Goal: Task Accomplishment & Management: Manage account settings

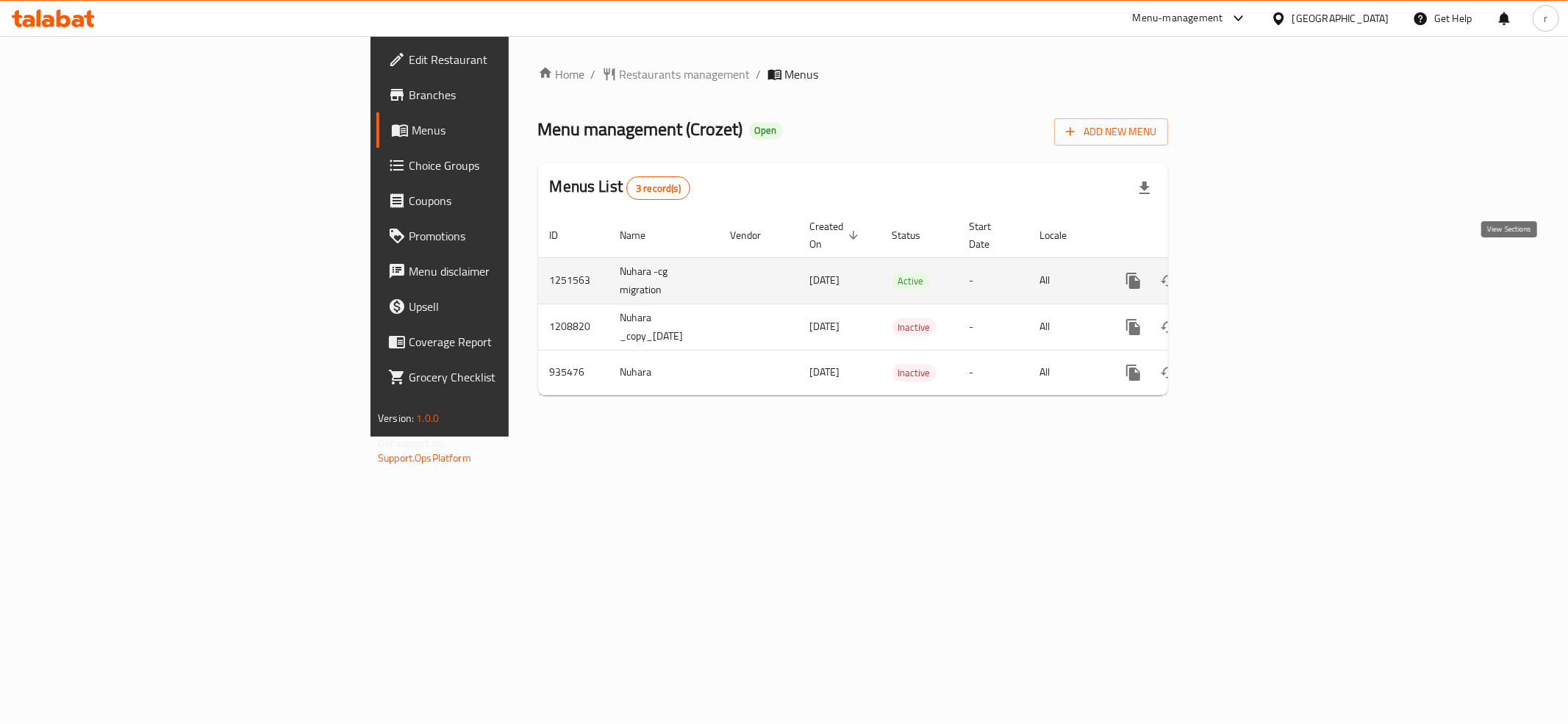
click at [1249, 272] on icon "enhanced table" at bounding box center [1240, 280] width 18 height 18
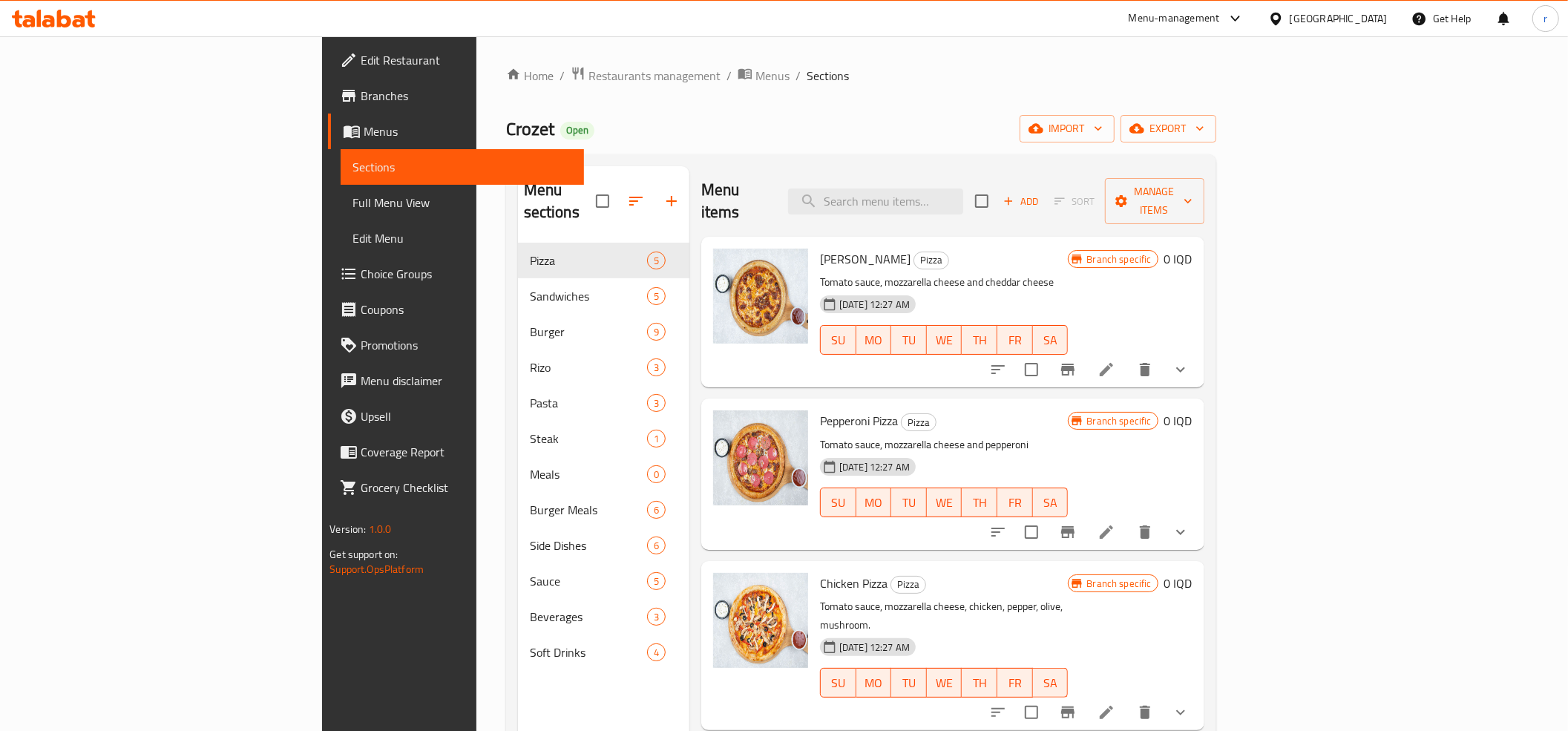
scroll to position [117, 0]
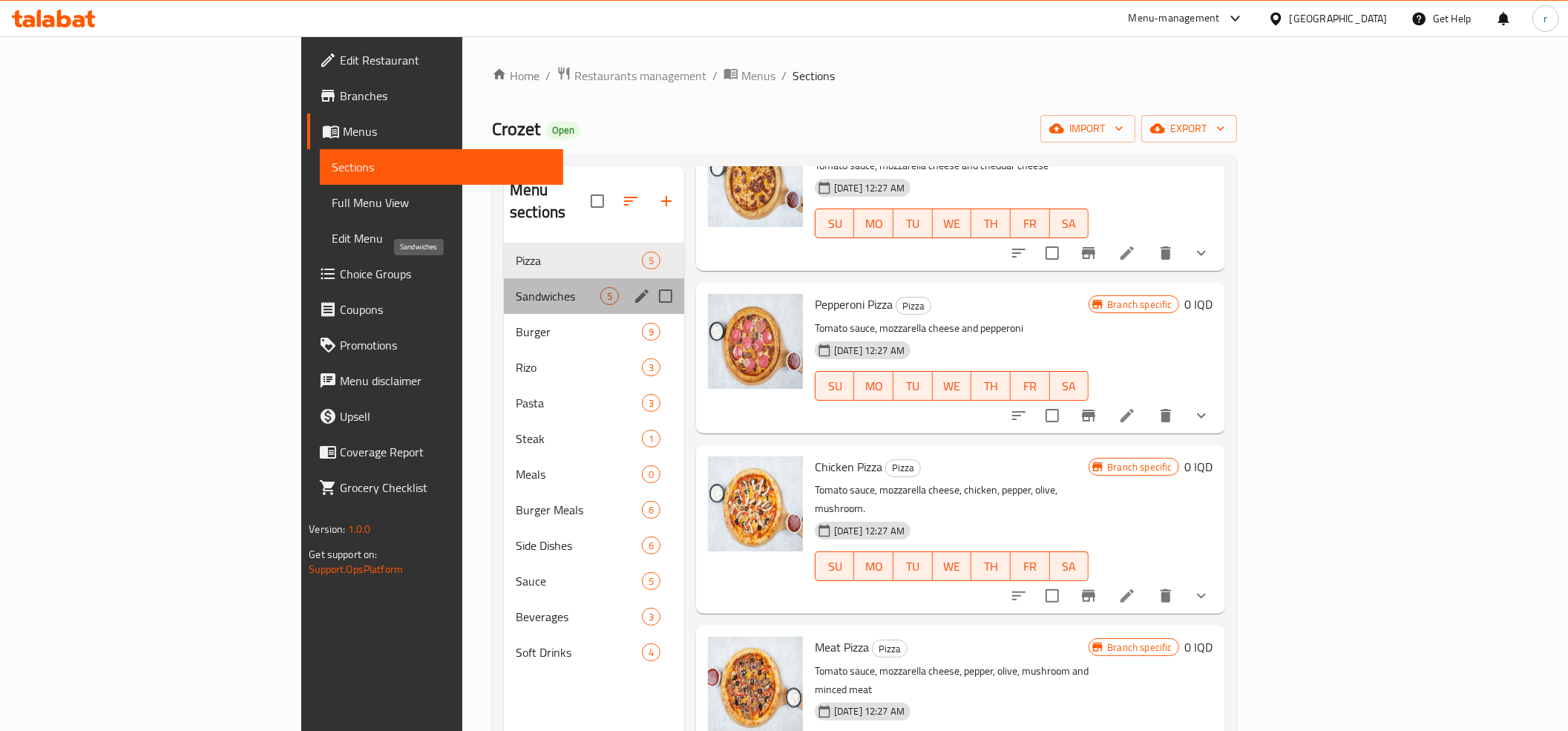
click at [516, 287] on span "Sandwiches" at bounding box center [558, 296] width 85 height 18
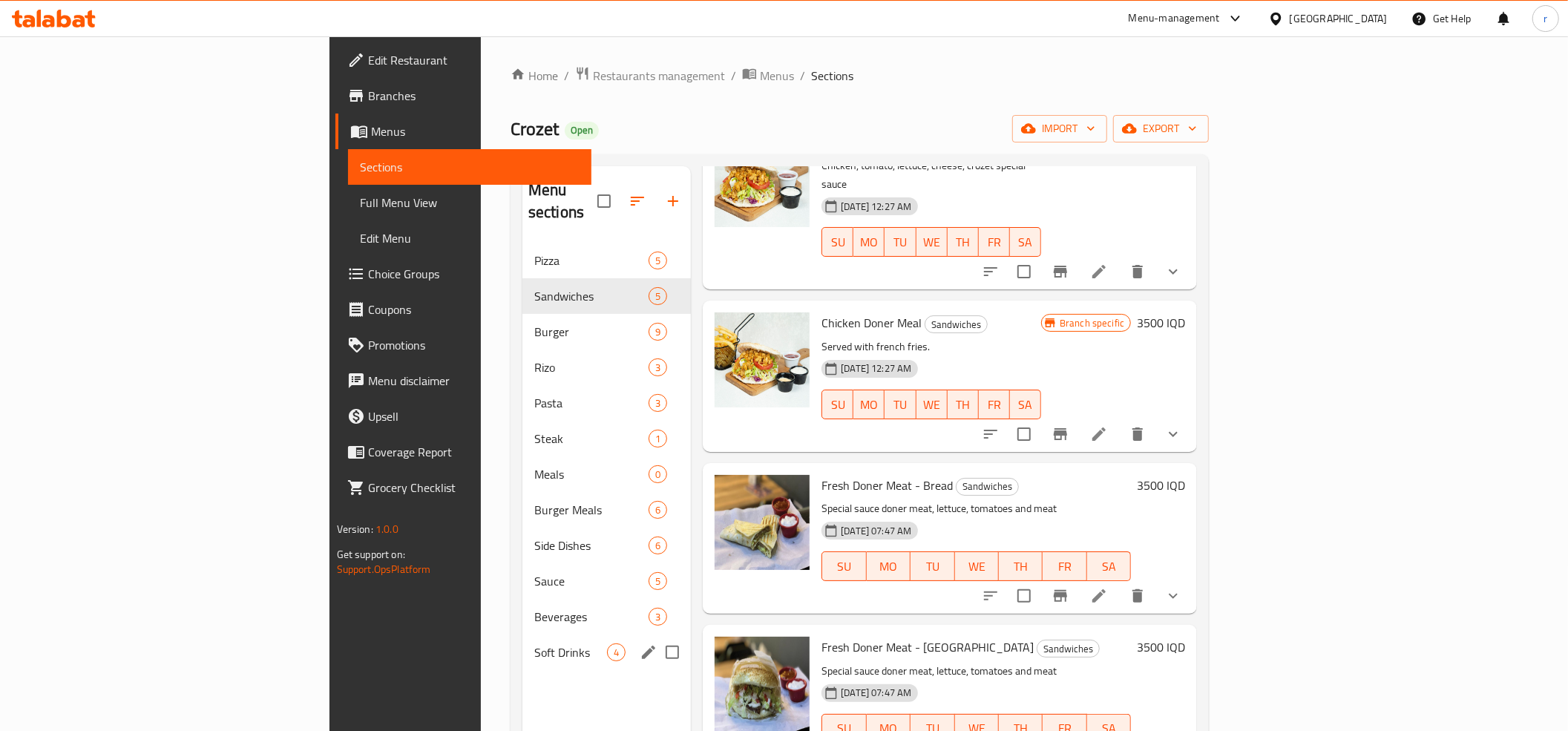
click at [534, 643] on span "Soft Drinks" at bounding box center [571, 652] width 73 height 18
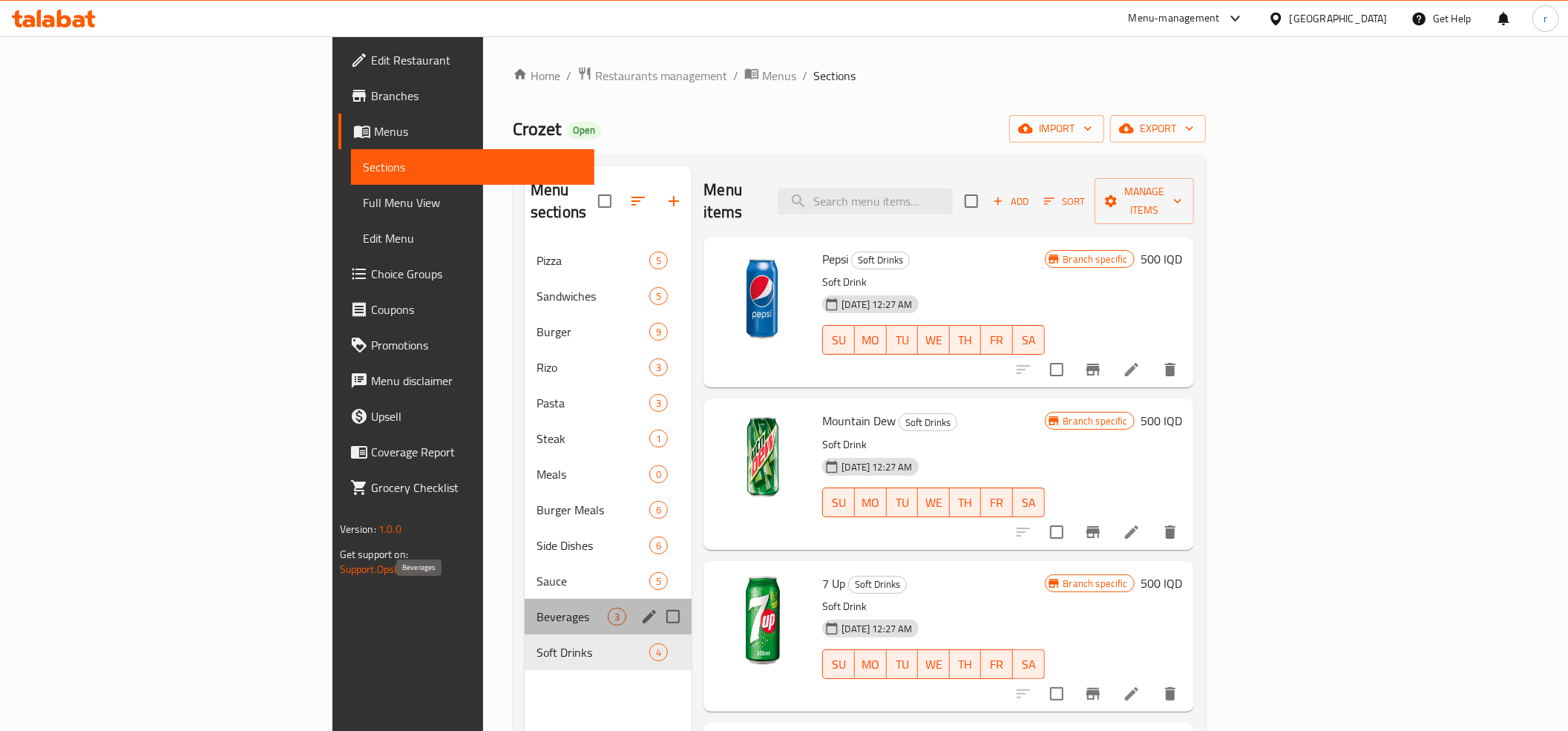
click at [536, 608] on span "Beverages" at bounding box center [572, 617] width 71 height 18
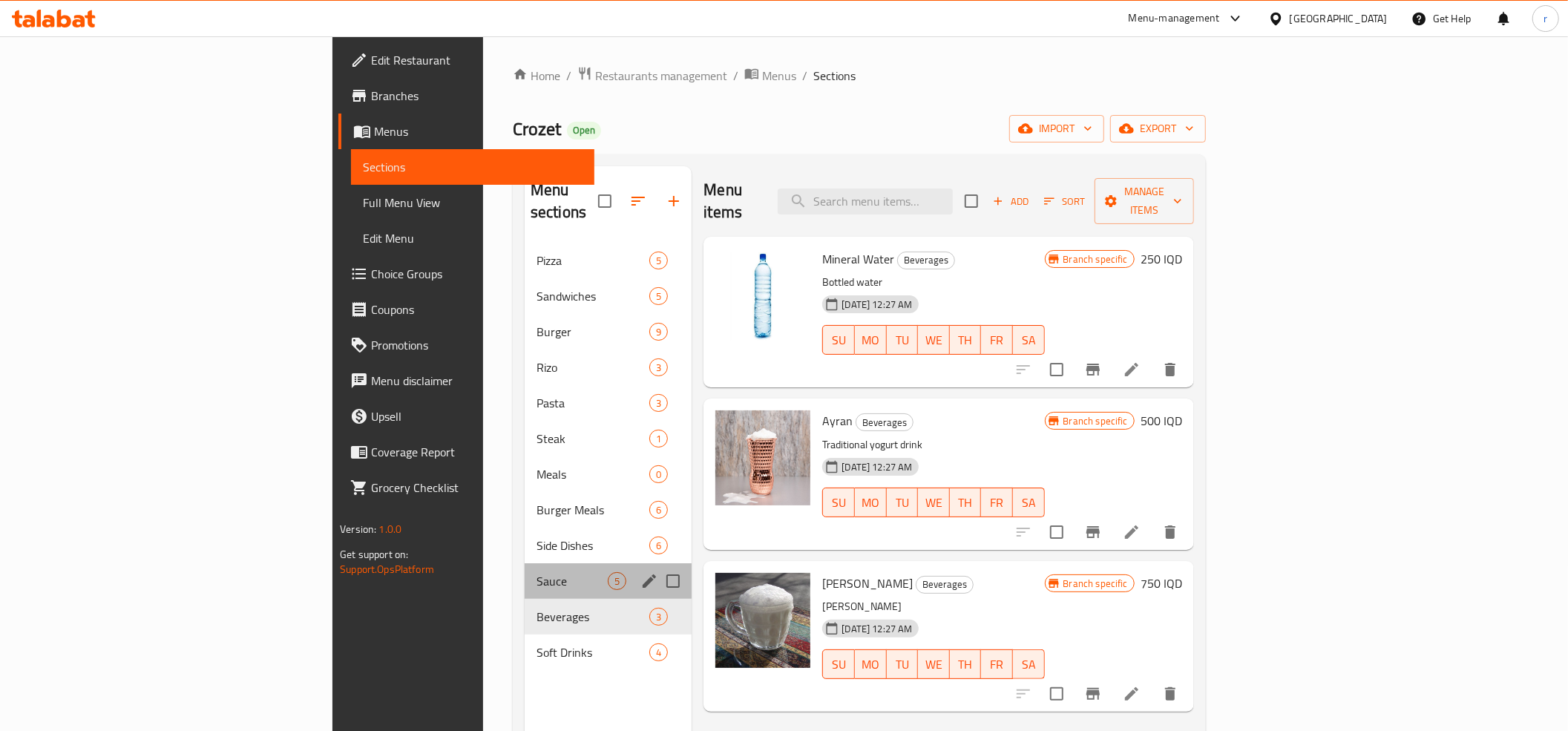
click at [525, 563] on div "Sauce 5" at bounding box center [608, 581] width 167 height 35
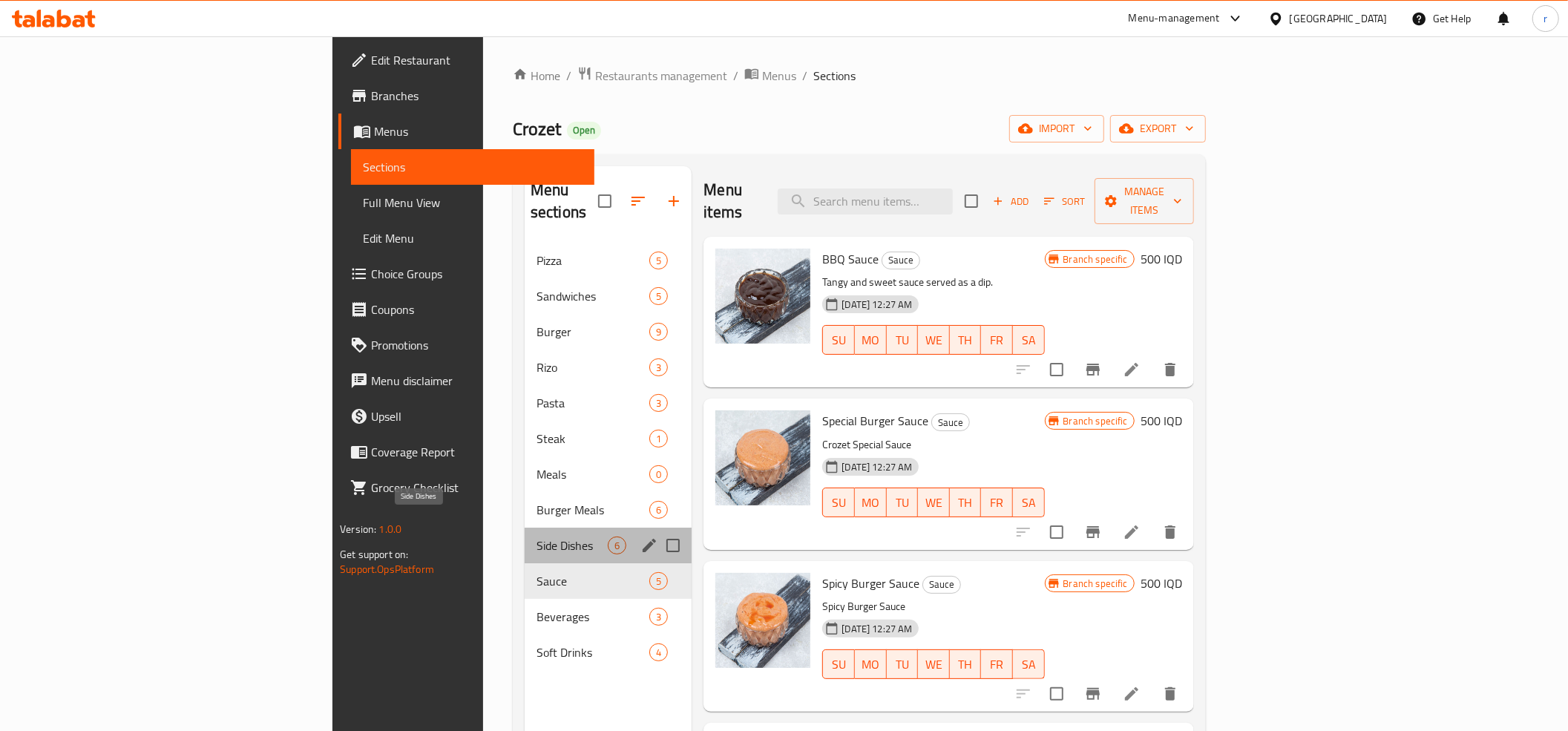
click at [536, 536] on span "Side Dishes" at bounding box center [572, 545] width 71 height 18
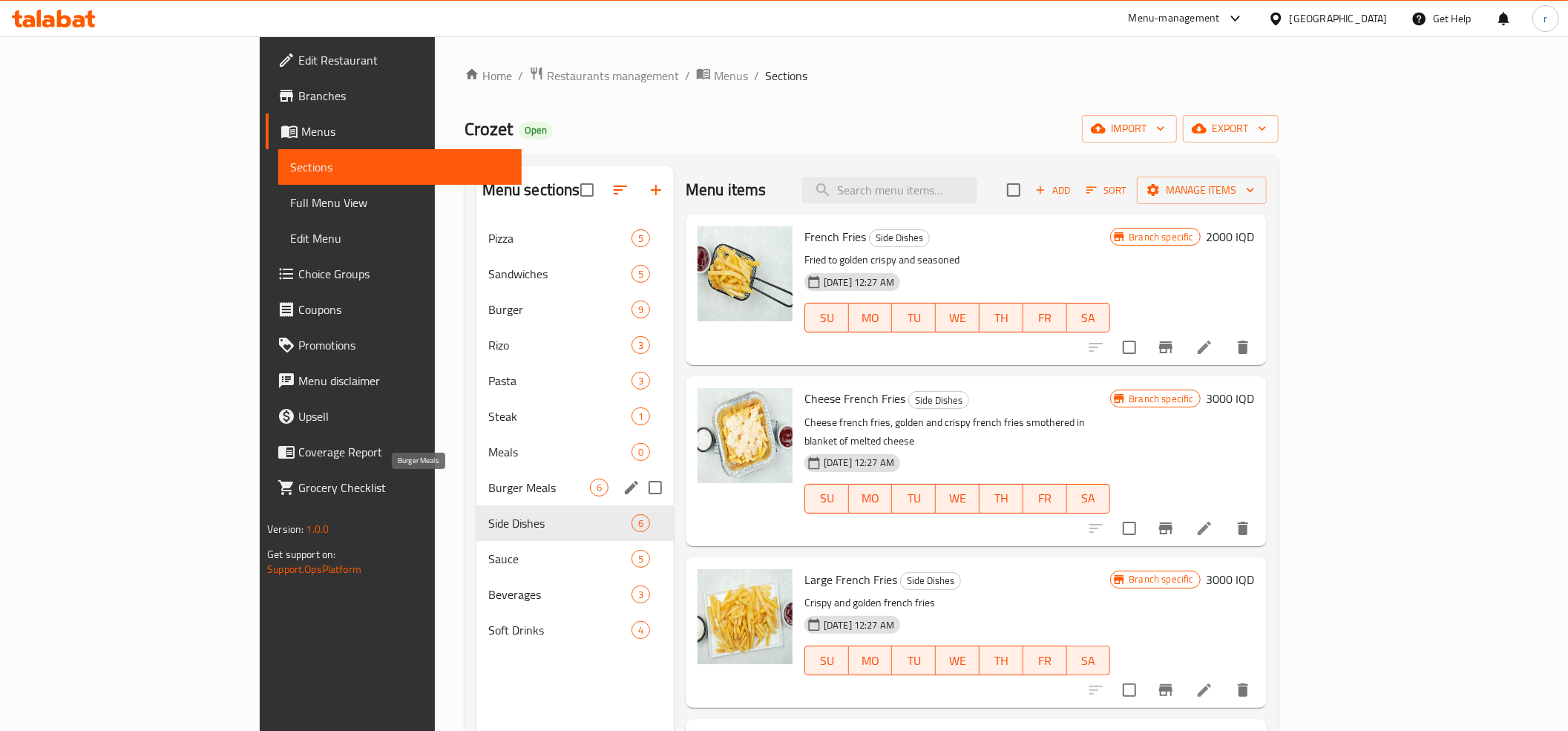
click at [488, 496] on span "Burger Meals" at bounding box center [539, 488] width 102 height 18
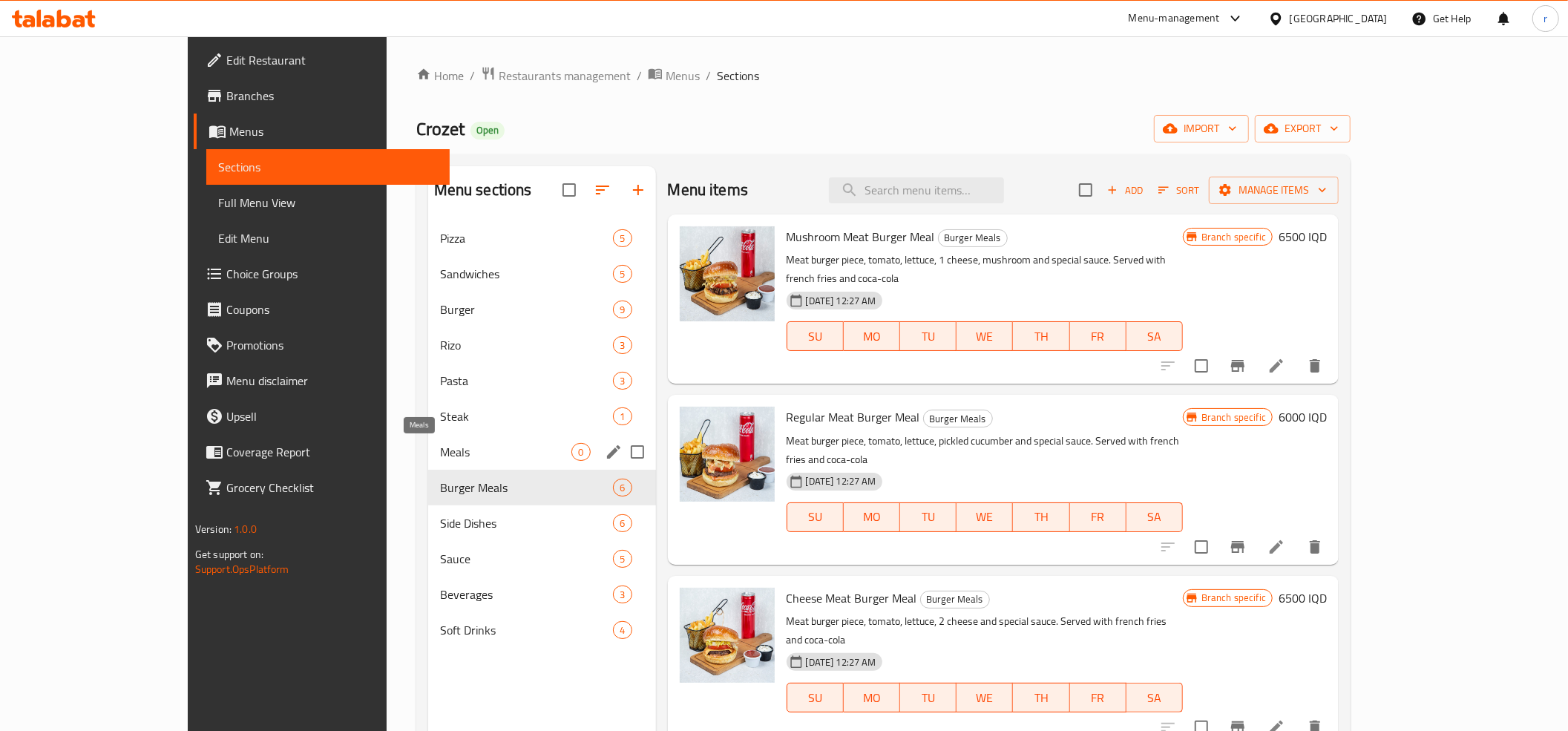
click at [440, 456] on span "Meals" at bounding box center [505, 452] width 132 height 18
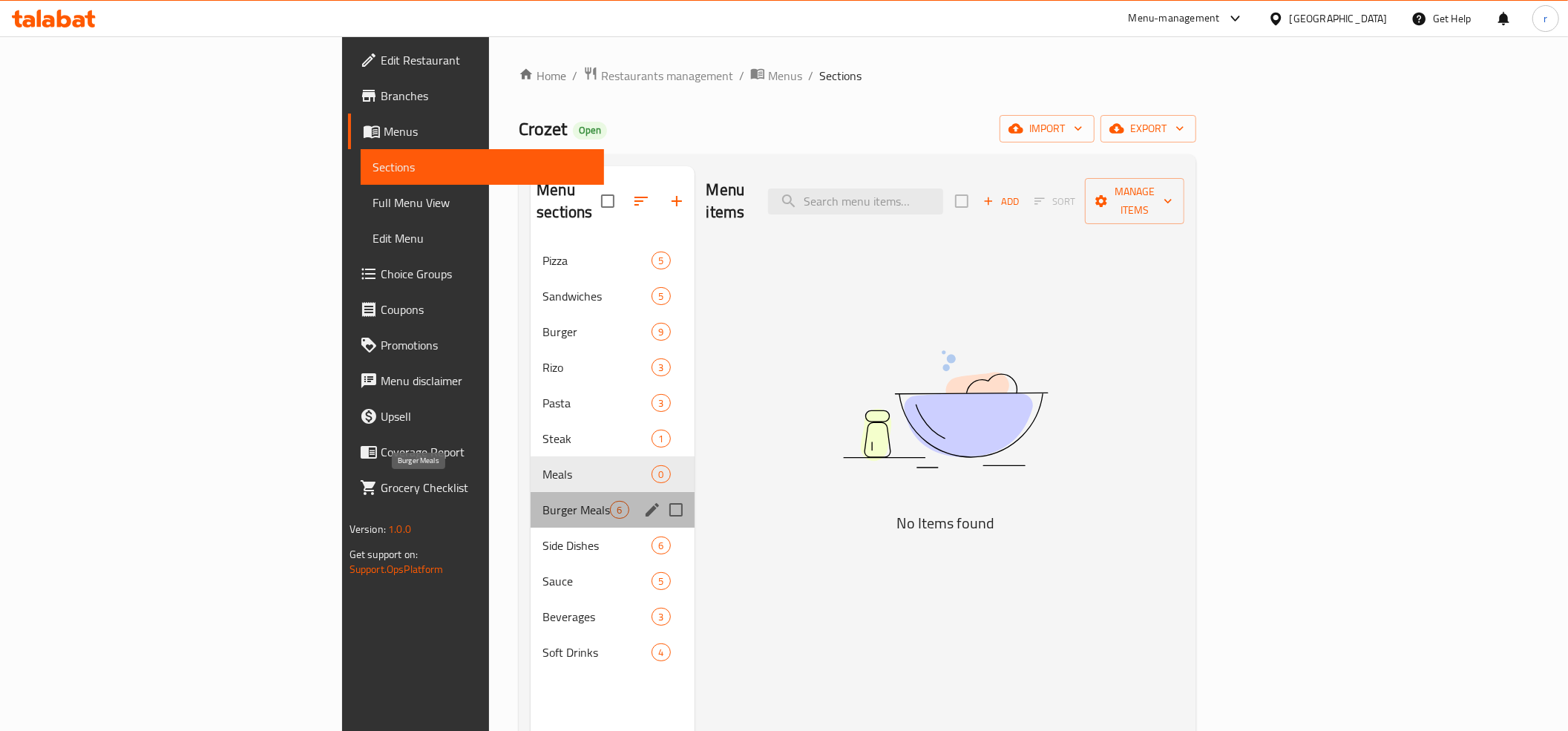
click at [542, 501] on span "Burger Meals" at bounding box center [576, 510] width 67 height 18
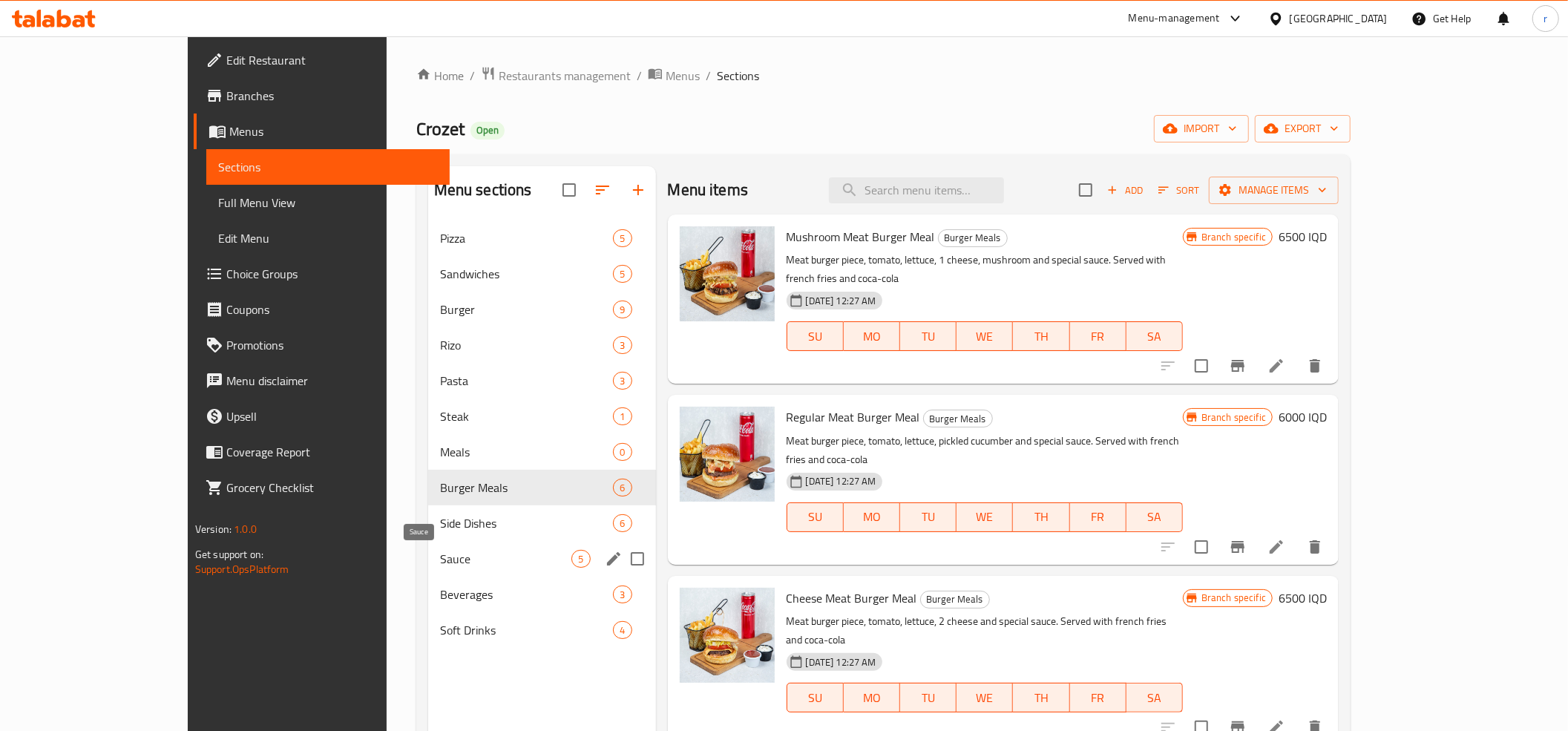
click at [440, 556] on span "Sauce" at bounding box center [505, 558] width 132 height 18
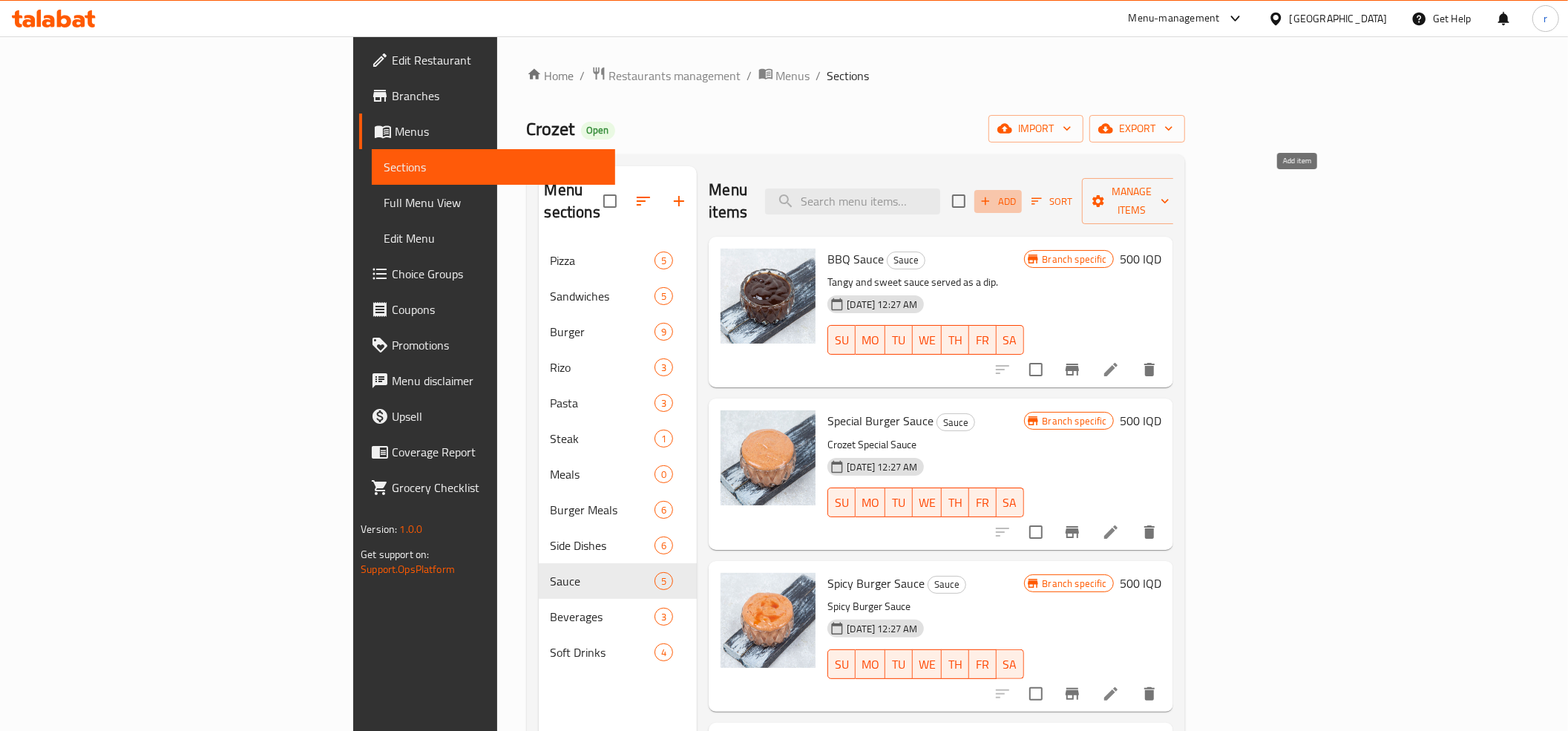
click at [1022, 190] on button "Add" at bounding box center [998, 202] width 48 height 23
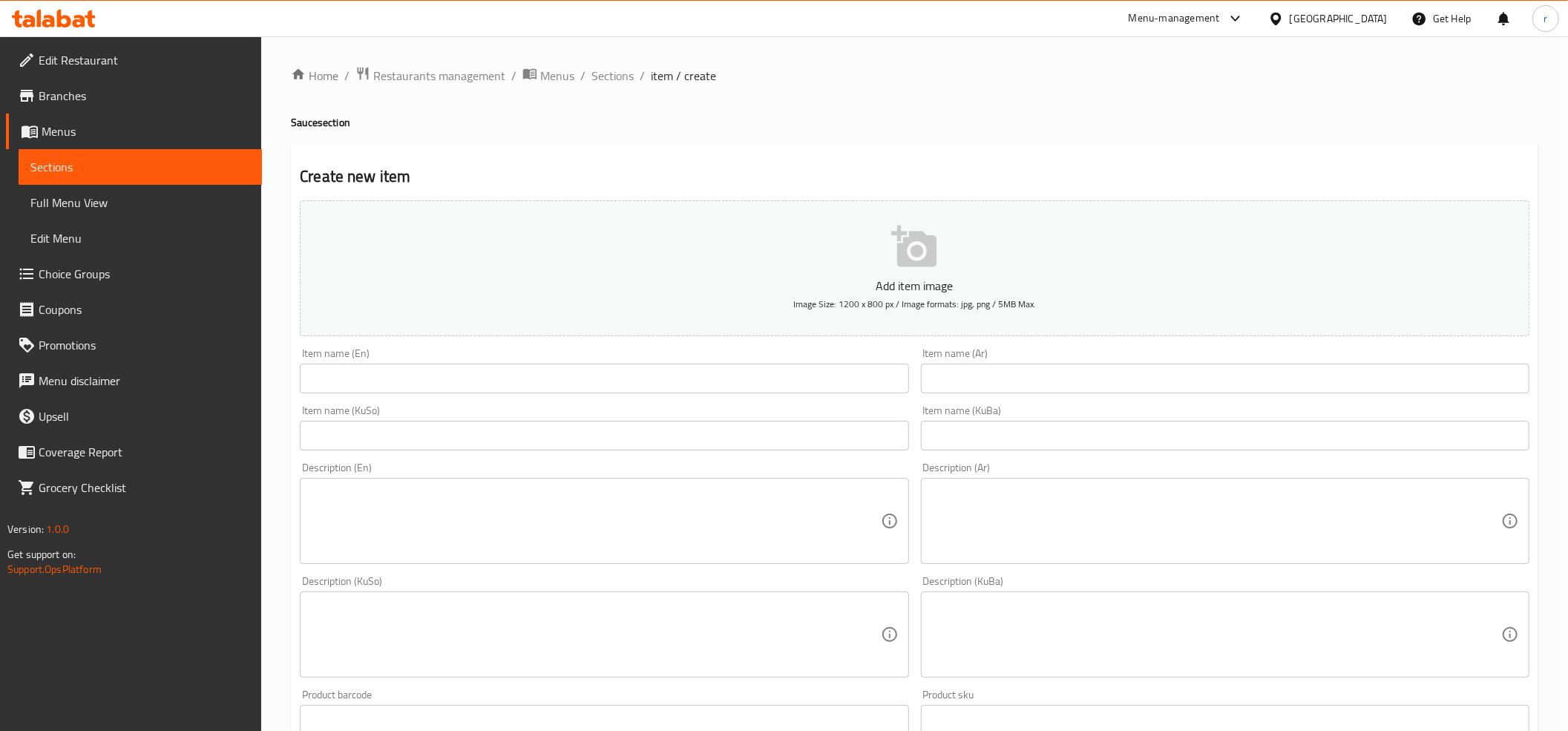
click at [390, 371] on input "text" at bounding box center [604, 379] width 609 height 30
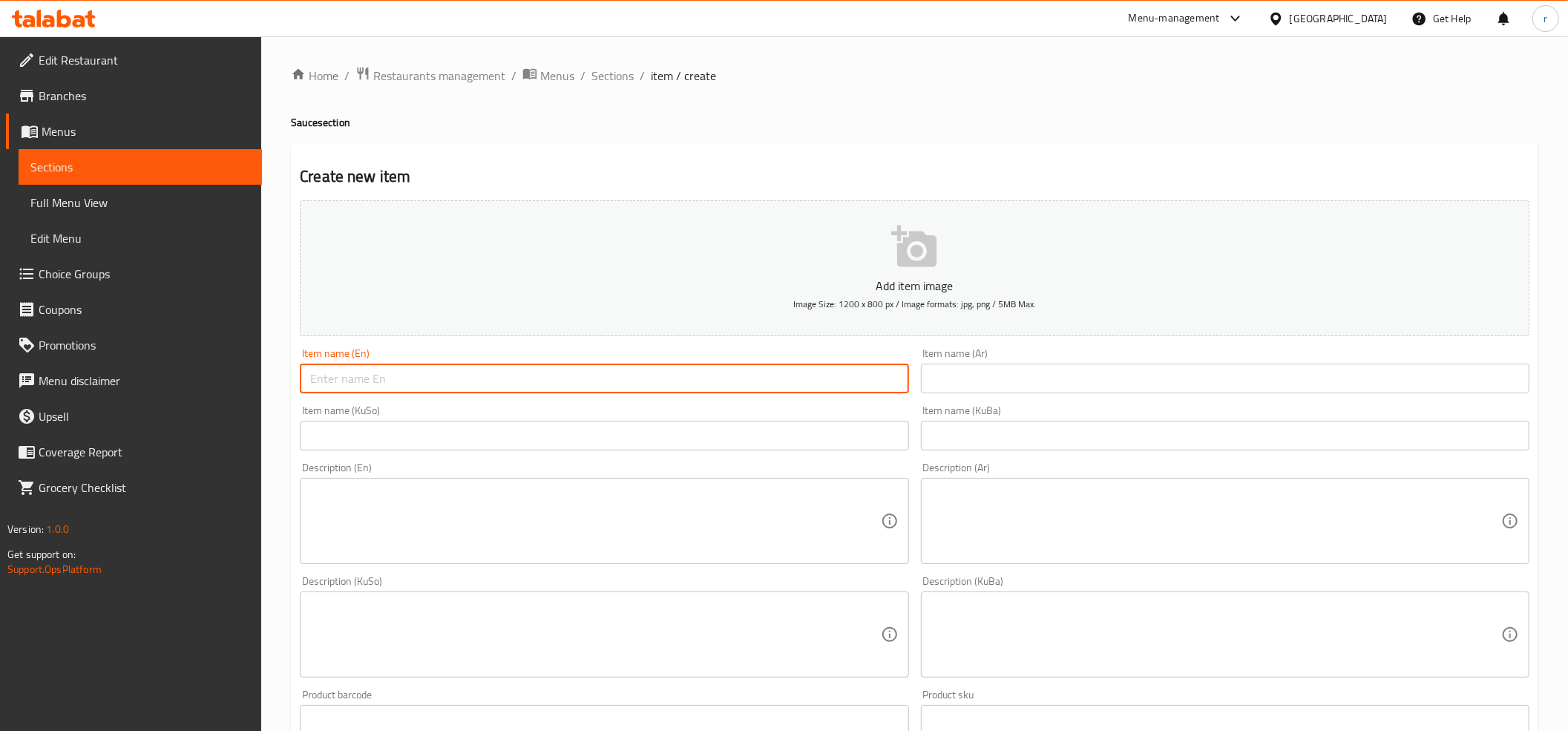
paste input "Doner Sauce"
type input "Doner Sauce"
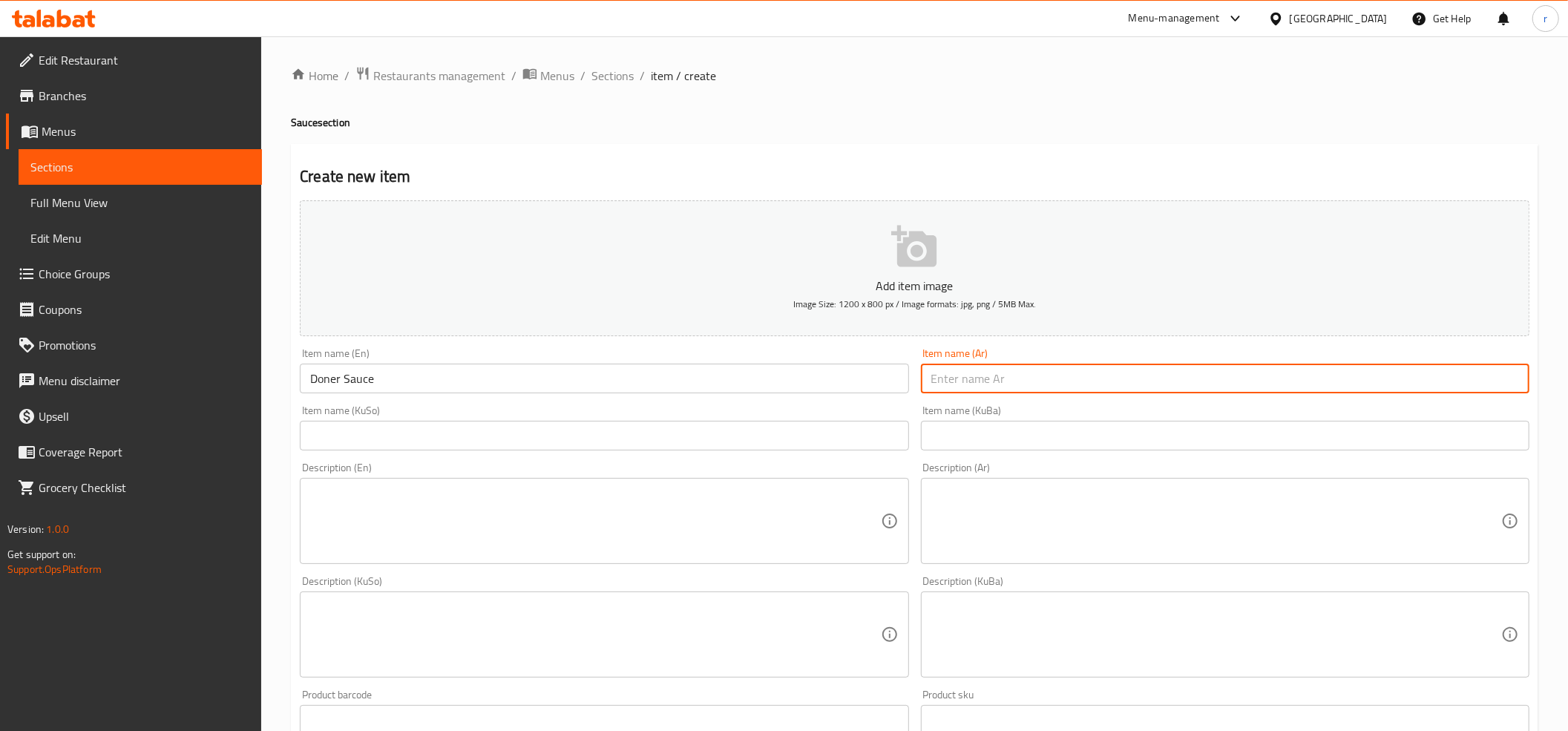
click at [978, 369] on input "text" at bounding box center [1226, 379] width 609 height 30
paste input "دونر"
type input "دونر"
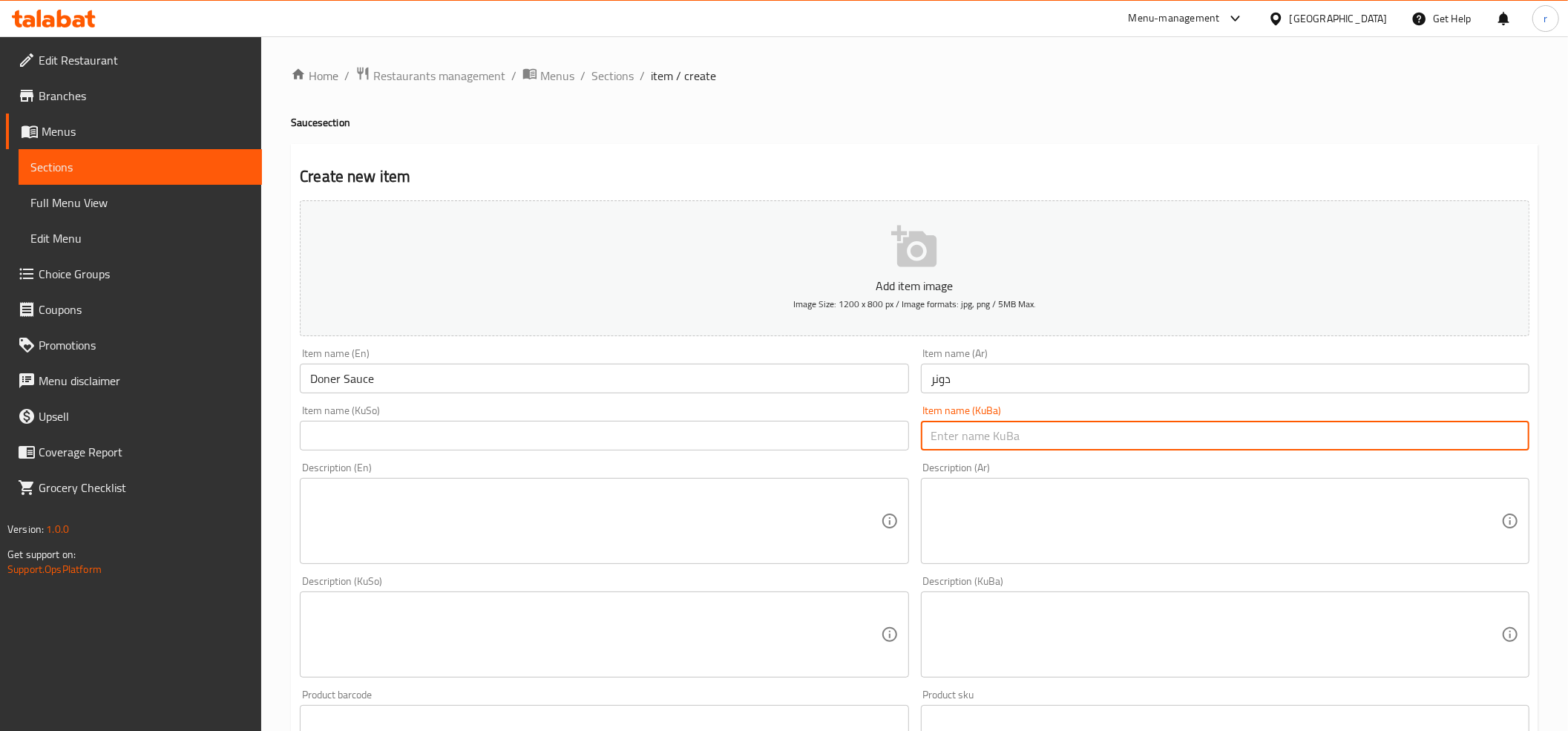
click at [957, 440] on input "text" at bounding box center [1226, 435] width 609 height 30
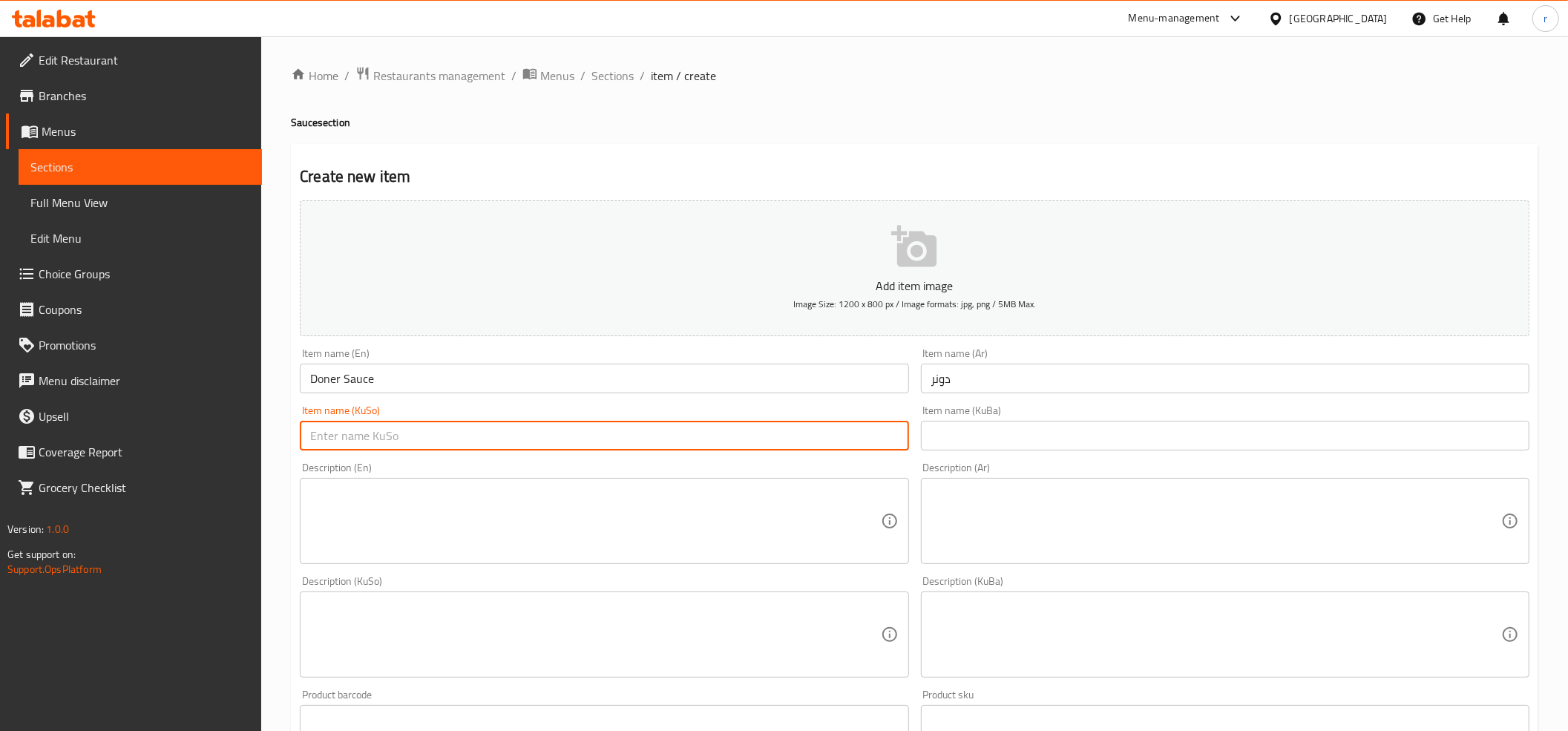
click at [565, 432] on input "text" at bounding box center [604, 435] width 609 height 30
paste input "دۆنەری"
click at [304, 437] on input "دۆنەری" at bounding box center [604, 435] width 609 height 30
click at [346, 431] on input "دۆنەری" at bounding box center [604, 435] width 609 height 30
click at [320, 443] on input "دۆنەری" at bounding box center [604, 435] width 609 height 30
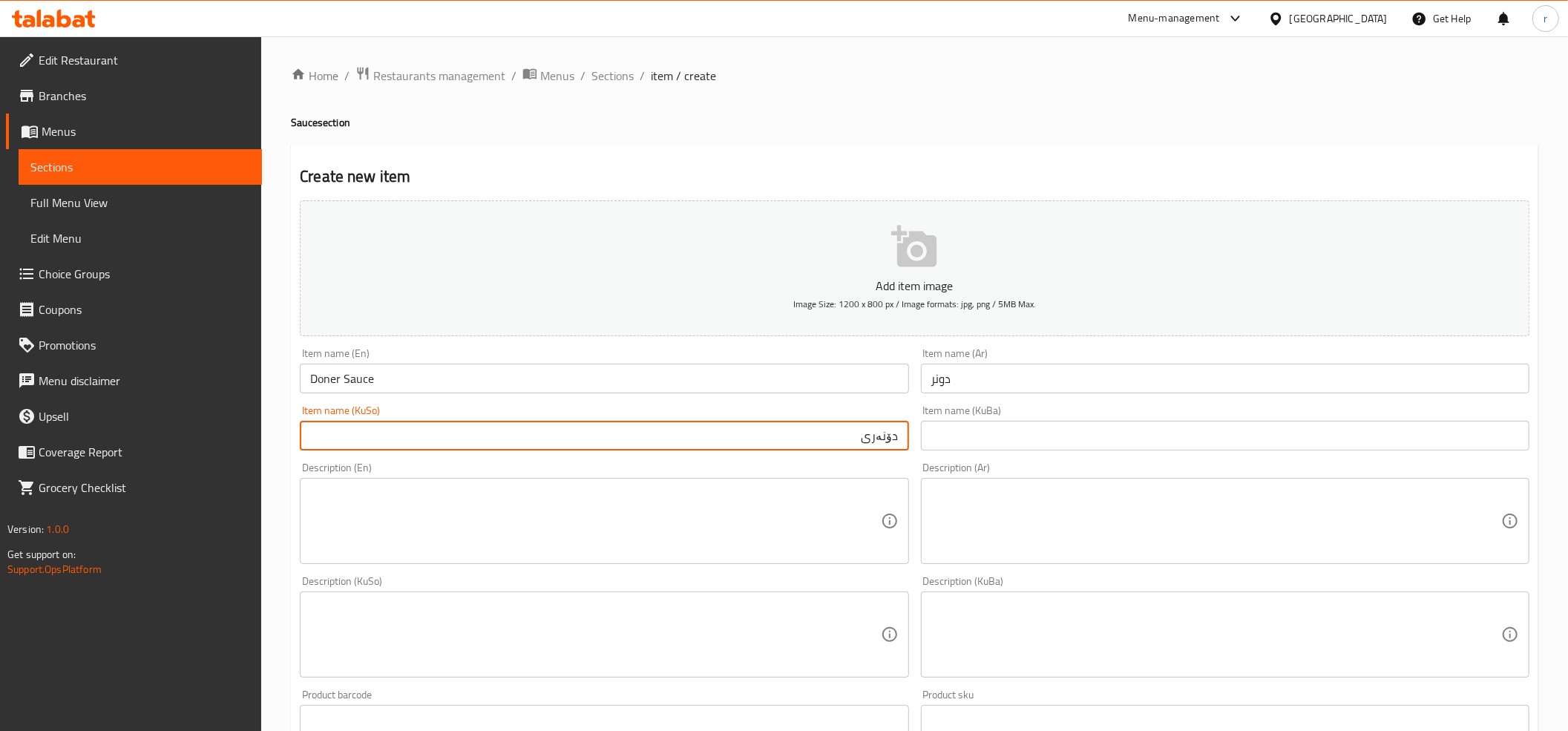
click at [842, 439] on input "دۆنەری" at bounding box center [604, 435] width 609 height 30
click at [895, 437] on input "دۆنەر" at bounding box center [604, 435] width 609 height 30
click at [847, 434] on input "دۆنەر" at bounding box center [604, 435] width 609 height 30
type input "سۆسی دۆنەر"
click at [982, 374] on input "دونر" at bounding box center [1226, 379] width 609 height 30
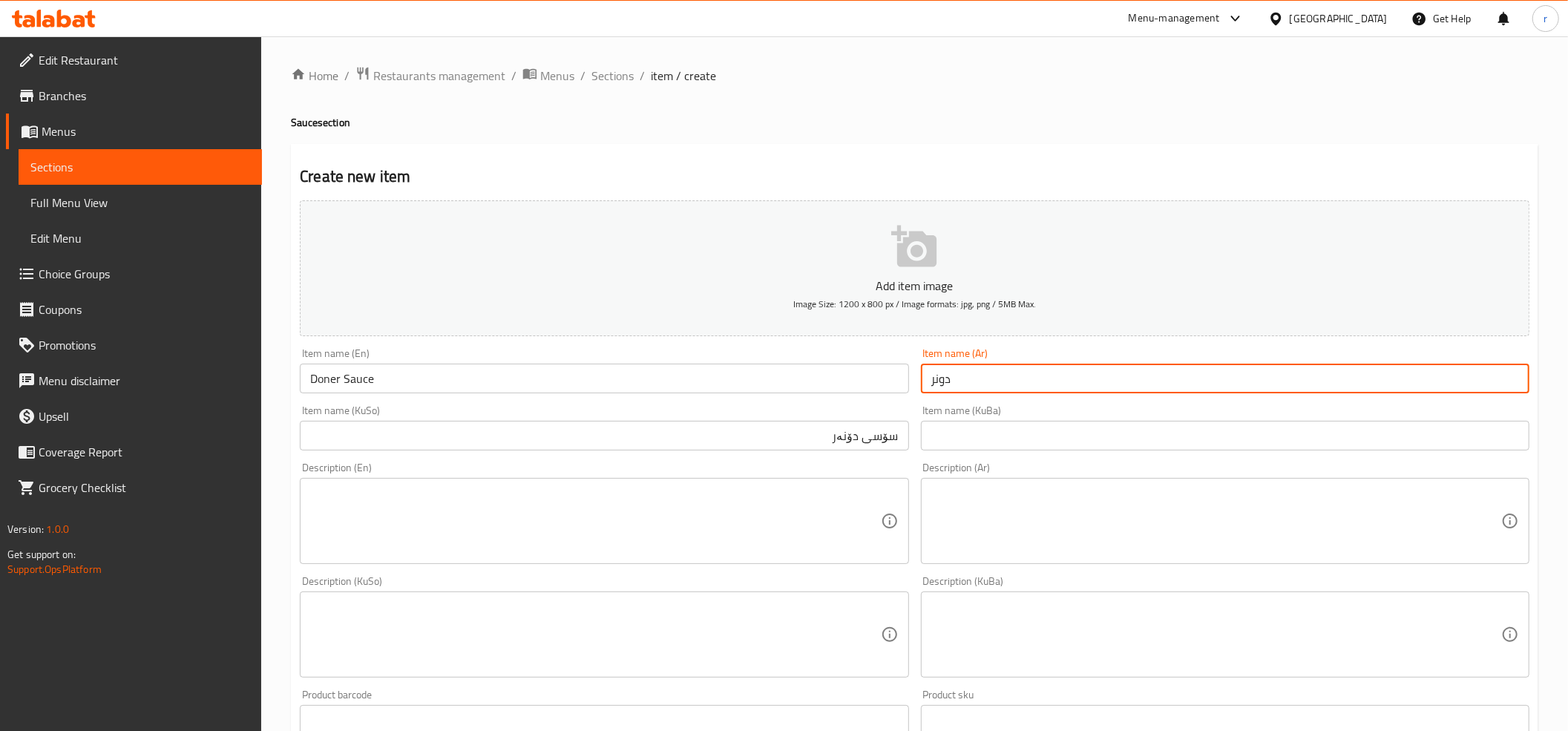
paste input "صوص"
click at [1519, 374] on input "دونر" at bounding box center [1226, 379] width 609 height 30
paste input "صوص"
type input "صوص دونر"
click at [897, 450] on input "سۆسی دۆنەر" at bounding box center [604, 435] width 609 height 30
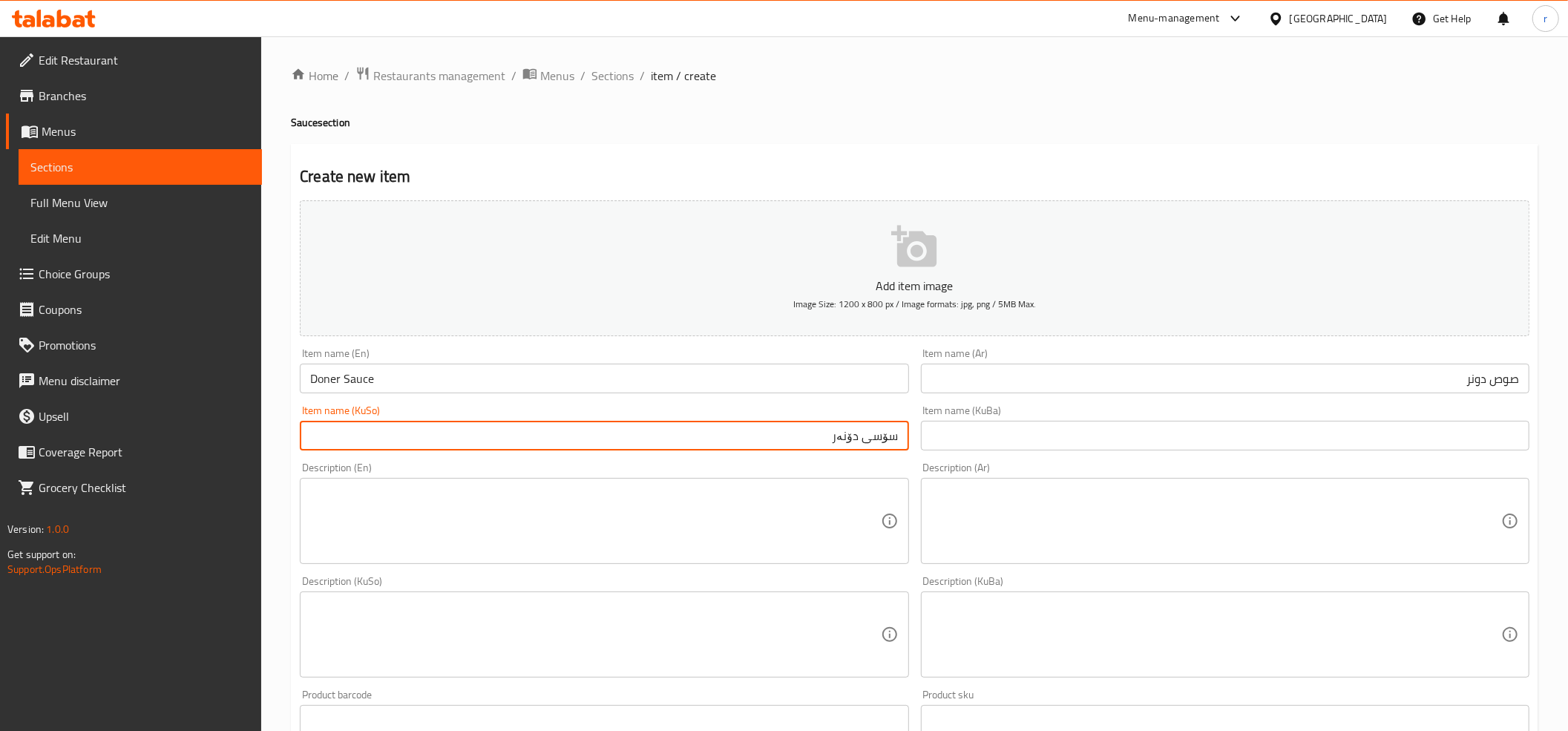
click at [897, 450] on input "سۆسی دۆنەر" at bounding box center [604, 435] width 609 height 30
paste input "ا"
click at [849, 448] on input "ساسی دۆنەر" at bounding box center [604, 435] width 609 height 30
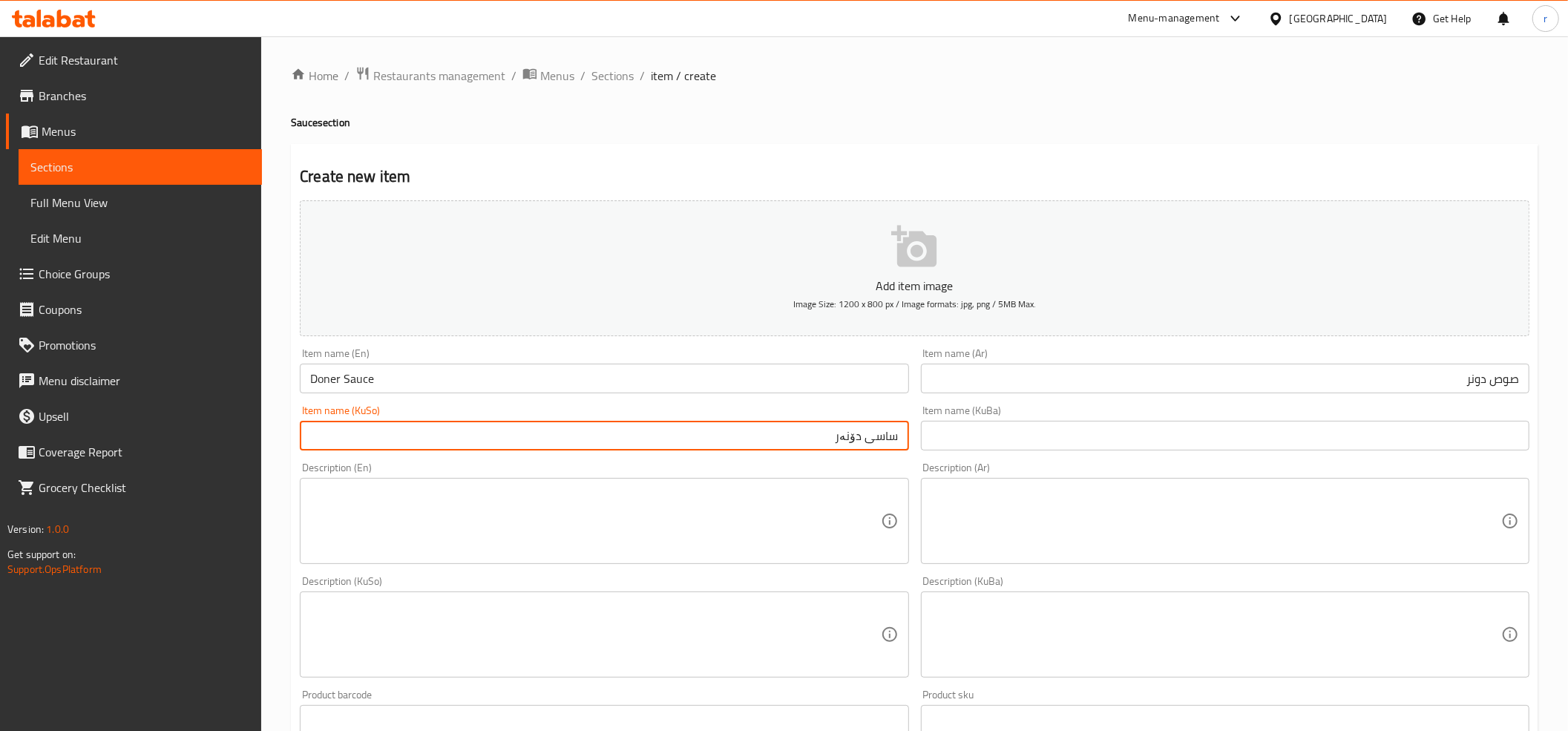
type input "ساسی دۆنەر"
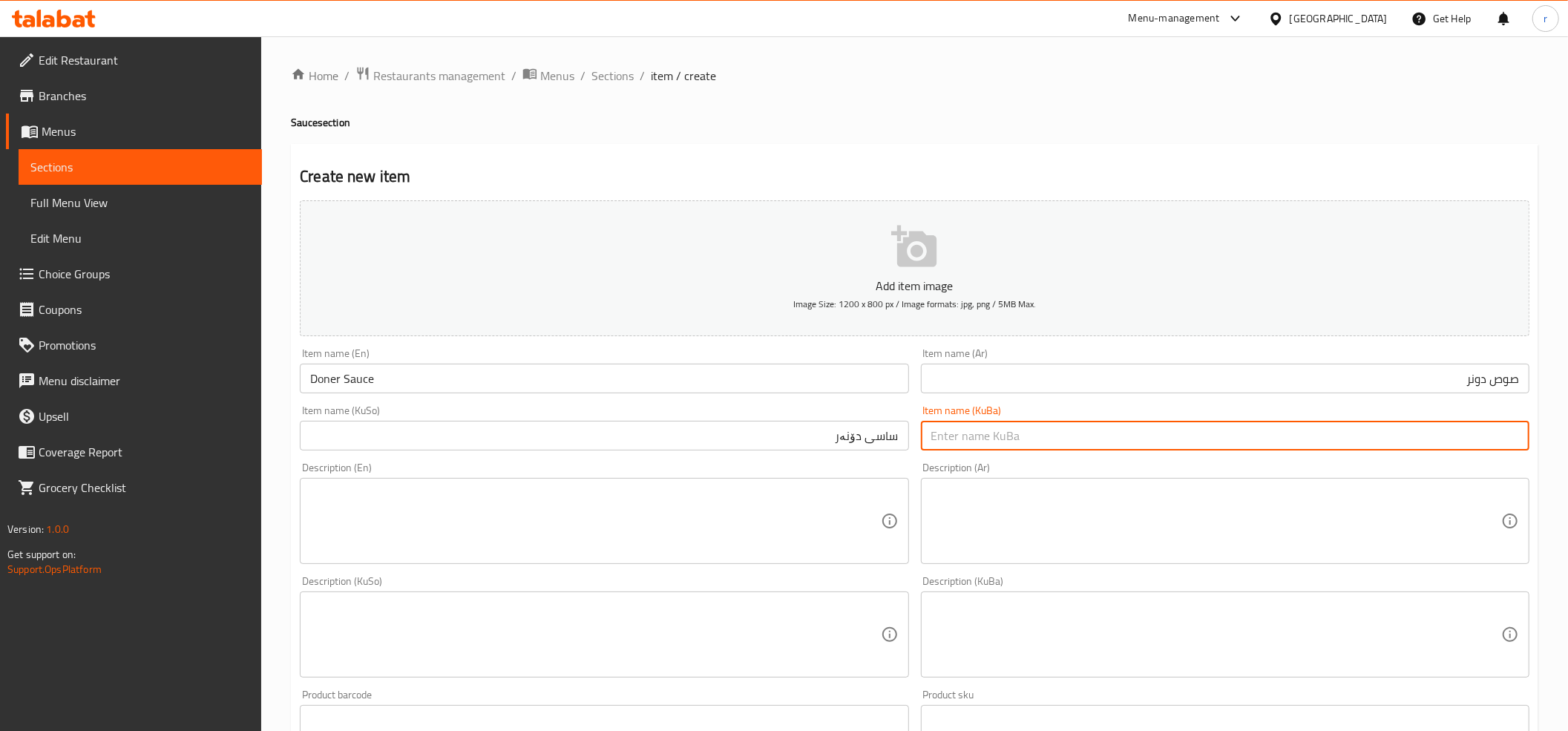
click at [1031, 446] on input "text" at bounding box center [1226, 435] width 609 height 30
paste input "ساسی دۆنەر"
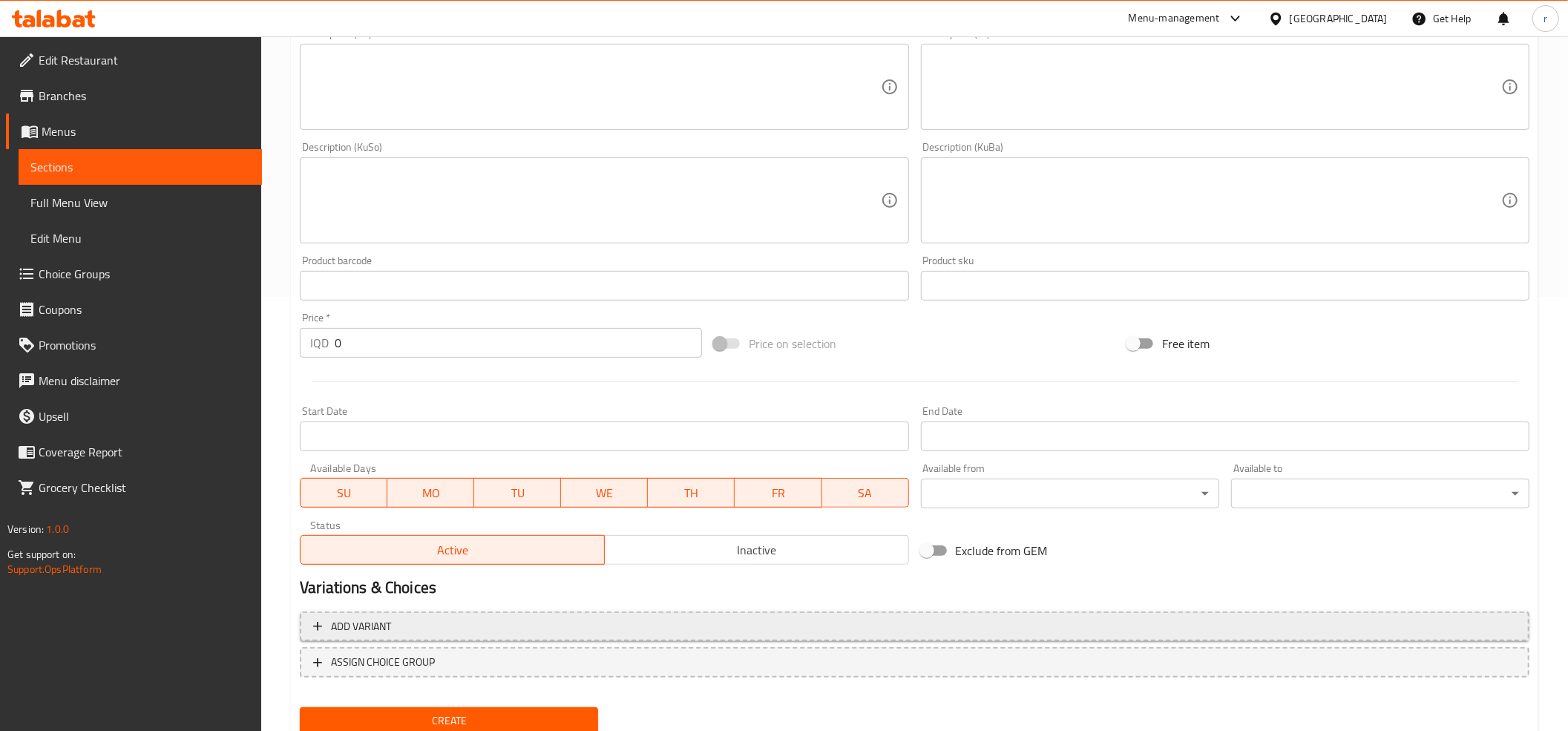
scroll to position [488, 0]
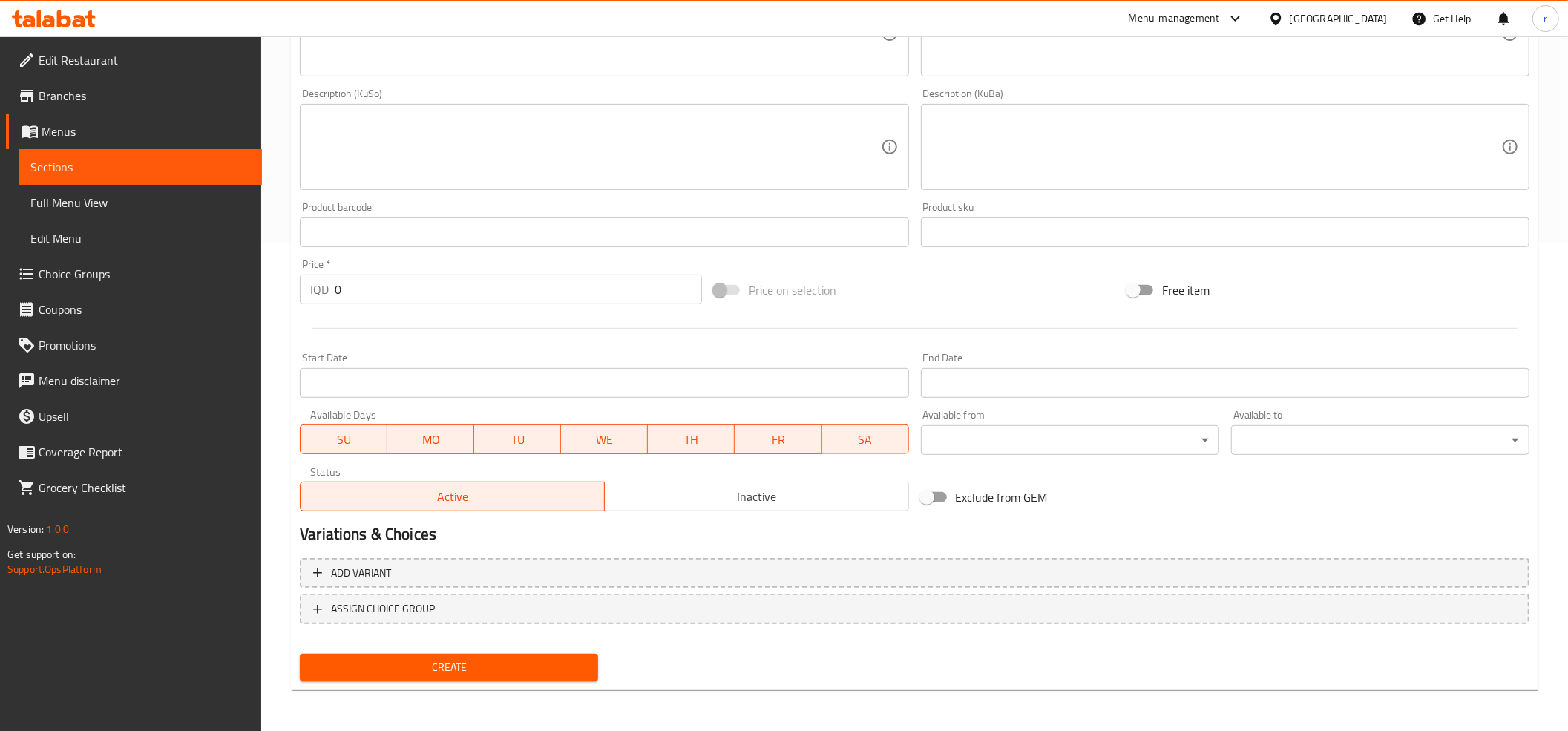
type input "ساسی دۆنەر"
click at [397, 300] on input "0" at bounding box center [518, 289] width 367 height 30
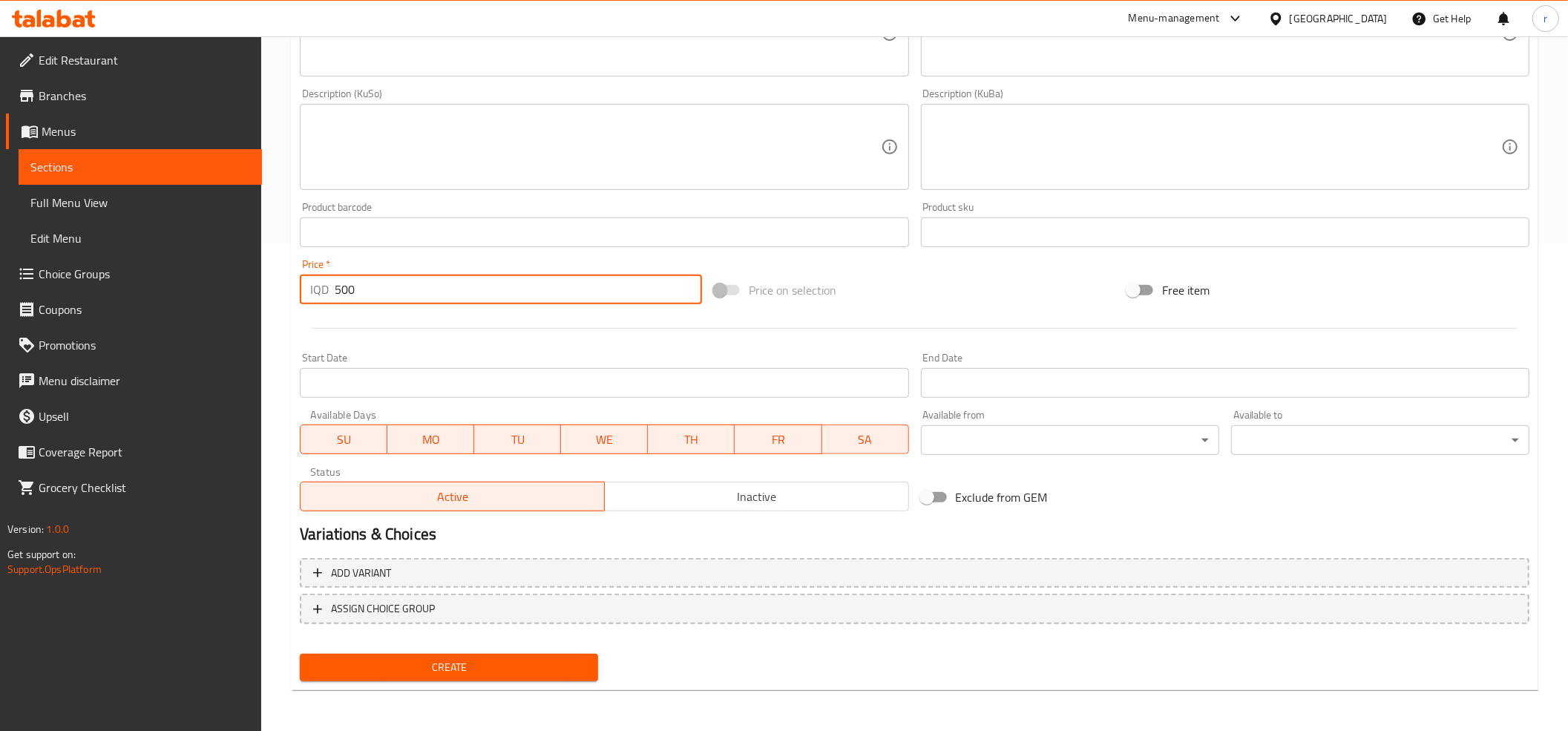
type input "500"
click at [513, 675] on span "Create" at bounding box center [449, 667] width 274 height 19
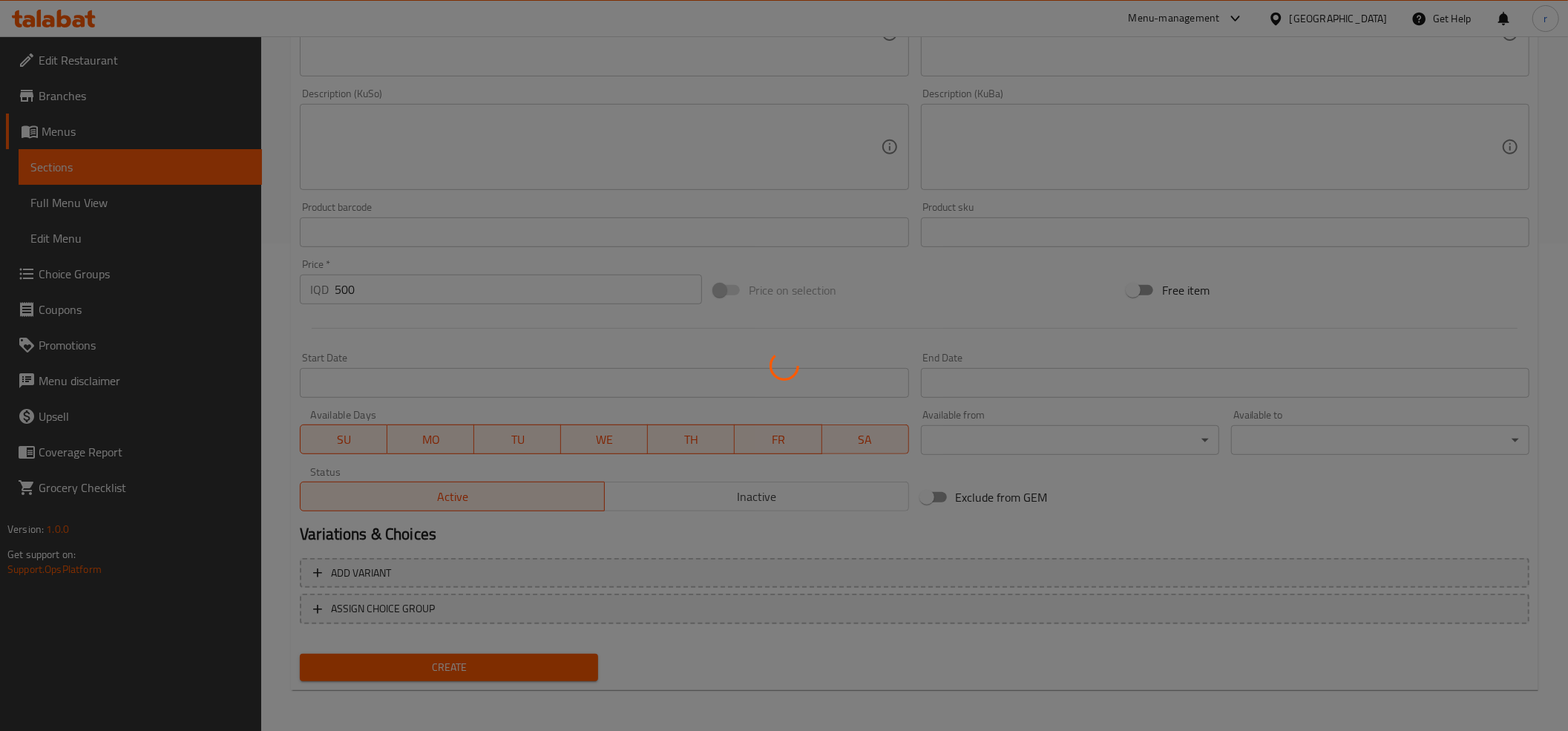
type input "0"
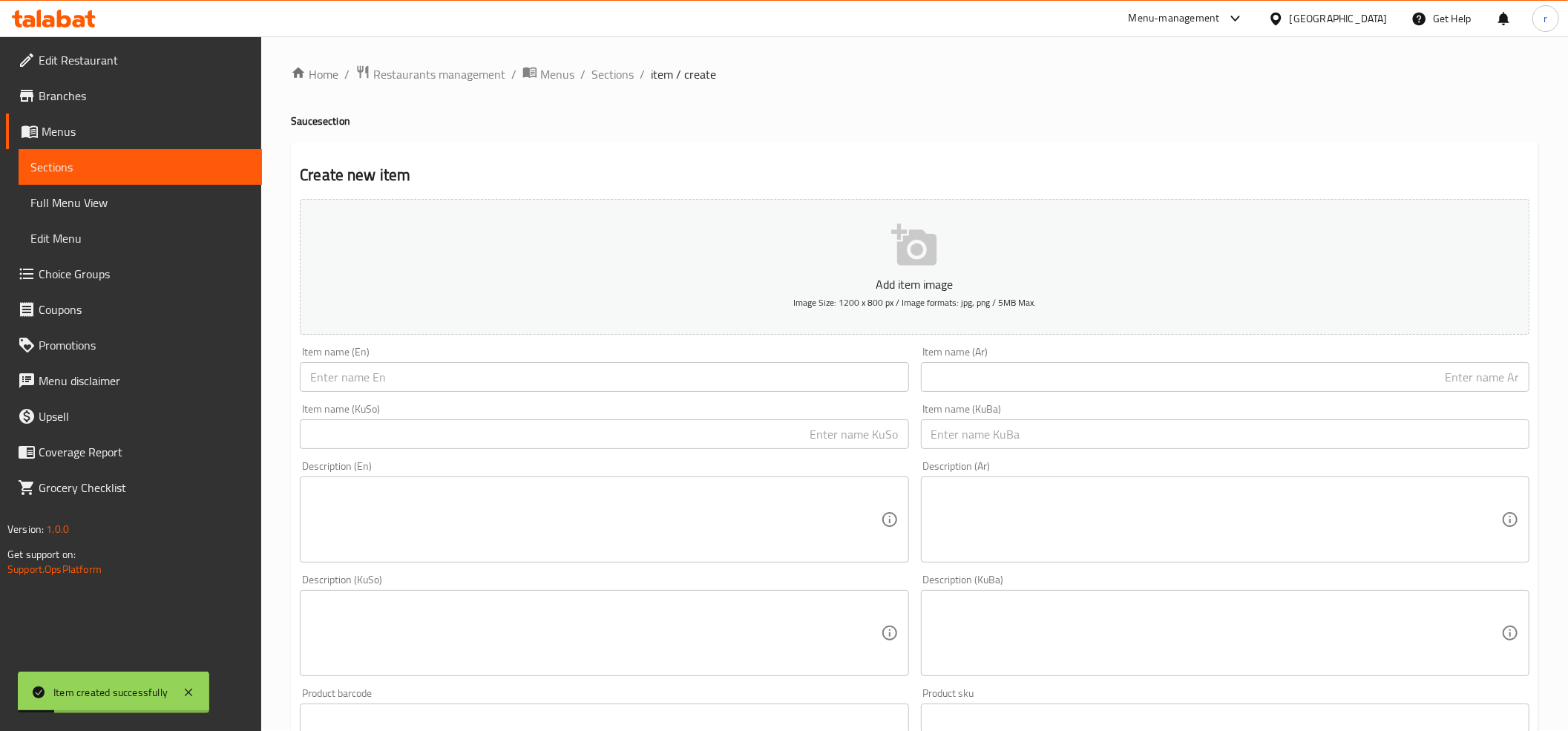
scroll to position [0, 0]
click at [127, 200] on span "Full Menu View" at bounding box center [140, 203] width 219 height 18
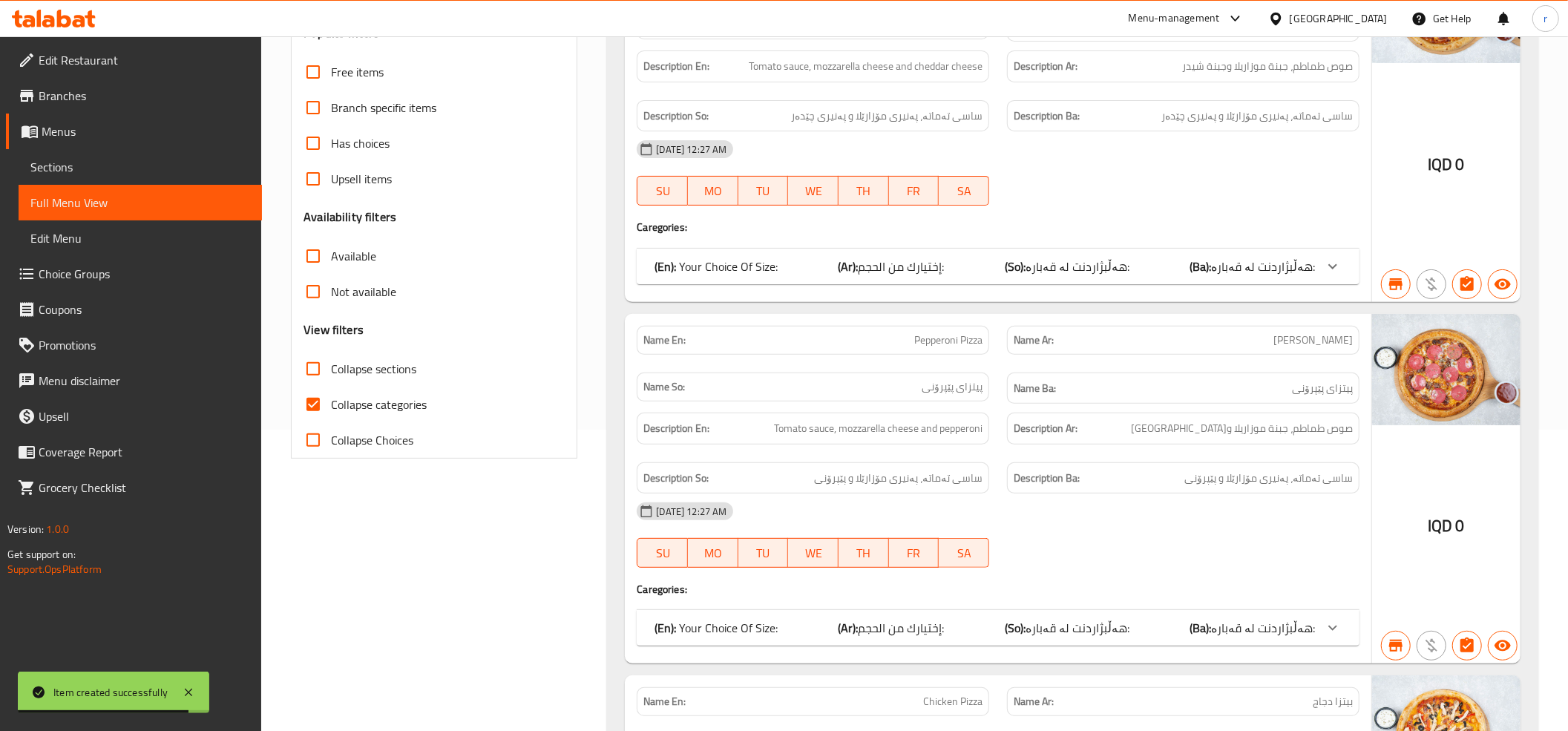
scroll to position [329, 0]
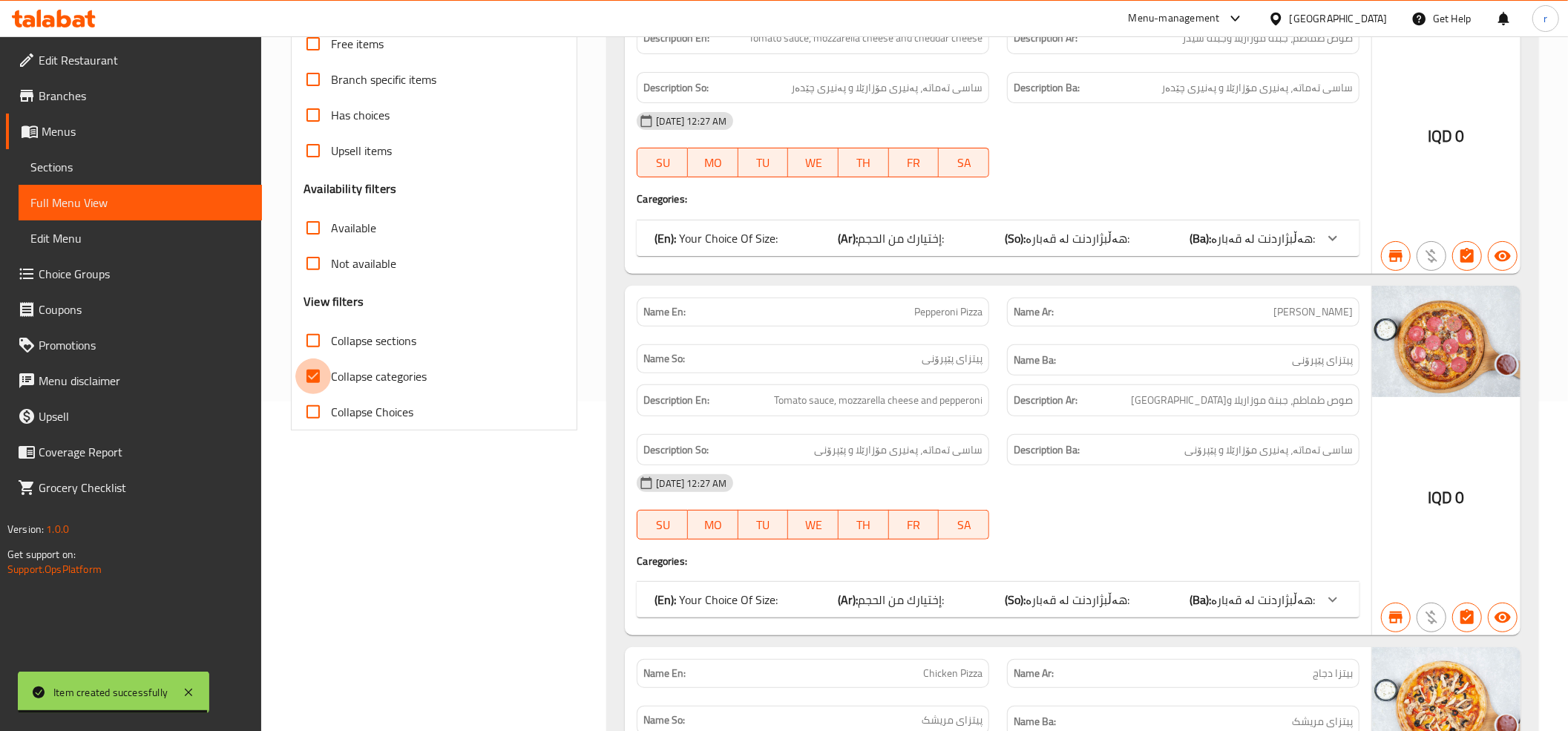
click at [319, 373] on input "Collapse categories" at bounding box center [313, 376] width 35 height 35
checkbox input "false"
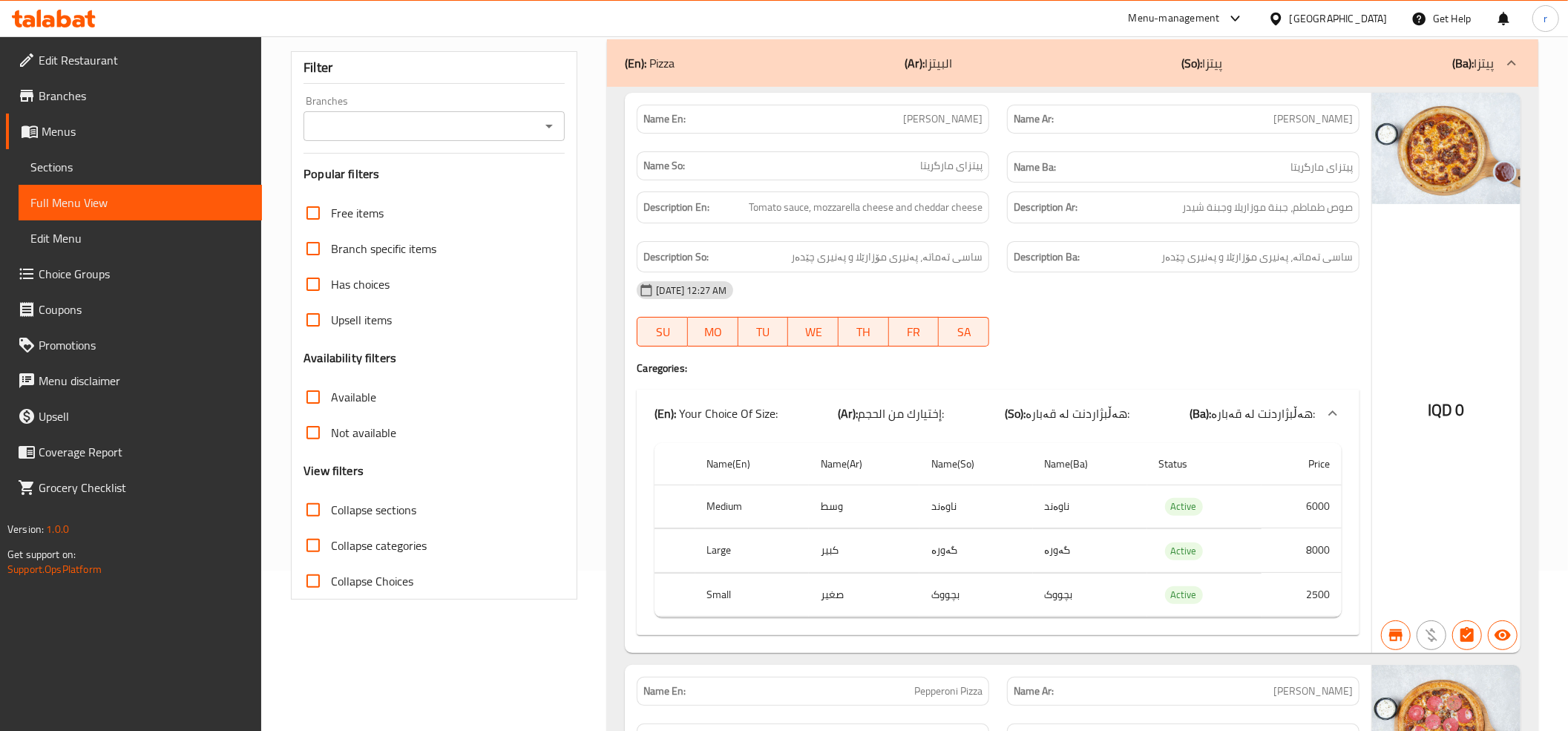
scroll to position [0, 0]
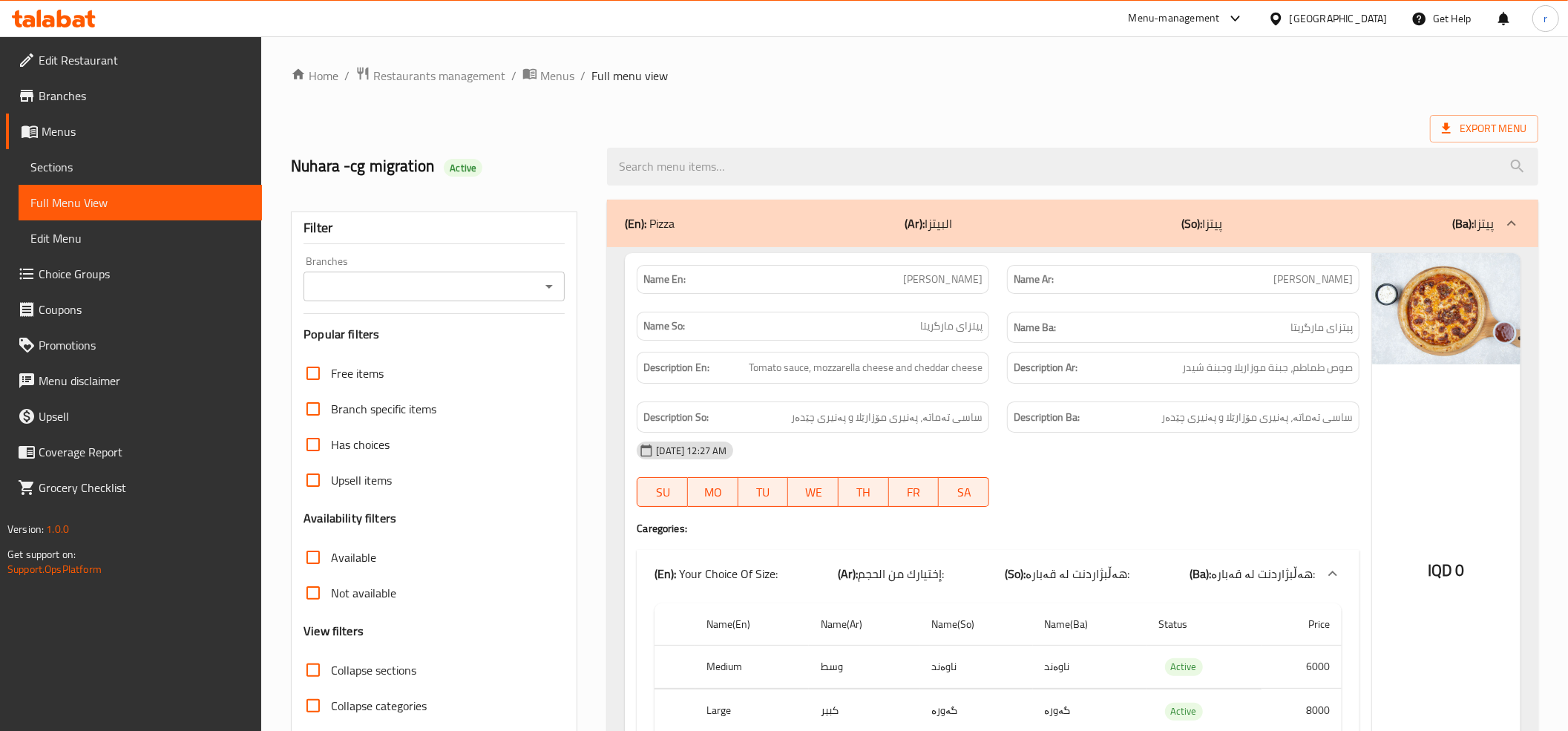
click at [561, 292] on div "Branches" at bounding box center [434, 287] width 261 height 30
click at [544, 286] on icon "Open" at bounding box center [549, 287] width 18 height 18
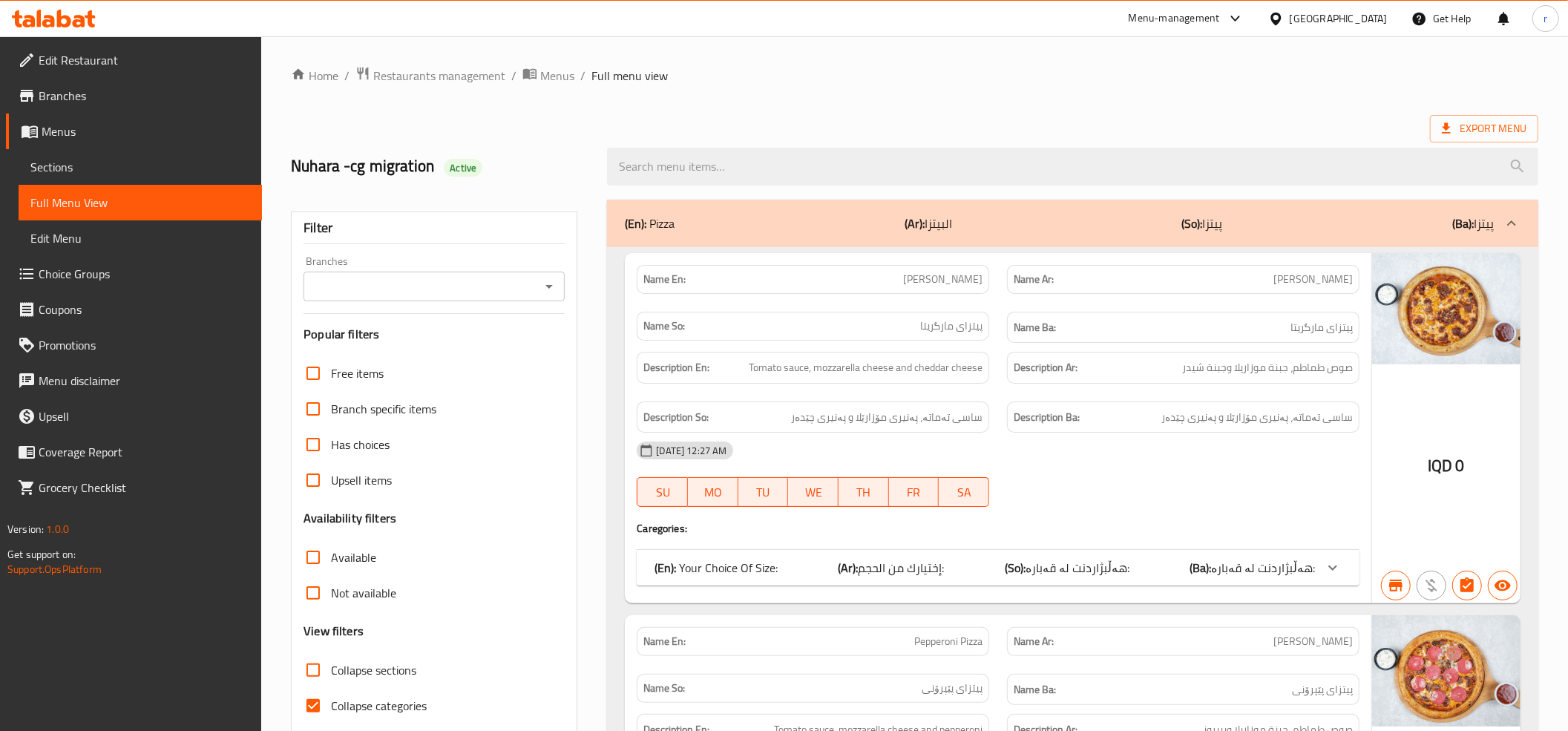
click at [327, 708] on input "Collapse categories" at bounding box center [313, 705] width 35 height 35
checkbox input "false"
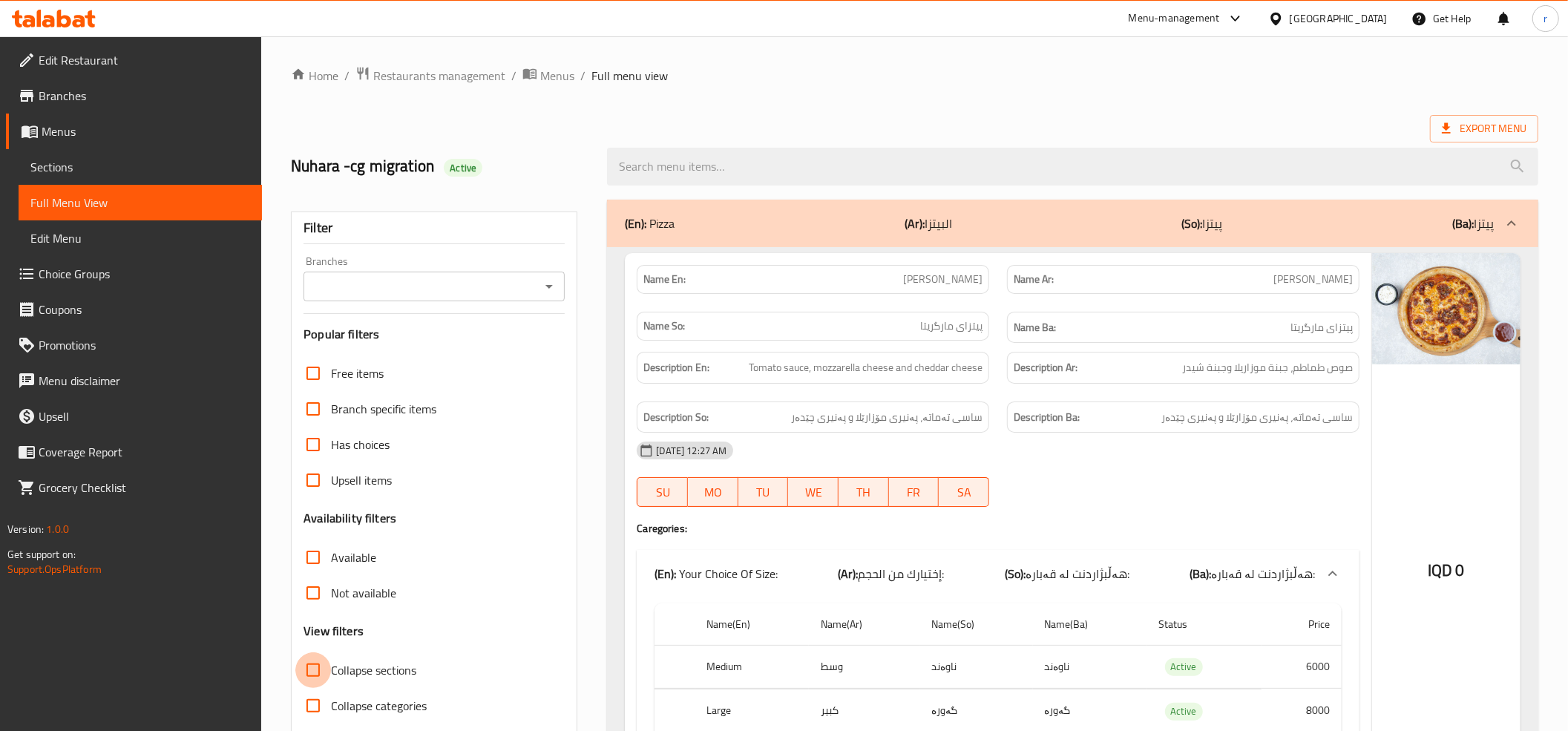
click at [319, 668] on input "Collapse sections" at bounding box center [313, 670] width 35 height 35
checkbox input "true"
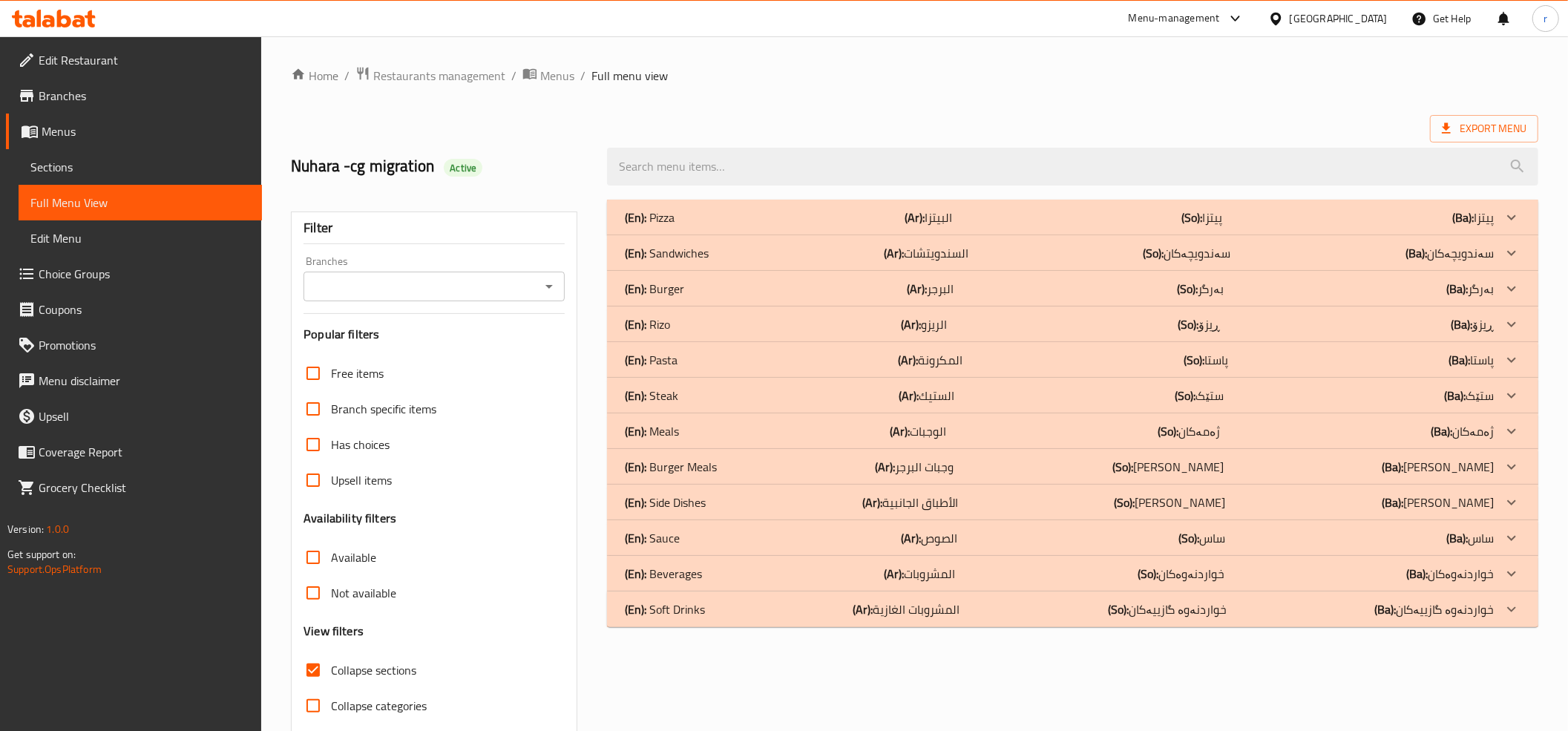
click at [704, 528] on div "(En): Sauce (Ar): الصوص (So): ساس (Ba): ساس" at bounding box center [1072, 538] width 931 height 35
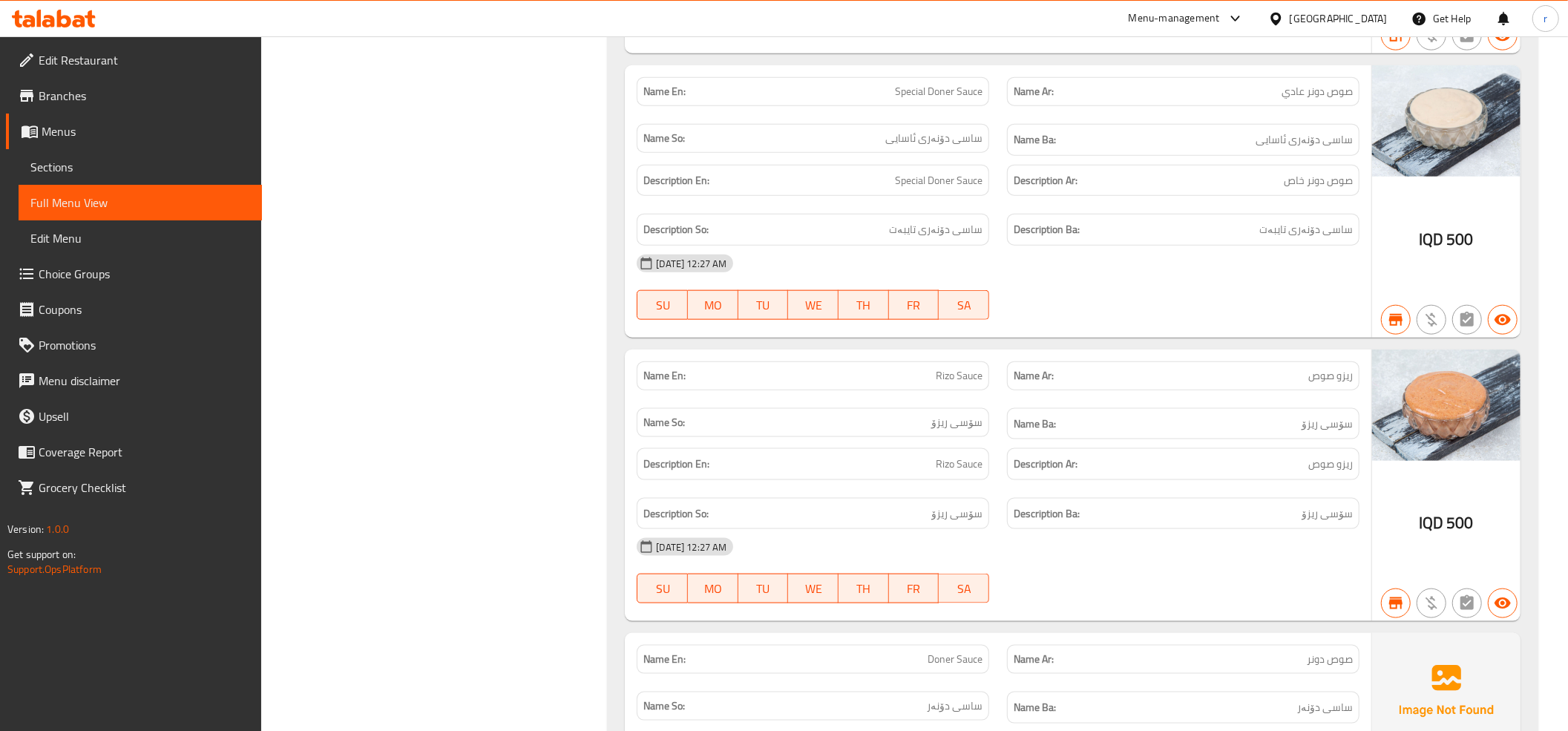
scroll to position [1701, 0]
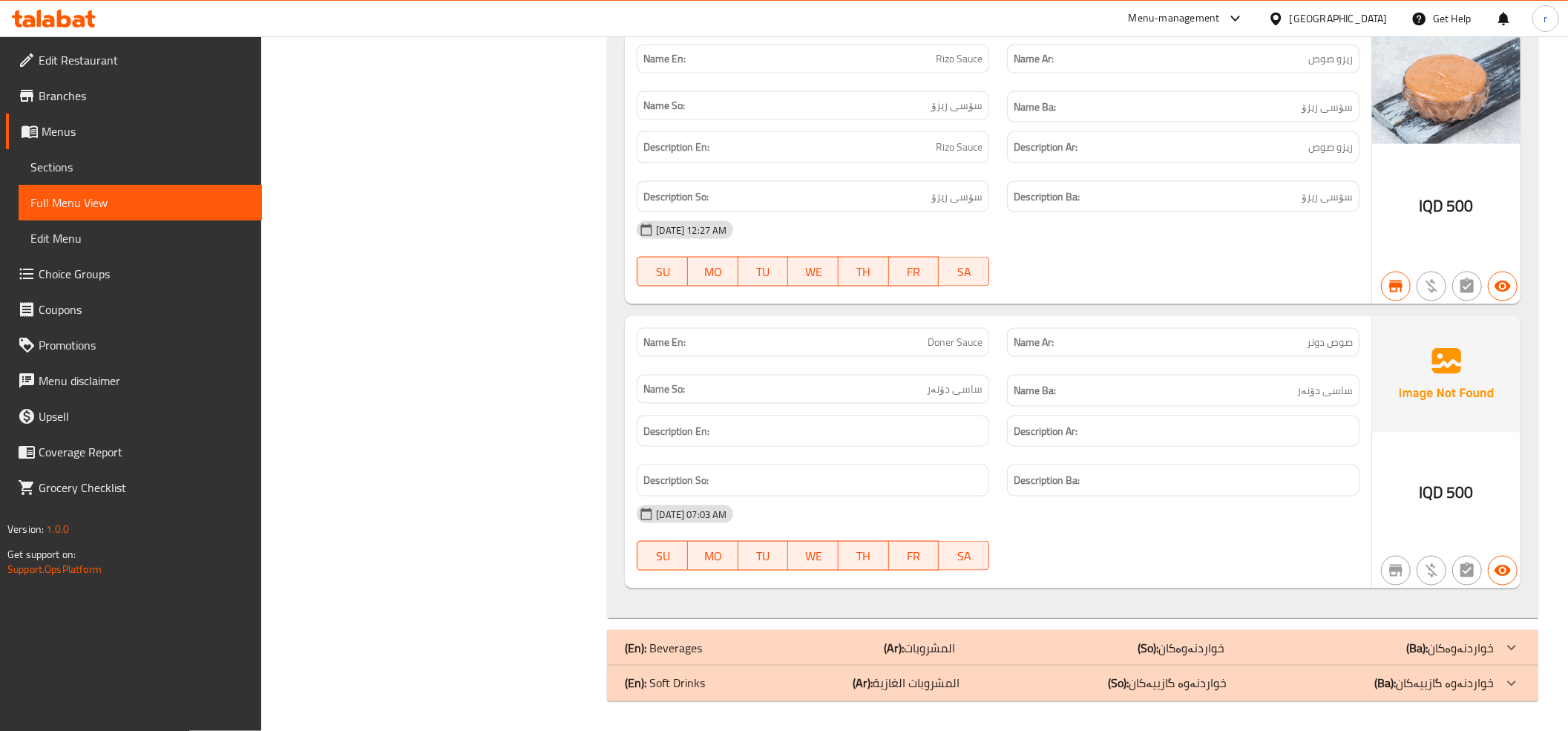
click at [938, 348] on span "Doner Sauce" at bounding box center [955, 342] width 55 height 16
copy span "Doner Sauce"
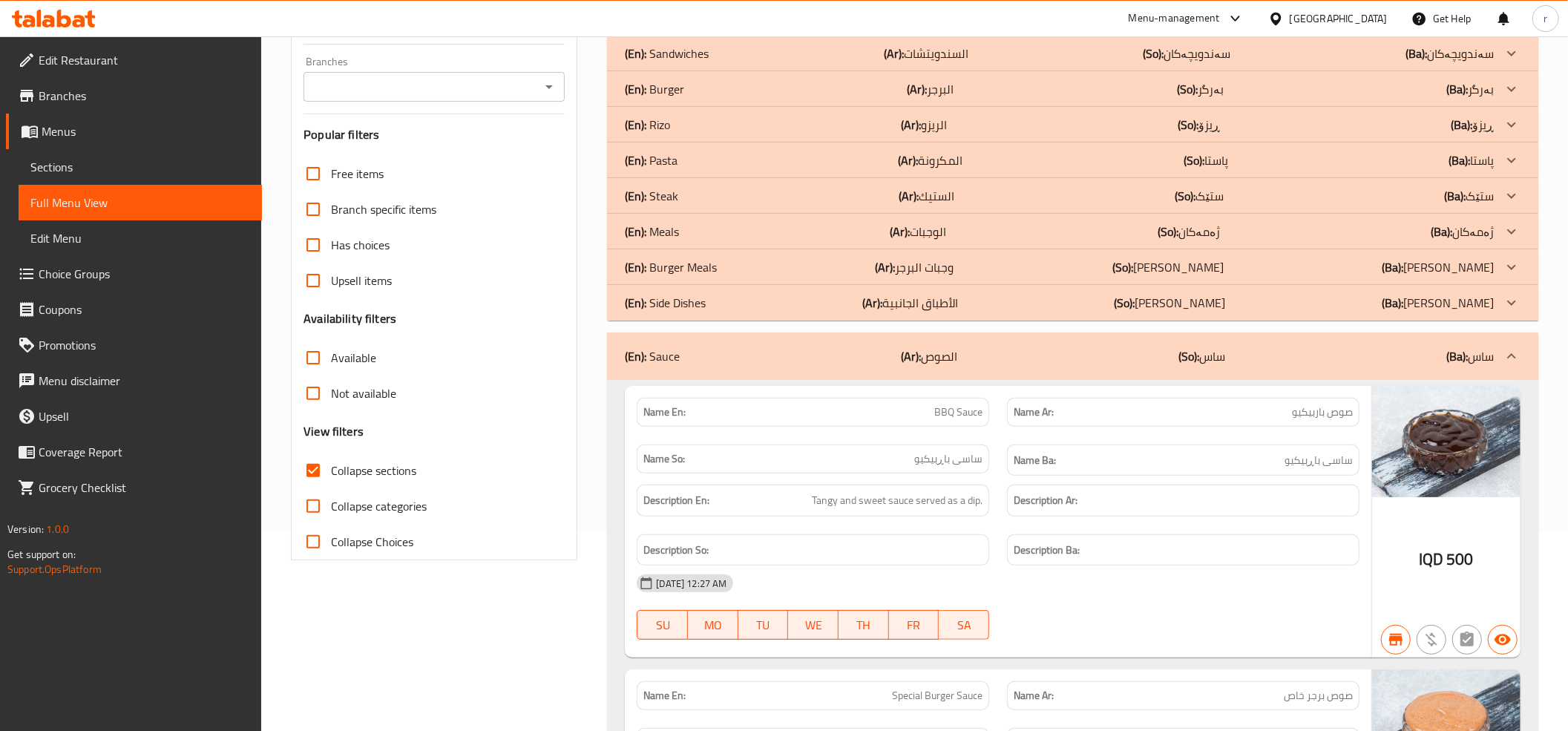
scroll to position [0, 0]
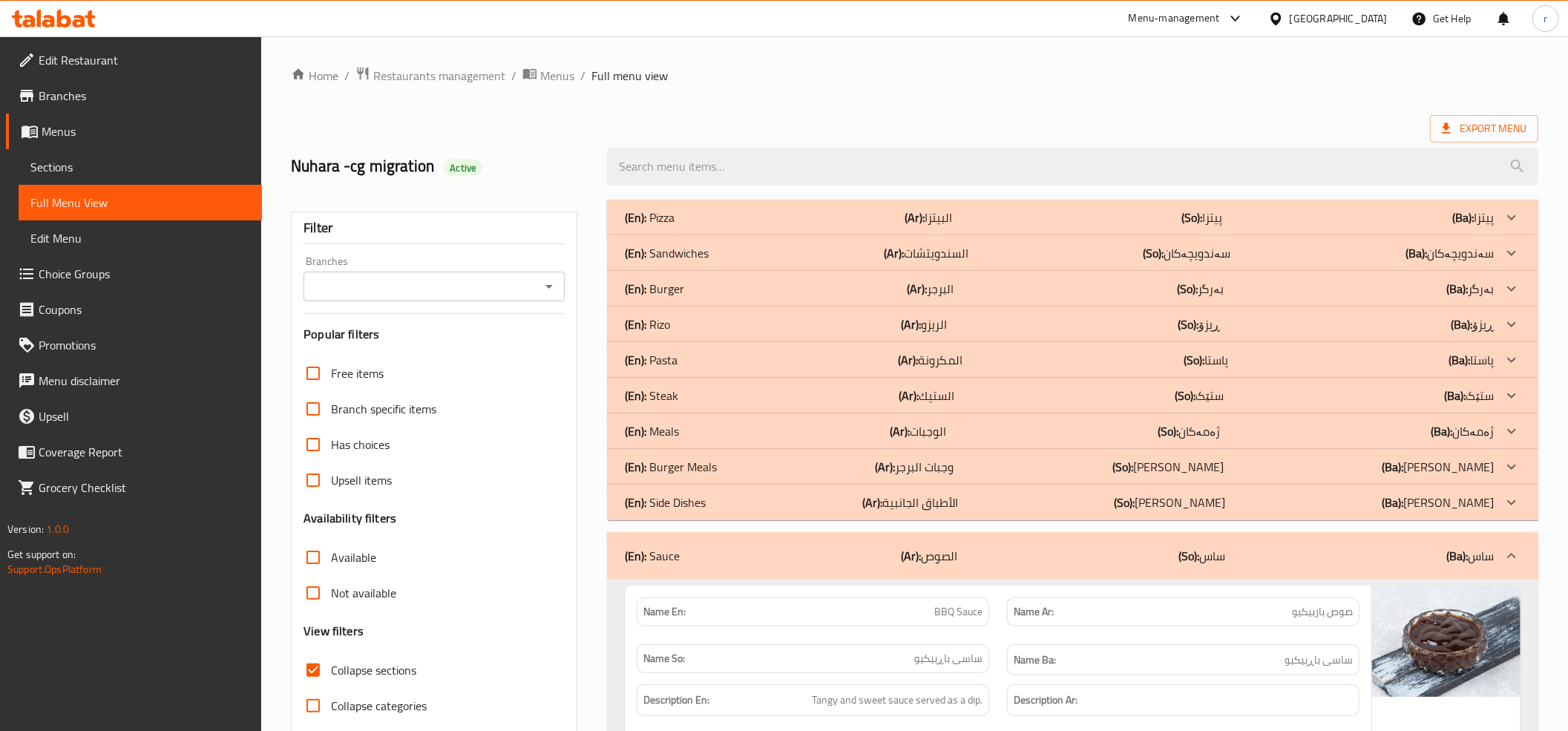
click at [553, 294] on icon "Open" at bounding box center [549, 287] width 18 height 18
click at [500, 369] on ul "All Crozet, Bakhtyari" at bounding box center [434, 338] width 261 height 65
click at [497, 348] on li "Crozet, Bakhtyari" at bounding box center [434, 351] width 261 height 27
type input "Crozet, Bakhtyari"
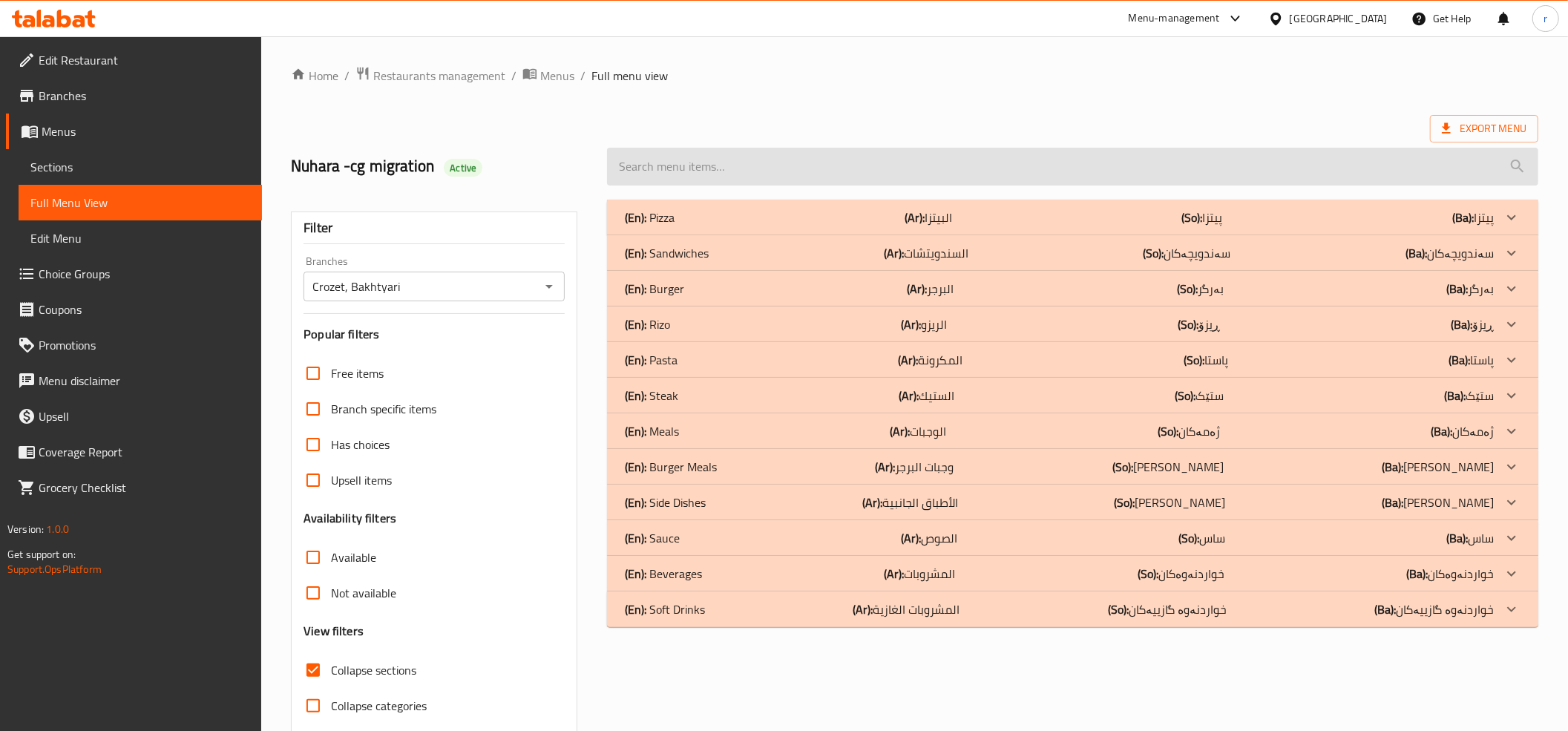
click at [728, 179] on input "search" at bounding box center [1072, 166] width 931 height 38
paste input "Doner Sauce"
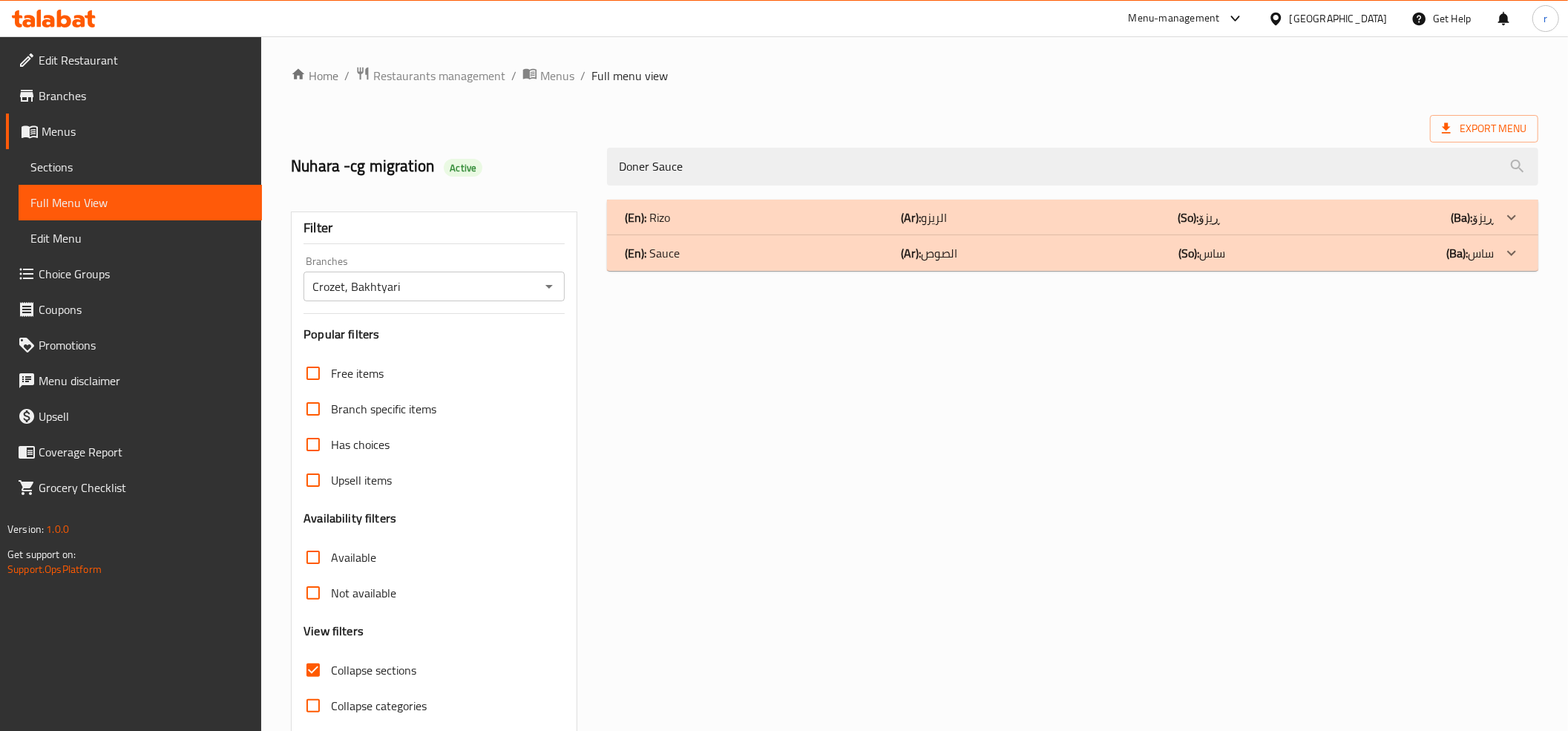
click at [719, 257] on div "(En): Sauce (Ar): الصوص (So): ساس (Ba): ساس" at bounding box center [1059, 253] width 869 height 18
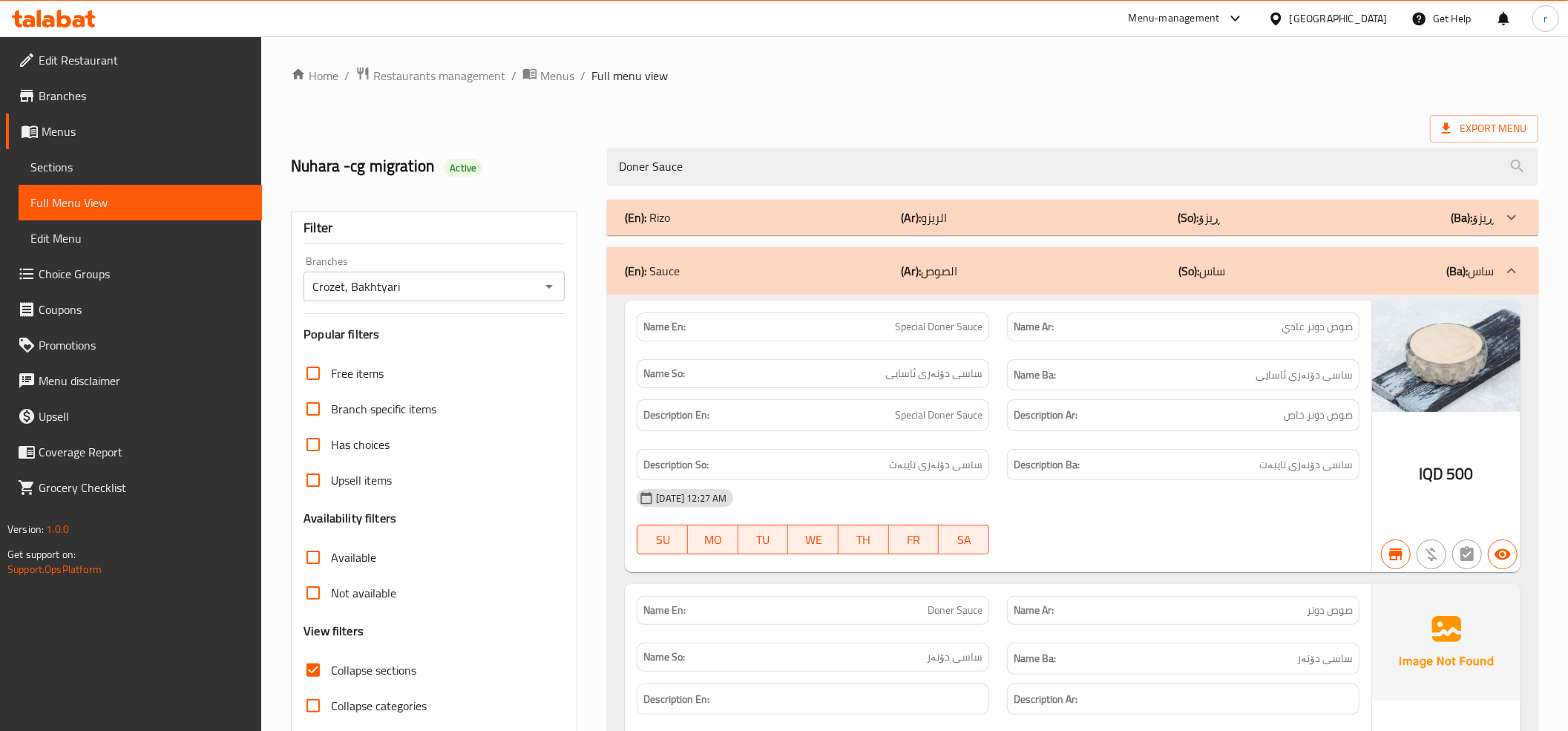
click at [760, 214] on div "(En): Rizo (Ar): الريزو (So): ڕیزۆ (Ba): ڕیزۆ" at bounding box center [1059, 218] width 869 height 18
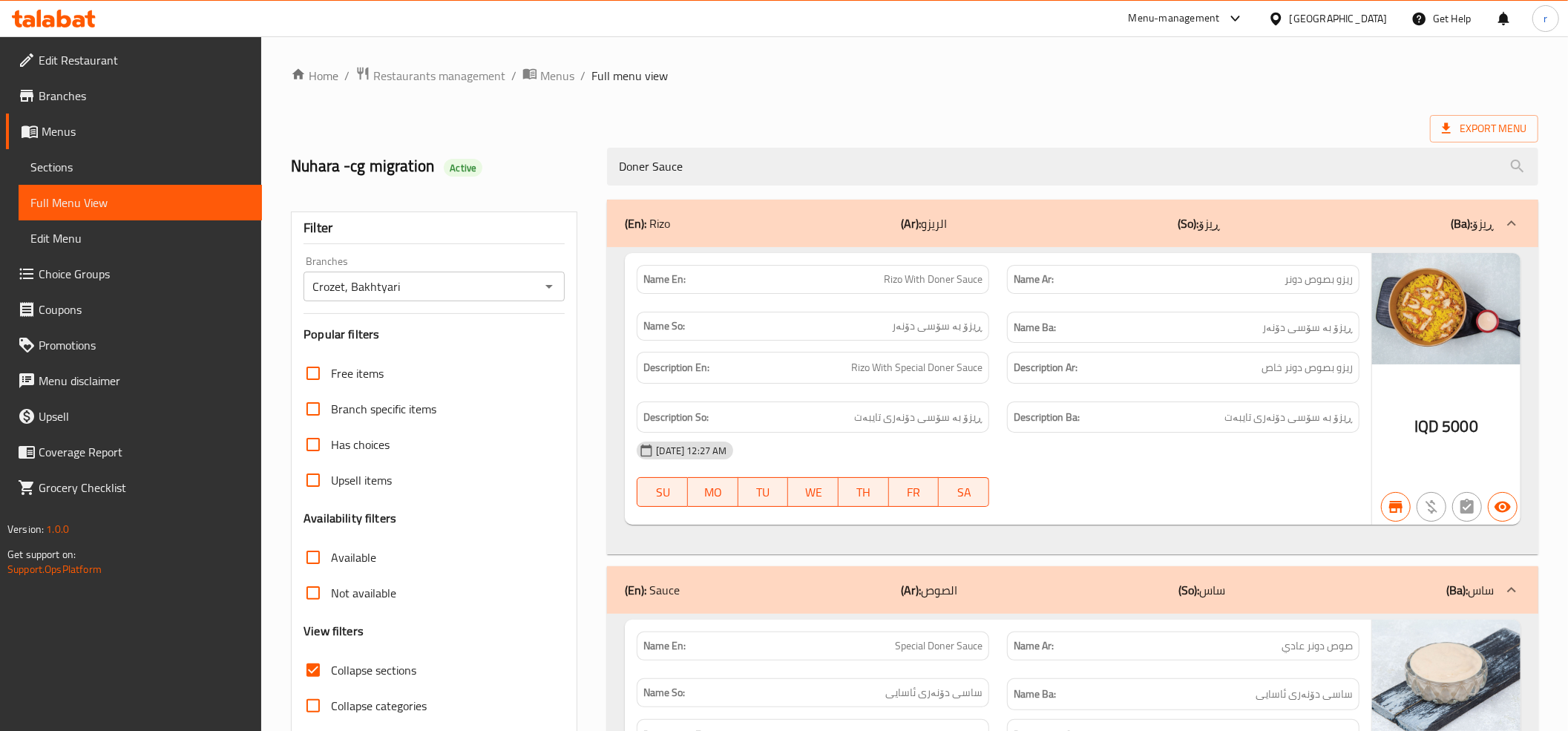
click at [760, 214] on div "(En): Rizo (Ar): الريزو (So): ڕیزۆ (Ba): ڕیزۆ" at bounding box center [1059, 223] width 869 height 18
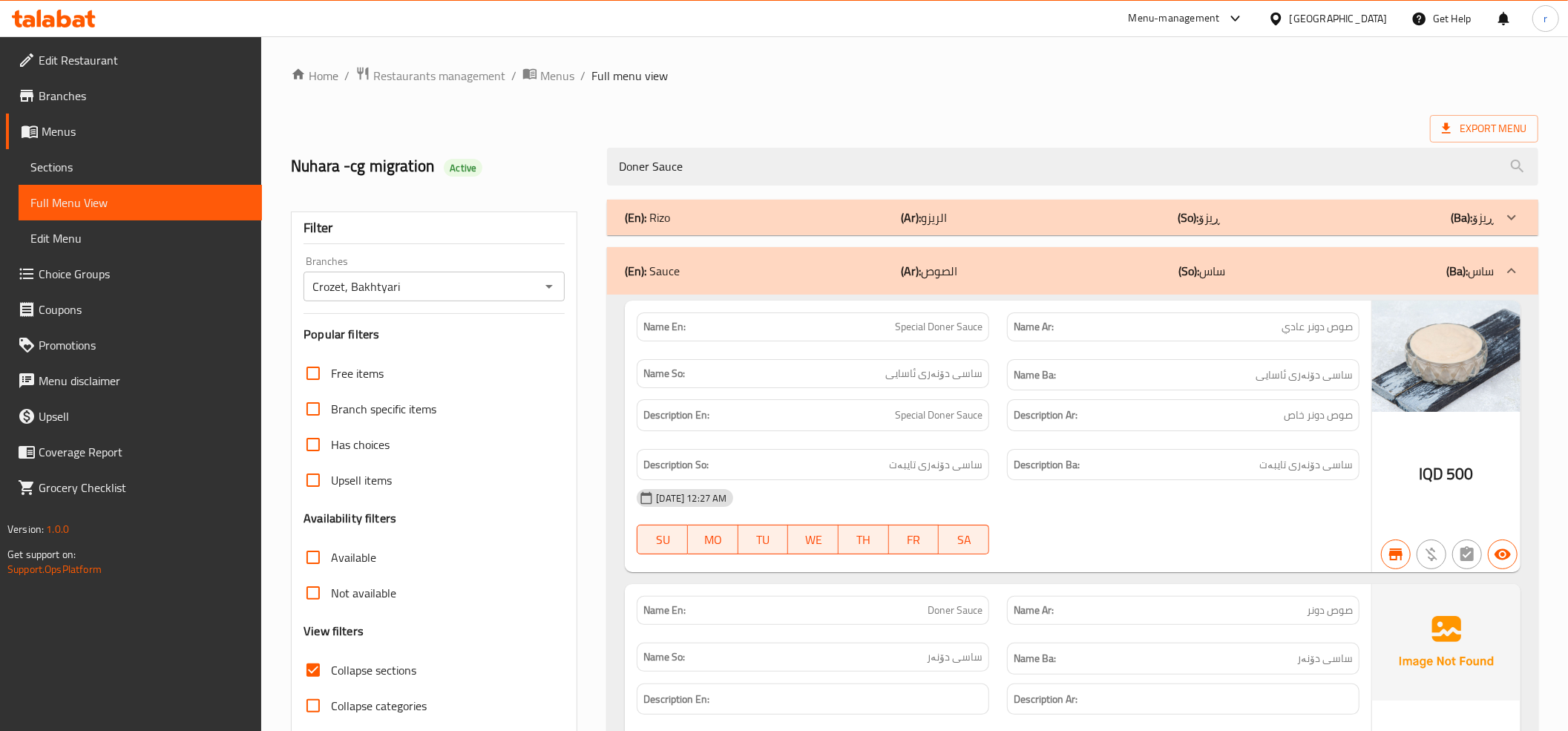
click at [790, 226] on div "(En): Rizo (Ar): الريزو (So): ڕیزۆ (Ba): ڕیزۆ" at bounding box center [1059, 218] width 869 height 18
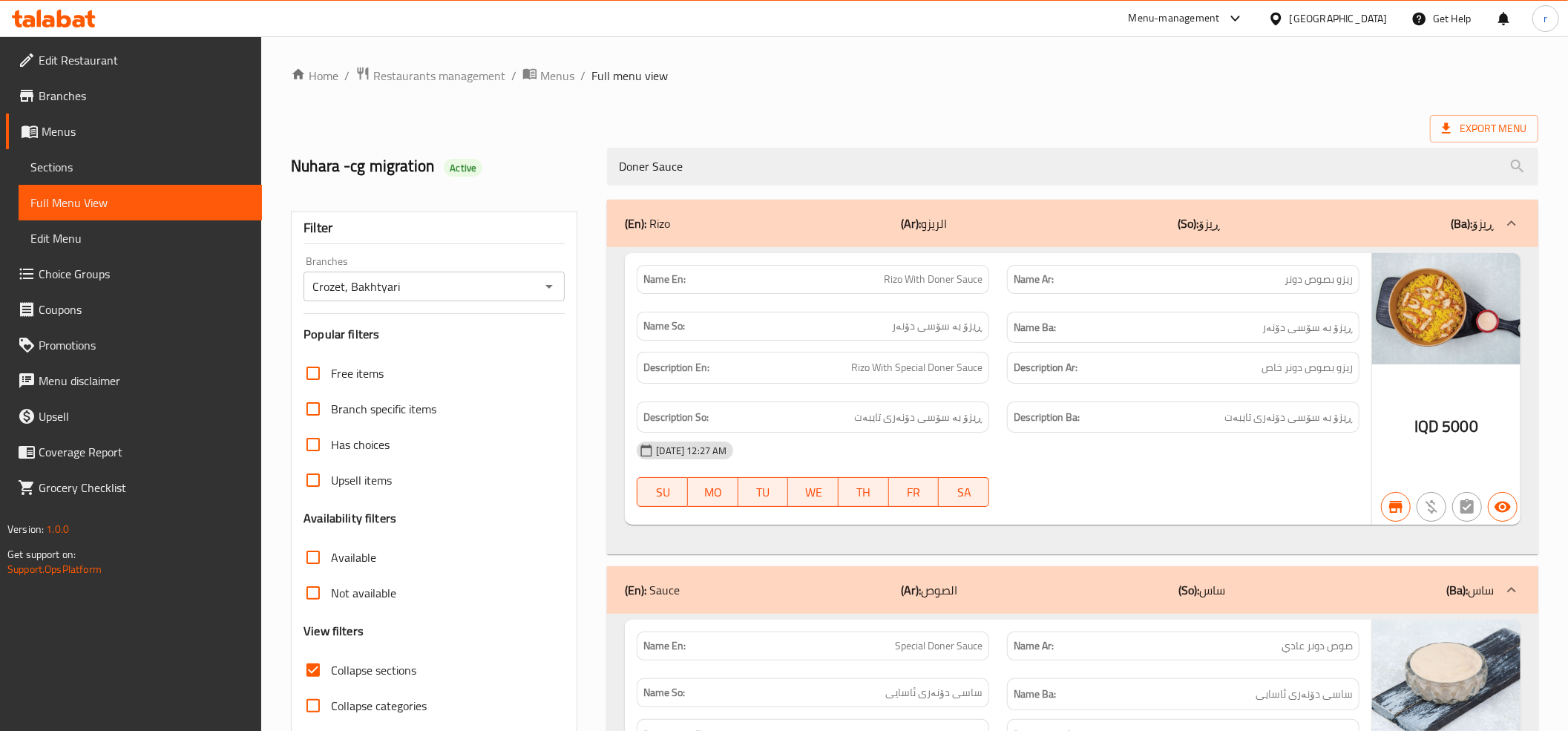
click at [790, 226] on div "(En): Rizo (Ar): الريزو (So): ڕیزۆ (Ba): ڕیزۆ" at bounding box center [1059, 223] width 869 height 18
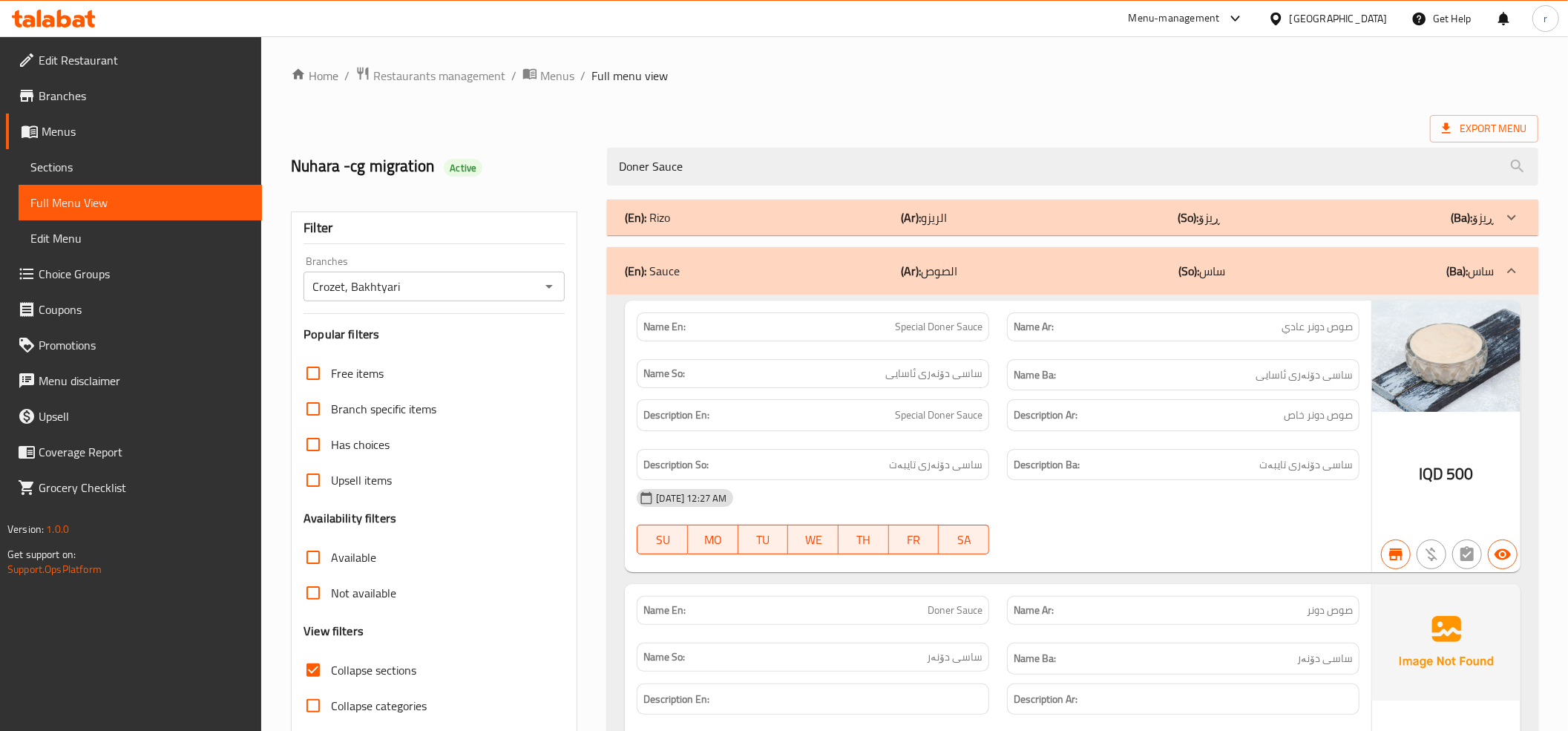
click at [798, 219] on div "(En): Rizo (Ar): الريزو (So): ڕیزۆ (Ba): ڕیزۆ" at bounding box center [1059, 218] width 869 height 18
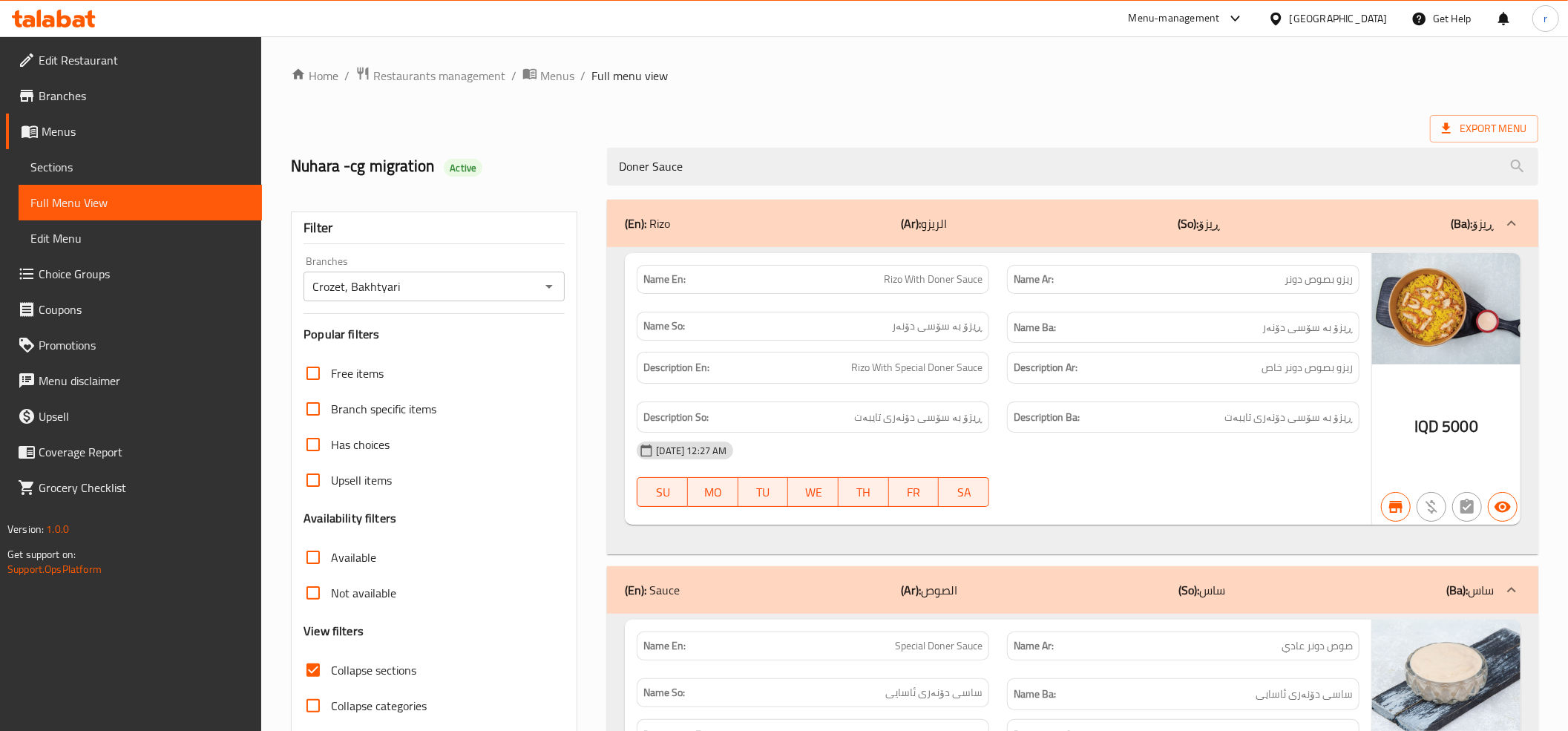
click at [798, 219] on div "(En): Rizo (Ar): الريزو (So): ڕیزۆ (Ba): ڕیزۆ" at bounding box center [1059, 223] width 869 height 18
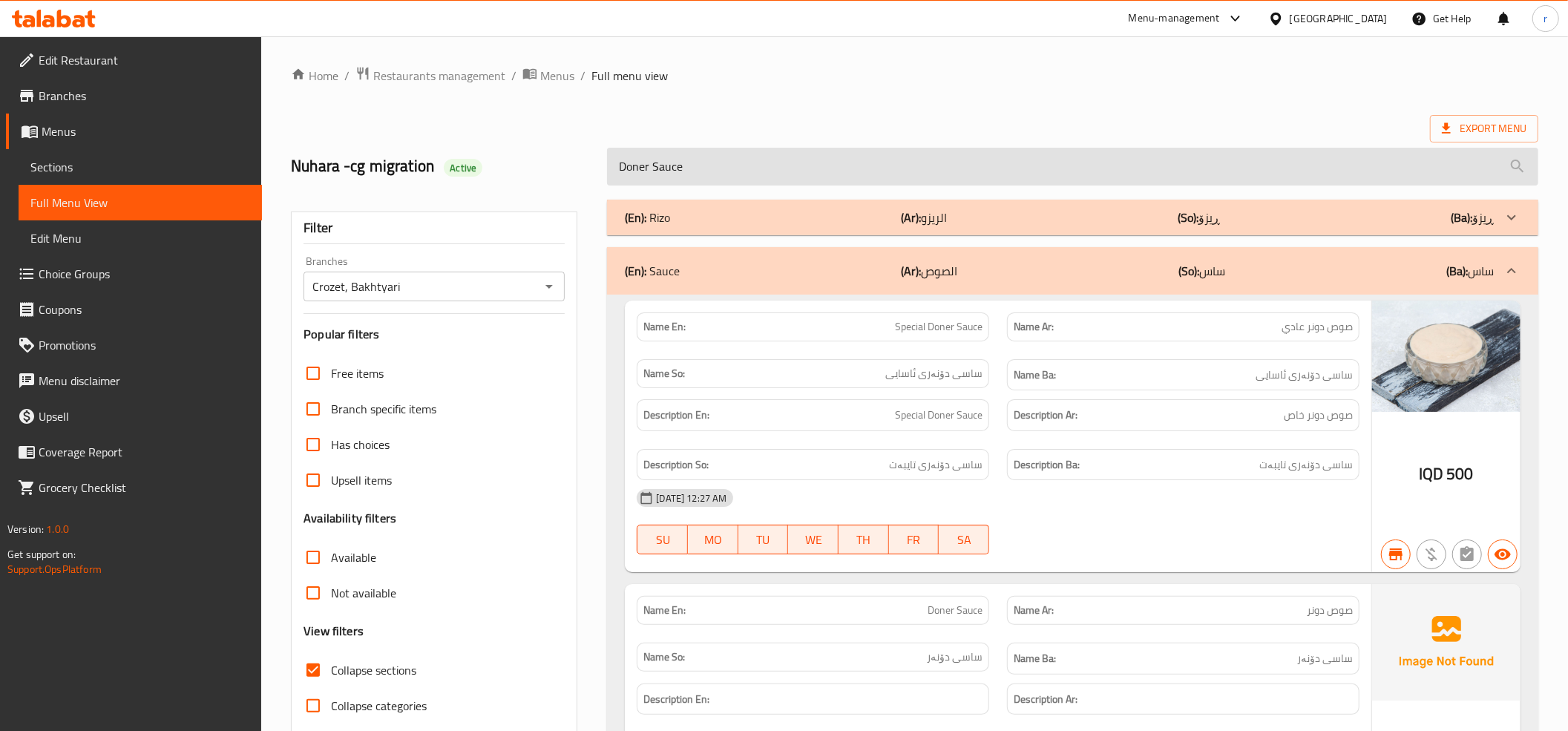
click at [706, 178] on input "Doner Sauce" at bounding box center [1072, 166] width 931 height 38
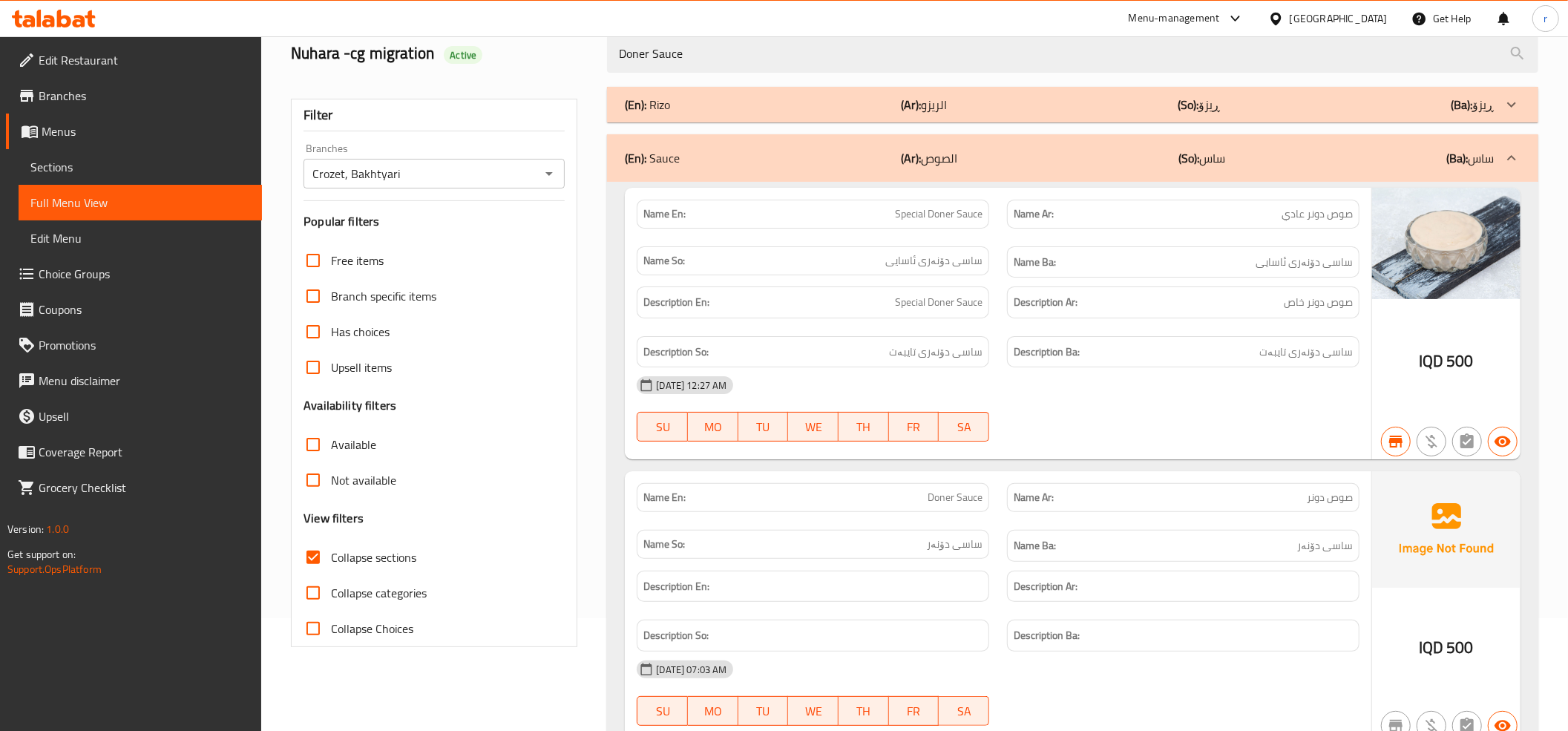
scroll to position [189, 0]
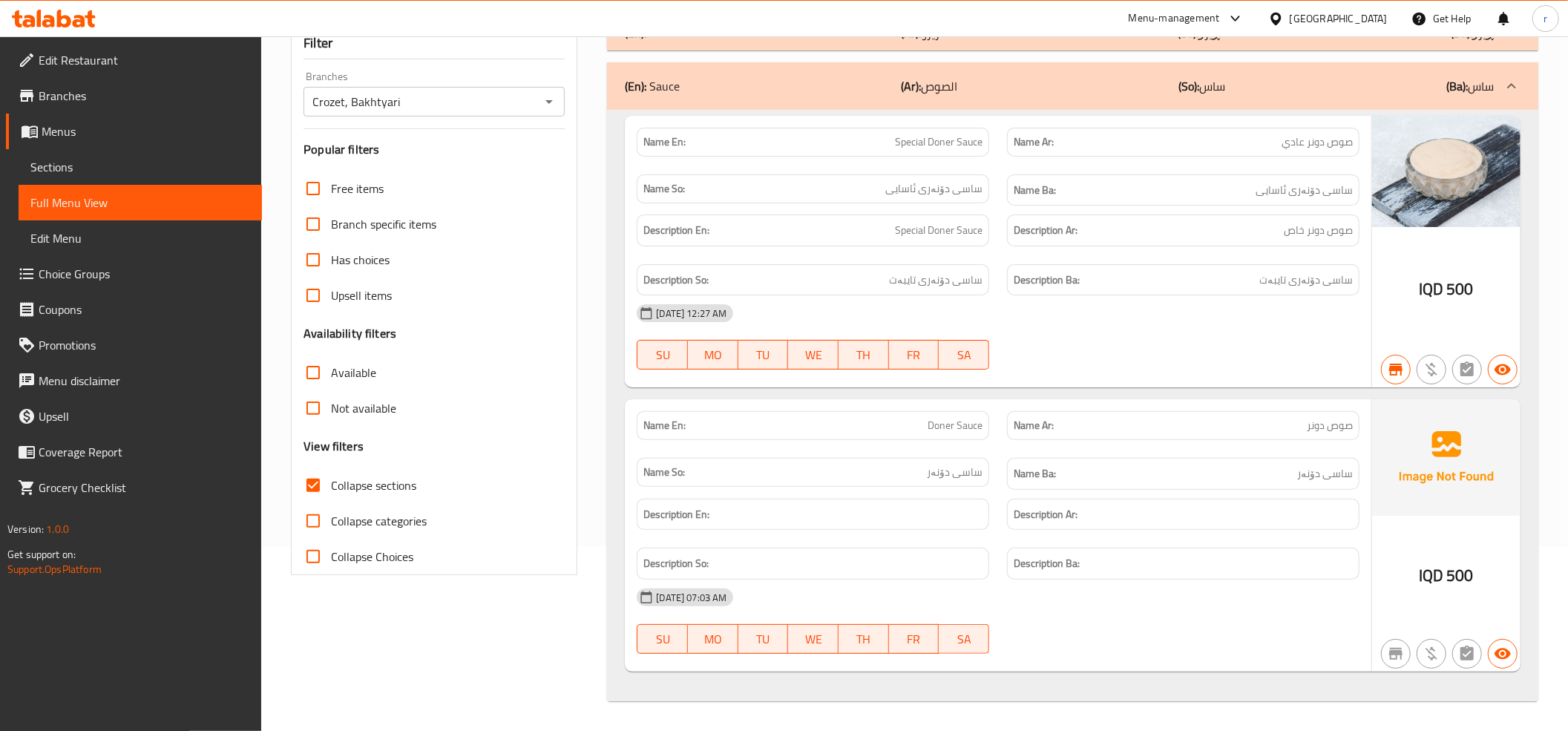
type input "Doner Sauce"
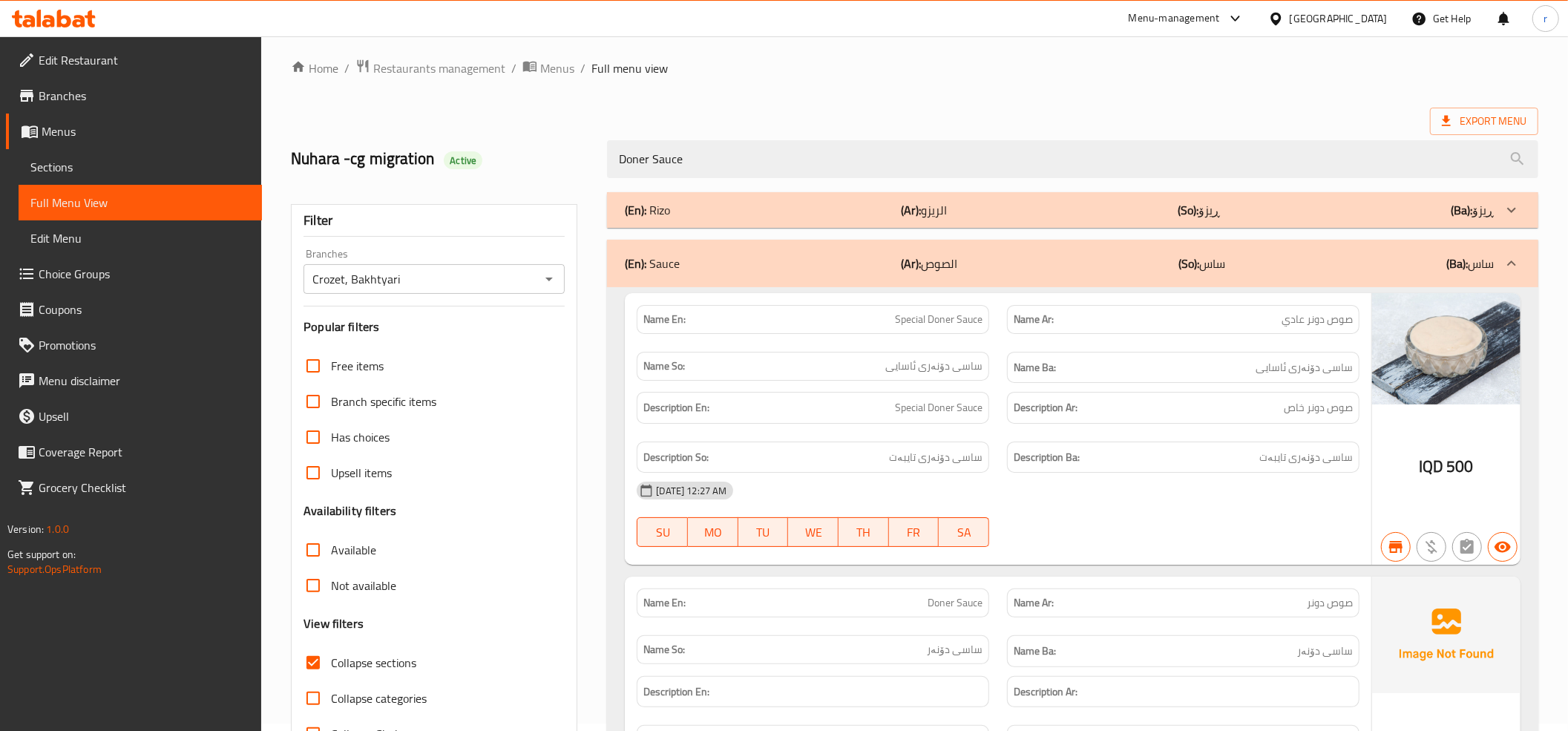
scroll to position [0, 0]
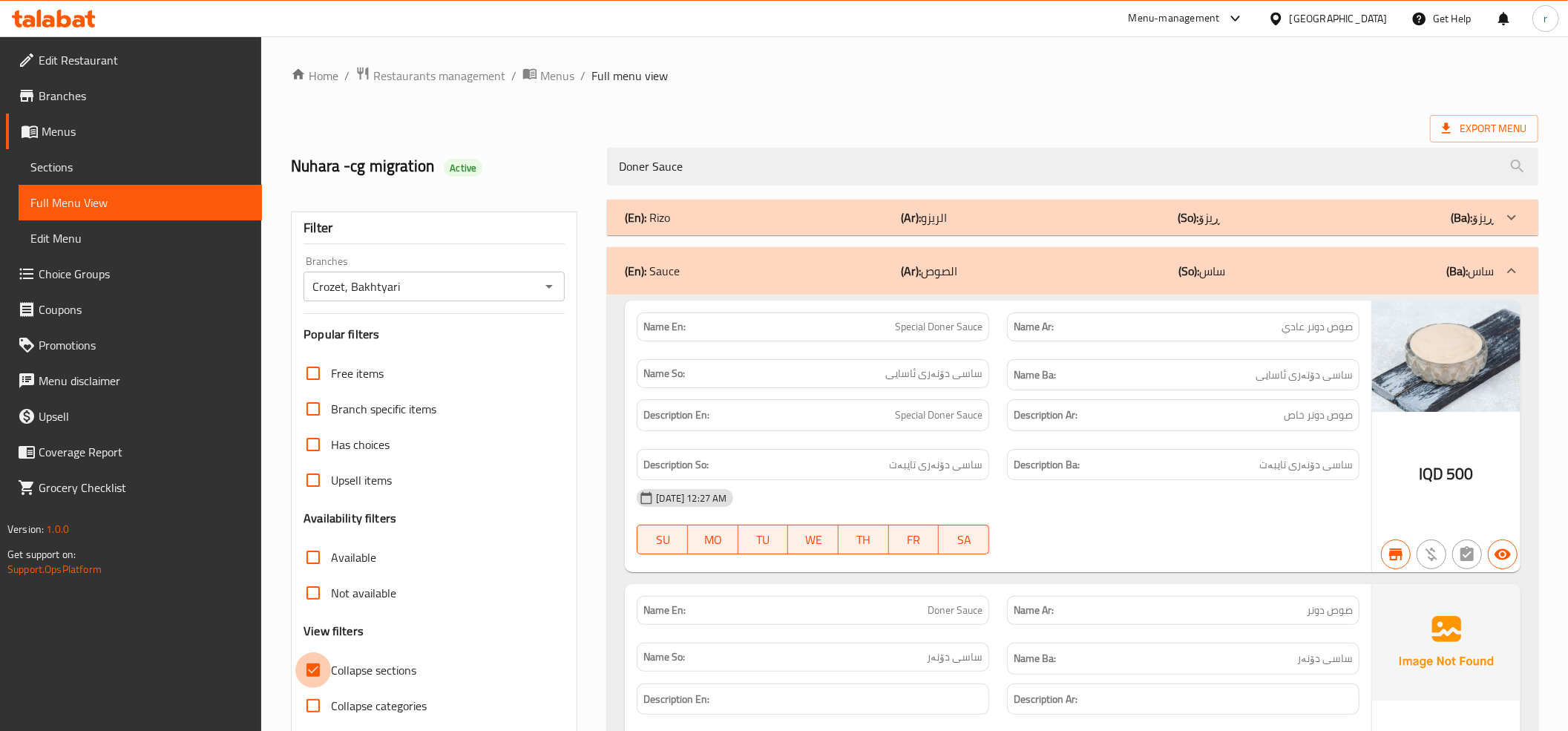
click at [319, 673] on input "Collapse sections" at bounding box center [313, 670] width 35 height 35
checkbox input "false"
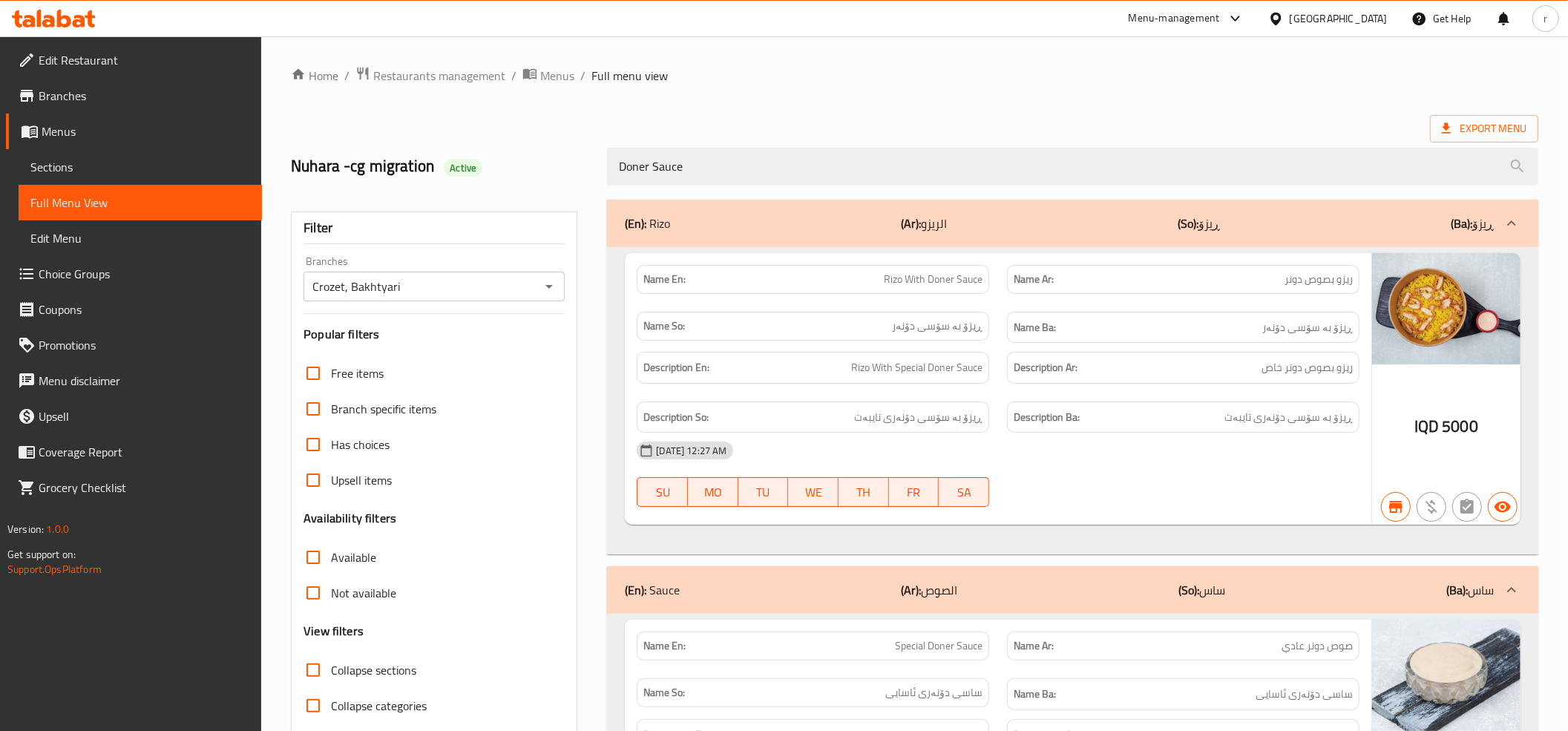
click at [51, 10] on icon at bounding box center [53, 19] width 84 height 18
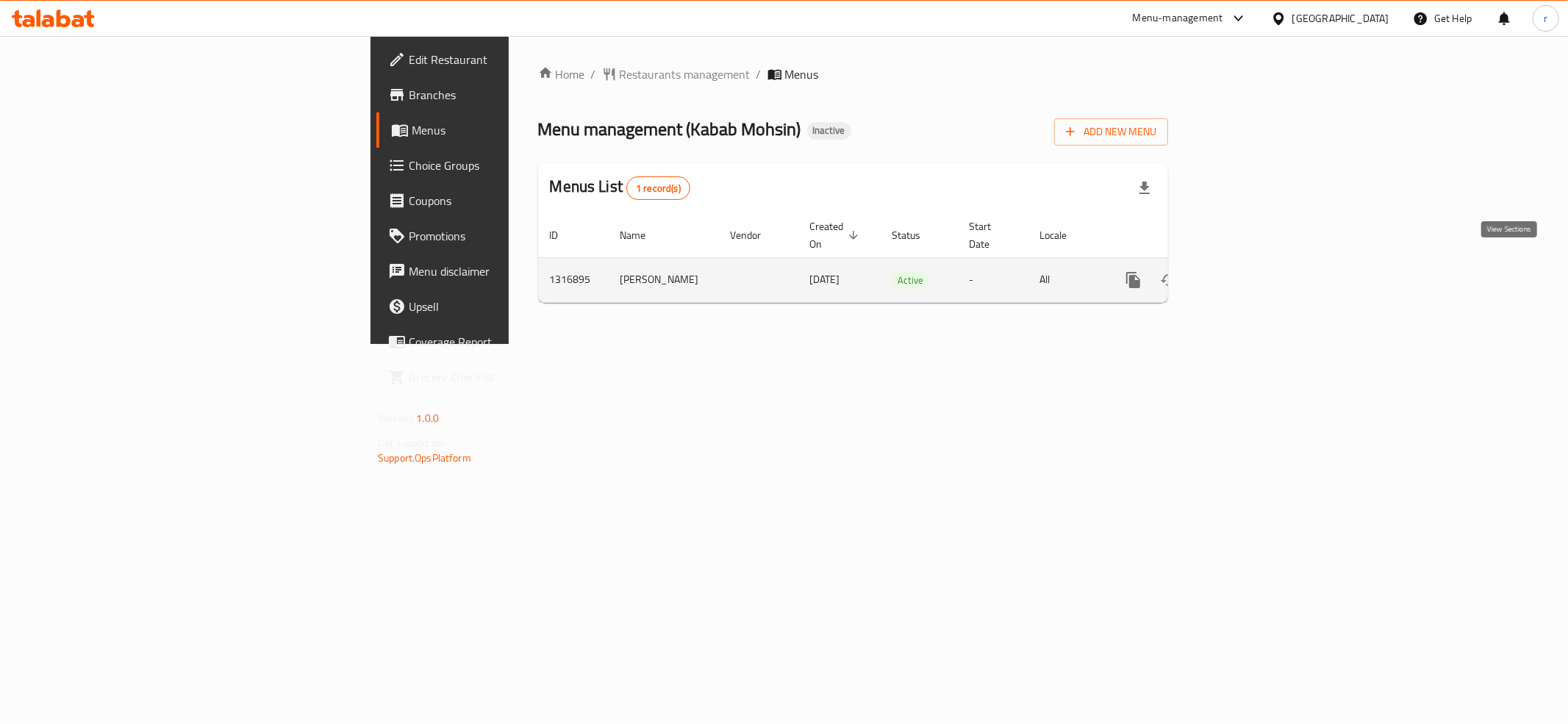
click at [1258, 276] on link "enhanced table" at bounding box center [1240, 280] width 35 height 35
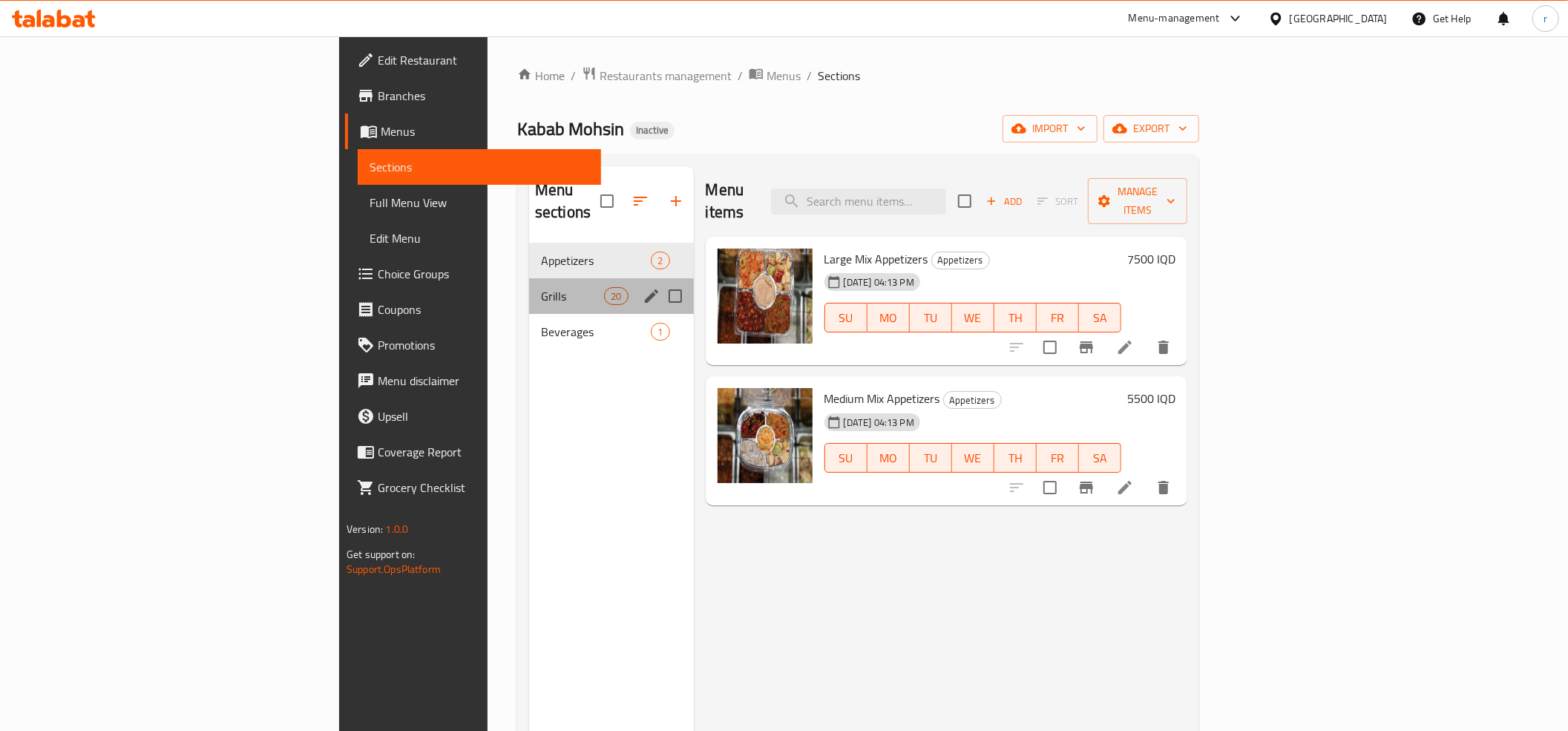
click at [529, 283] on div "Grills 20" at bounding box center [611, 296] width 165 height 35
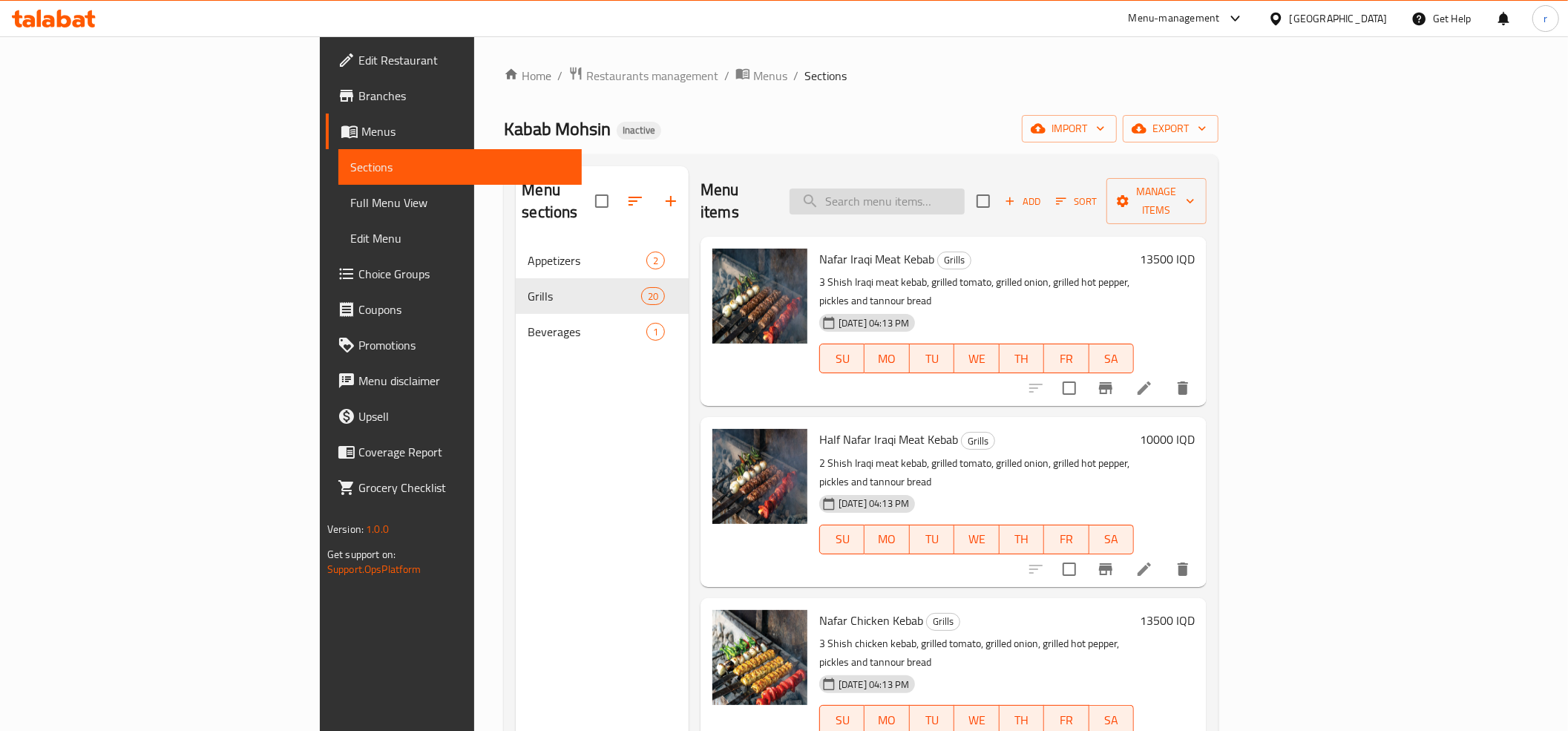
click at [942, 189] on input "search" at bounding box center [877, 201] width 175 height 26
paste input "نفر مشكل مشوي"
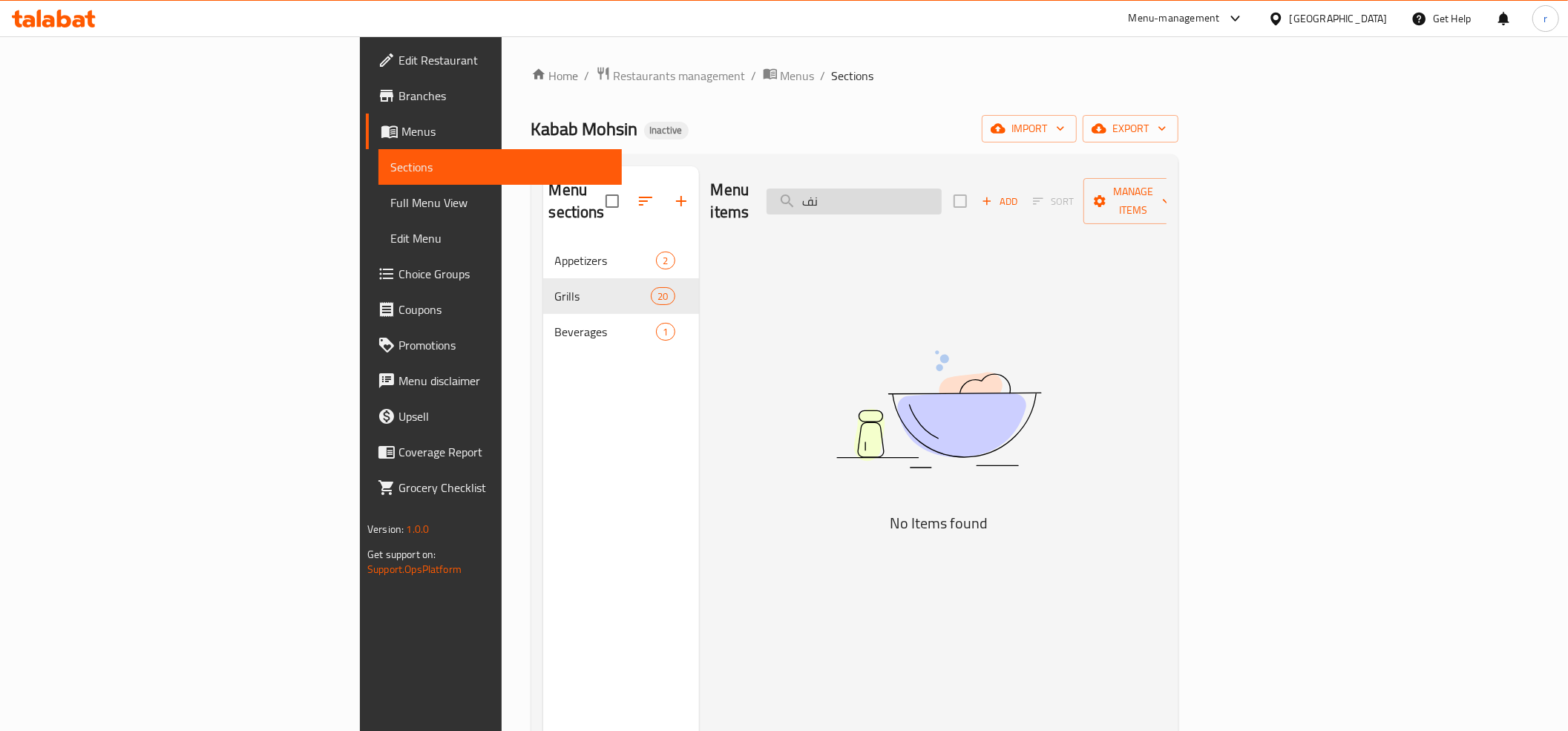
type input "ن"
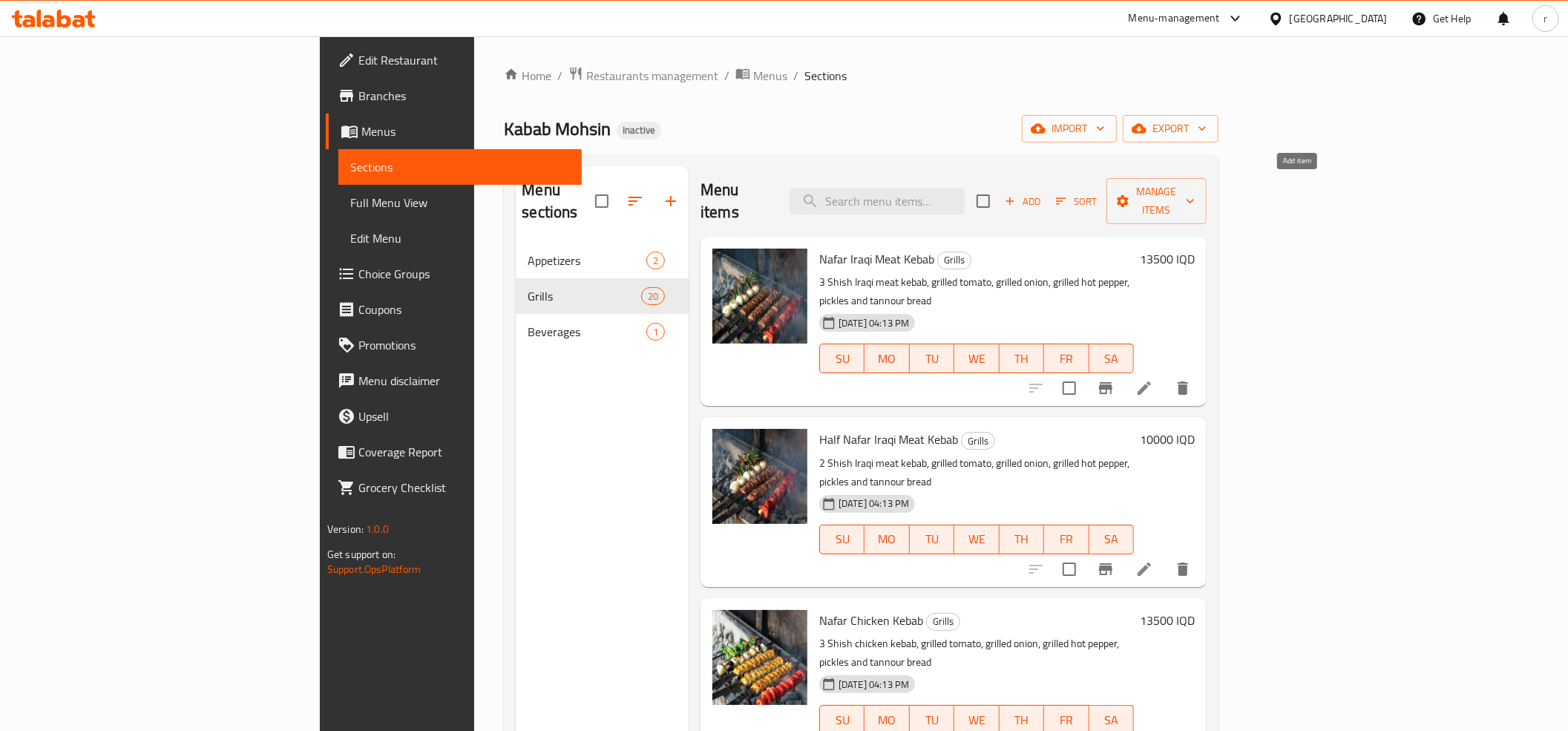
click at [1042, 193] on span "Add" at bounding box center [1022, 201] width 40 height 17
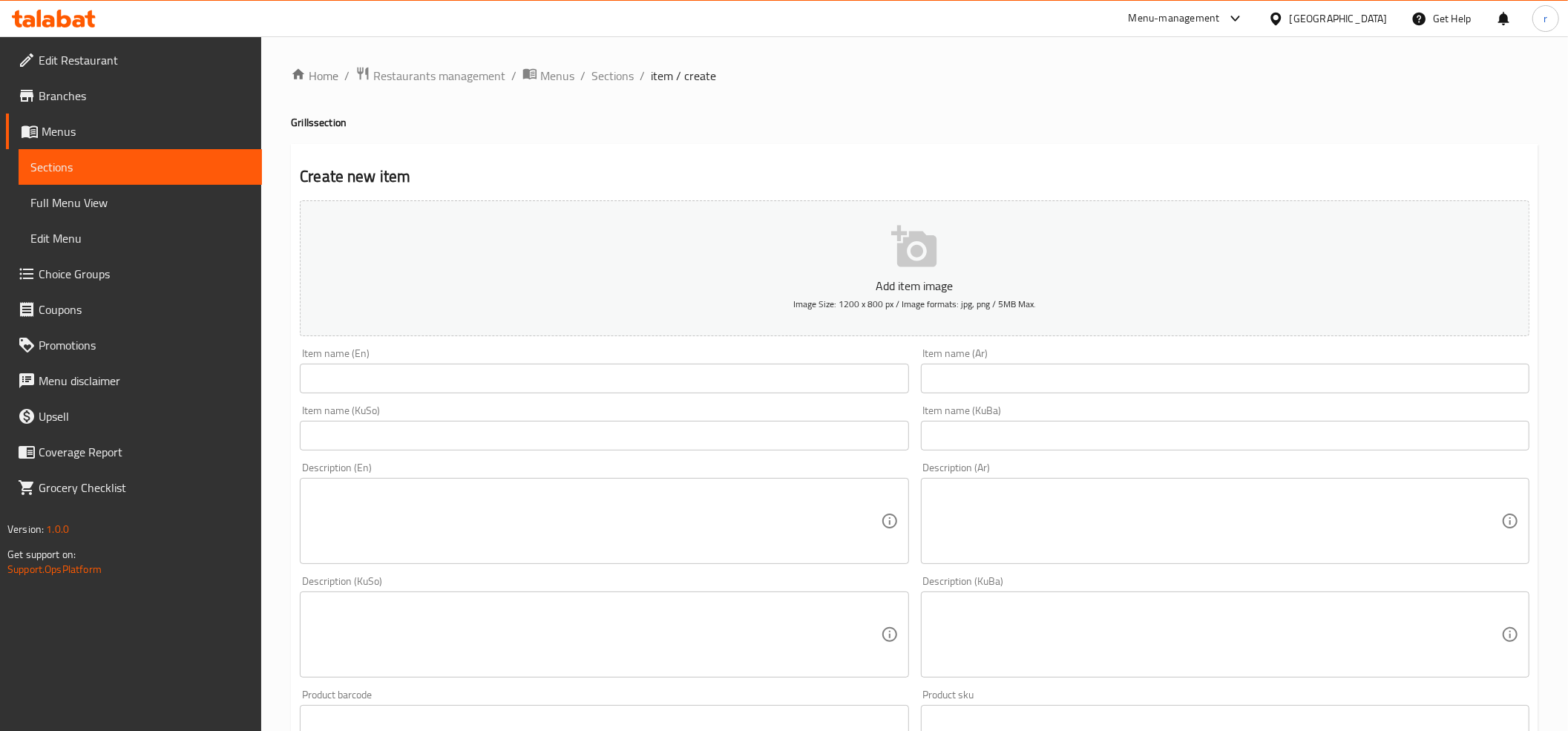
click at [337, 384] on input "text" at bounding box center [604, 379] width 609 height 30
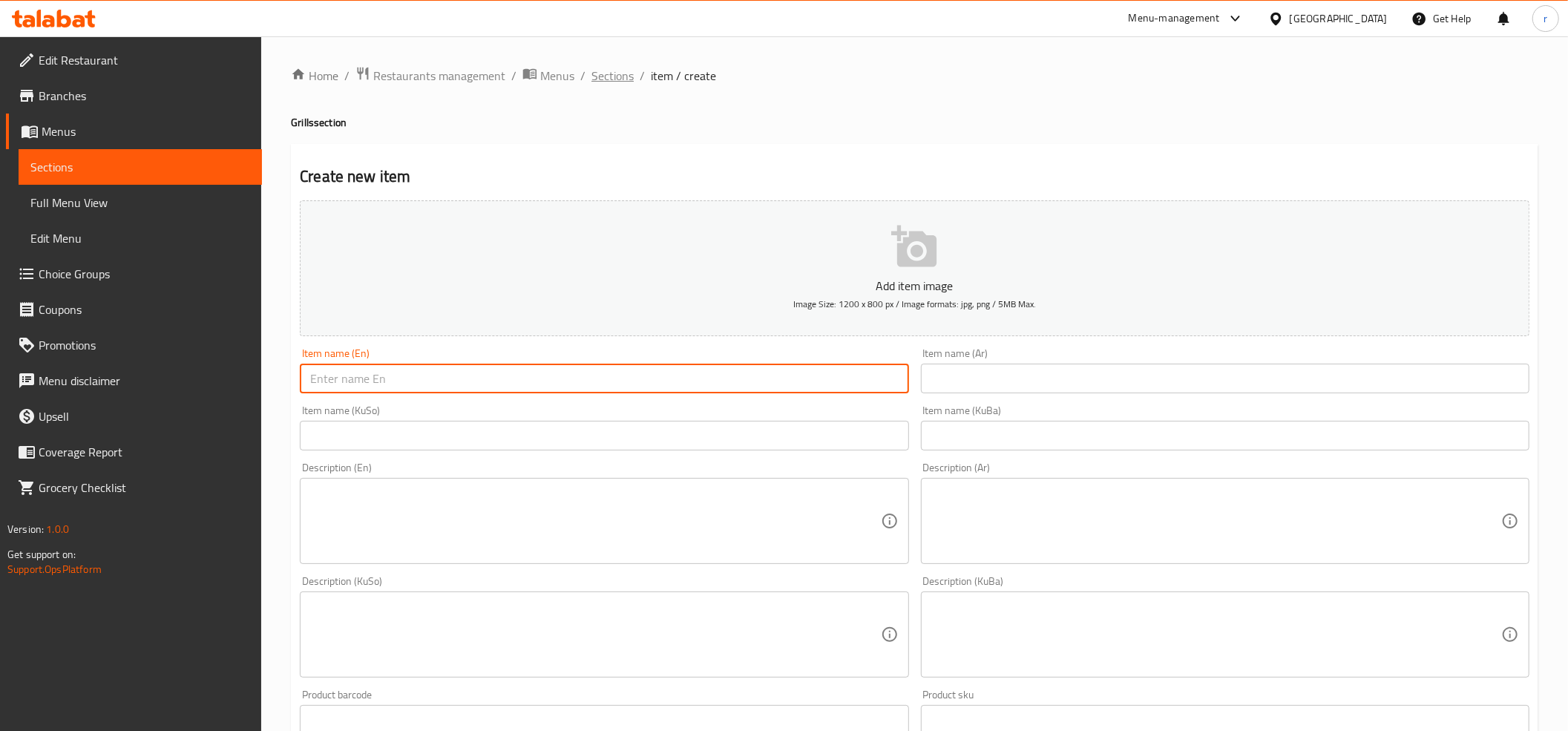
click at [609, 76] on span "Sections" at bounding box center [612, 75] width 42 height 18
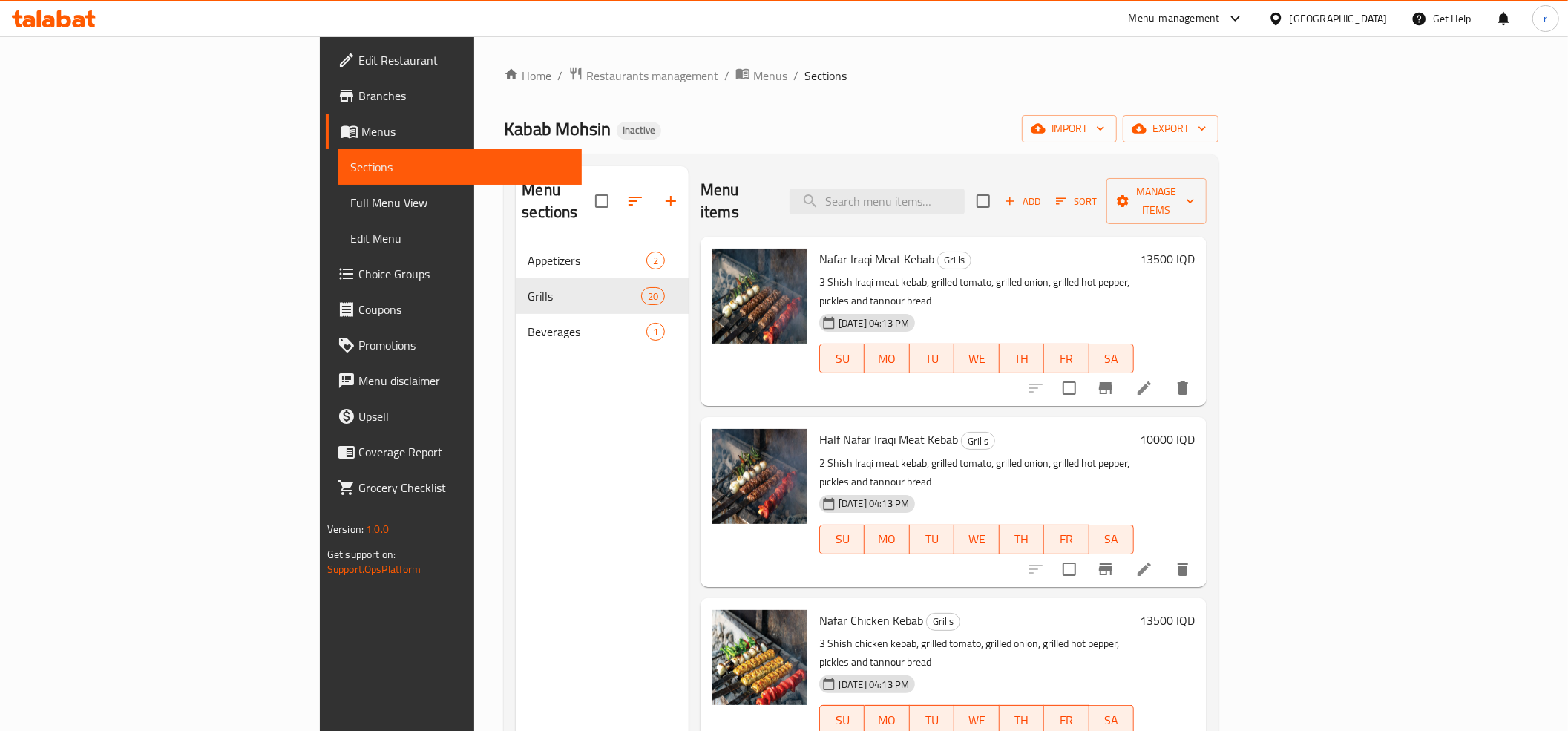
click at [986, 173] on div "Menu items Add Sort Manage items" at bounding box center [953, 202] width 506 height 71
click at [977, 177] on div "Menu items Add Sort Manage items" at bounding box center [953, 202] width 506 height 71
click at [965, 189] on input "search" at bounding box center [877, 201] width 175 height 26
paste input "كيلو مشاوي مشكل"
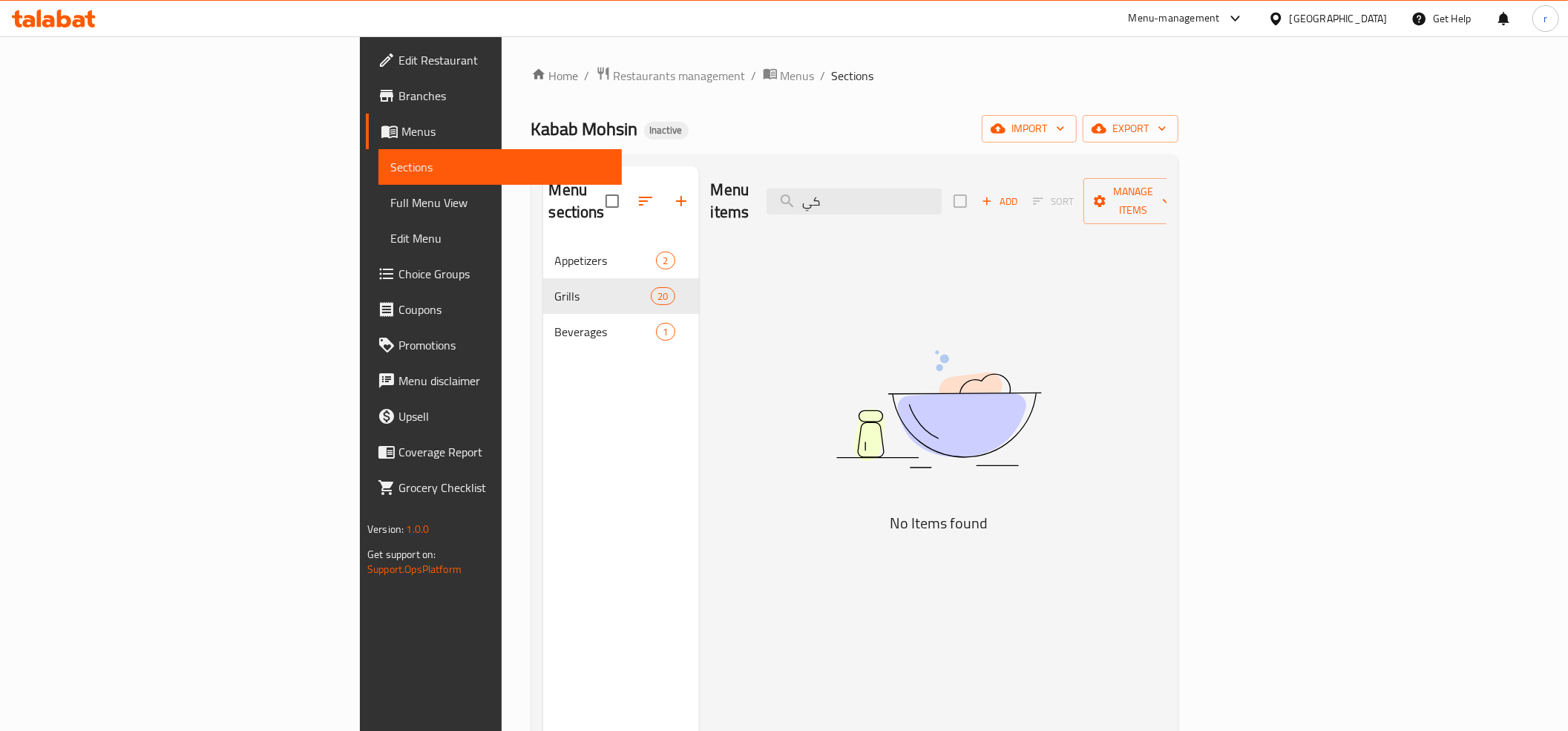
type input "ك"
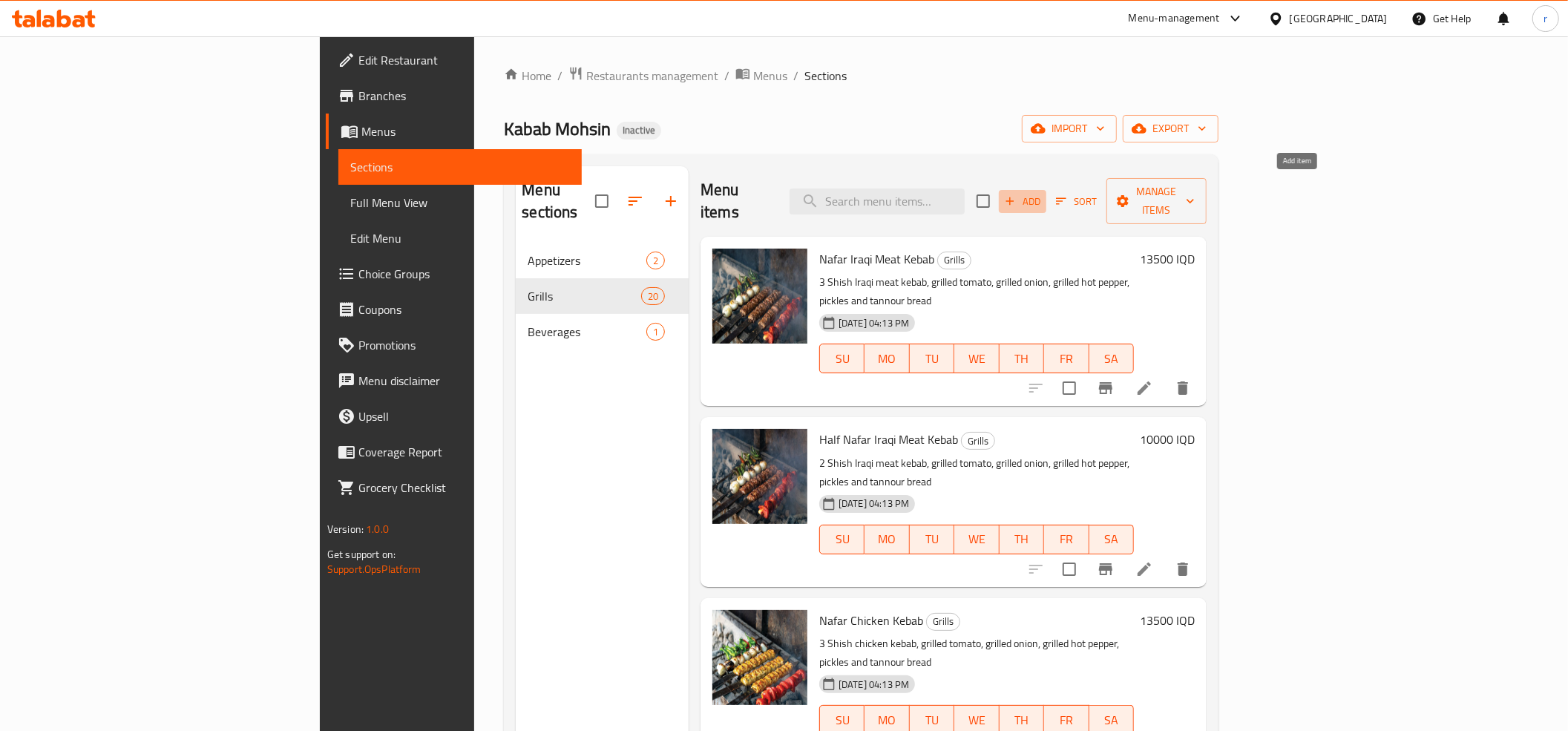
click at [1042, 193] on span "Add" at bounding box center [1022, 201] width 40 height 17
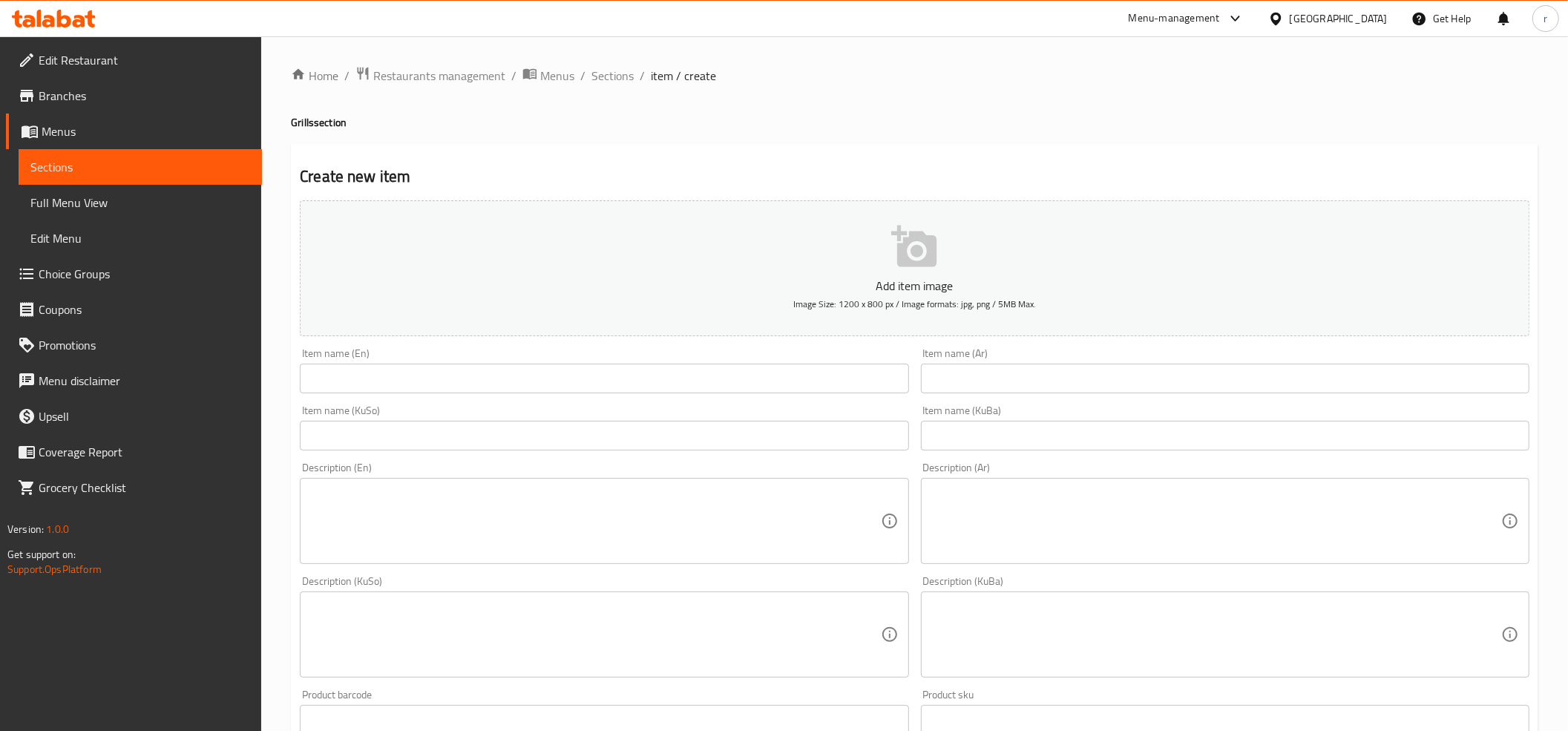
click at [1010, 370] on input "text" at bounding box center [1226, 379] width 609 height 30
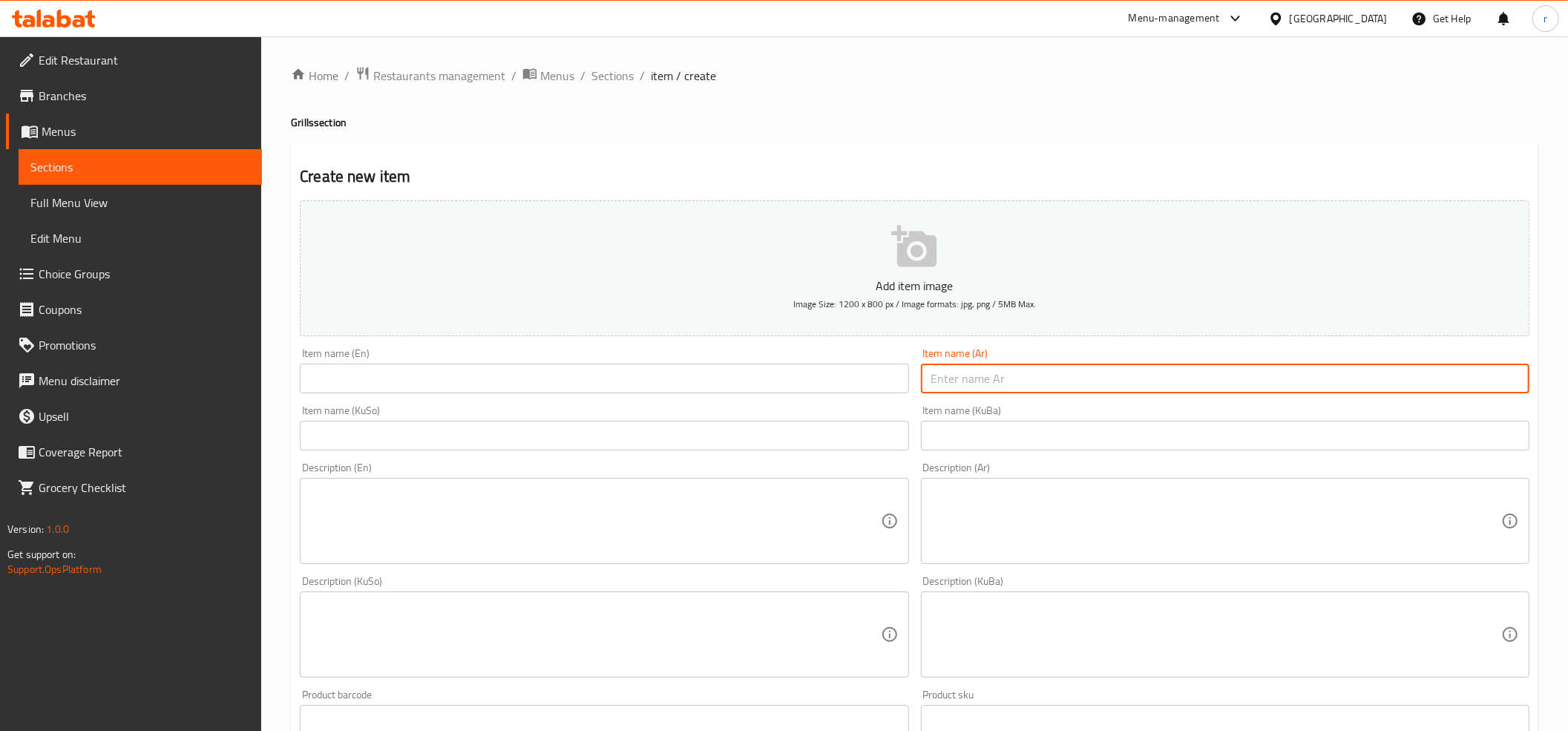
paste input "نفر مشكل مشوي"
type input "نفر مشكل مشوي"
click at [824, 389] on input "text" at bounding box center [604, 379] width 609 height 30
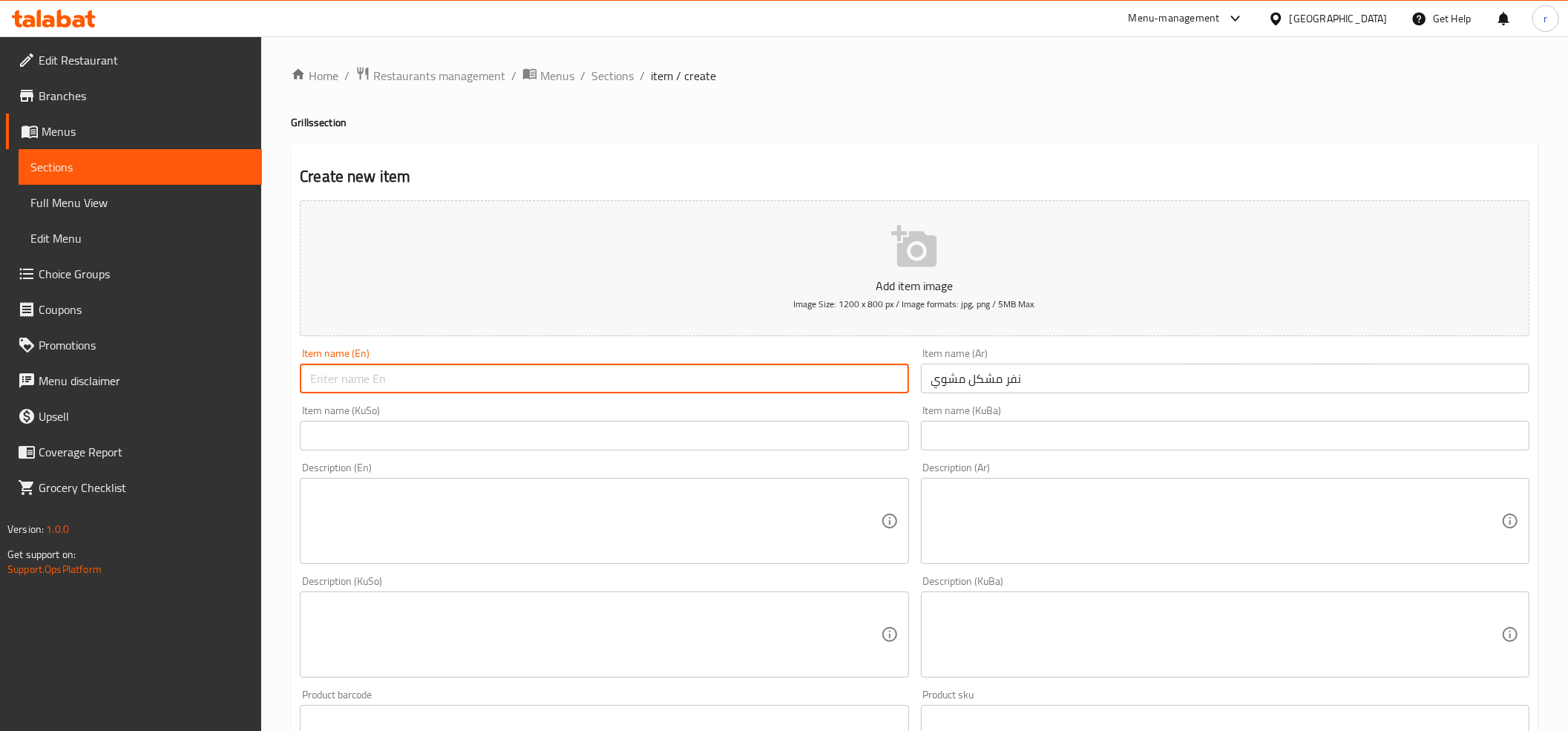
paste input "Nafar"
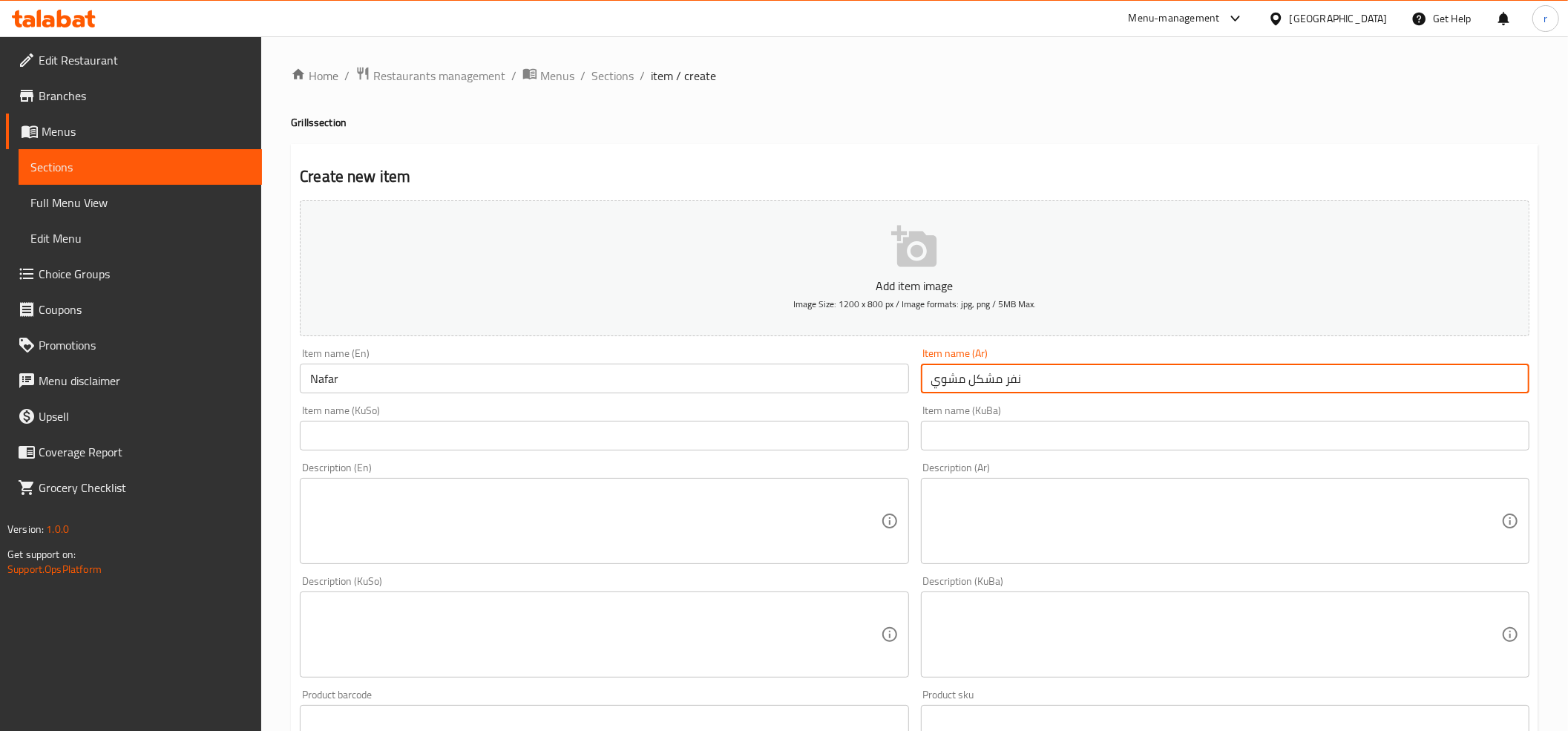
click at [989, 378] on input "نفر مشكل مشوي" at bounding box center [1226, 379] width 609 height 30
click at [445, 393] on input "Nafar" at bounding box center [604, 379] width 609 height 30
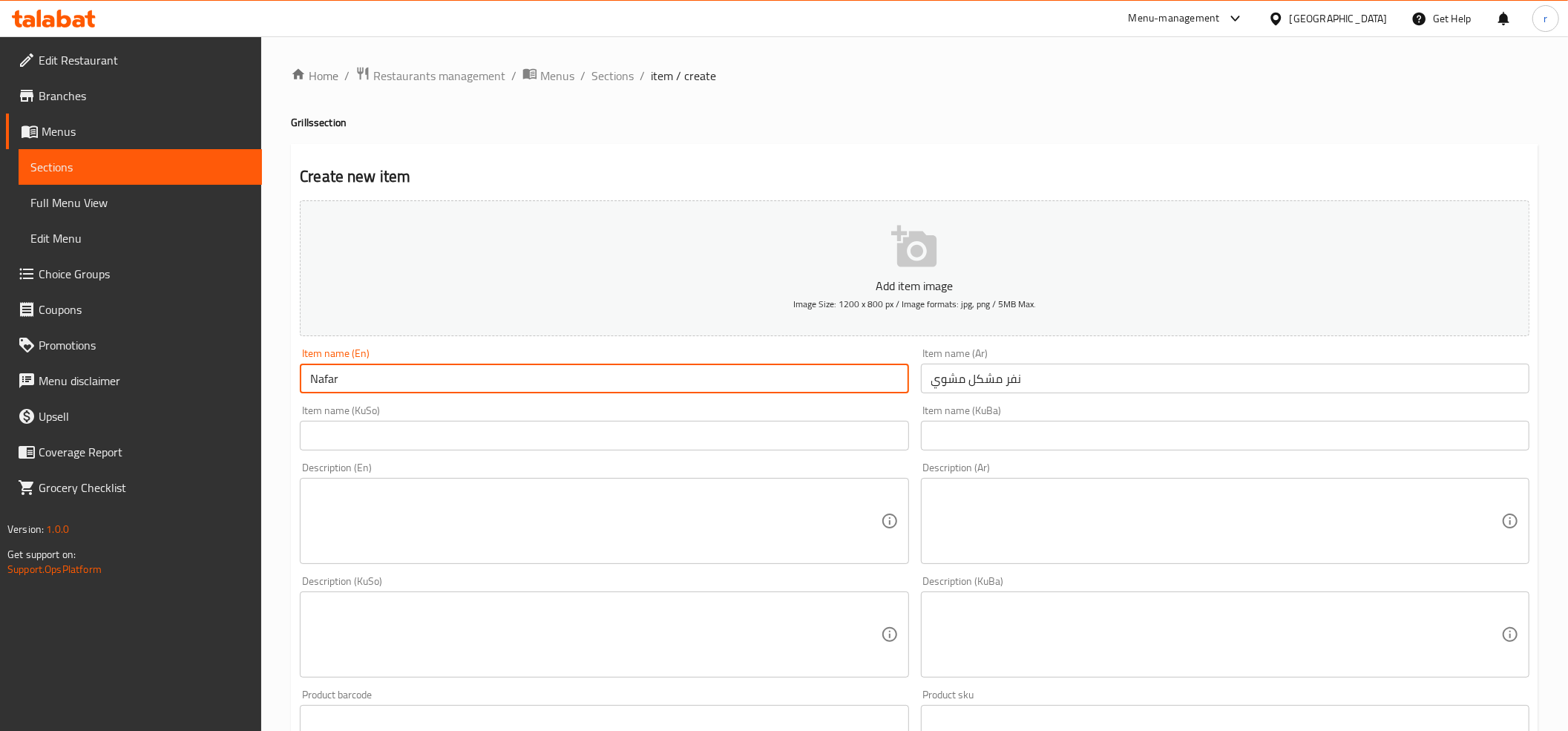
paste input "Mix"
paste input "grilled"
click at [333, 381] on input "Nafar Mix grill" at bounding box center [604, 379] width 609 height 30
click at [357, 393] on input "Mix grill" at bounding box center [604, 379] width 609 height 30
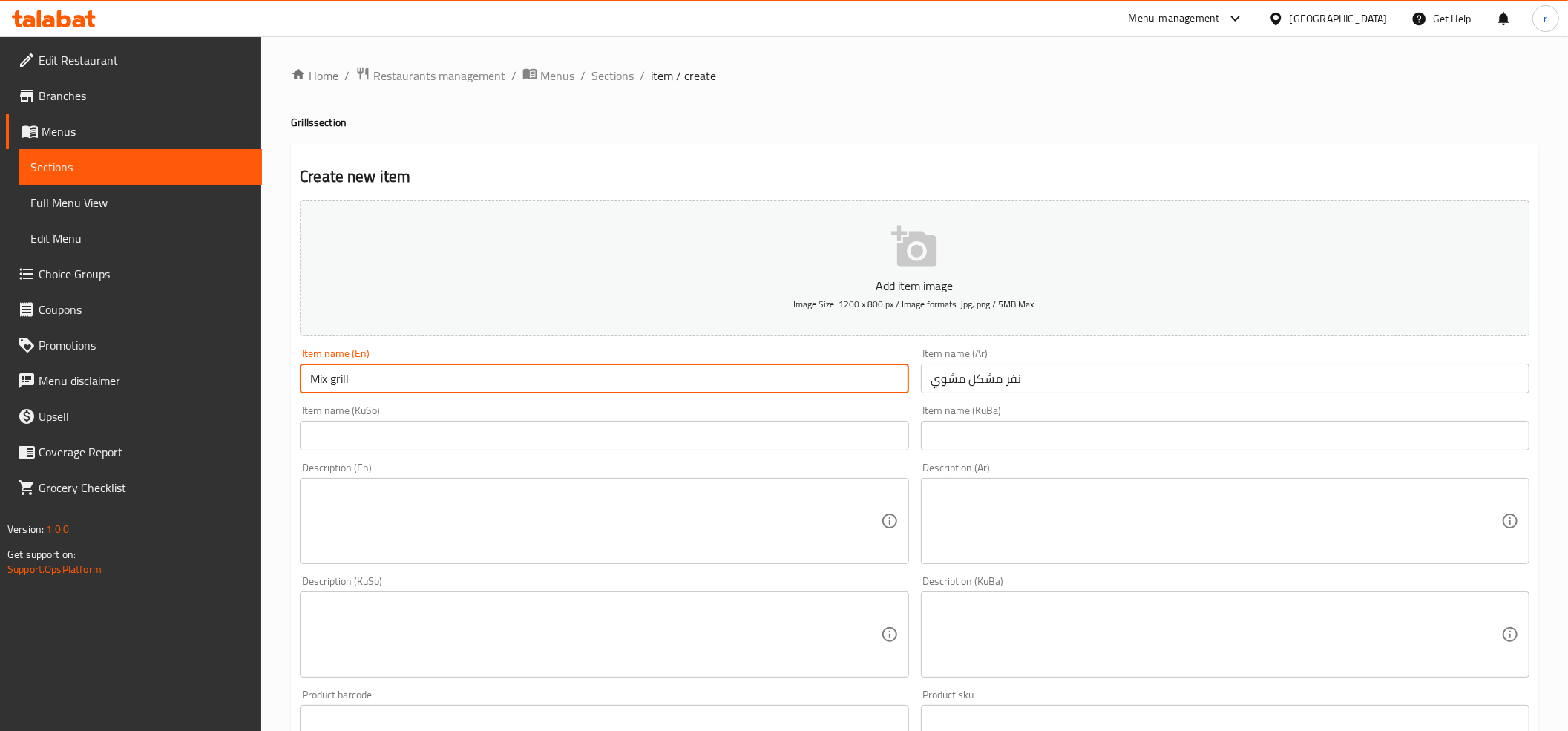
paste input "Nafar"
click at [345, 375] on input "Mix grillNafar" at bounding box center [604, 379] width 609 height 30
click at [333, 383] on input "Mix grill Nafar" at bounding box center [604, 379] width 609 height 30
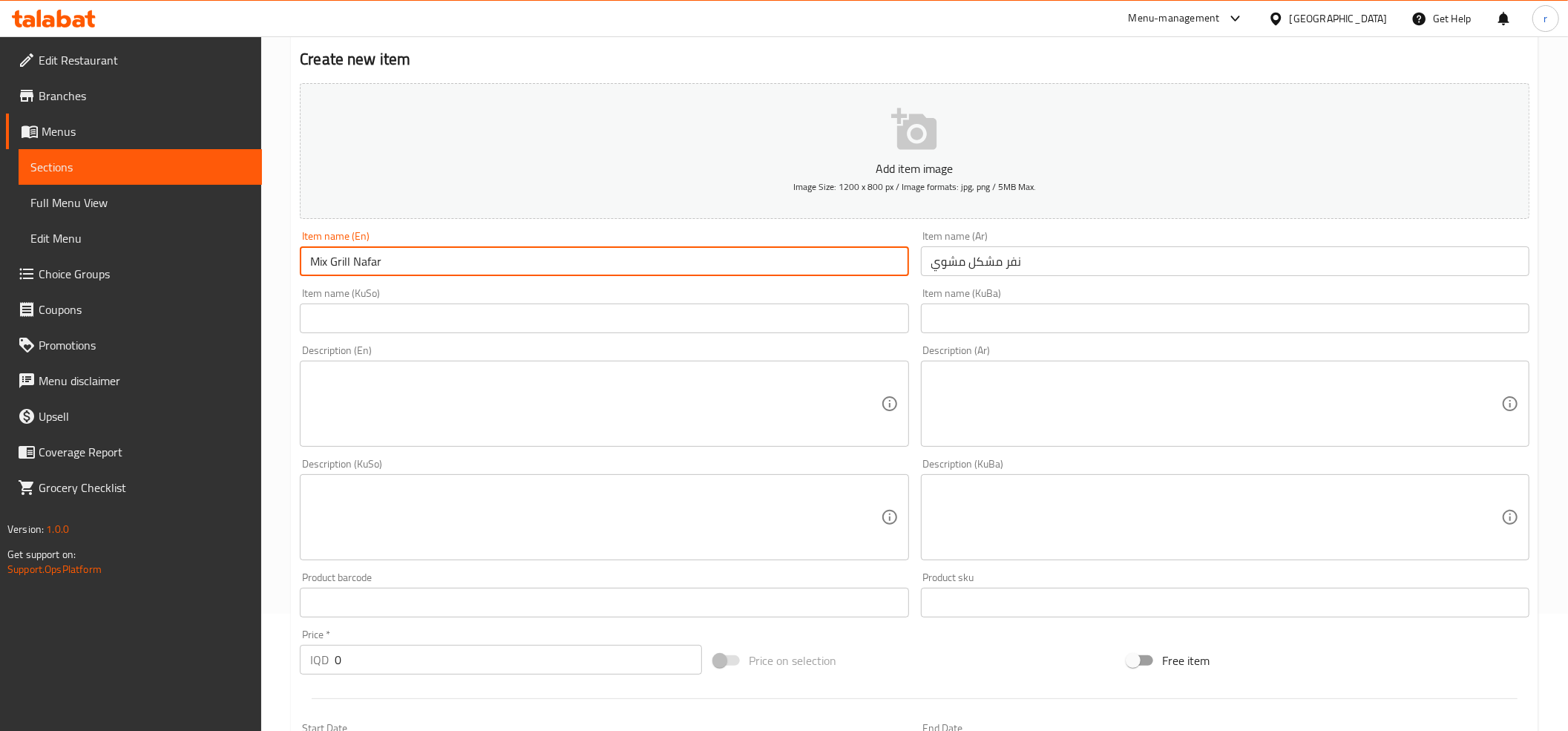
scroll to position [165, 0]
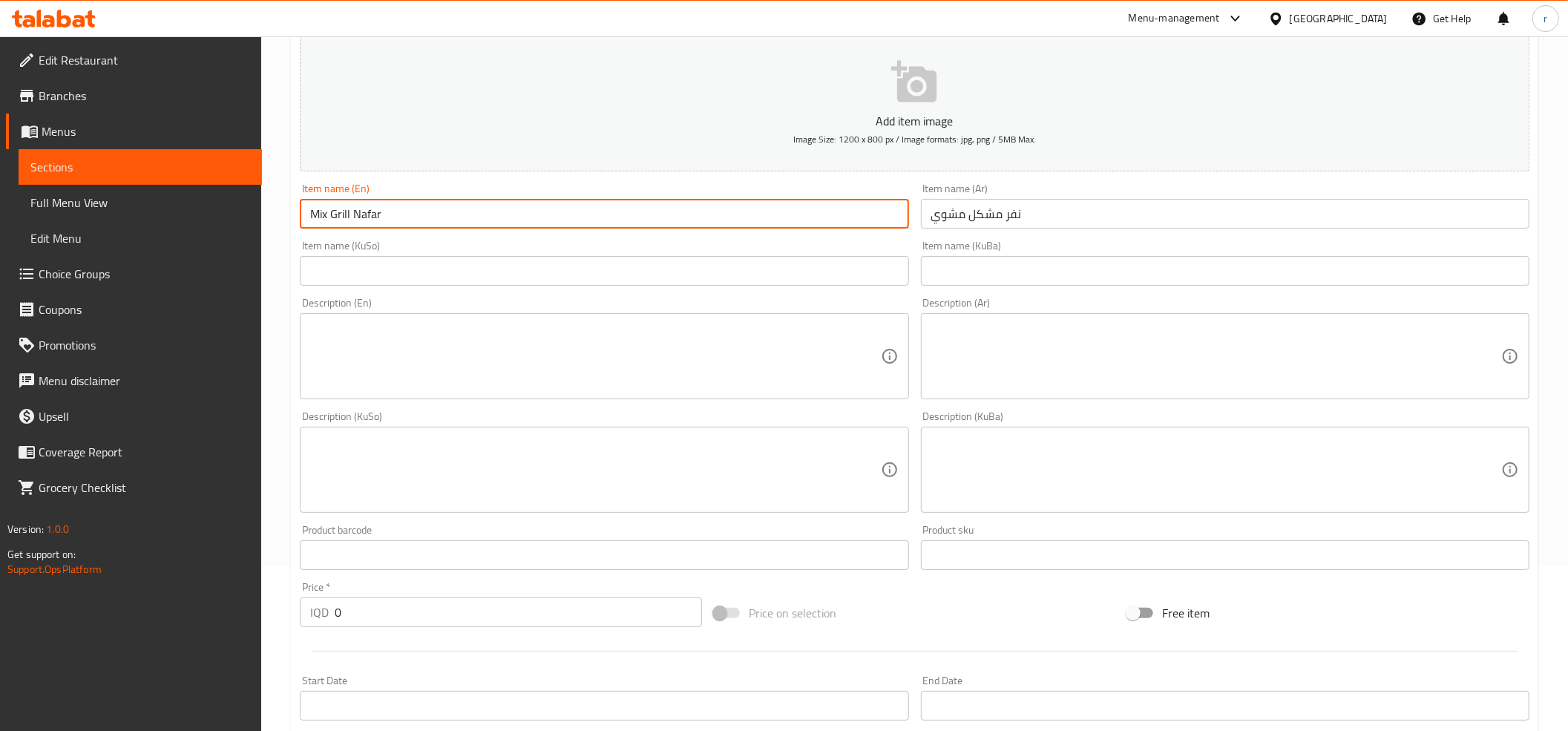
type input "Mix Grill Nafar"
click at [987, 273] on input "text" at bounding box center [1226, 271] width 609 height 30
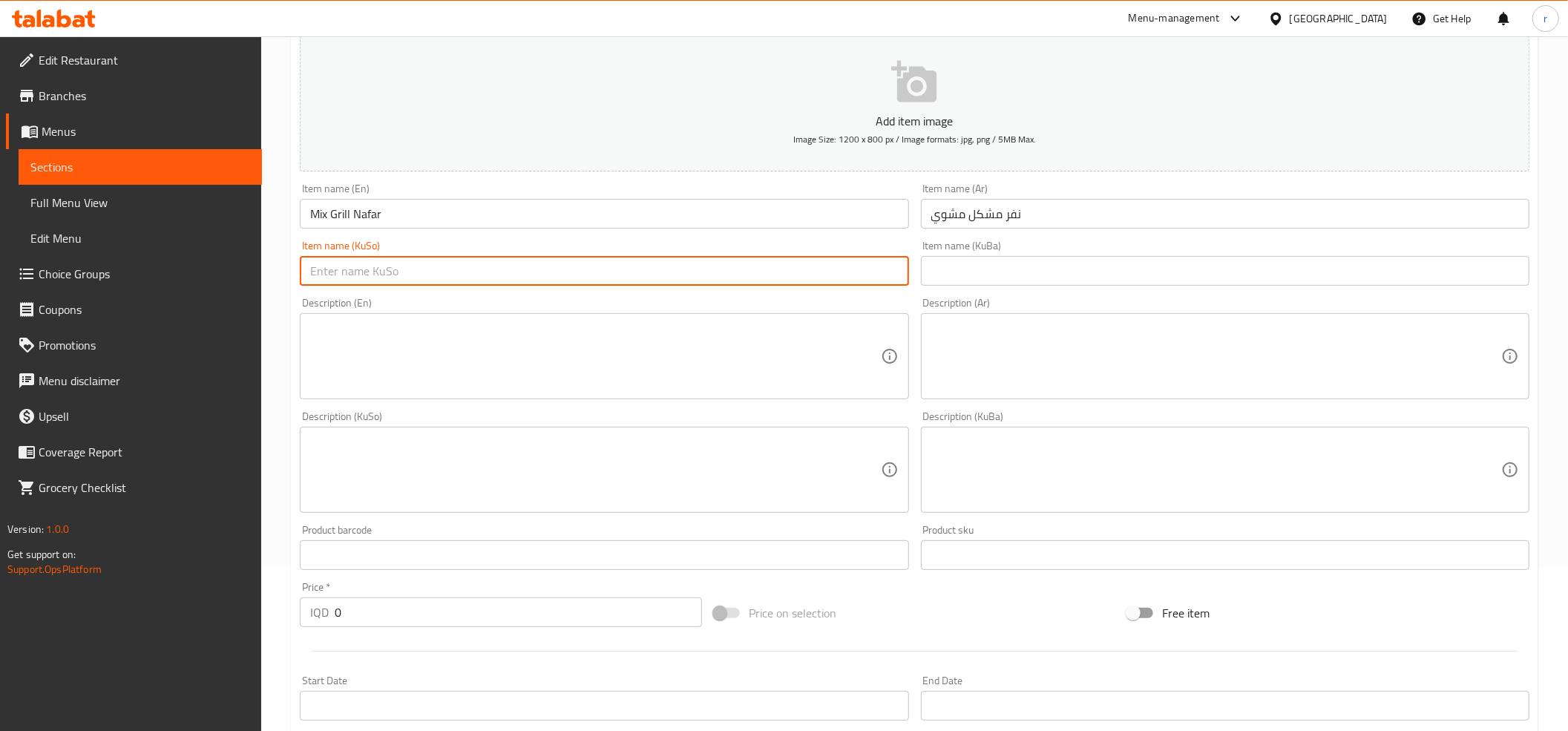
click at [834, 267] on input "text" at bounding box center [604, 271] width 609 height 30
paste input "نەفەرێک"
paste input "مووشەکەل"
type input "نەفەرێک مووشەکەل برژاو"
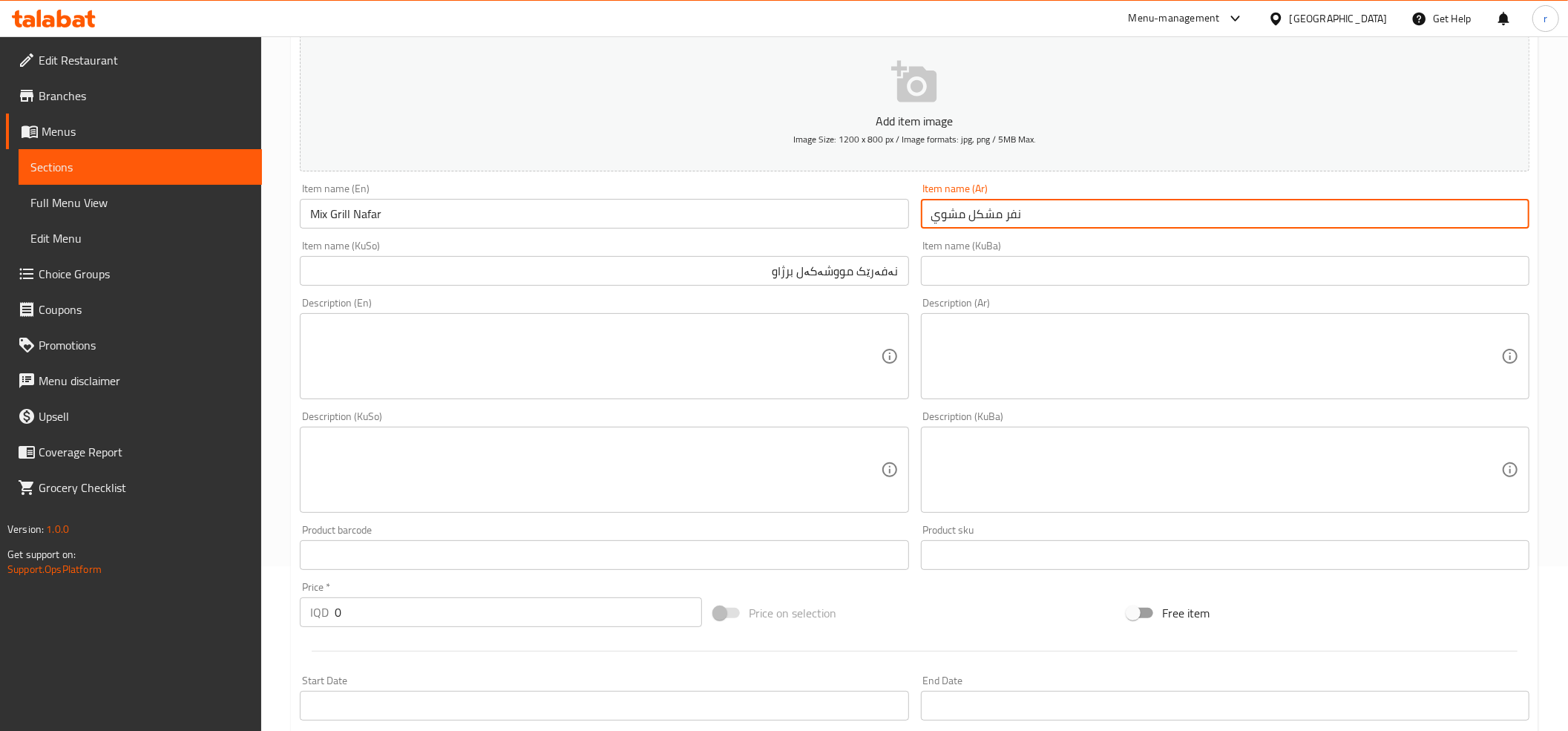
click at [944, 223] on input "نفر مشكل مشوي" at bounding box center [1226, 214] width 609 height 30
click at [796, 265] on input "نەفەرێک مووشەکەل برژاو" at bounding box center [604, 271] width 609 height 30
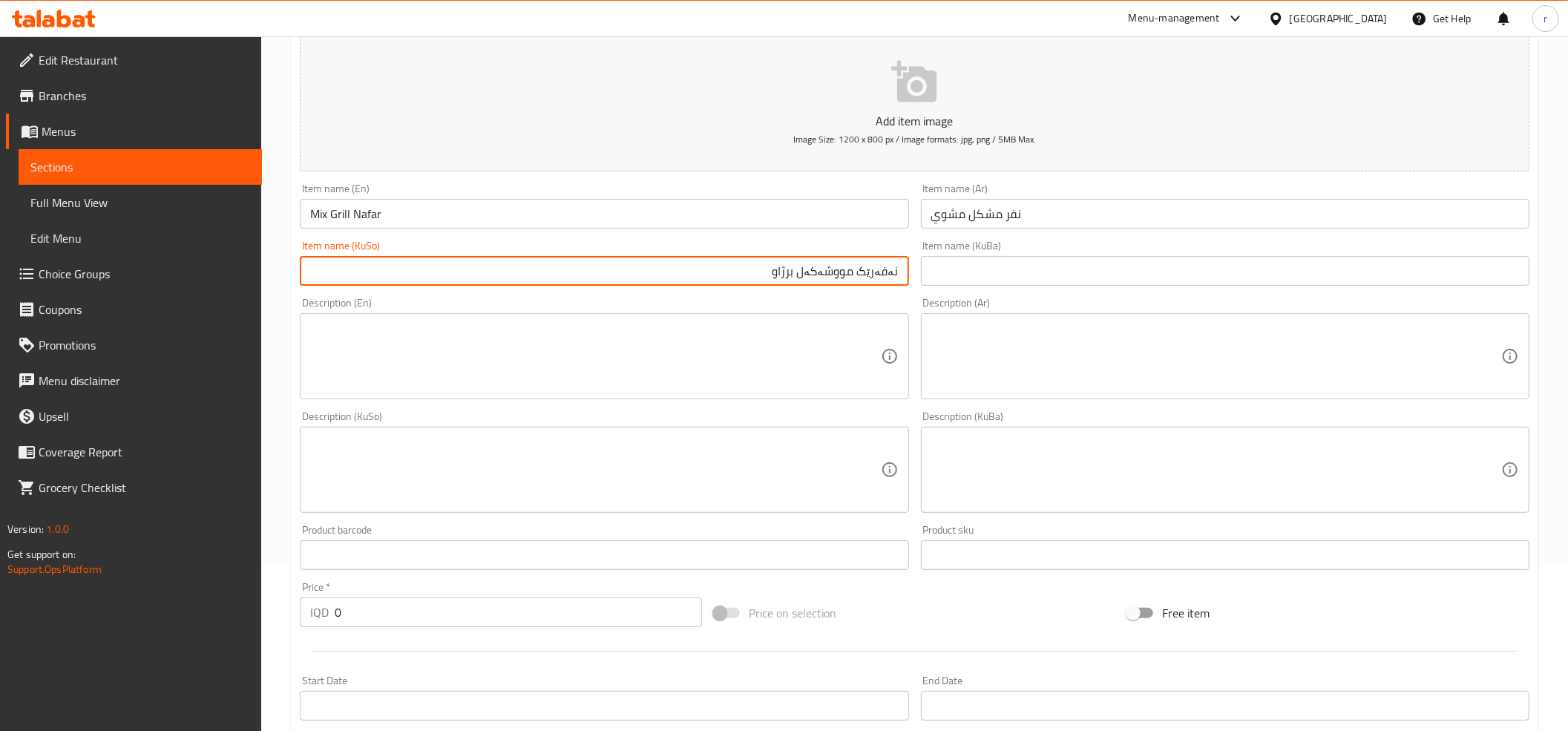
click at [796, 265] on input "نەفەرێک مووشەکەل برژاو" at bounding box center [604, 271] width 609 height 30
drag, startPoint x: 772, startPoint y: 277, endPoint x: 965, endPoint y: 272, distance: 193.1
click at [965, 272] on div "Add item image Image Size: 1200 x 800 px / Image formats: jpg, png / 5MB Max. I…" at bounding box center [914, 435] width 1241 height 811
click at [965, 272] on input "text" at bounding box center [1226, 271] width 609 height 30
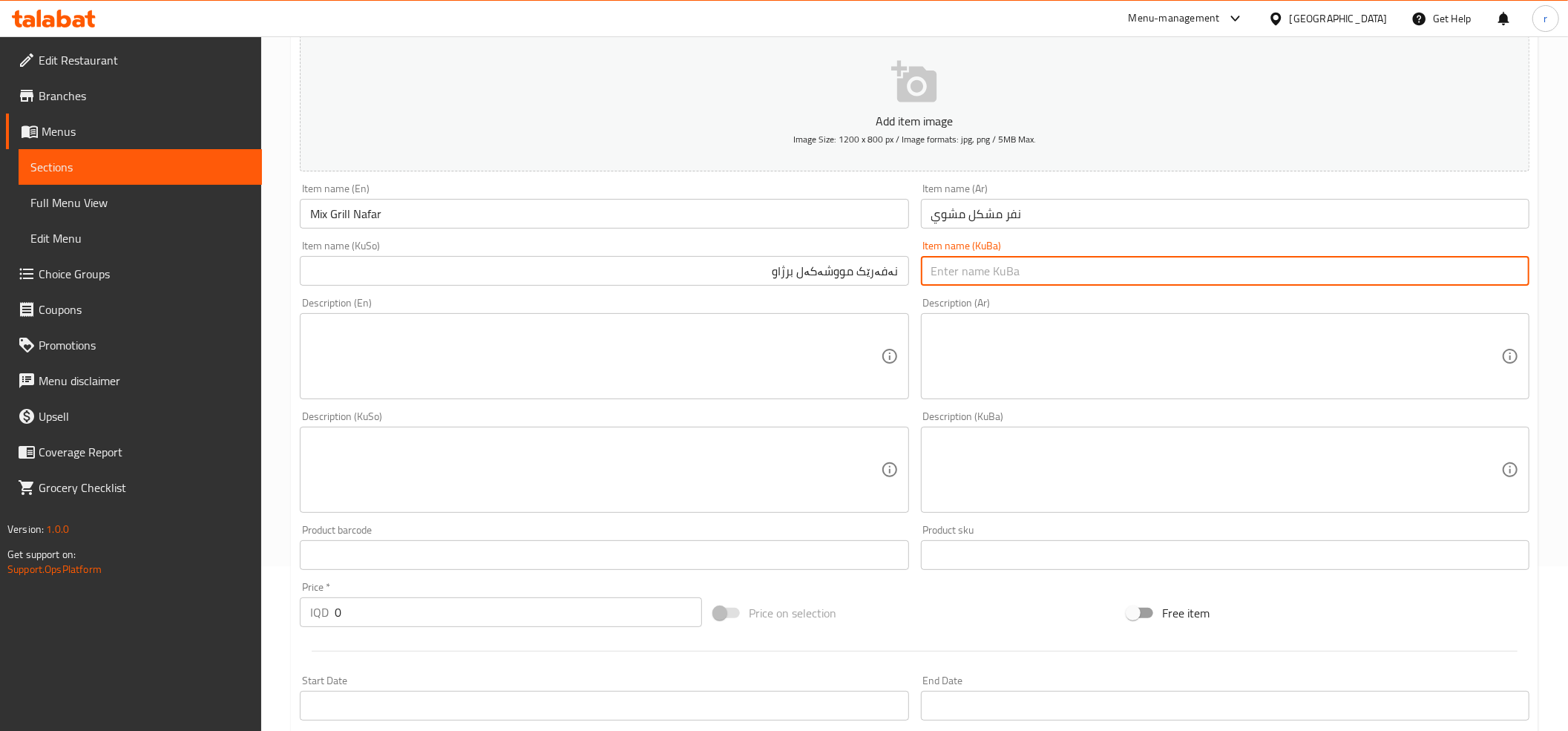
paste input "نەفەرێک مووشەکەل برژاو"
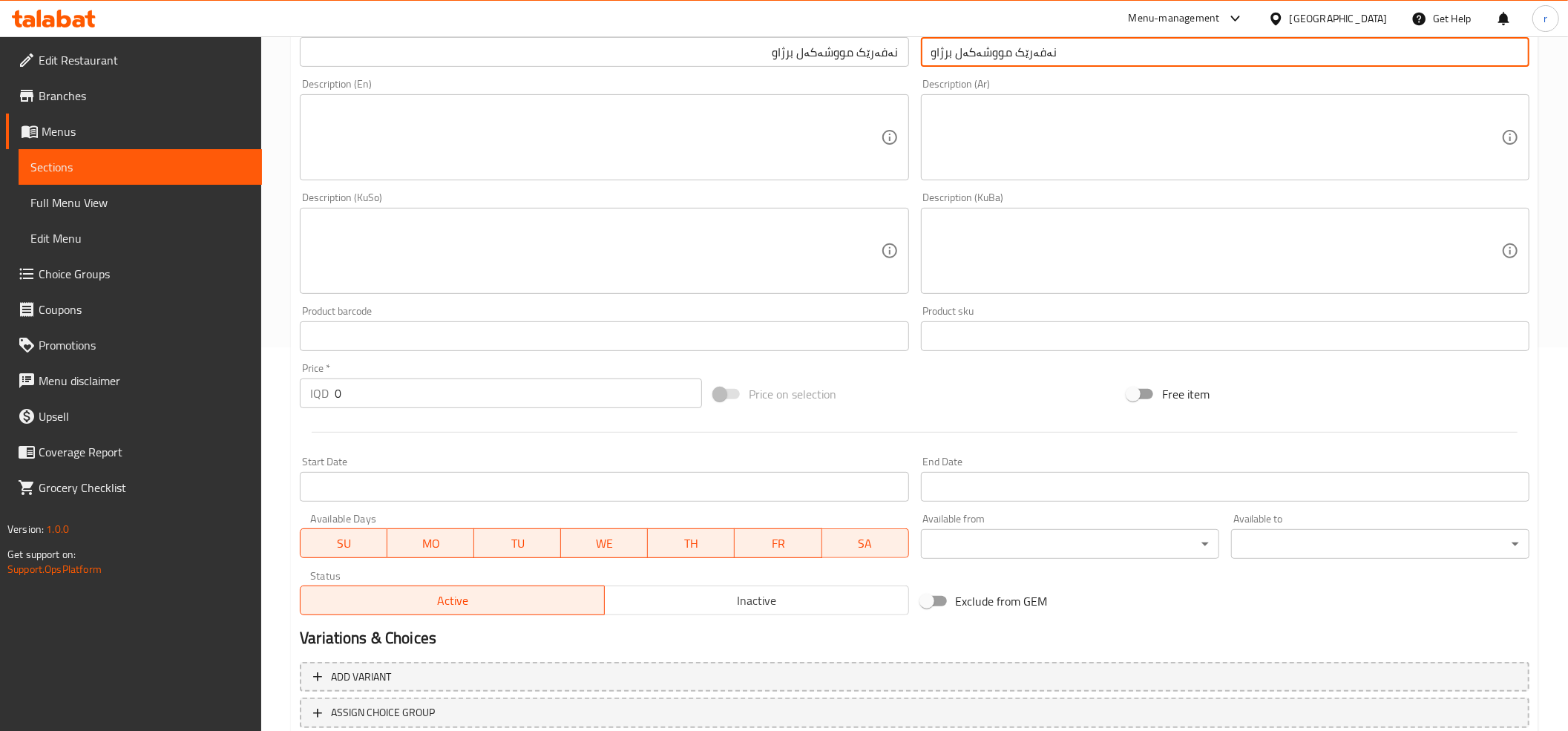
scroll to position [488, 0]
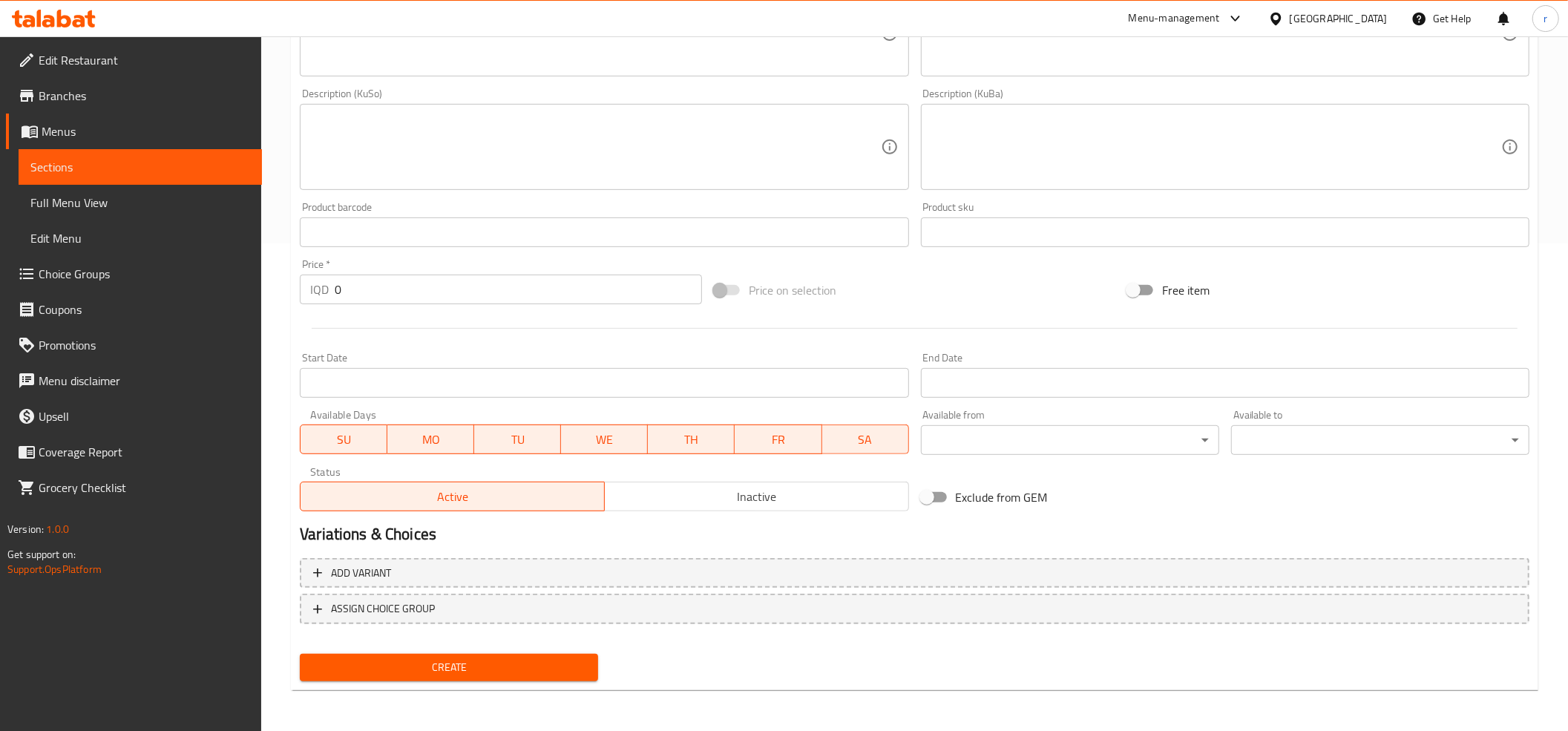
type input "نەفەرێک مووشەکەل برژاو"
click at [455, 282] on input "0" at bounding box center [518, 289] width 367 height 30
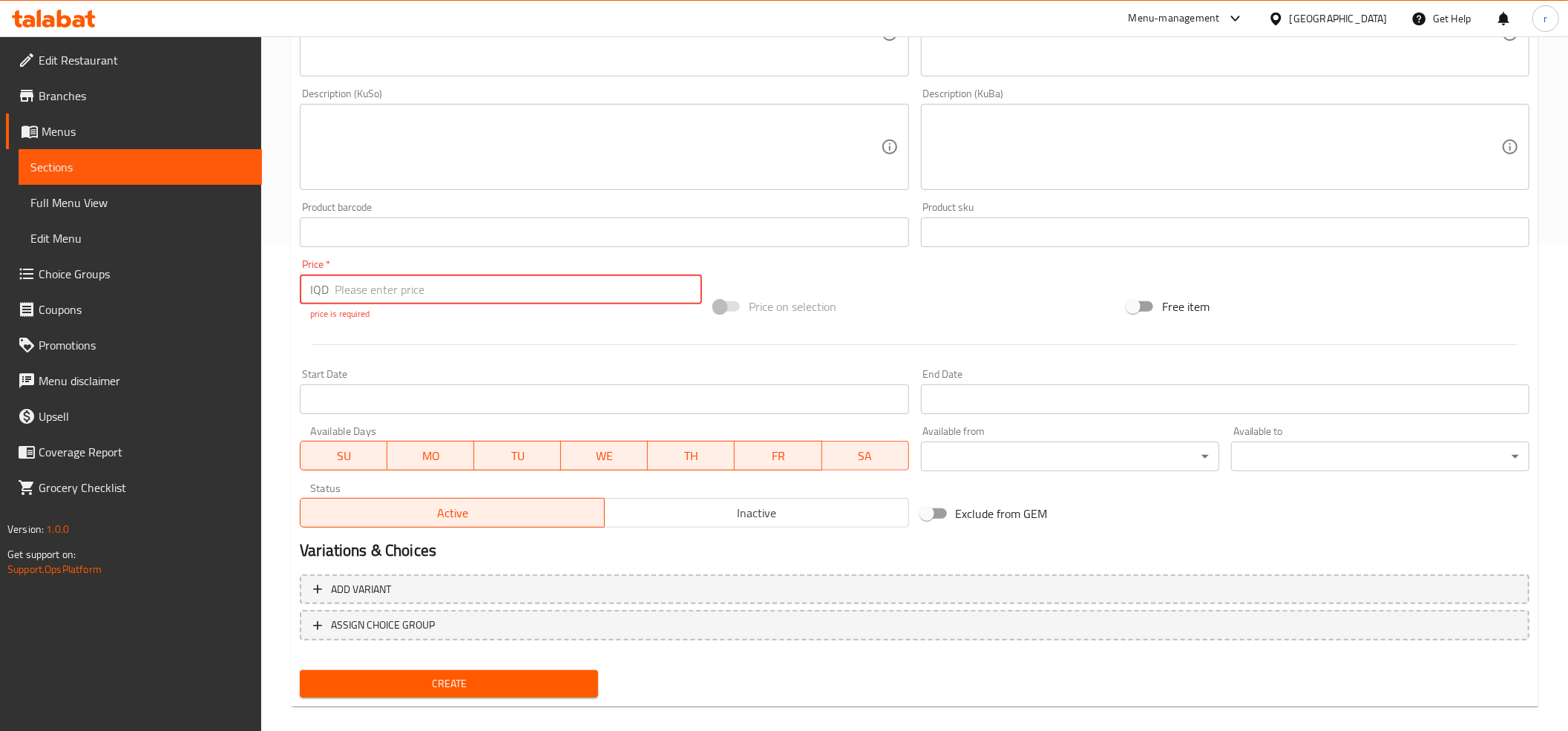
click at [456, 289] on input "number" at bounding box center [518, 289] width 367 height 30
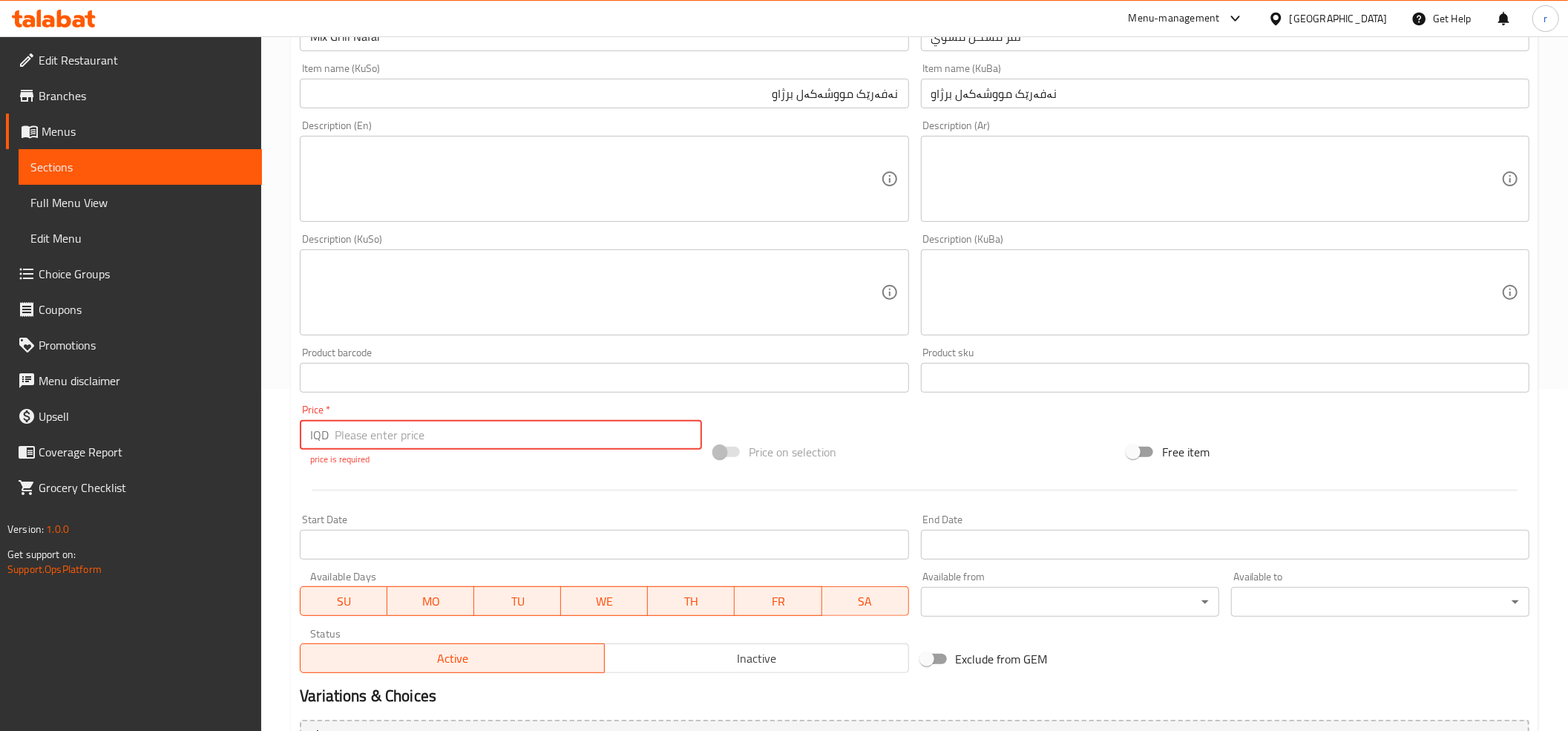
scroll to position [158, 0]
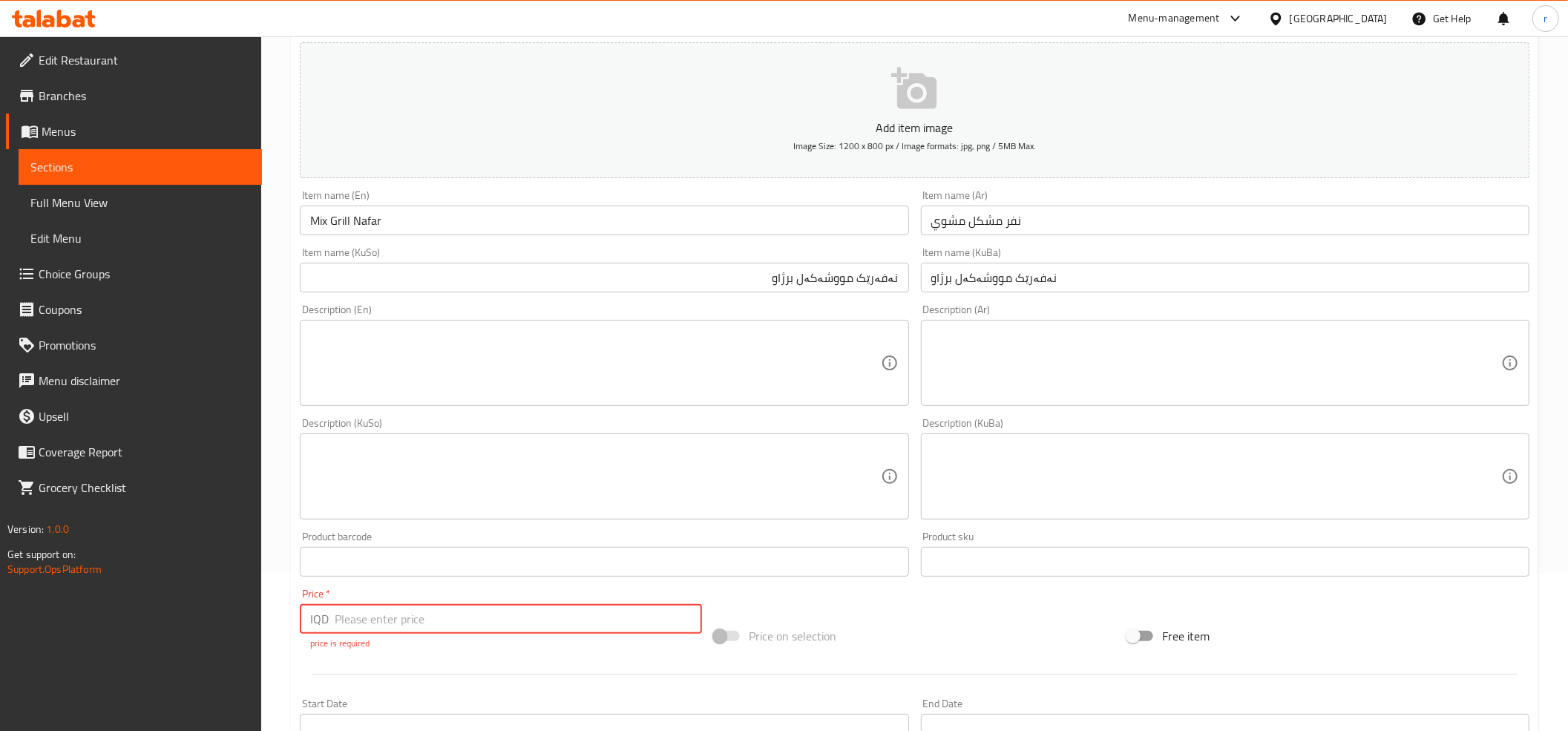
paste input "19000"
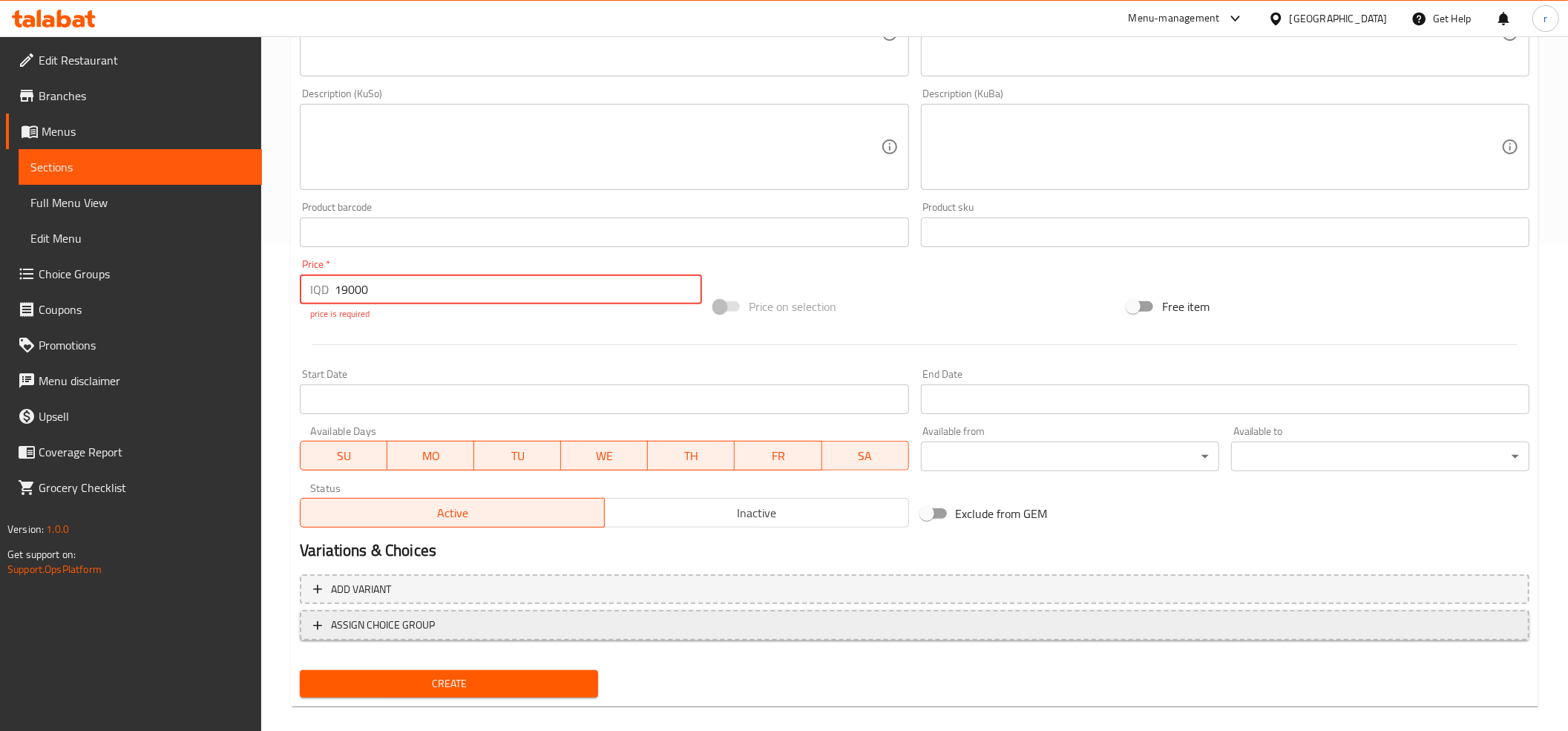
scroll to position [503, 0]
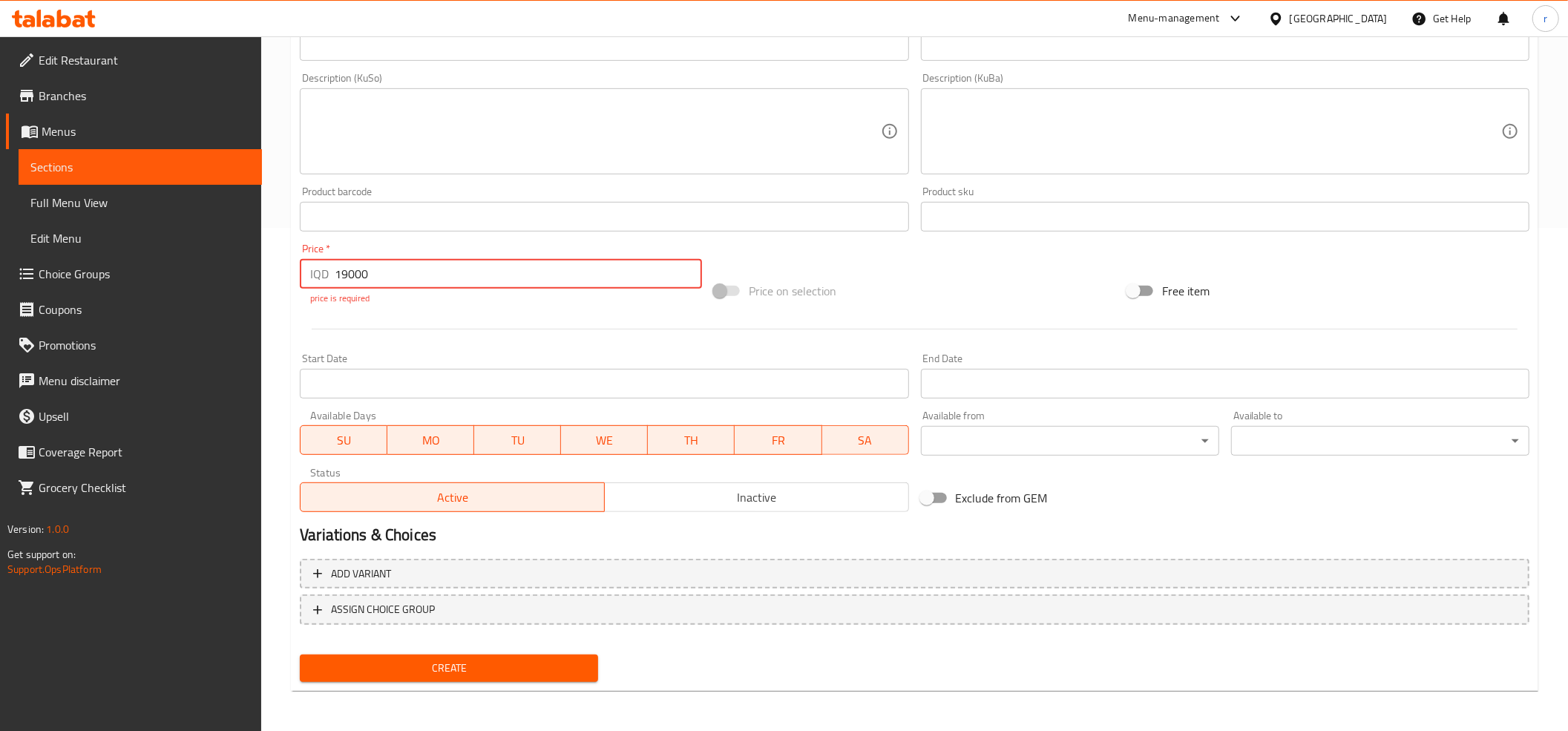
type input "19000"
click at [538, 662] on span "Create" at bounding box center [449, 668] width 274 height 19
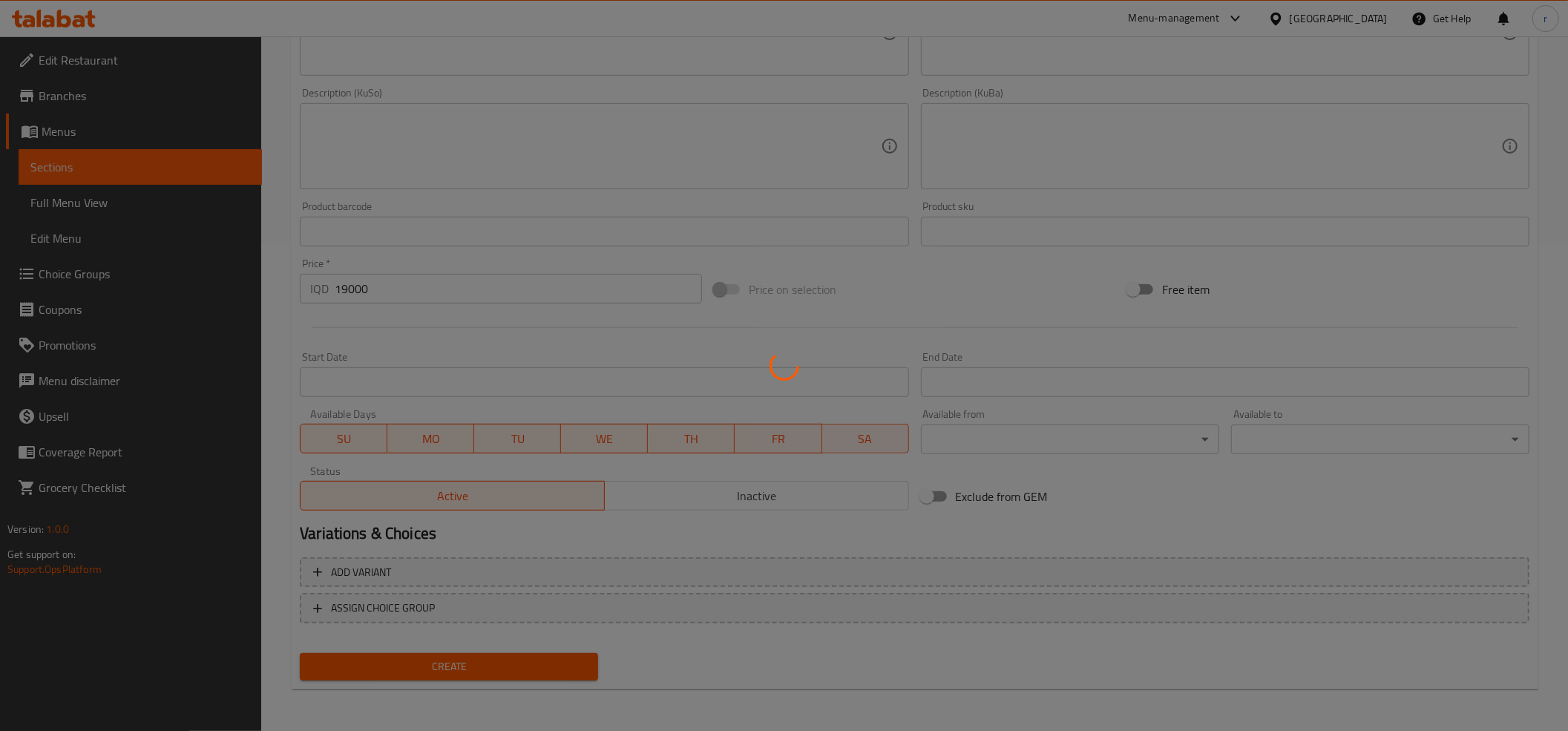
scroll to position [488, 0]
type input "0"
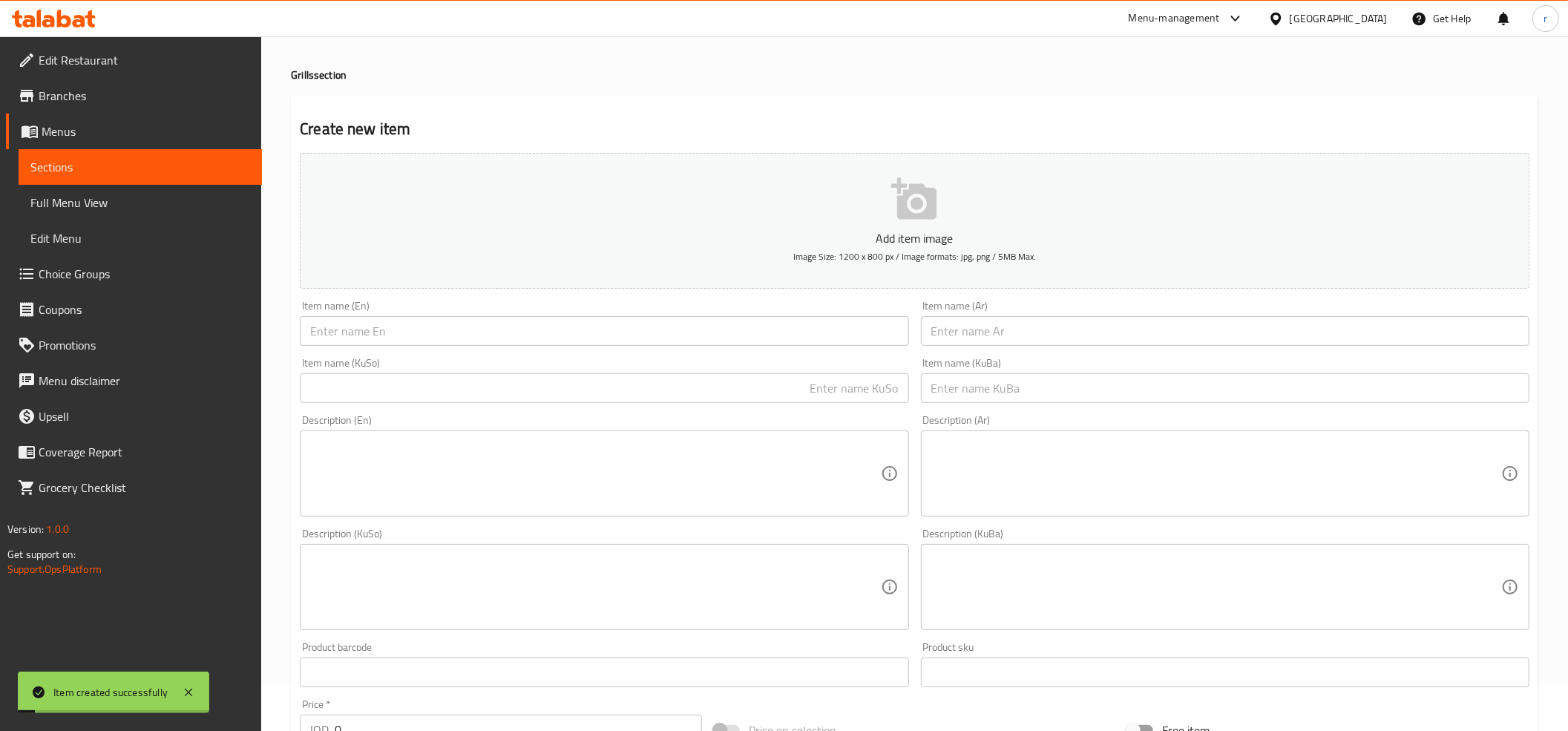
scroll to position [0, 0]
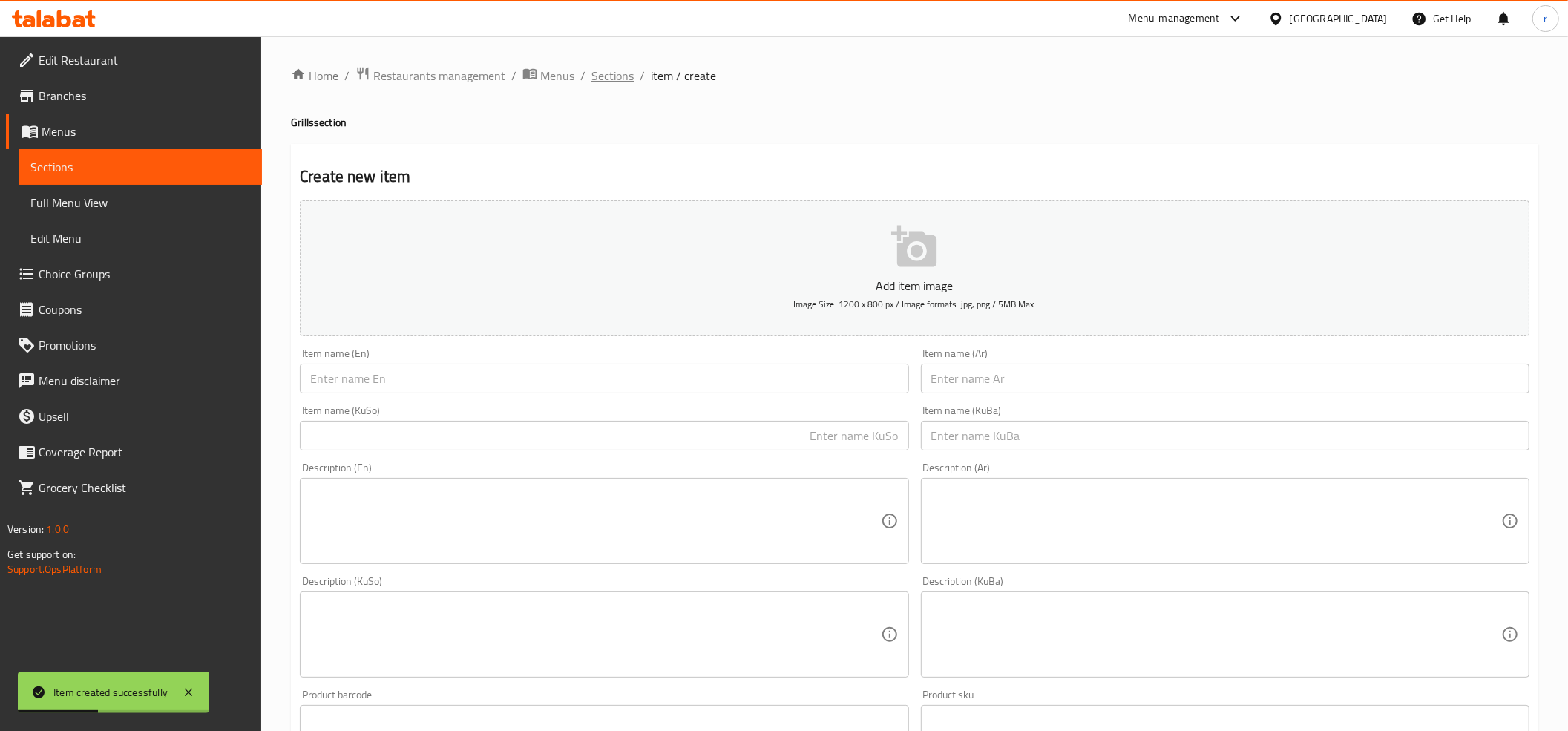
click at [615, 81] on span "Sections" at bounding box center [612, 75] width 42 height 18
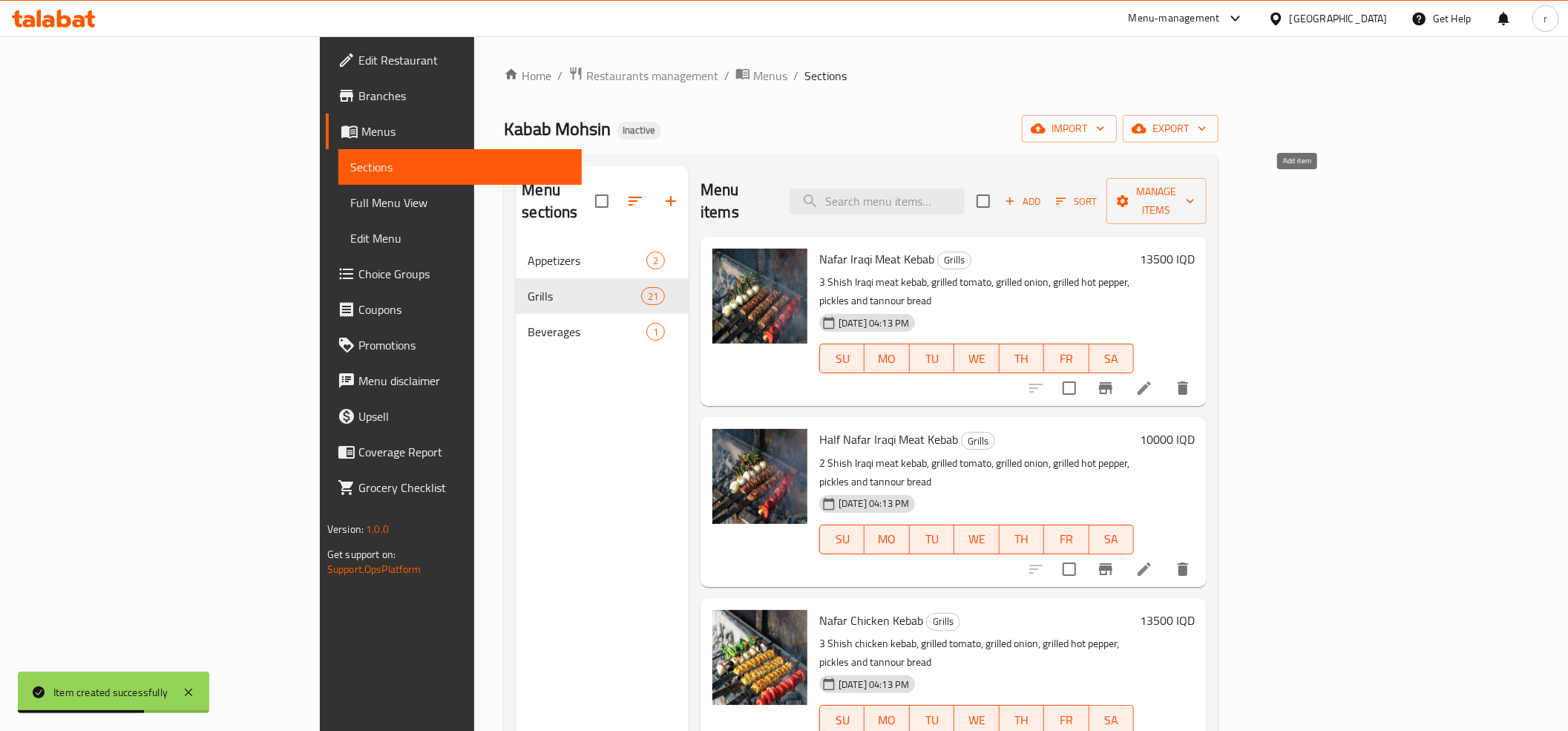
click at [1042, 193] on span "Add" at bounding box center [1022, 201] width 40 height 17
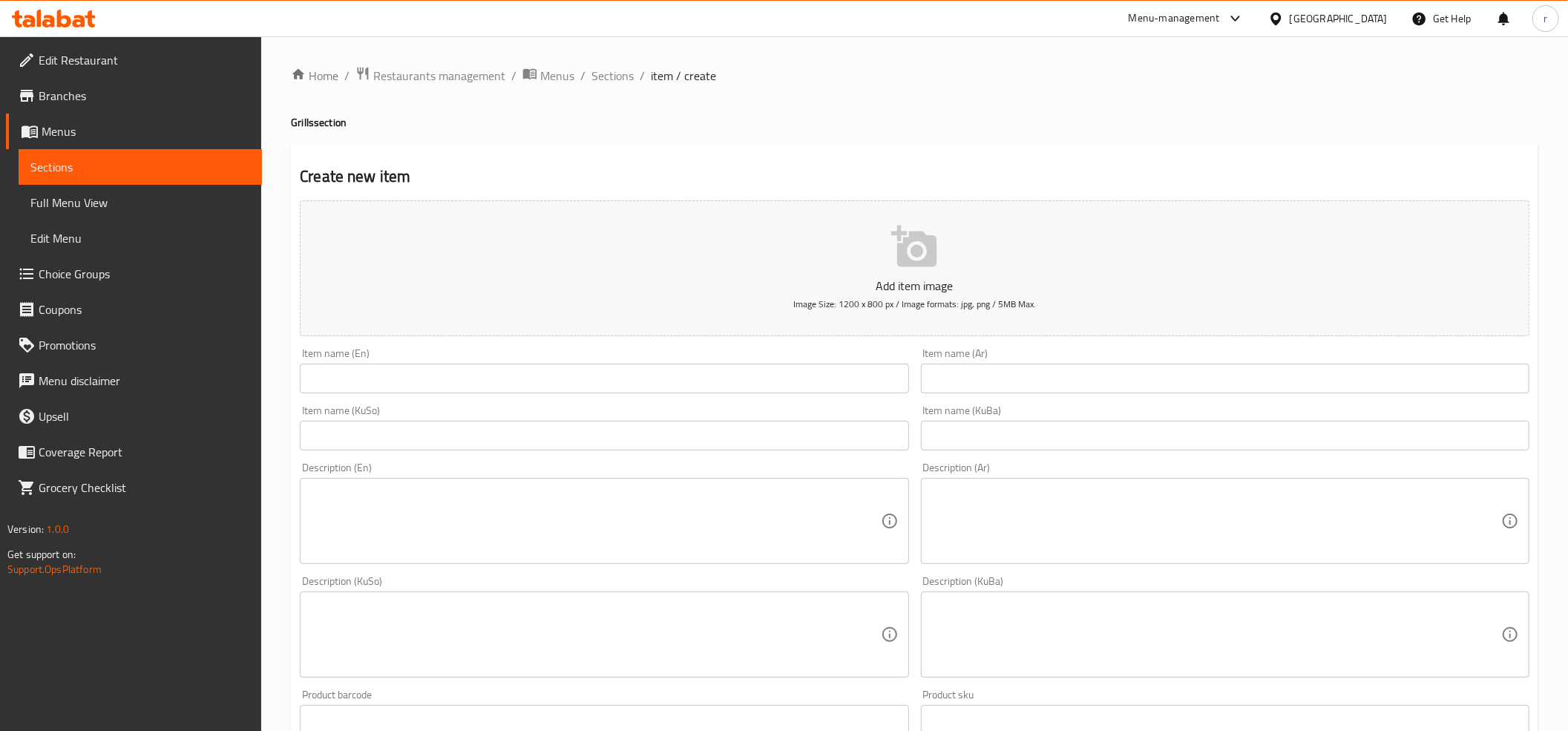
click at [959, 378] on input "text" at bounding box center [1226, 379] width 609 height 30
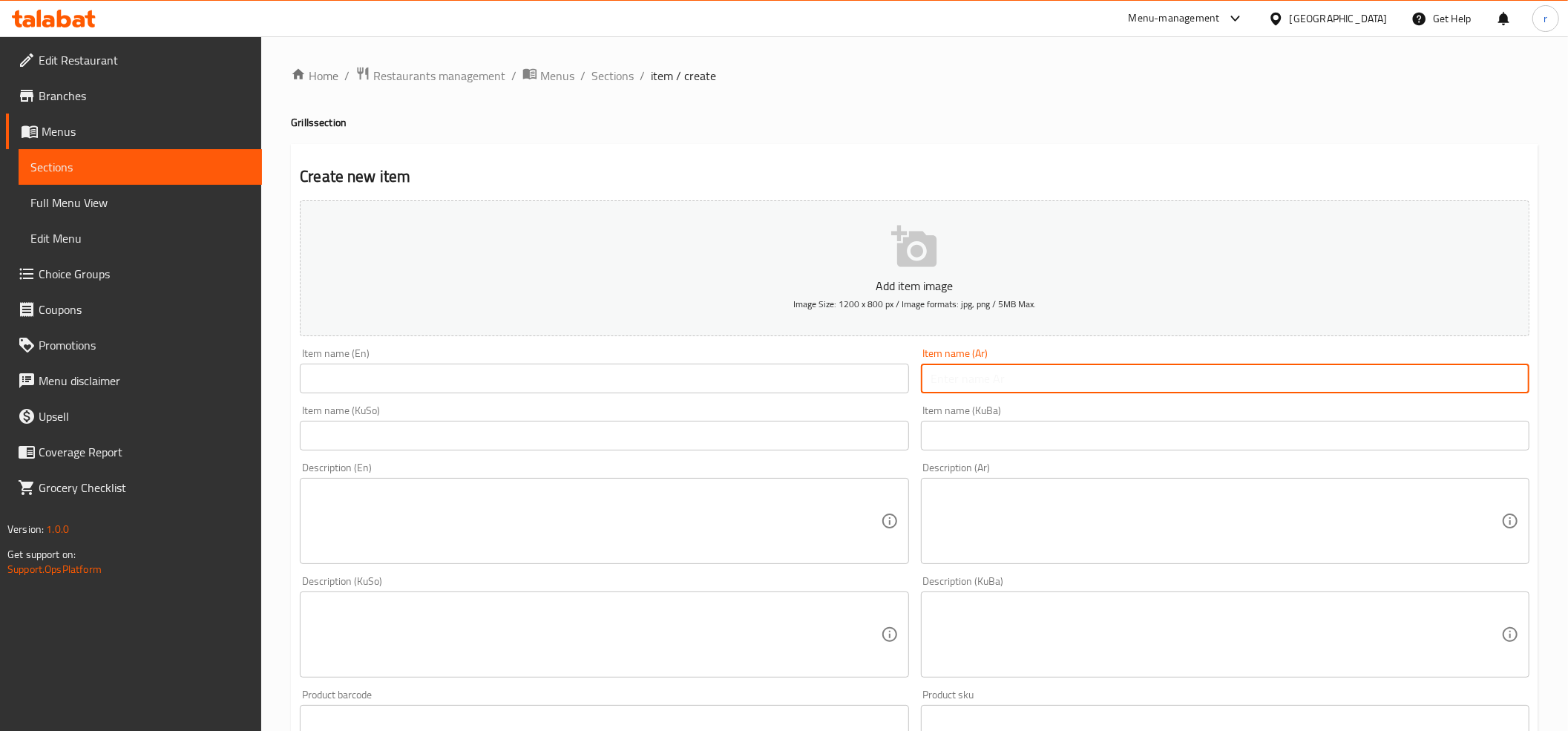
paste input "كيلو مشاوي مشكل"
type input "كيلو مشاوي مشكل"
click at [351, 380] on input "text" at bounding box center [604, 379] width 609 height 30
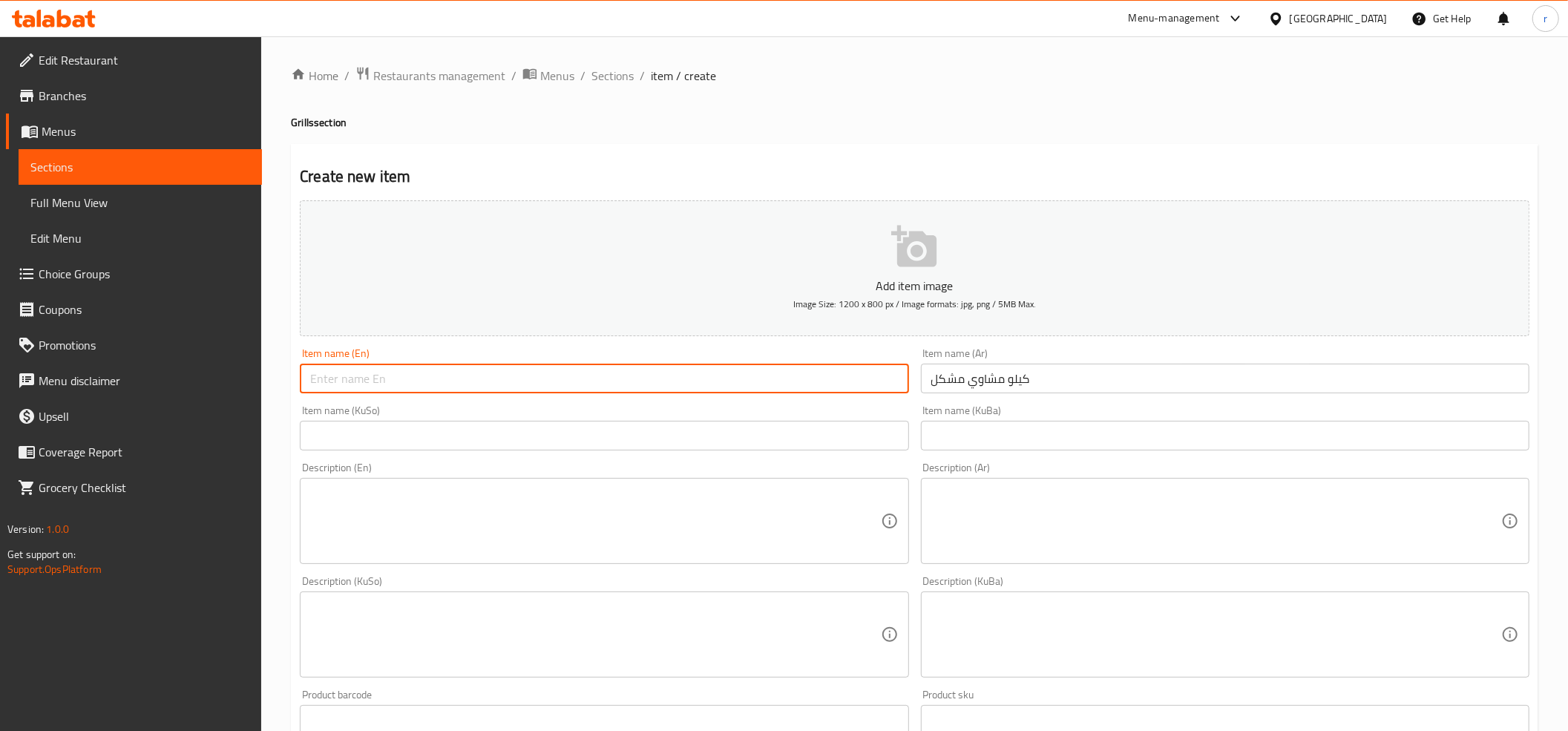
paste input "Kilo mixed grill"
click at [360, 379] on input "Kilo mixed grill" at bounding box center [604, 379] width 609 height 30
click at [331, 381] on input "Kilo mix grill" at bounding box center [604, 379] width 609 height 30
click at [351, 384] on input "Kilo Mix grill" at bounding box center [604, 379] width 609 height 30
click at [354, 383] on input "Kilo Mix Drill" at bounding box center [604, 379] width 609 height 30
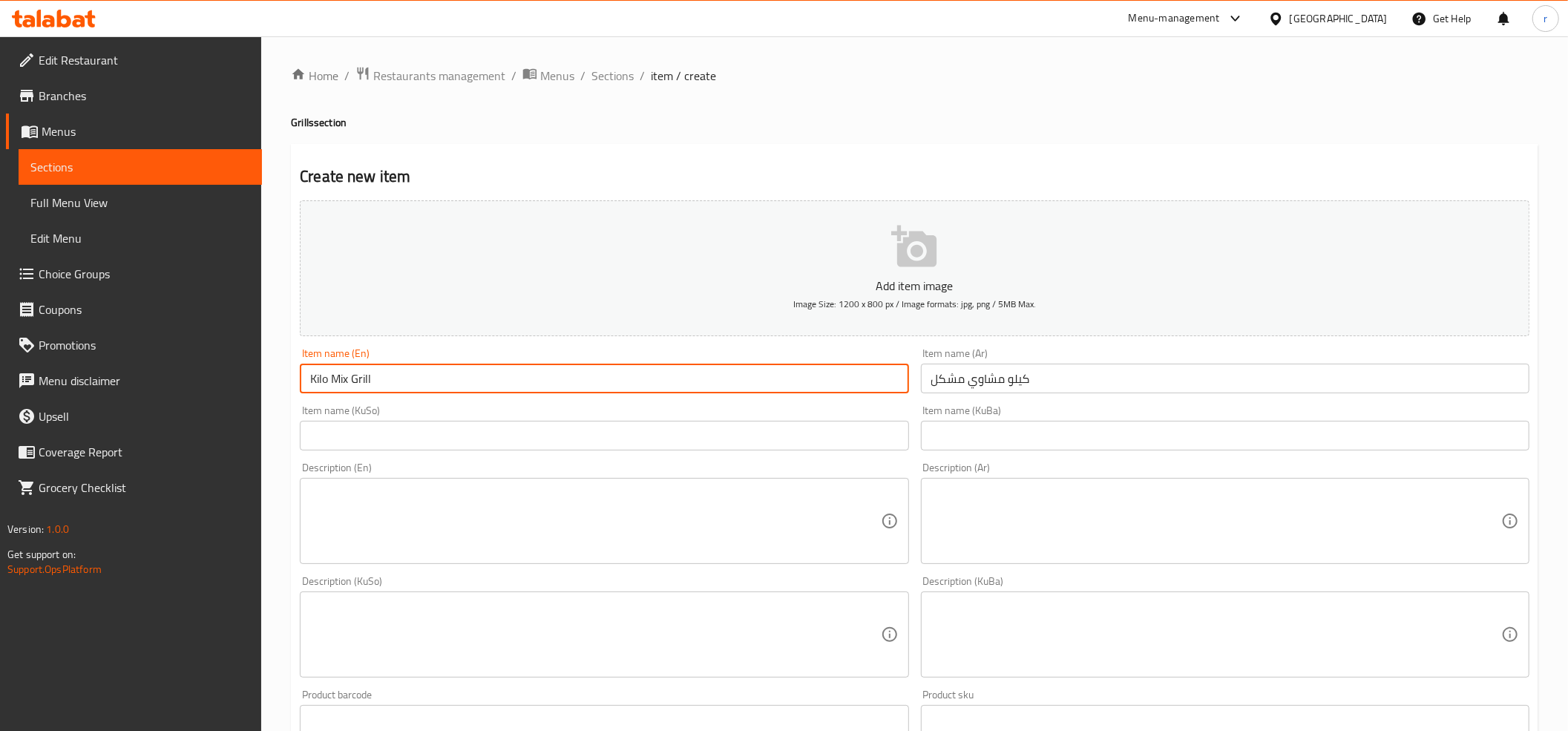
click at [481, 375] on input "Kilo Mix Grill" at bounding box center [604, 379] width 609 height 30
type input "Kilo Mix Grill"
click at [967, 421] on div "Item name (KuBa) Item name (KuBa)" at bounding box center [1226, 427] width 609 height 45
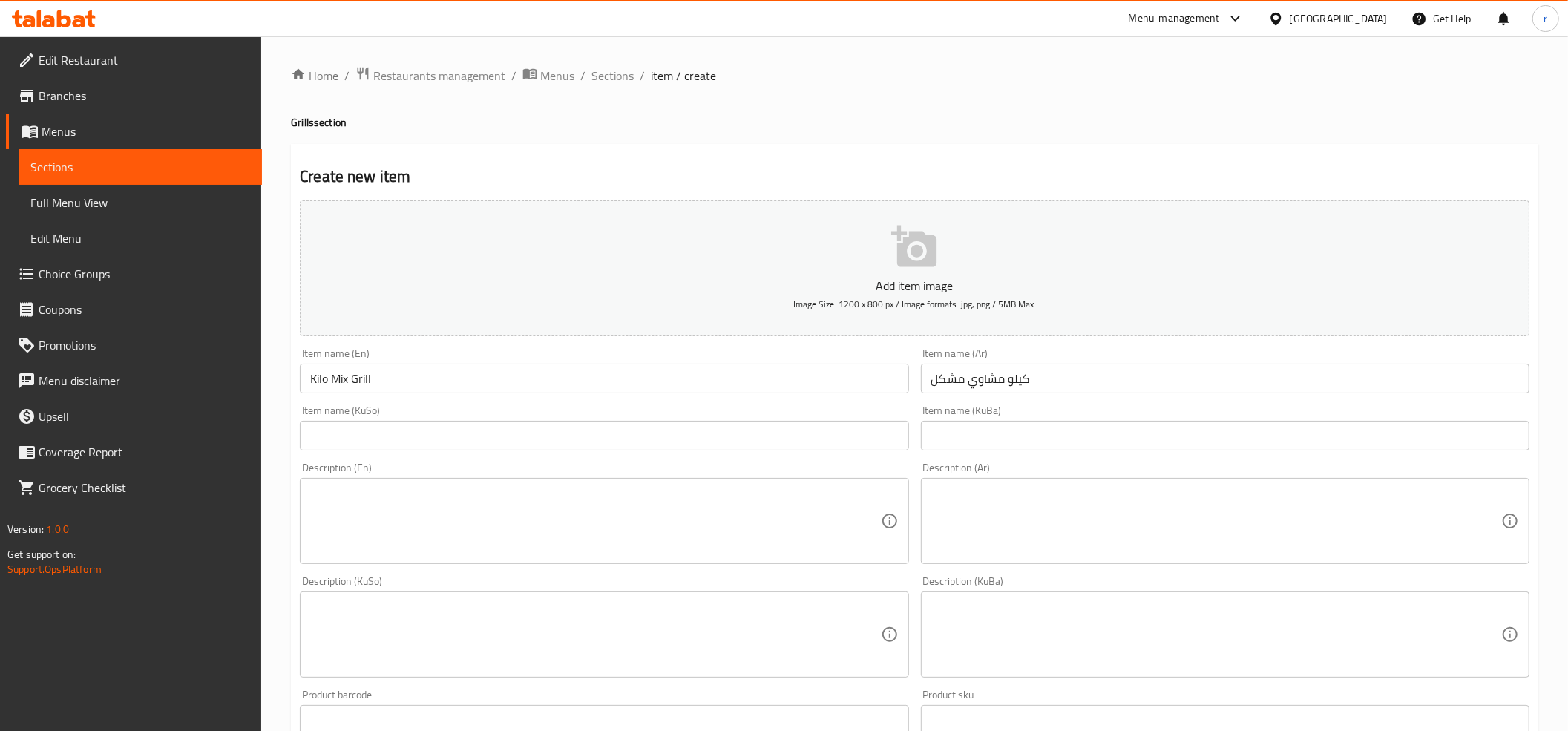
click at [954, 437] on input "text" at bounding box center [1226, 435] width 609 height 30
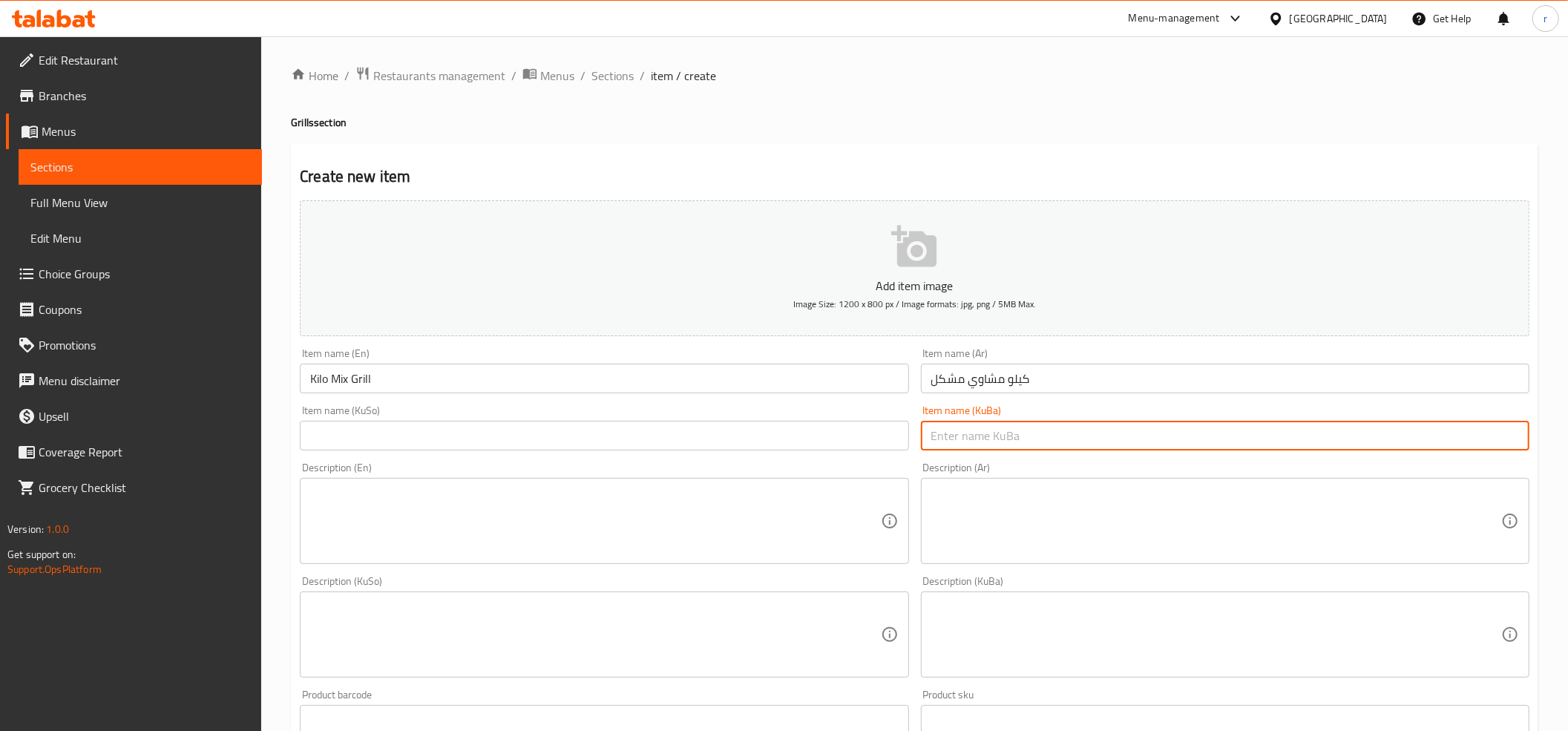
paste input "کیلۆیەک"
click at [980, 383] on input "كيلو مشاوي مشكل" at bounding box center [1226, 379] width 609 height 30
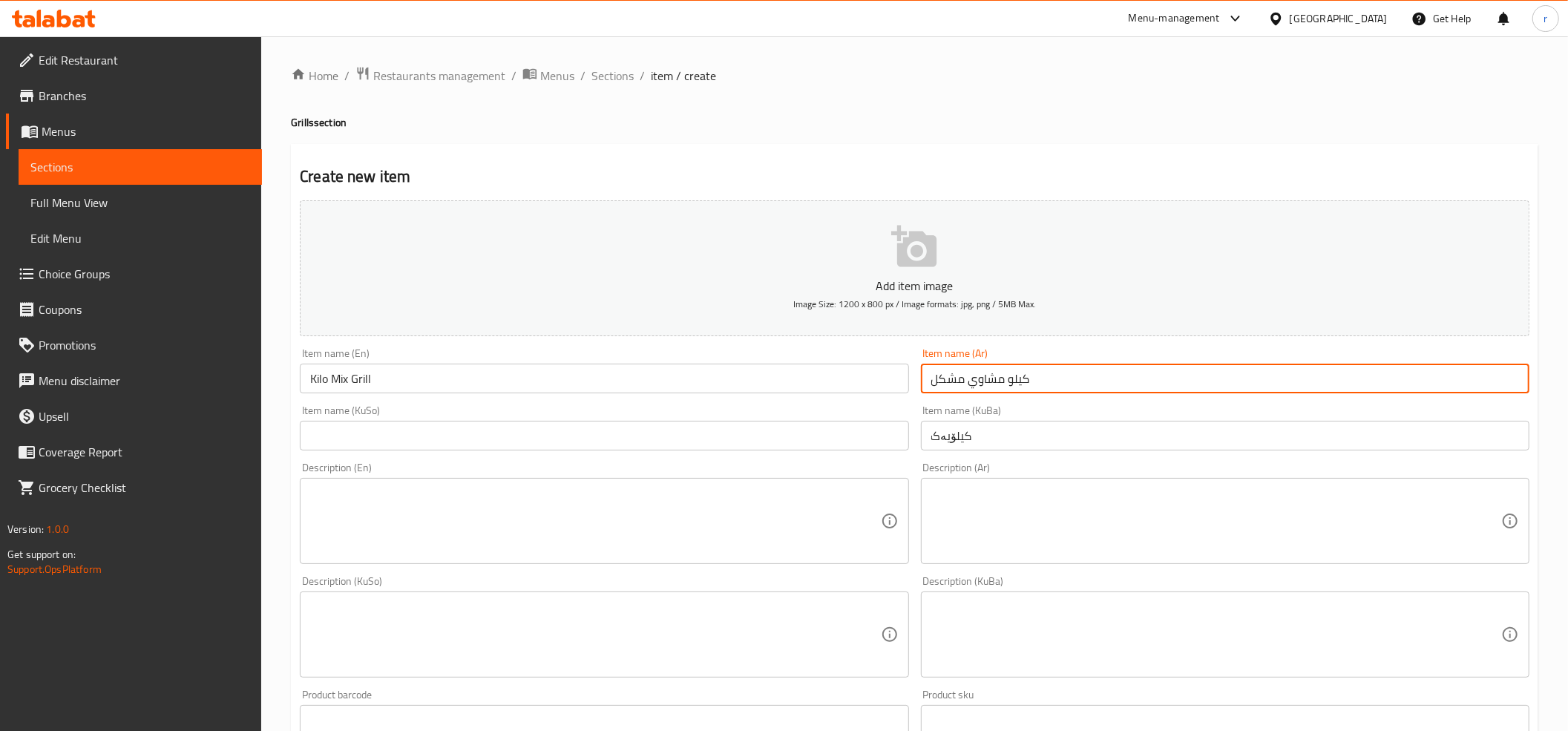
click at [980, 383] on input "كيلو مشاوي مشكل" at bounding box center [1226, 379] width 609 height 30
click at [857, 119] on h4 "Grills section" at bounding box center [914, 122] width 1247 height 15
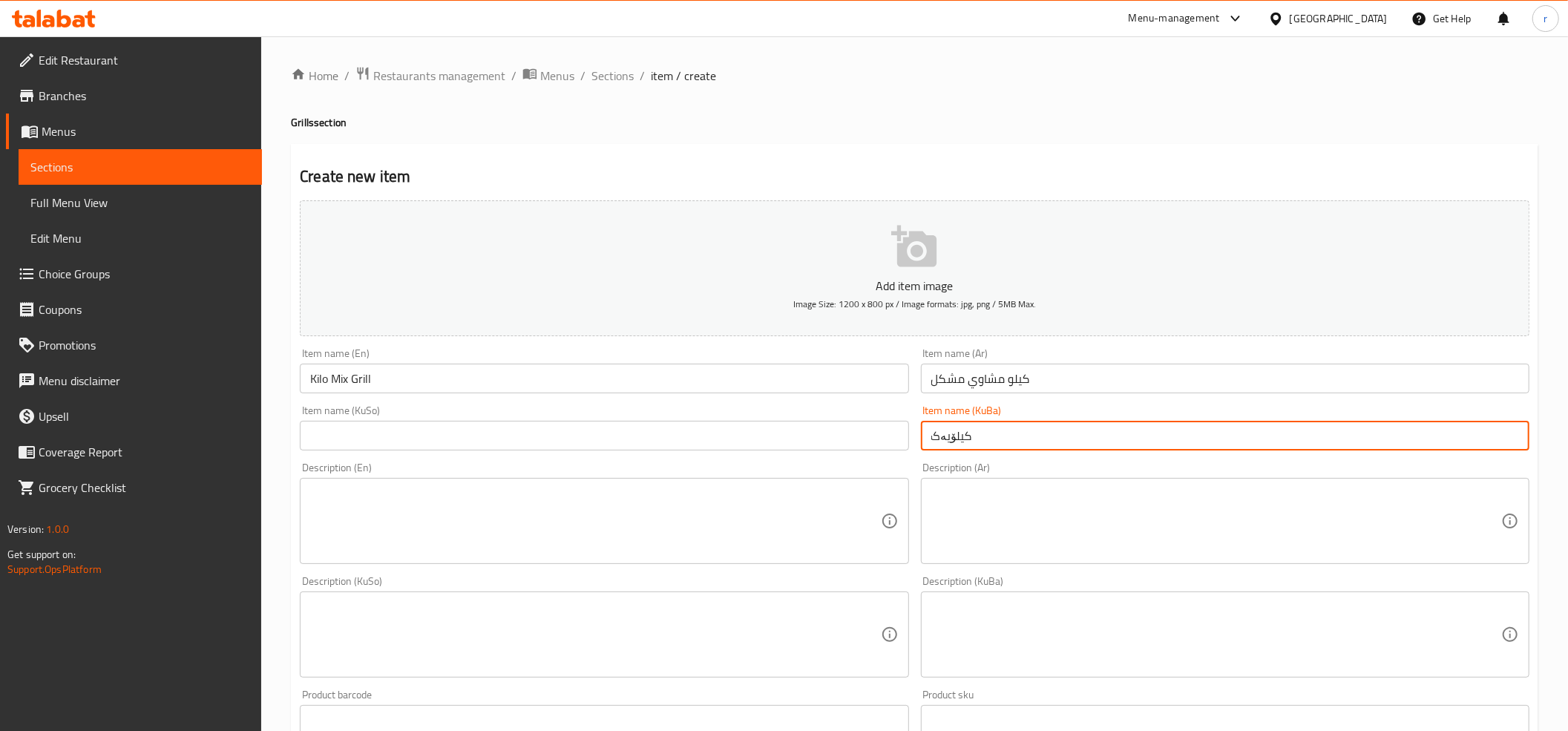
click at [930, 436] on input "کیلۆیەک" at bounding box center [1226, 435] width 609 height 30
click at [1462, 437] on input "کیلۆیەک" at bounding box center [1226, 435] width 609 height 30
paste input "برژاوی موشەکەل"
drag, startPoint x: 1392, startPoint y: 451, endPoint x: 1582, endPoint y: 427, distance: 191.5
click at [1568, 427] on html "​ Menu-management Iraq Get Help r Edit Restaurant Branches Menus Sections Full …" at bounding box center [784, 366] width 1568 height 731
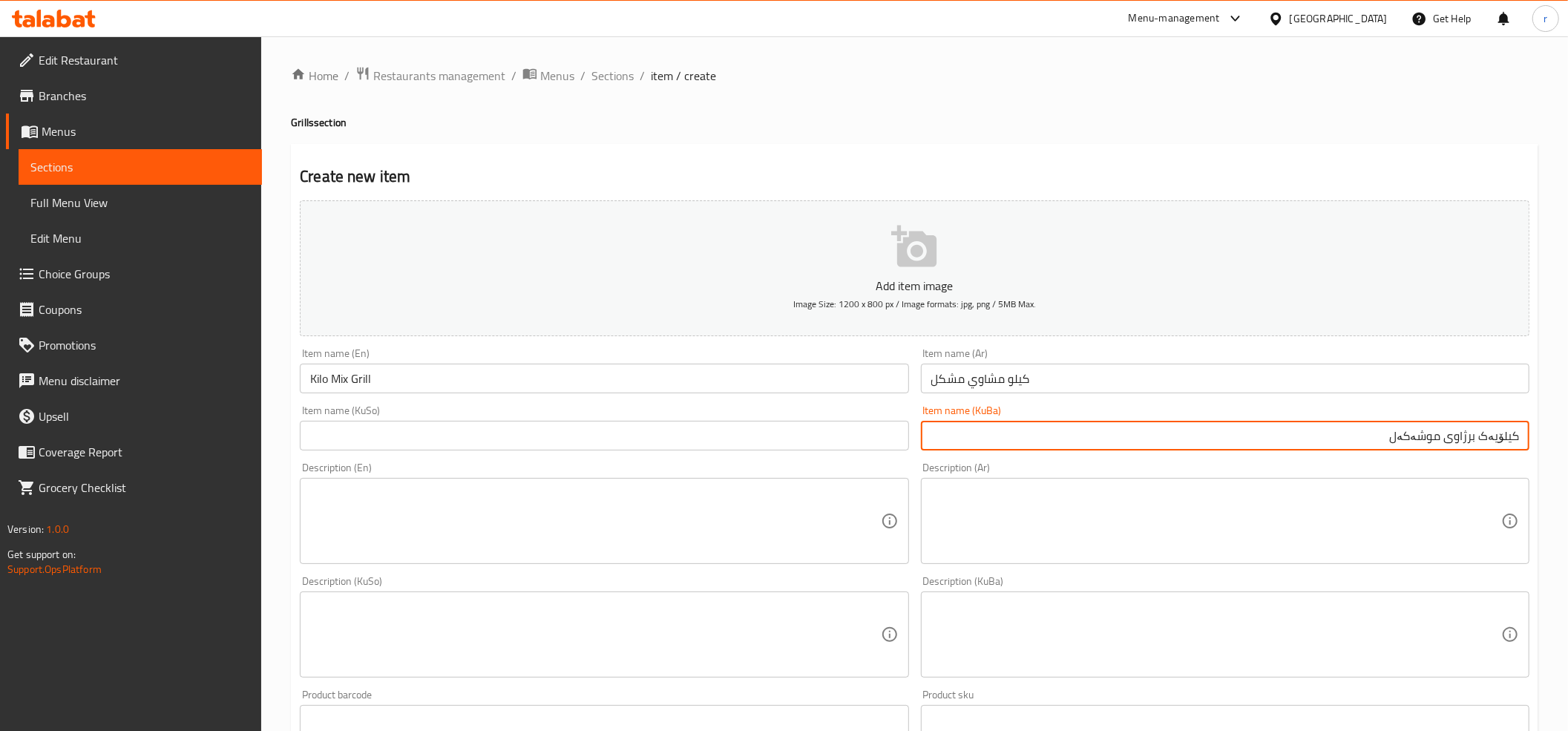
type input "کیلۆیەک برژاوی موشەکەل"
click at [867, 445] on input "text" at bounding box center [604, 435] width 609 height 30
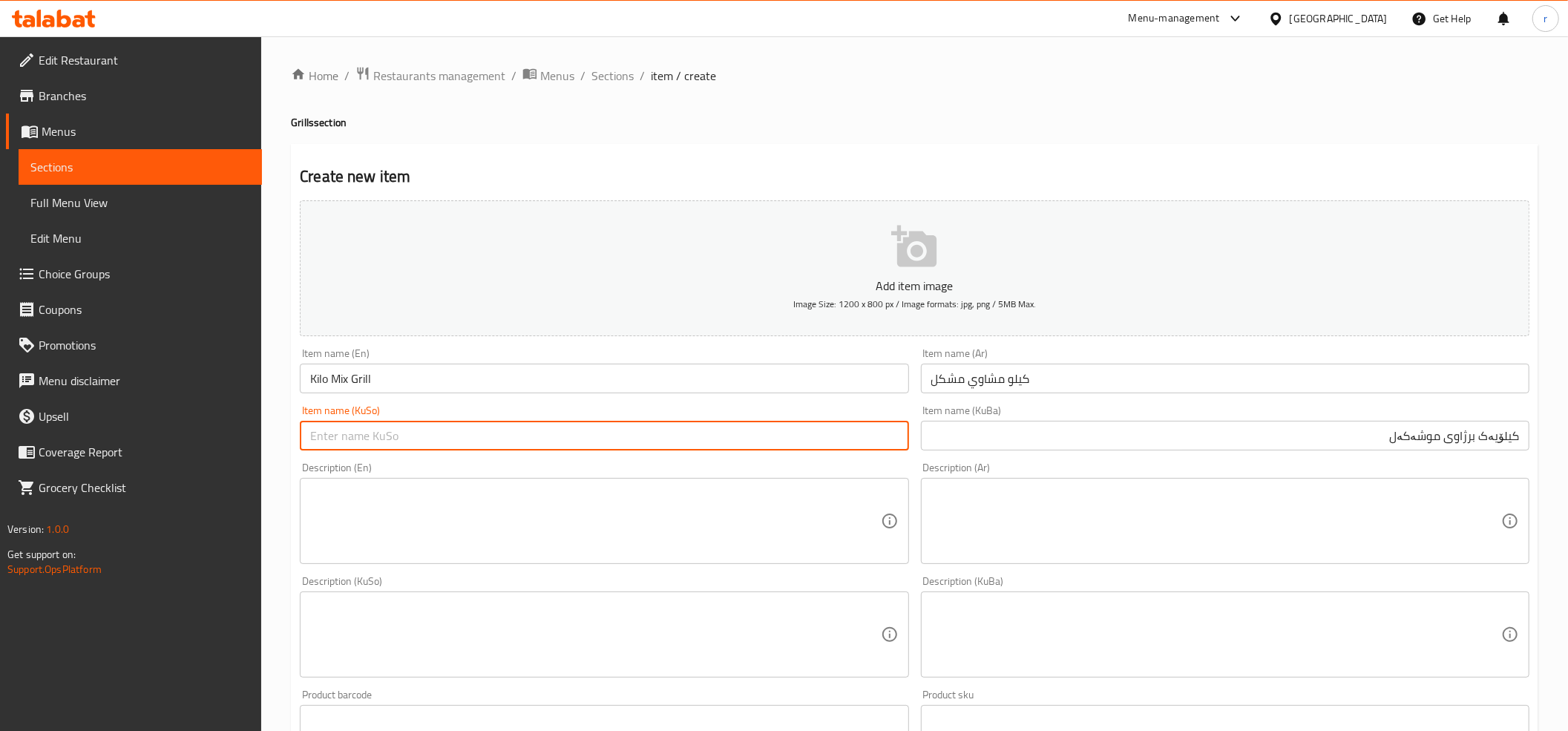
paste input "کیلۆیەک برژاوی موشەکەل"
type input "کیلۆیەک برژاوی موشەکەل"
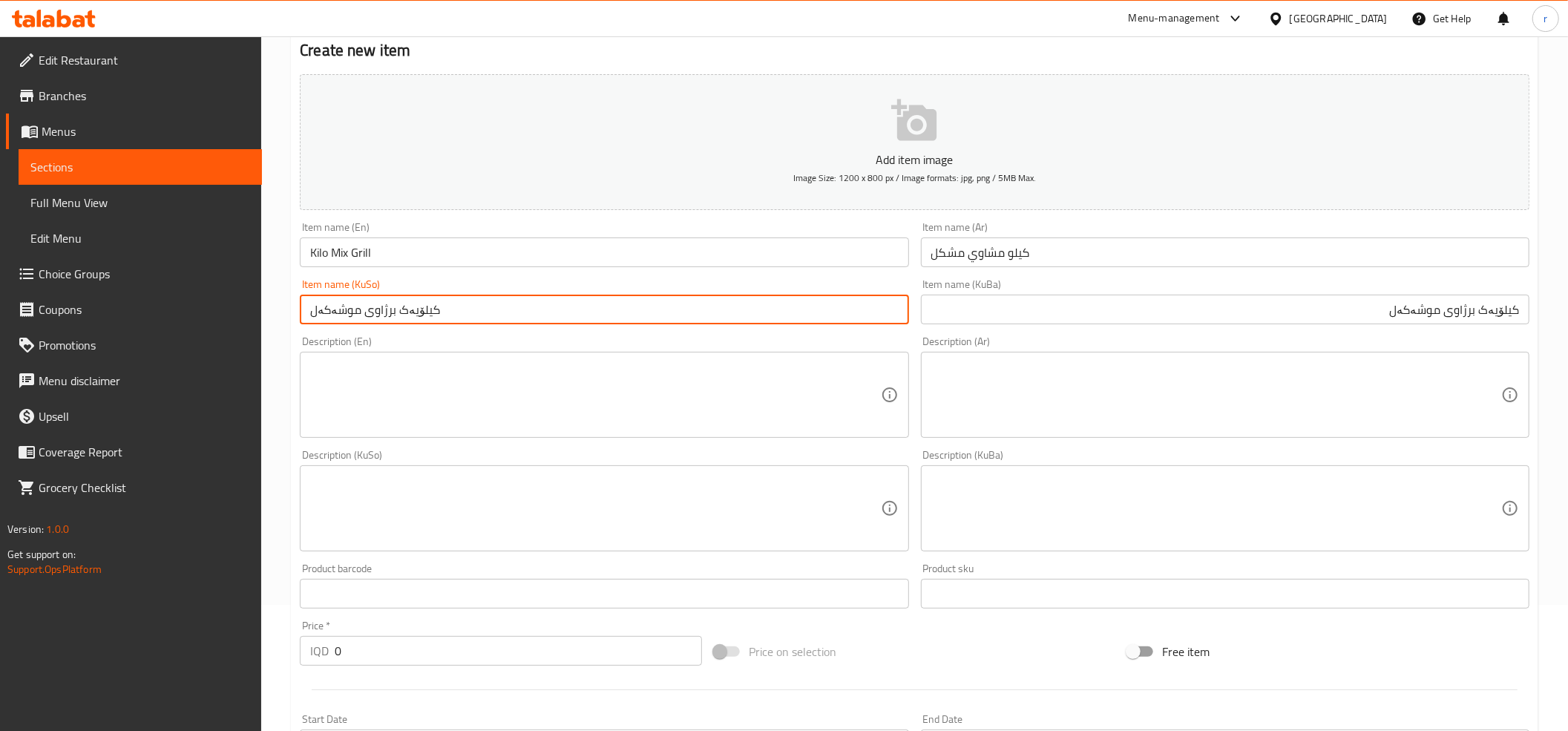
scroll to position [165, 0]
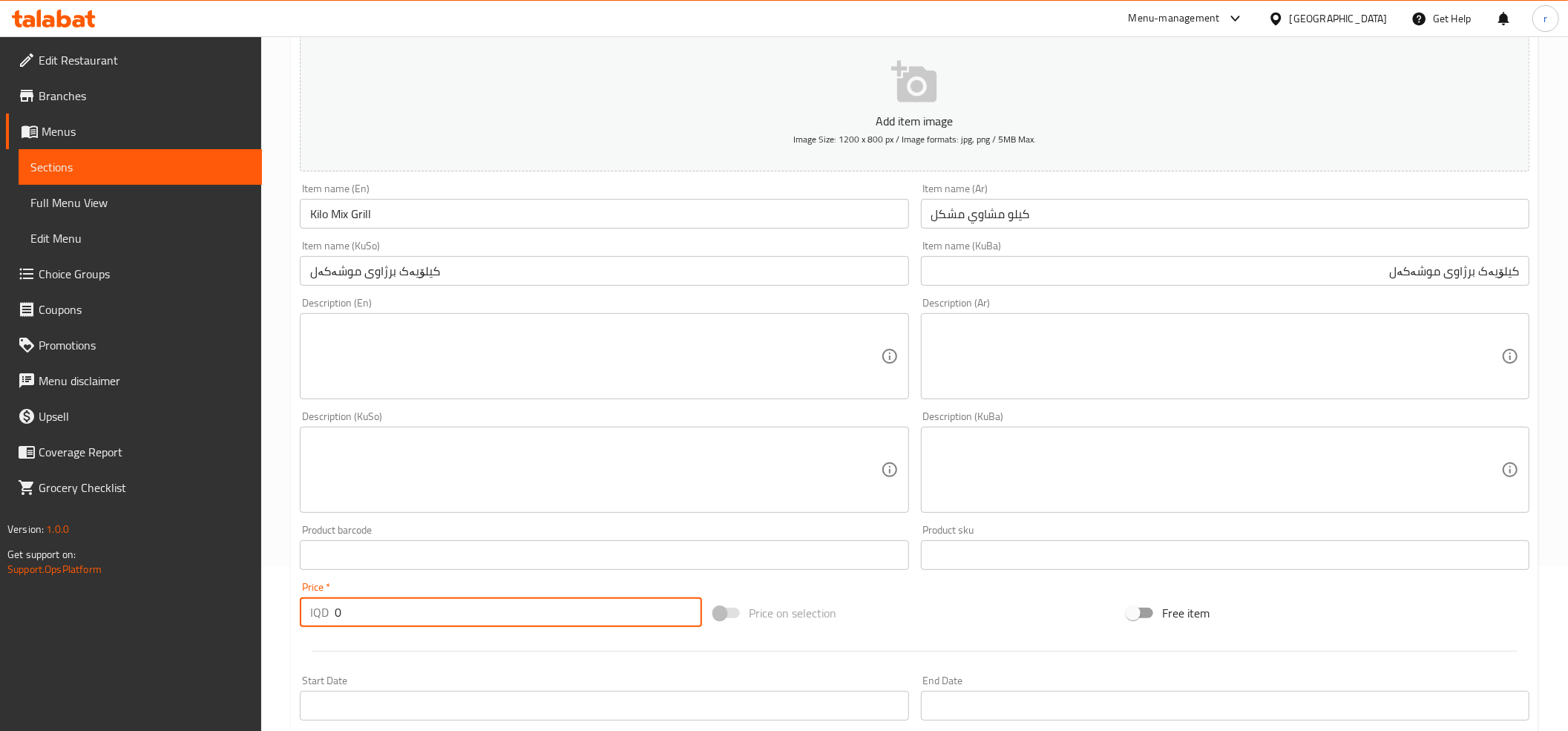
drag, startPoint x: 434, startPoint y: 613, endPoint x: 310, endPoint y: 619, distance: 124.1
click at [310, 619] on div "IQD 0 Price *" at bounding box center [501, 612] width 402 height 30
paste input "3200"
type input "32000"
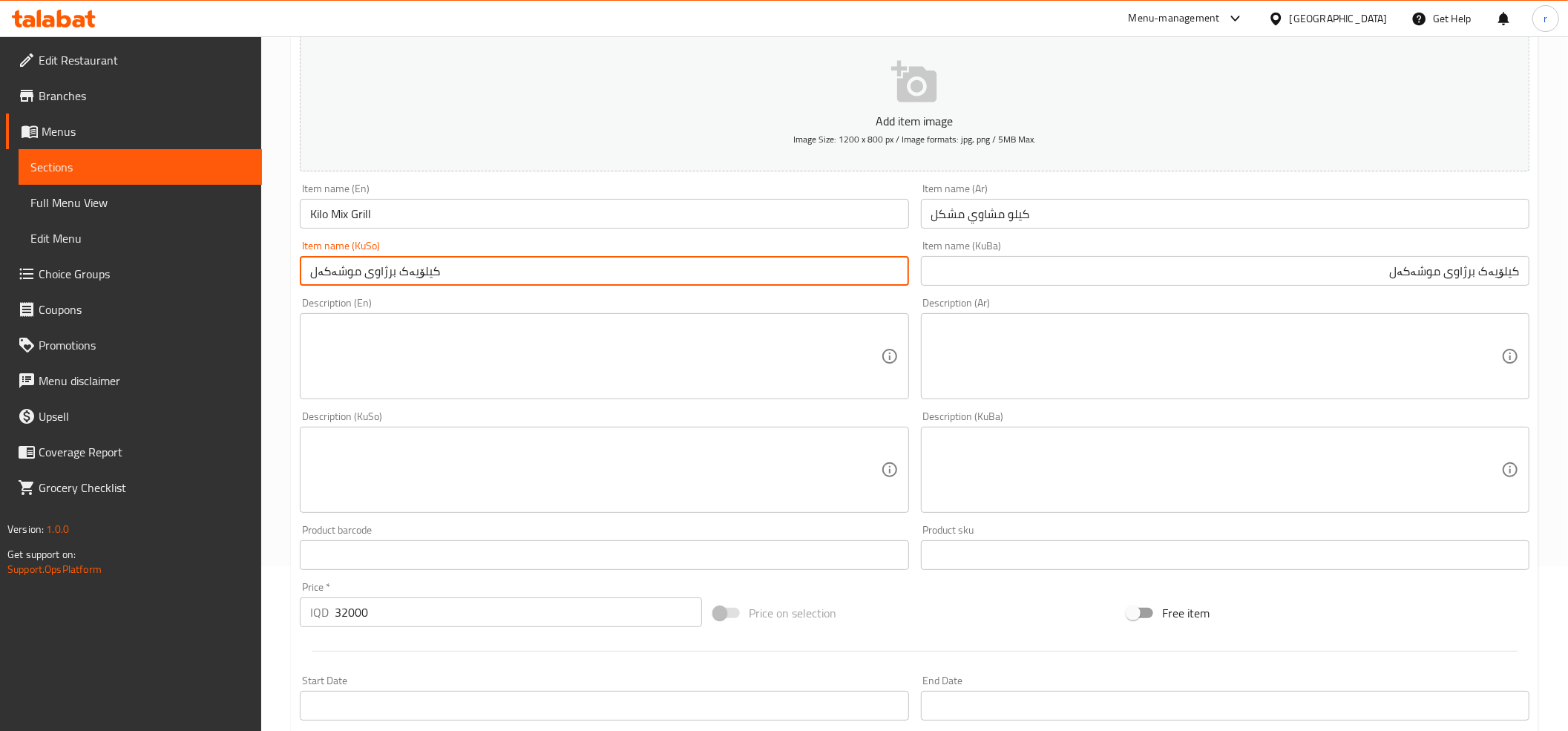
click at [693, 273] on input "کیلۆیەک برژاوی موشەکەل" at bounding box center [604, 271] width 609 height 30
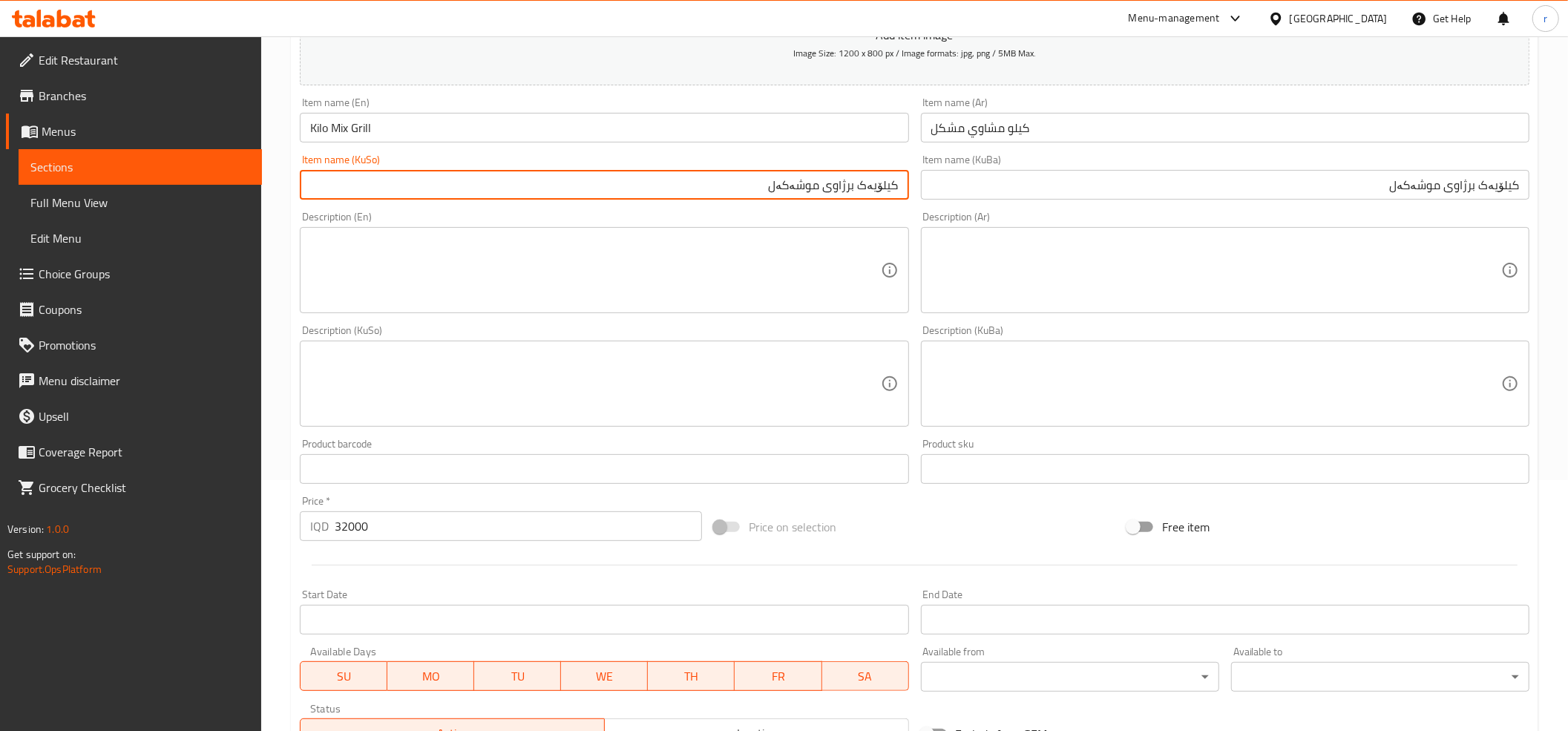
scroll to position [488, 0]
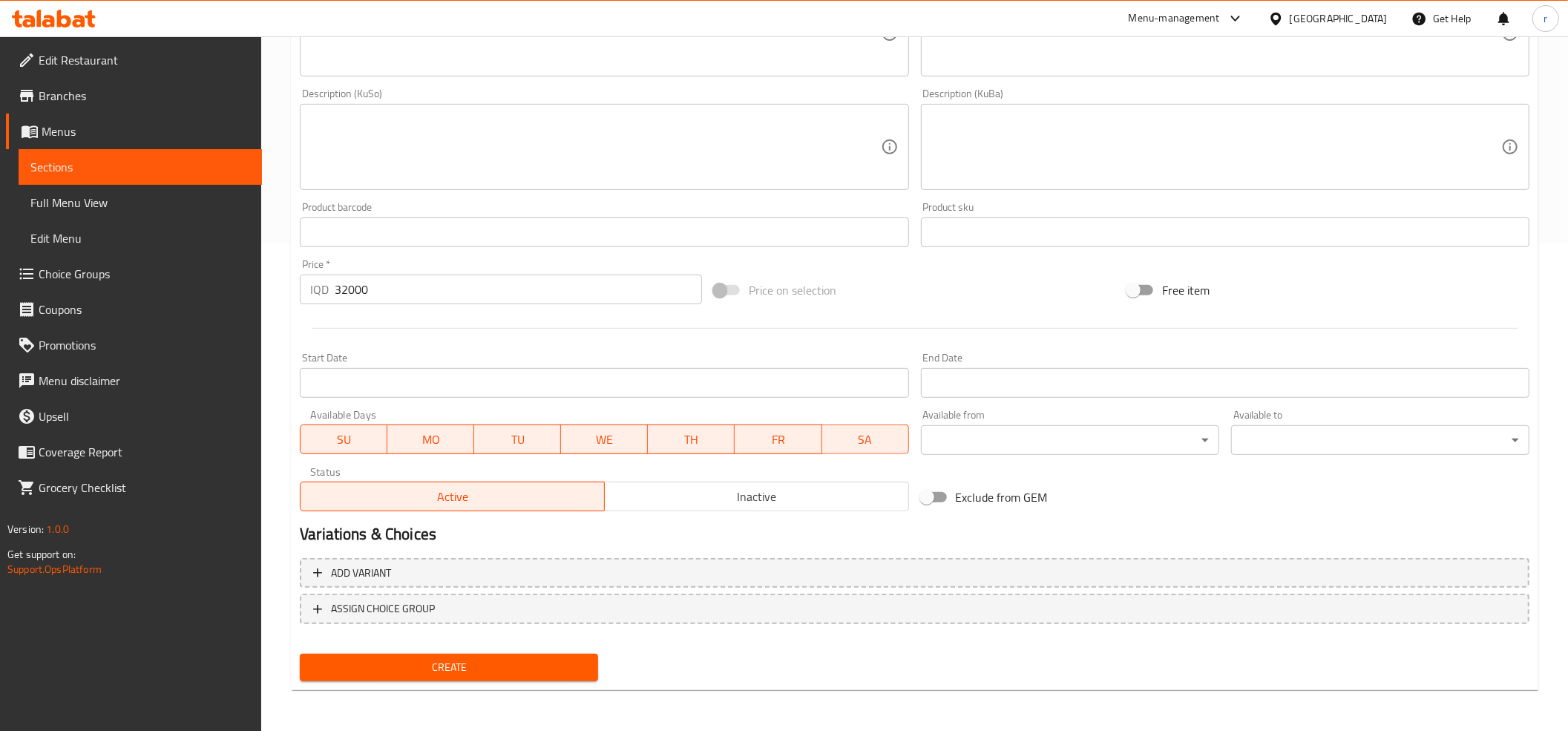
click at [526, 668] on span "Create" at bounding box center [449, 667] width 274 height 19
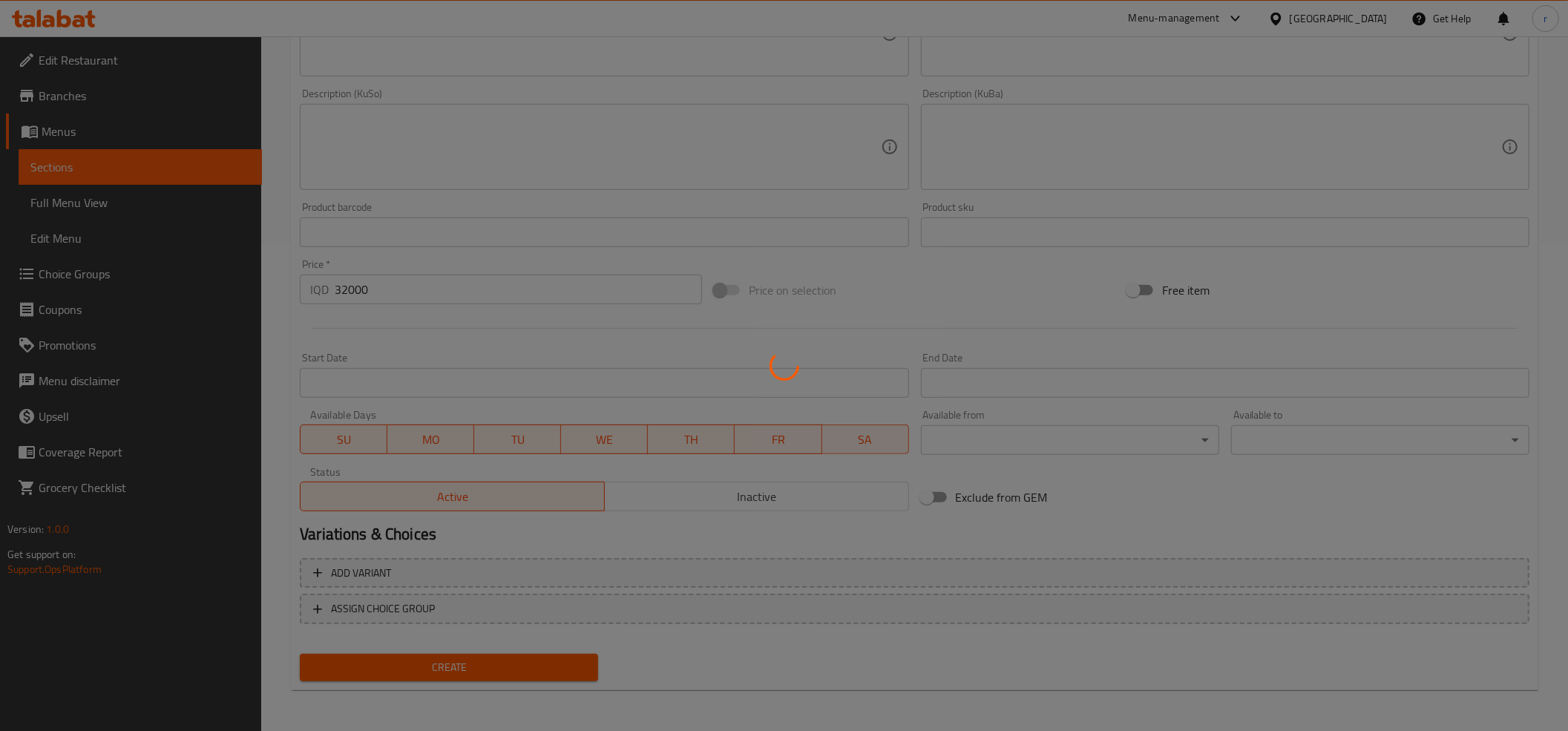
type input "0"
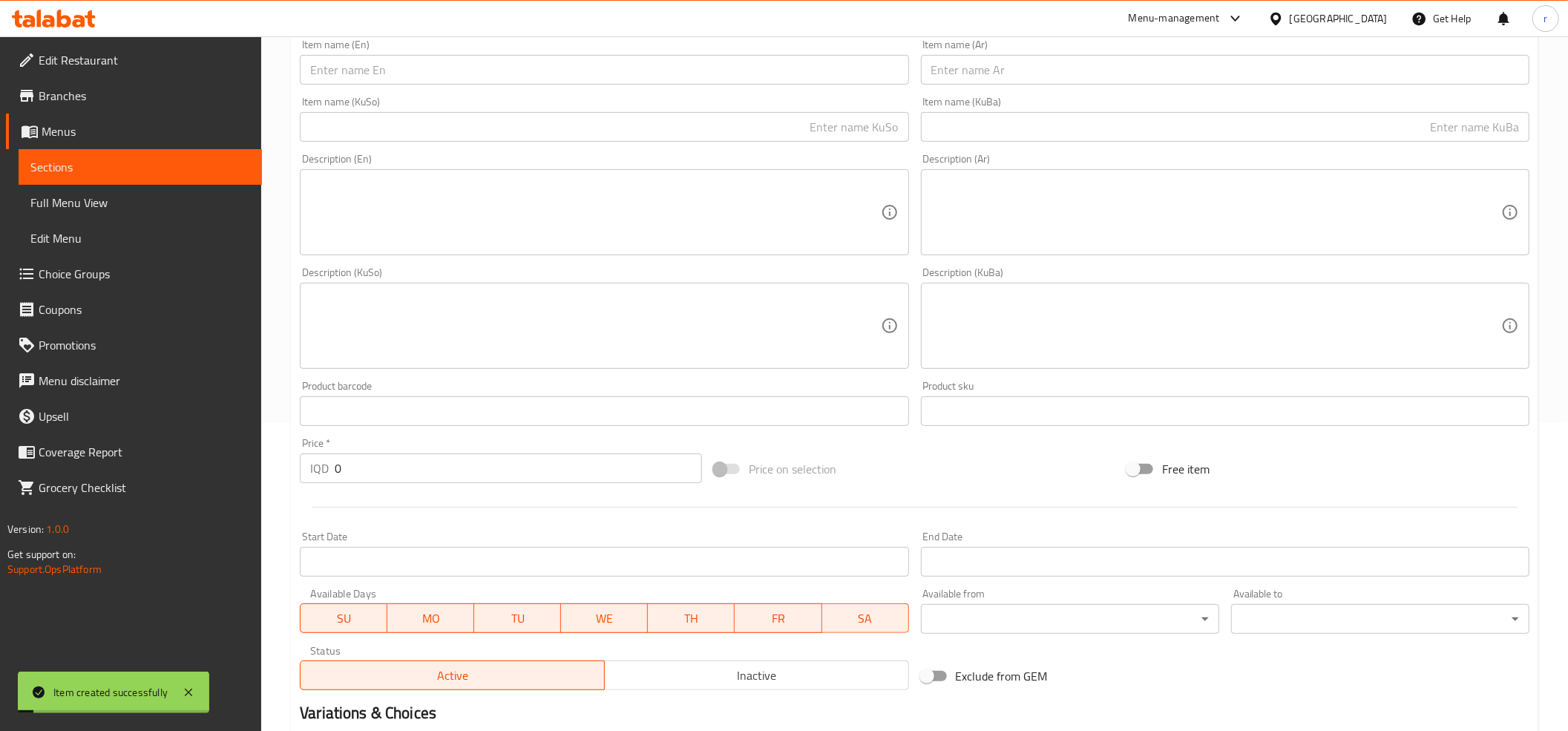
scroll to position [158, 0]
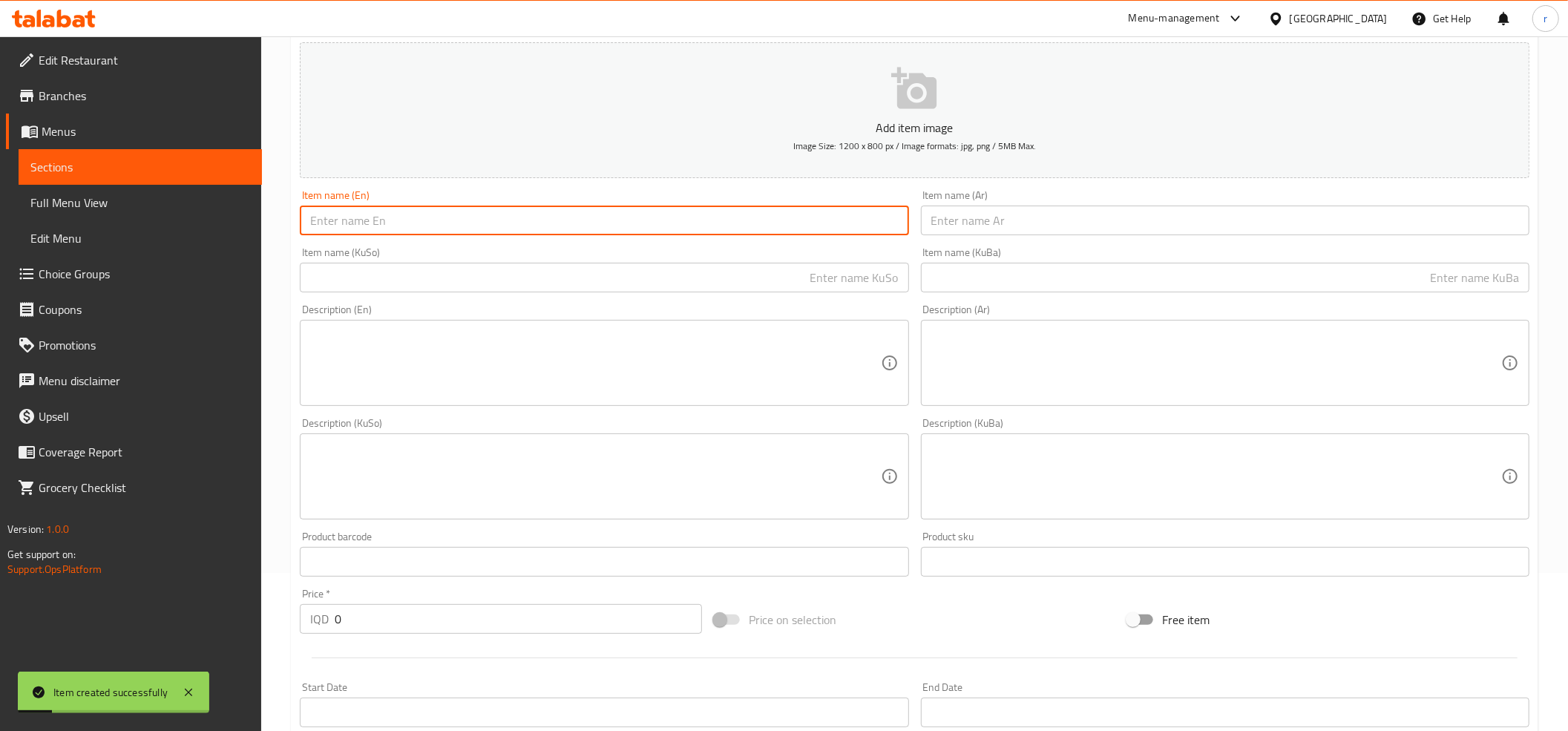
click at [360, 223] on input "text" at bounding box center [604, 220] width 609 height 30
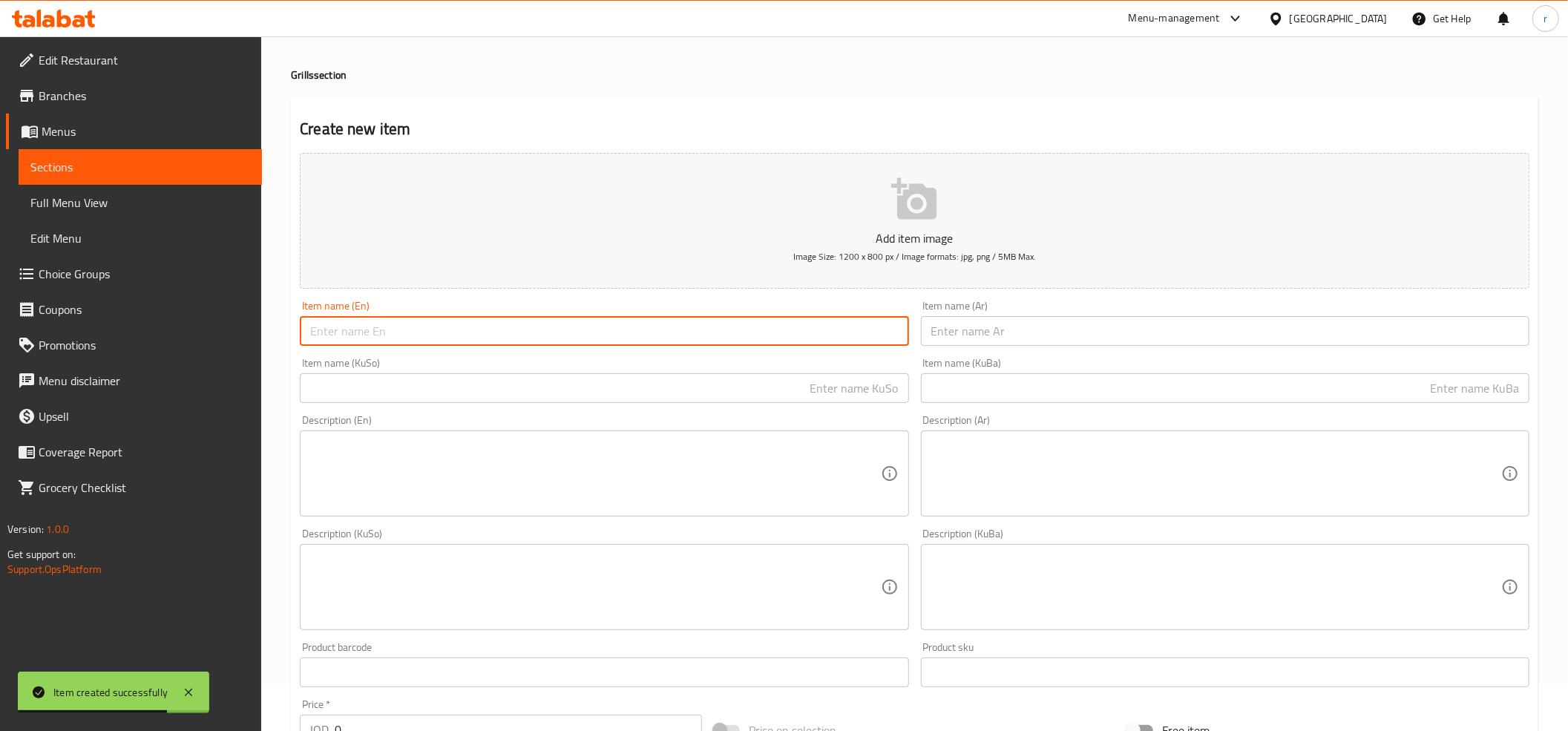
scroll to position [0, 0]
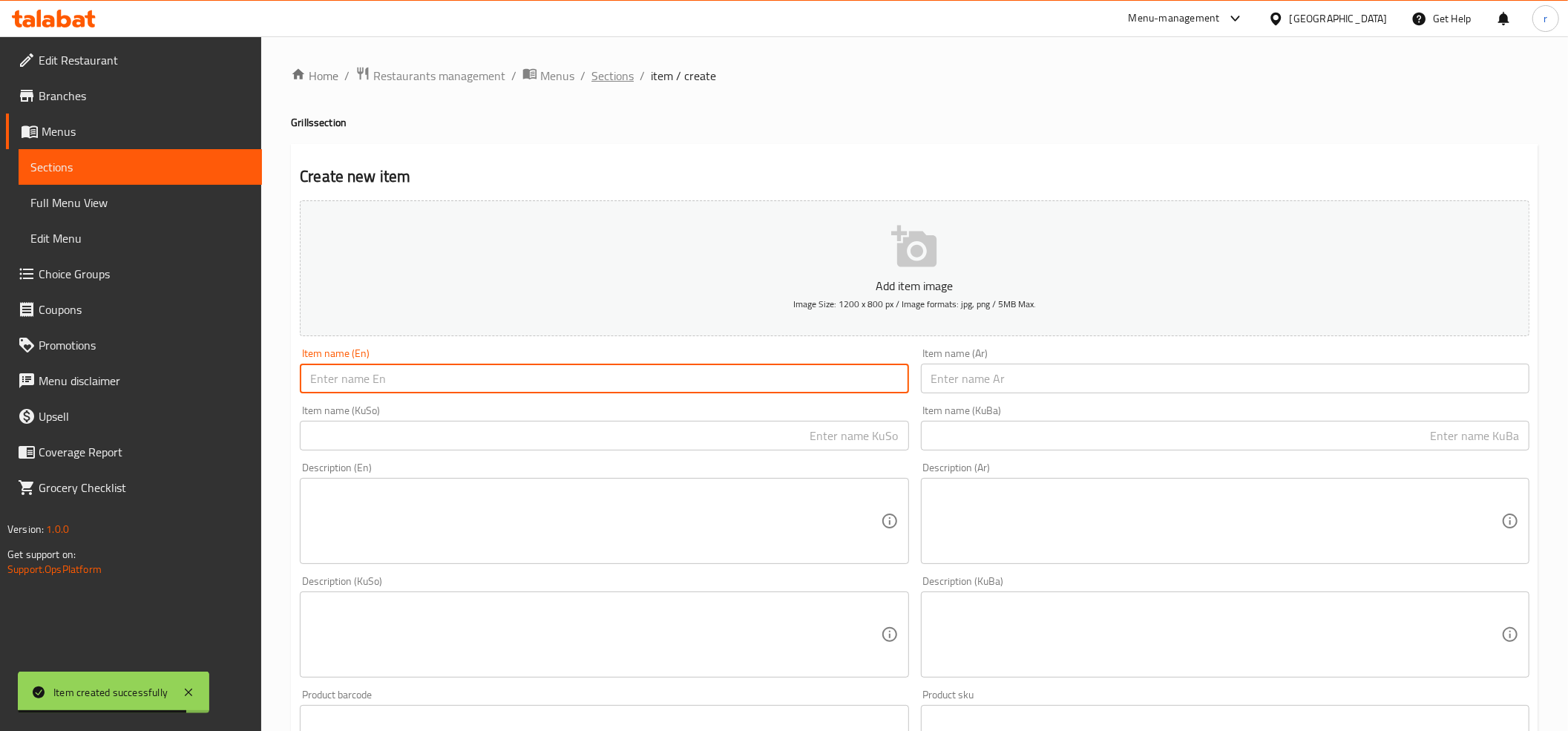
click at [620, 66] on span "Sections" at bounding box center [612, 75] width 42 height 18
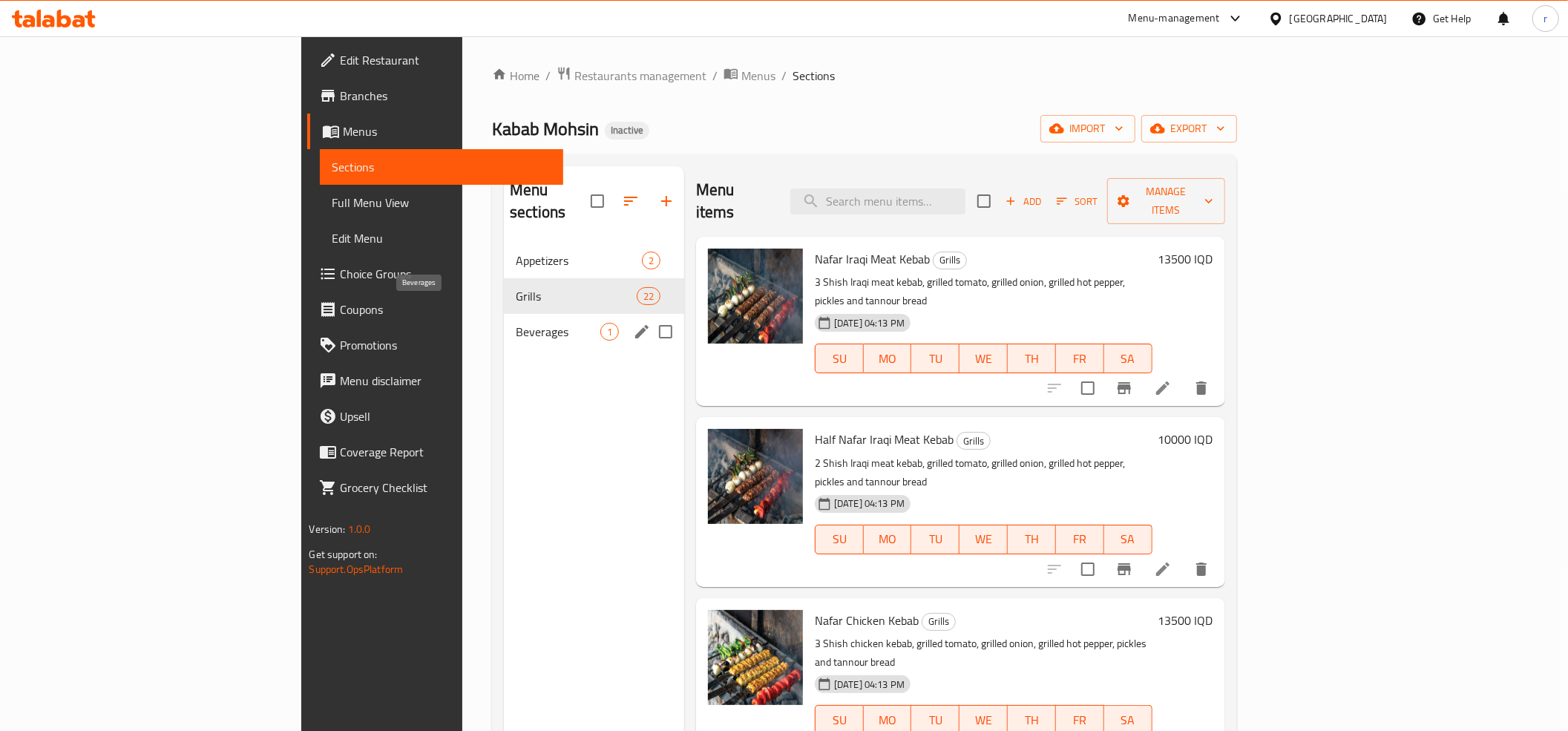
click at [516, 323] on span "Beverages" at bounding box center [558, 332] width 85 height 18
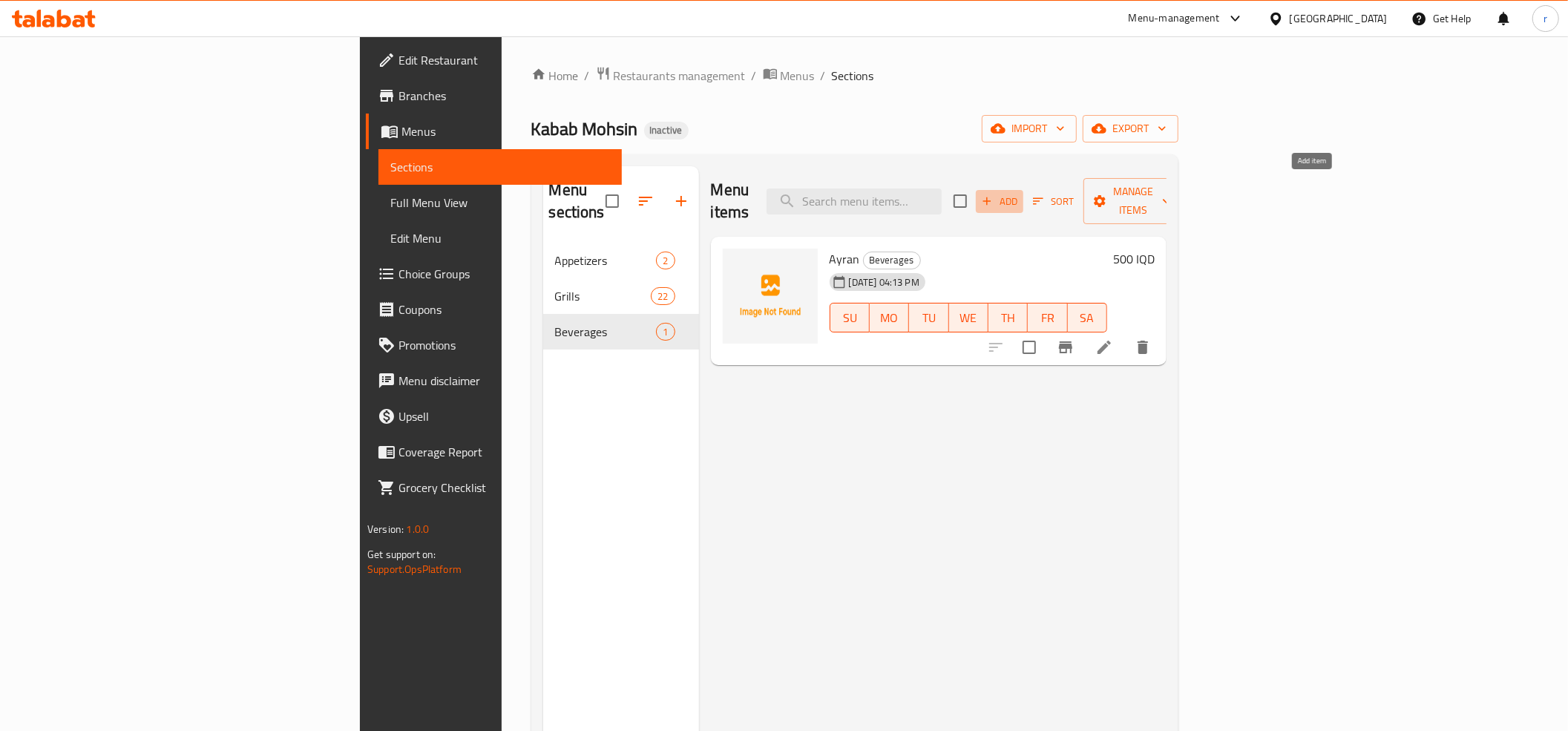
click at [994, 195] on icon "button" at bounding box center [987, 201] width 13 height 13
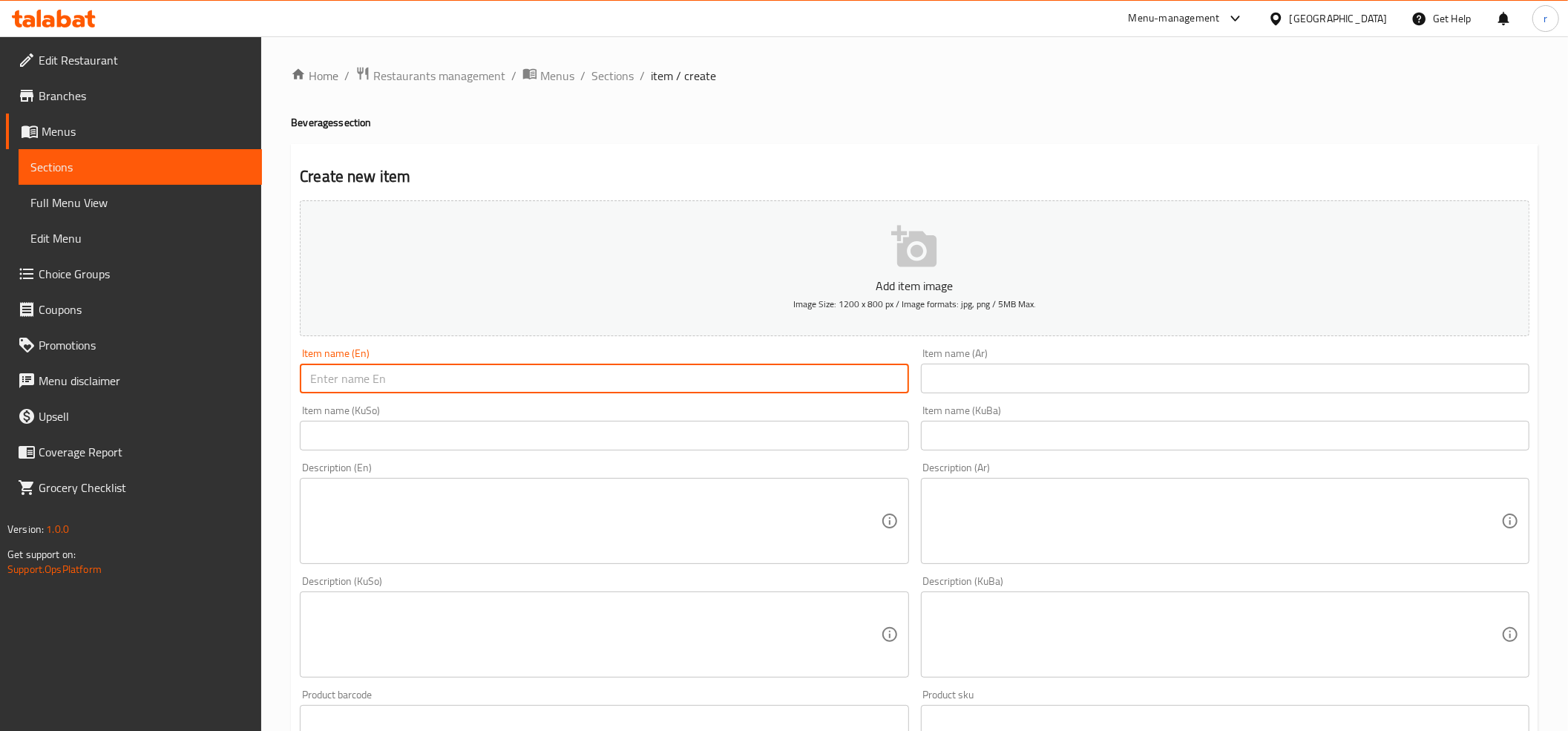
click at [354, 381] on input "text" at bounding box center [604, 379] width 609 height 30
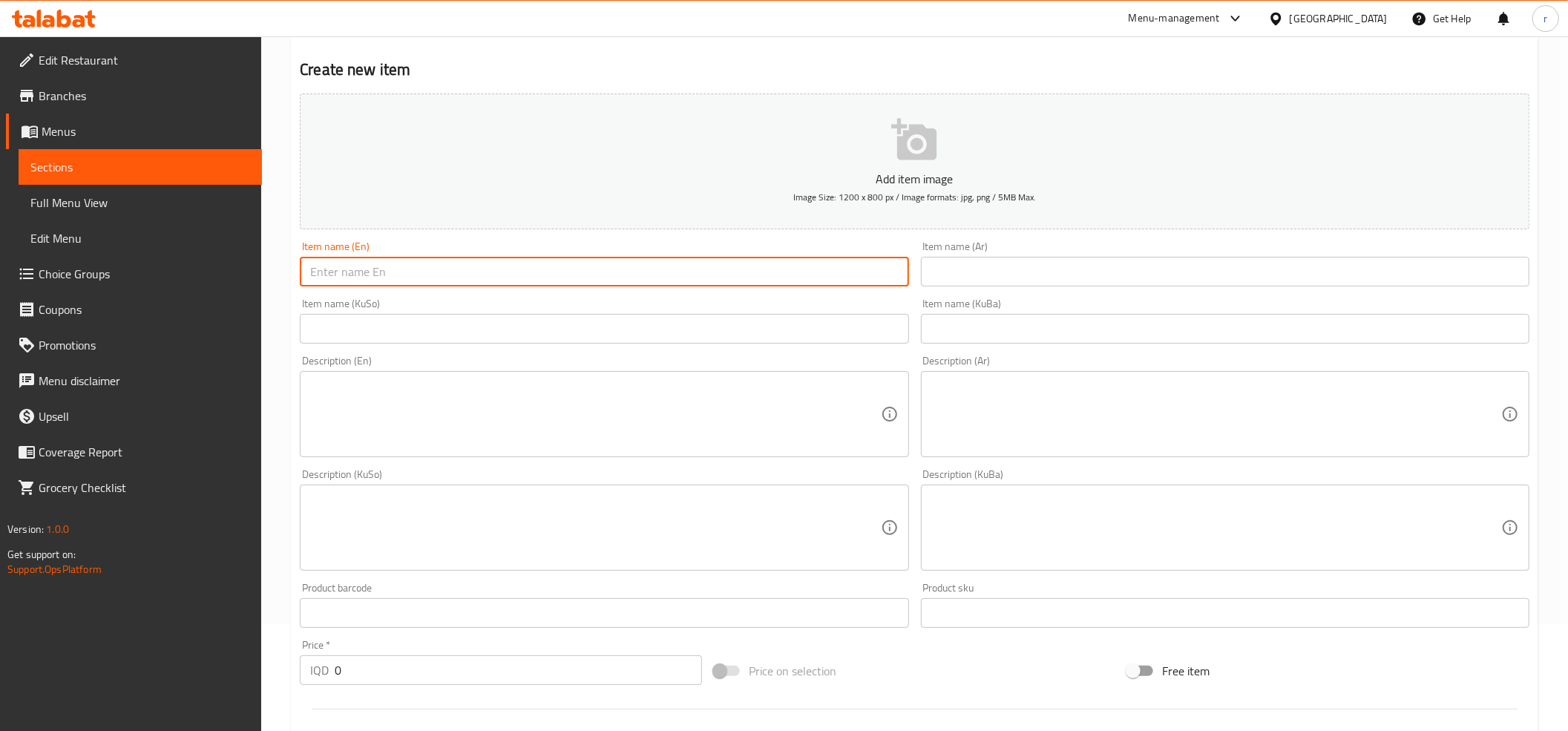
scroll to position [329, 0]
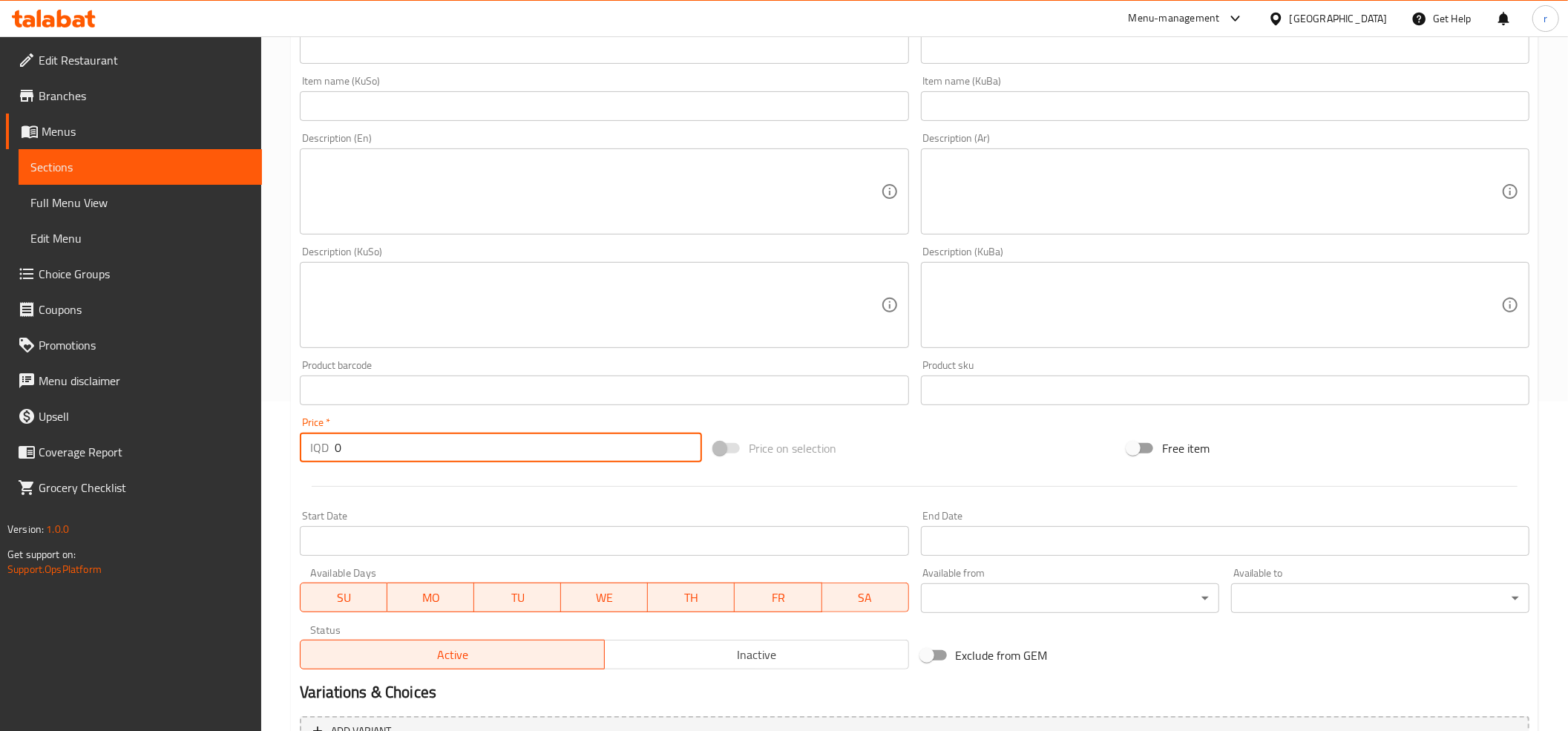
click at [378, 447] on input "0" at bounding box center [518, 448] width 367 height 30
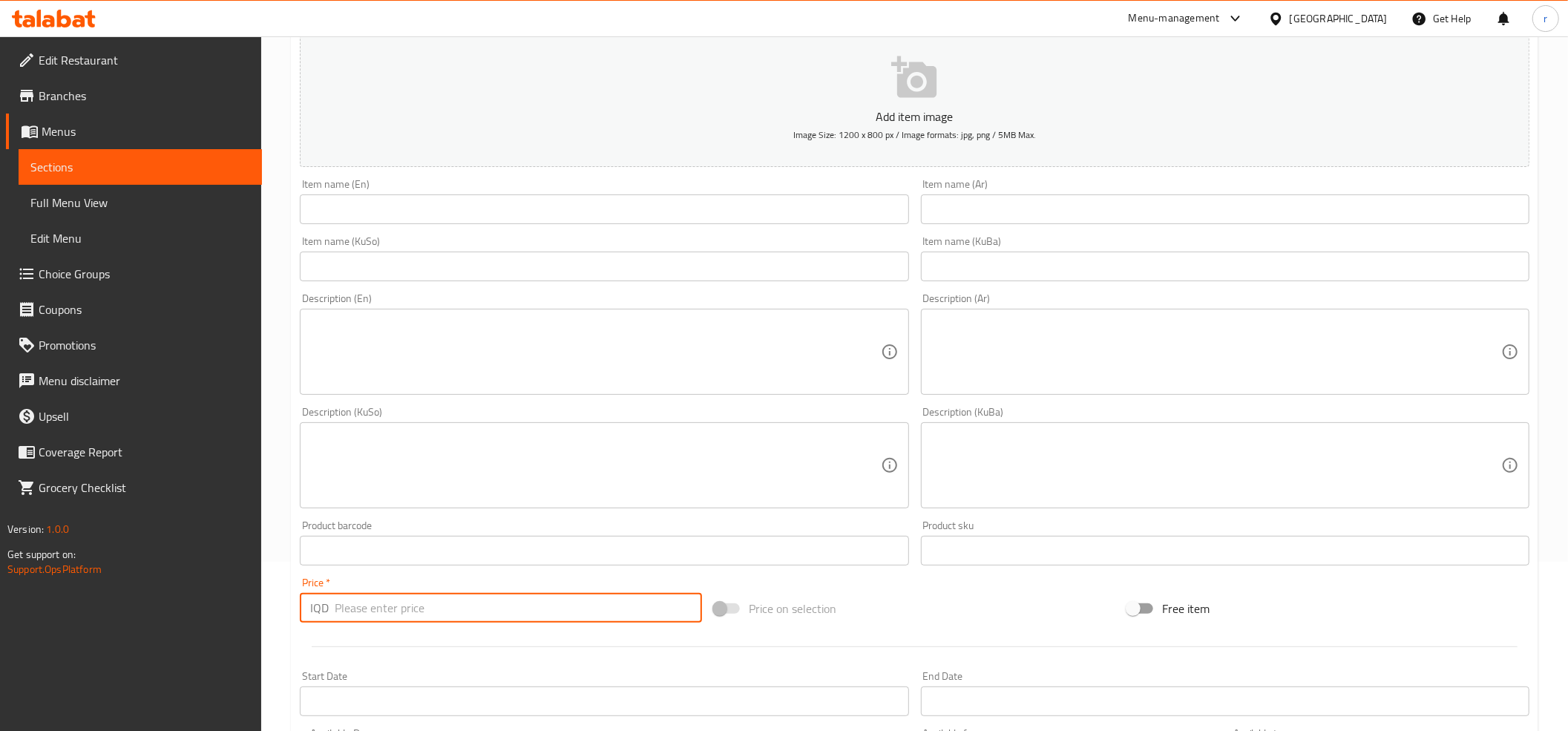
scroll to position [0, 0]
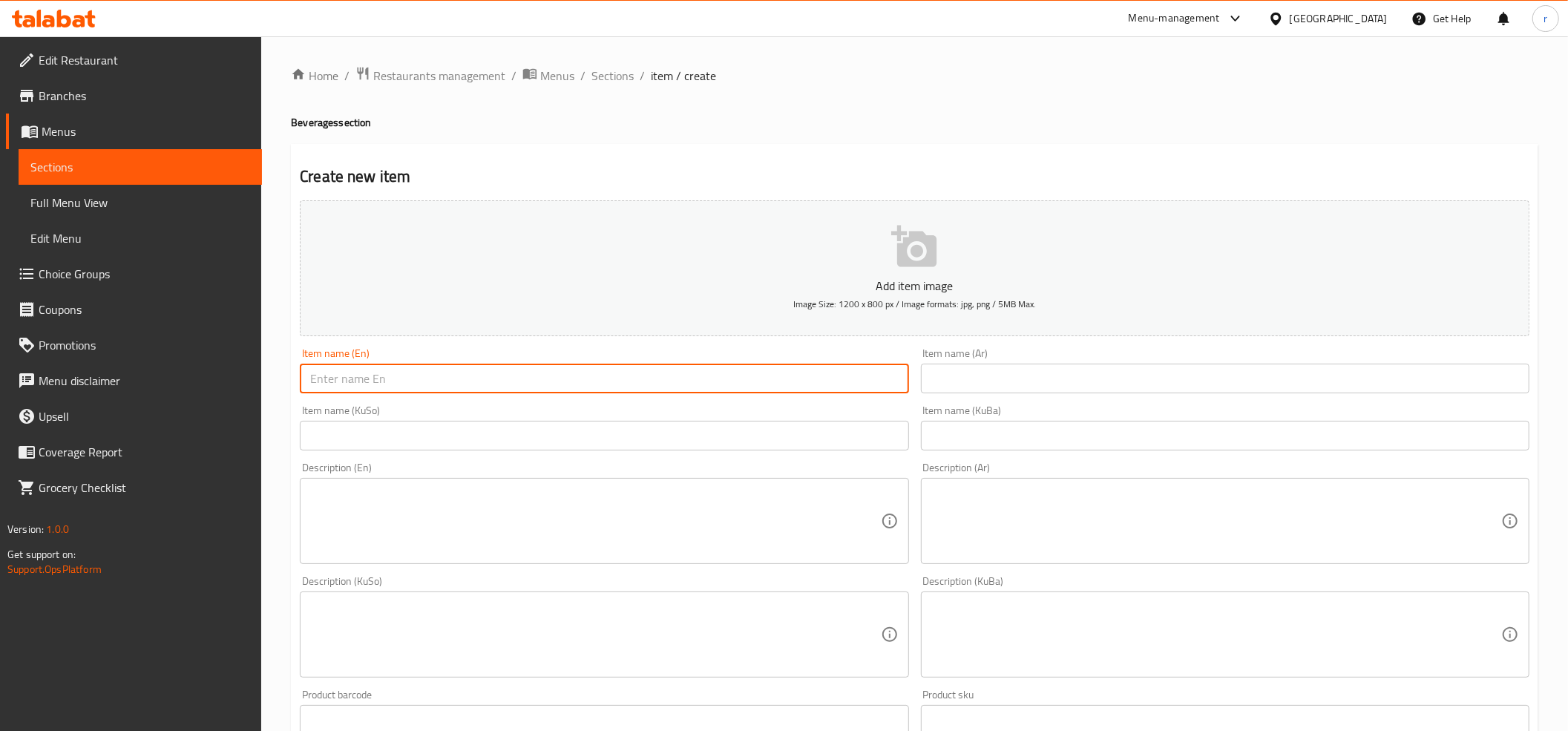
click at [351, 392] on input "text" at bounding box center [604, 379] width 609 height 30
paste input "soft drinks"
click at [307, 381] on input "soft drinks" at bounding box center [604, 379] width 609 height 30
click at [339, 383] on input "Soft drinks" at bounding box center [604, 379] width 609 height 30
click at [470, 381] on input "Soft Drinks" at bounding box center [604, 379] width 609 height 30
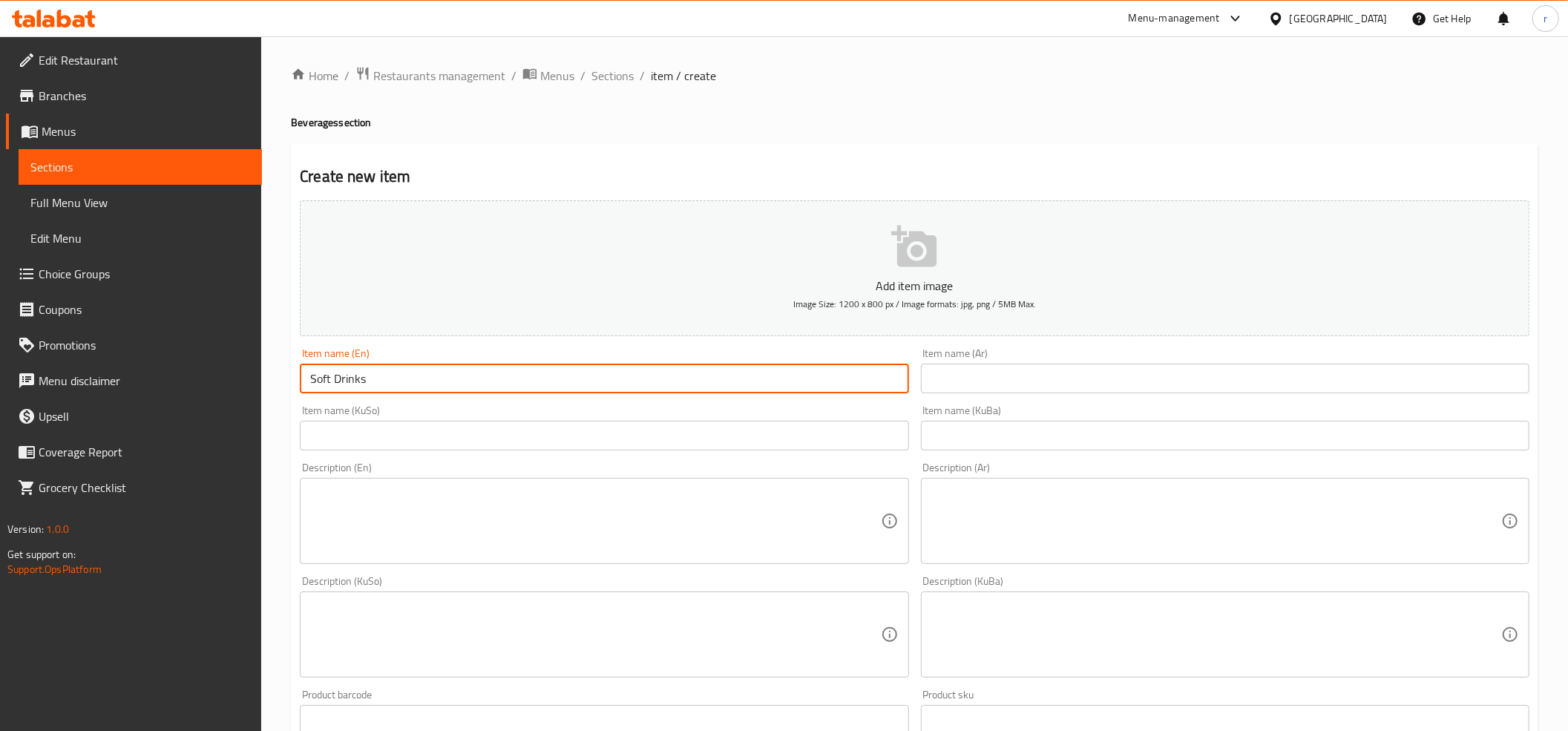
type input "Soft Drinks"
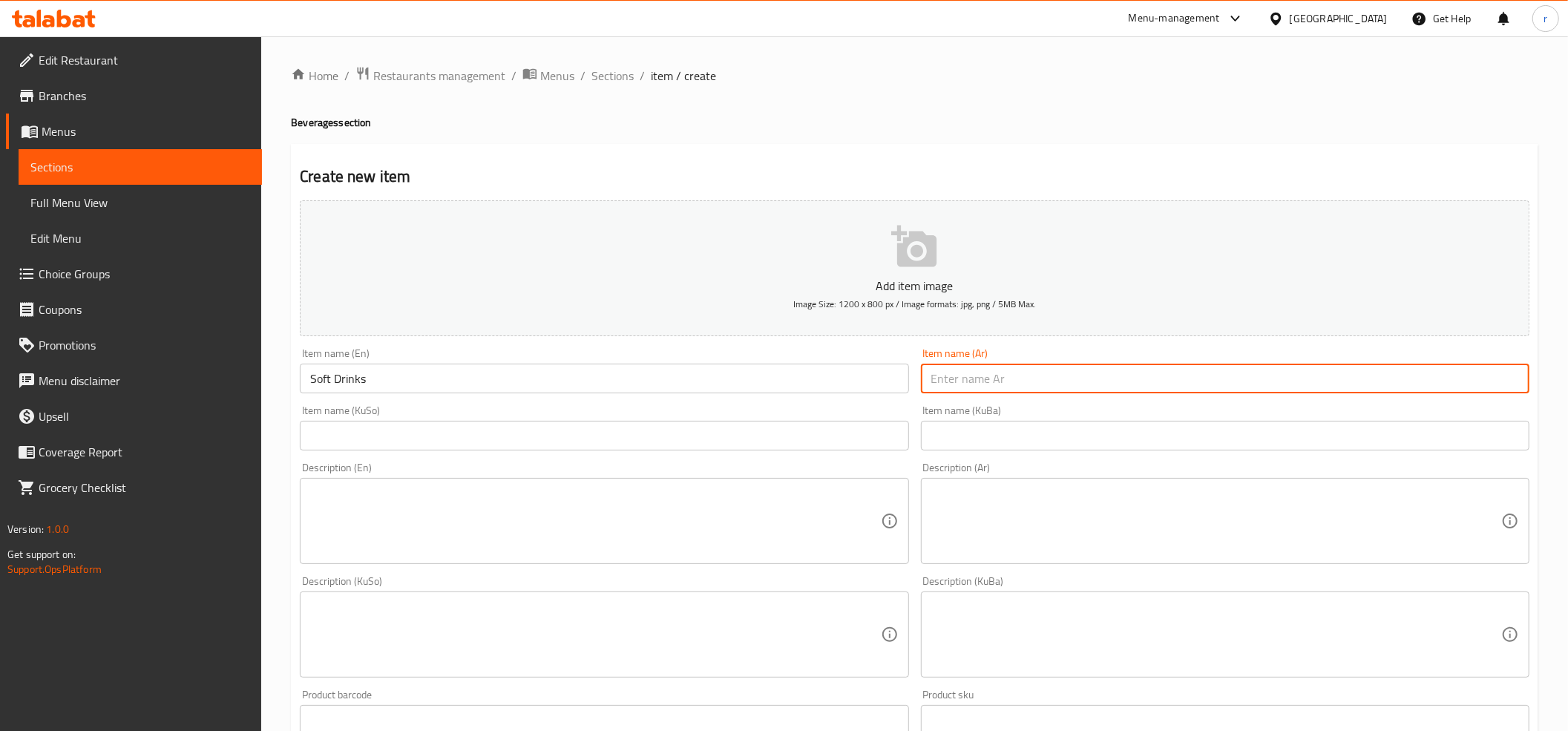
click at [963, 387] on input "text" at bounding box center [1226, 379] width 609 height 30
paste input "مشروبات غازية"
type input "مشروبات غازية"
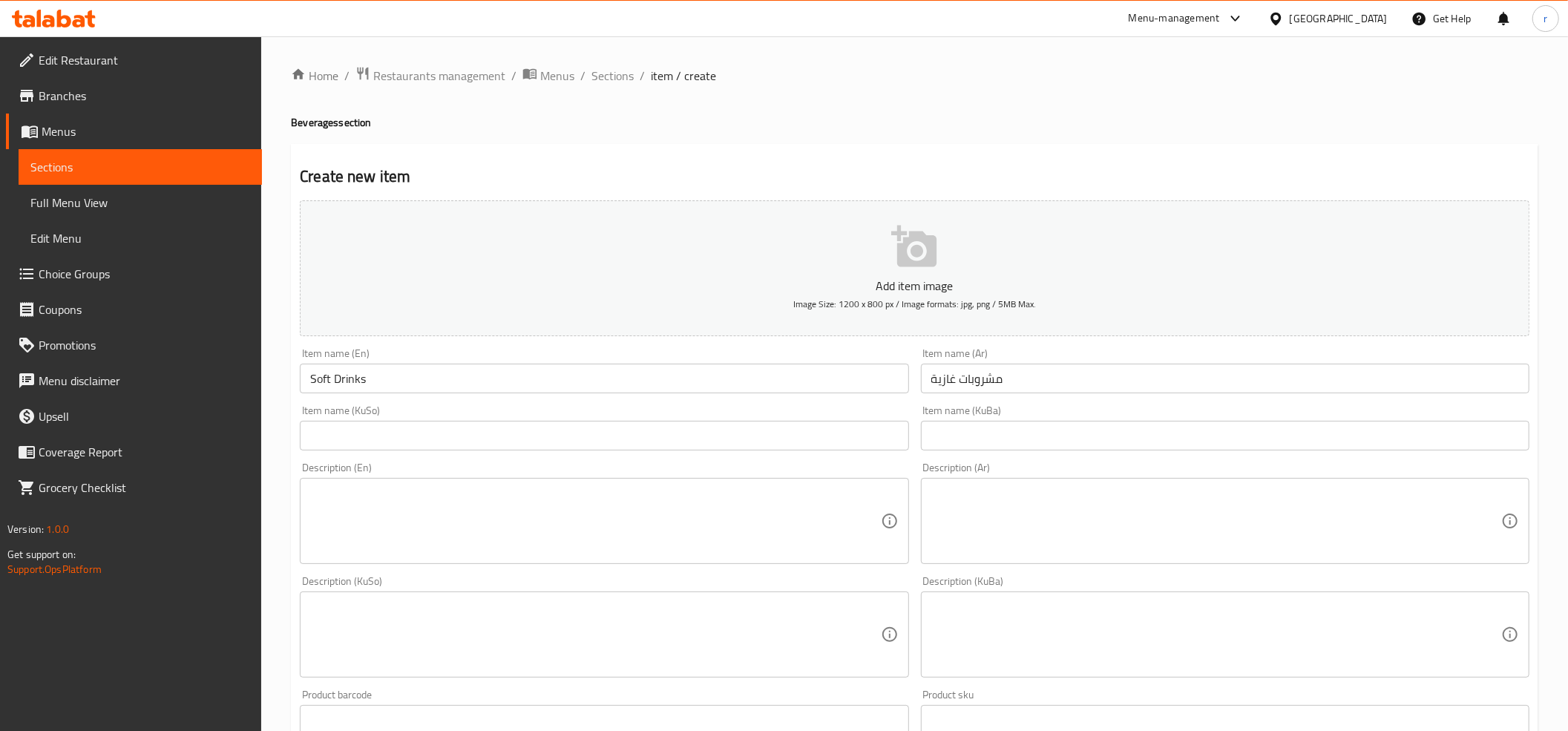
click at [954, 455] on div "Item name (KuBa) Item name (KuBa)" at bounding box center [1225, 427] width 620 height 58
click at [828, 434] on input "text" at bounding box center [604, 435] width 609 height 30
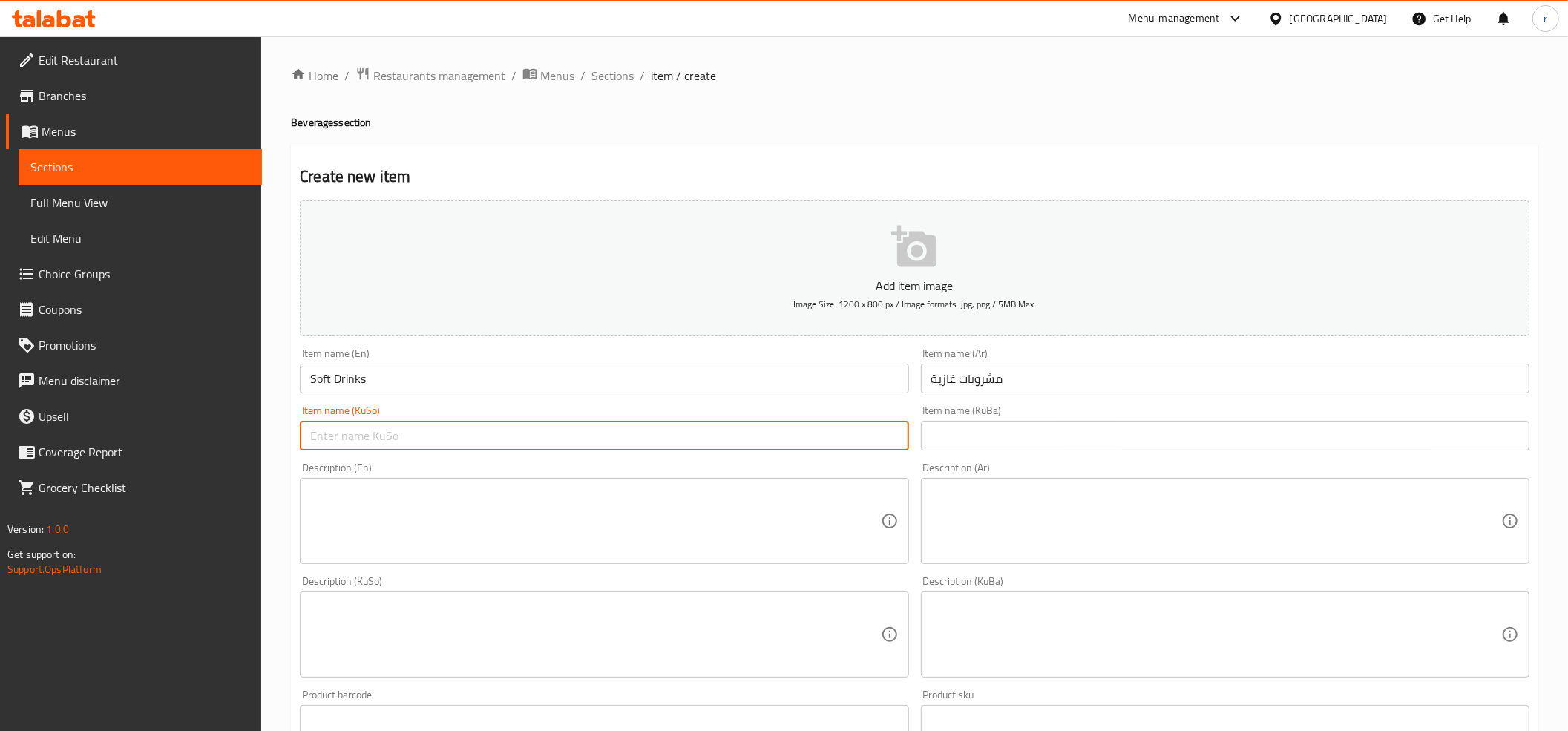
paste input "خواردنەوە گازییەکان"
drag, startPoint x: 330, startPoint y: 438, endPoint x: 296, endPoint y: 437, distance: 34.0
click at [296, 437] on div "Item name (KuSo) خواردنەوە گازییەکان Item name (KuSo)" at bounding box center [603, 427] width 620 height 58
click at [316, 442] on input "خواردنەوە گازیی" at bounding box center [604, 435] width 609 height 30
click at [337, 443] on input "خواردنەوە گازی" at bounding box center [604, 435] width 609 height 30
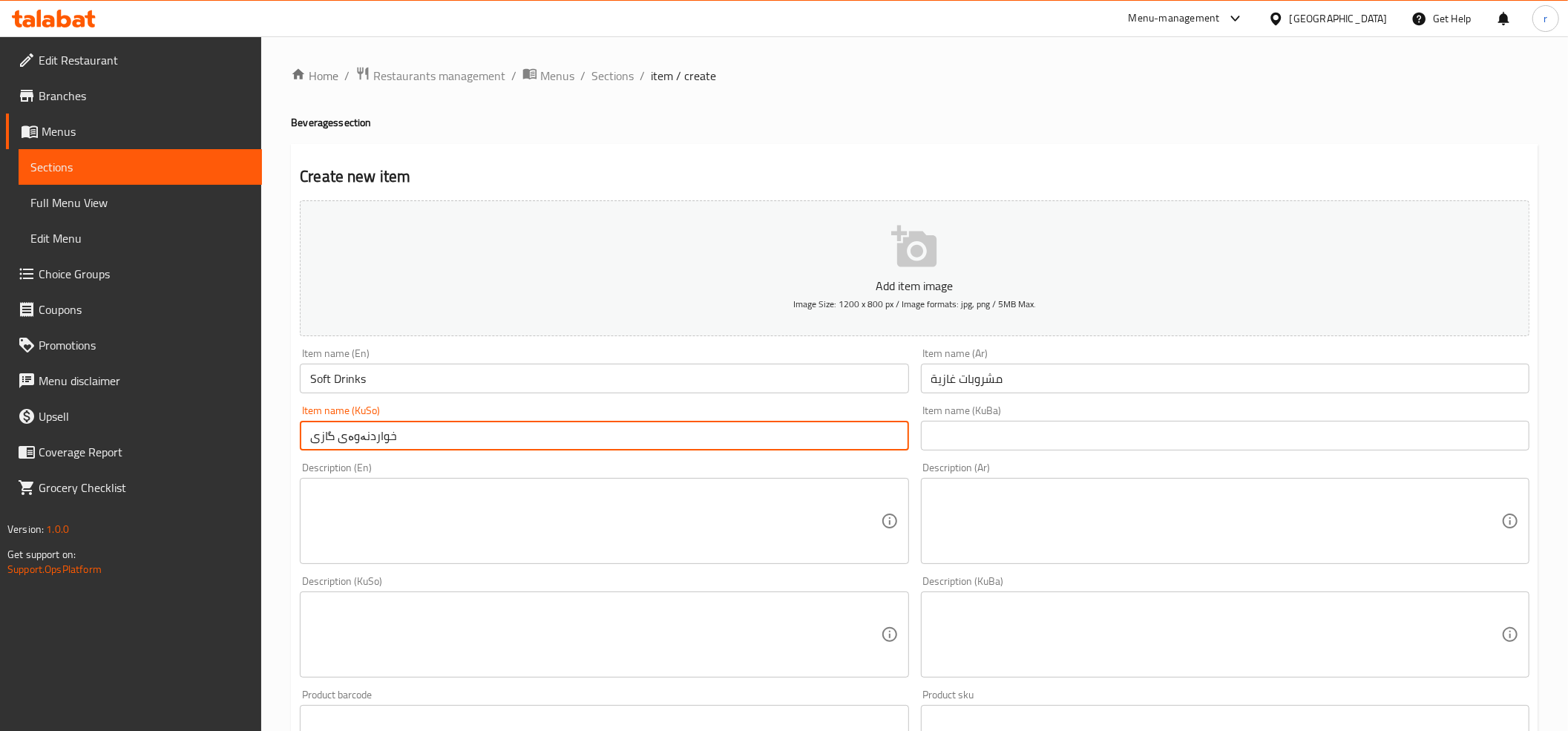
drag, startPoint x: 399, startPoint y: 443, endPoint x: 234, endPoint y: 450, distance: 165.1
click at [234, 450] on div "Edit Restaurant Branches Menus Sections Full Menu View Edit Menu Choice Groups …" at bounding box center [784, 635] width 1568 height 1199
type input "خواردنەوەی گازی"
click at [993, 438] on input "text" at bounding box center [1226, 435] width 609 height 30
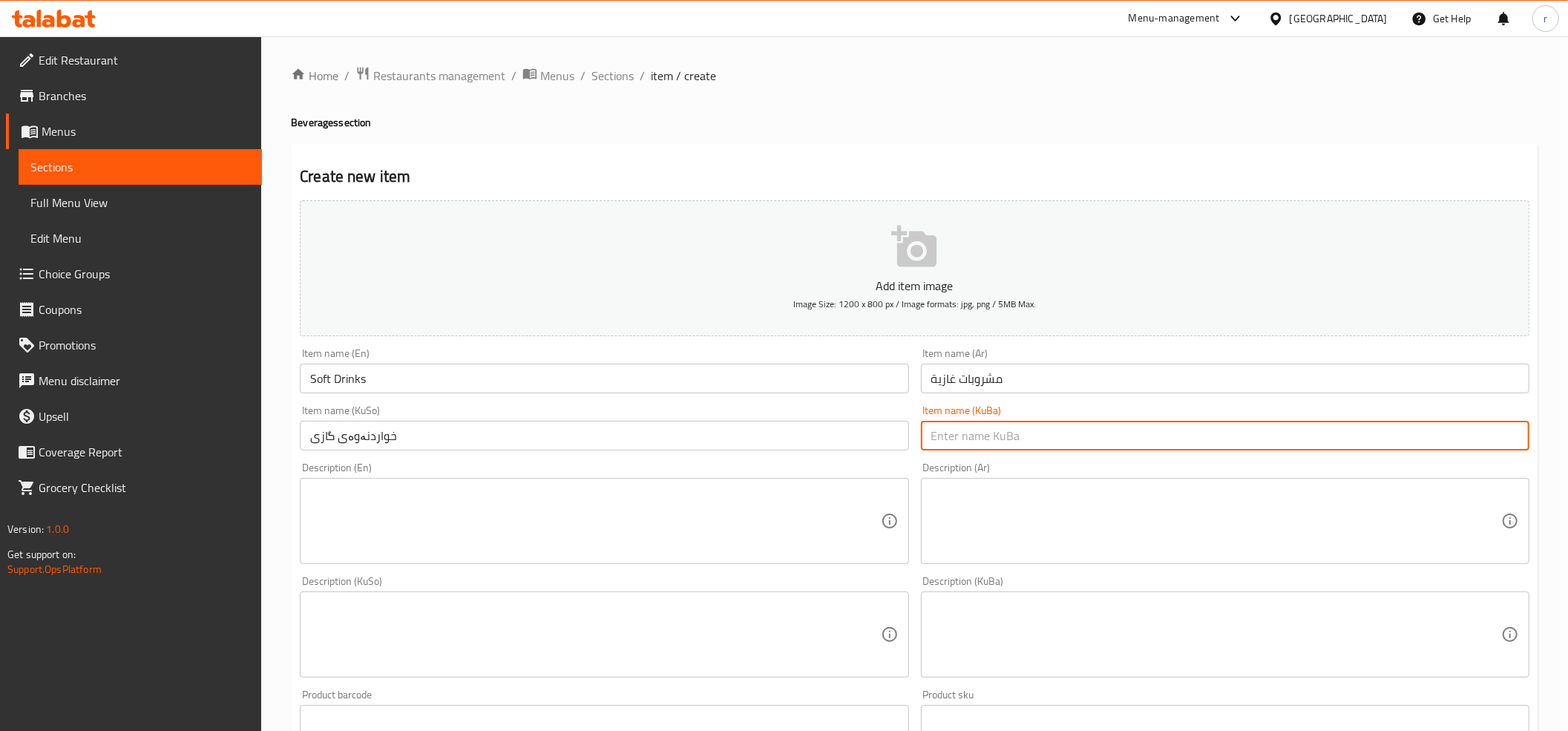
paste input "خواردنەوەی گازی"
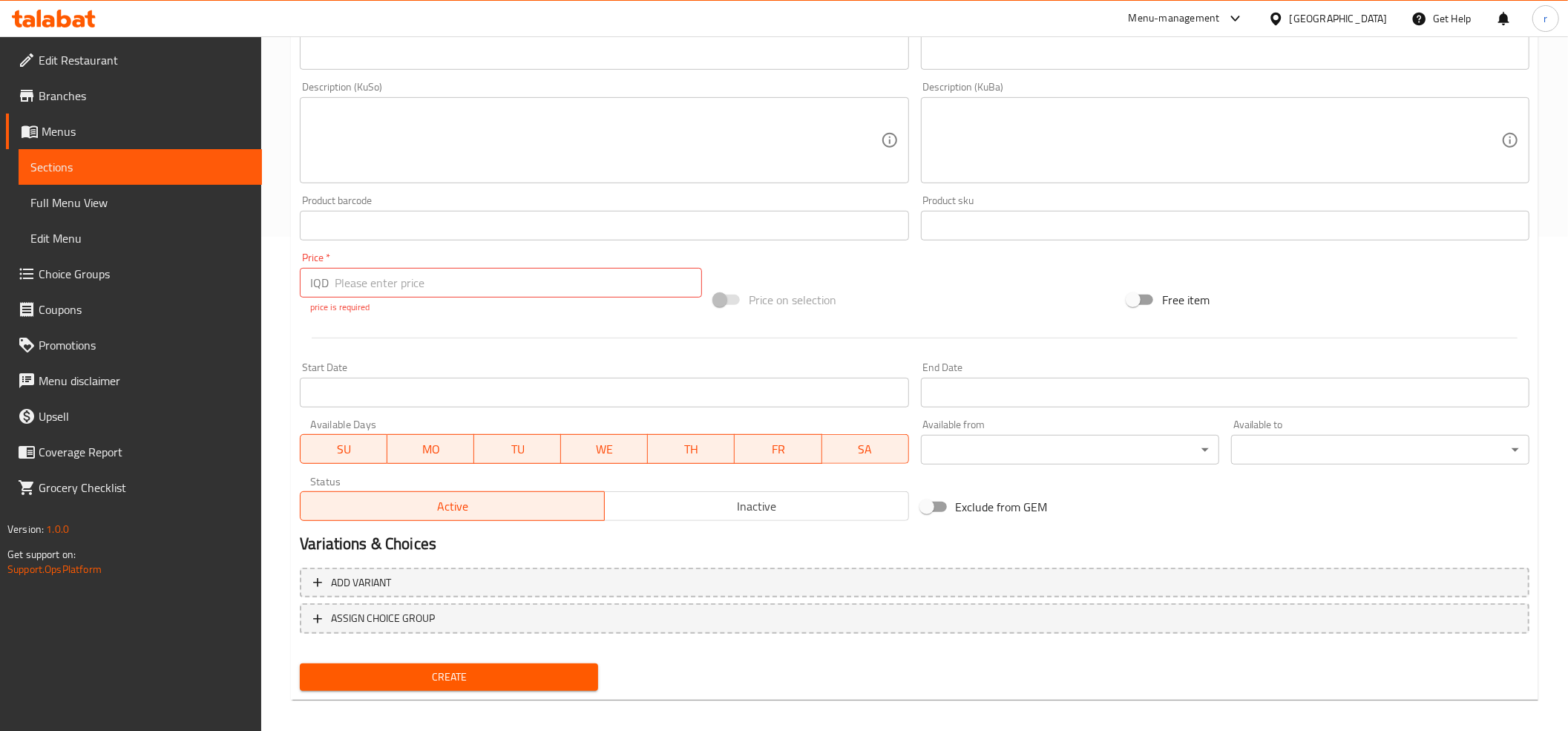
type input "خواردنەوەی گازی"
click at [392, 286] on input "number" at bounding box center [518, 283] width 367 height 30
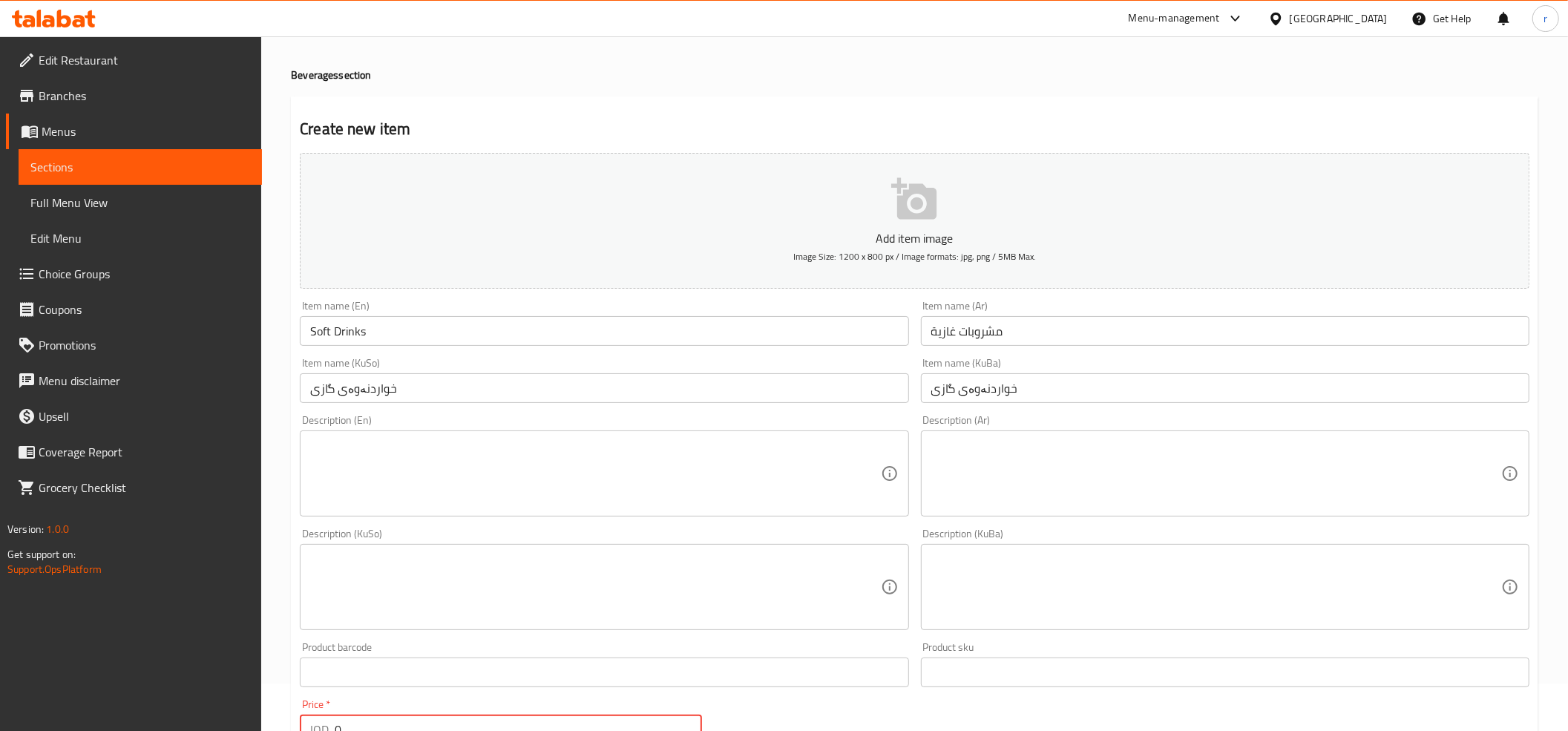
scroll to position [0, 0]
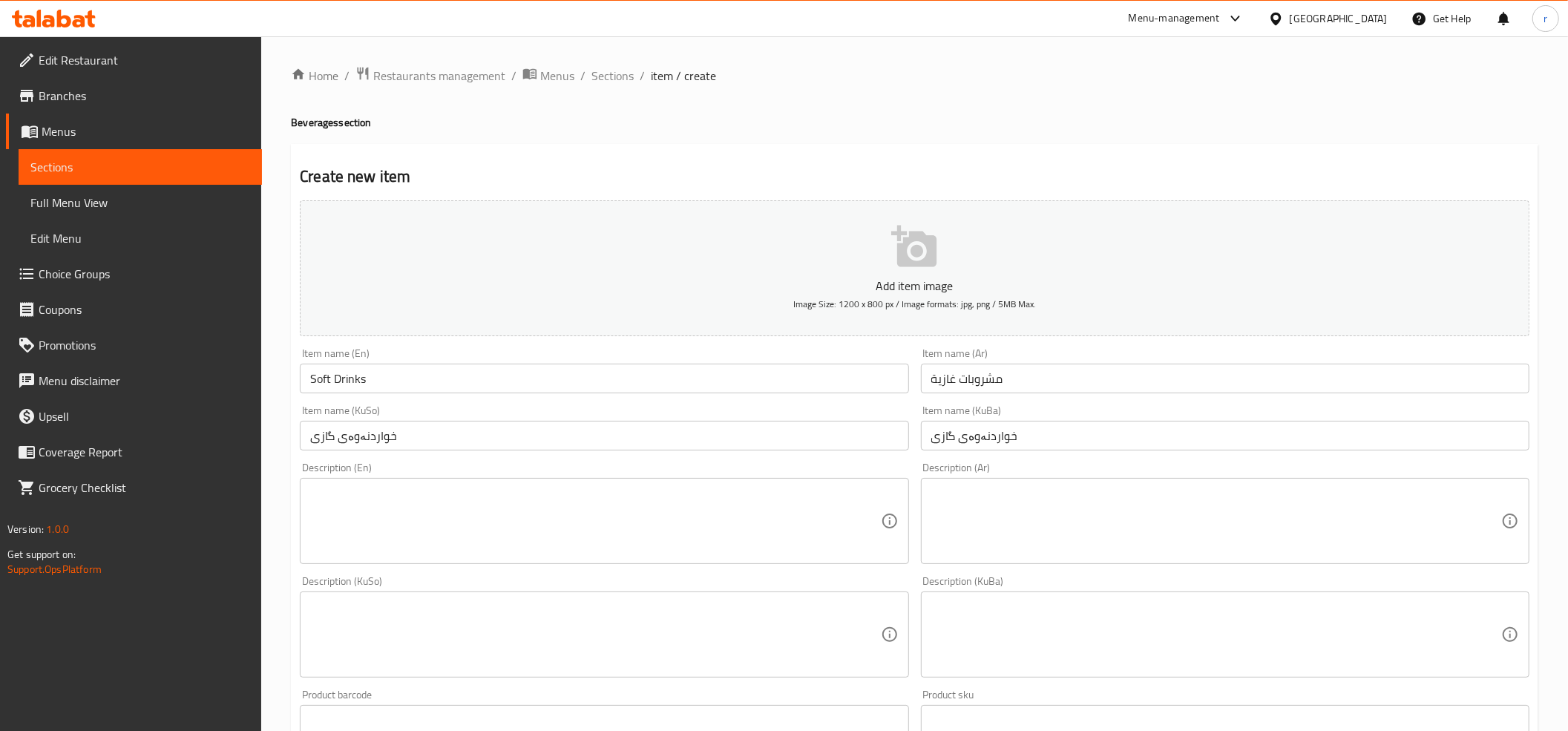
type input "0"
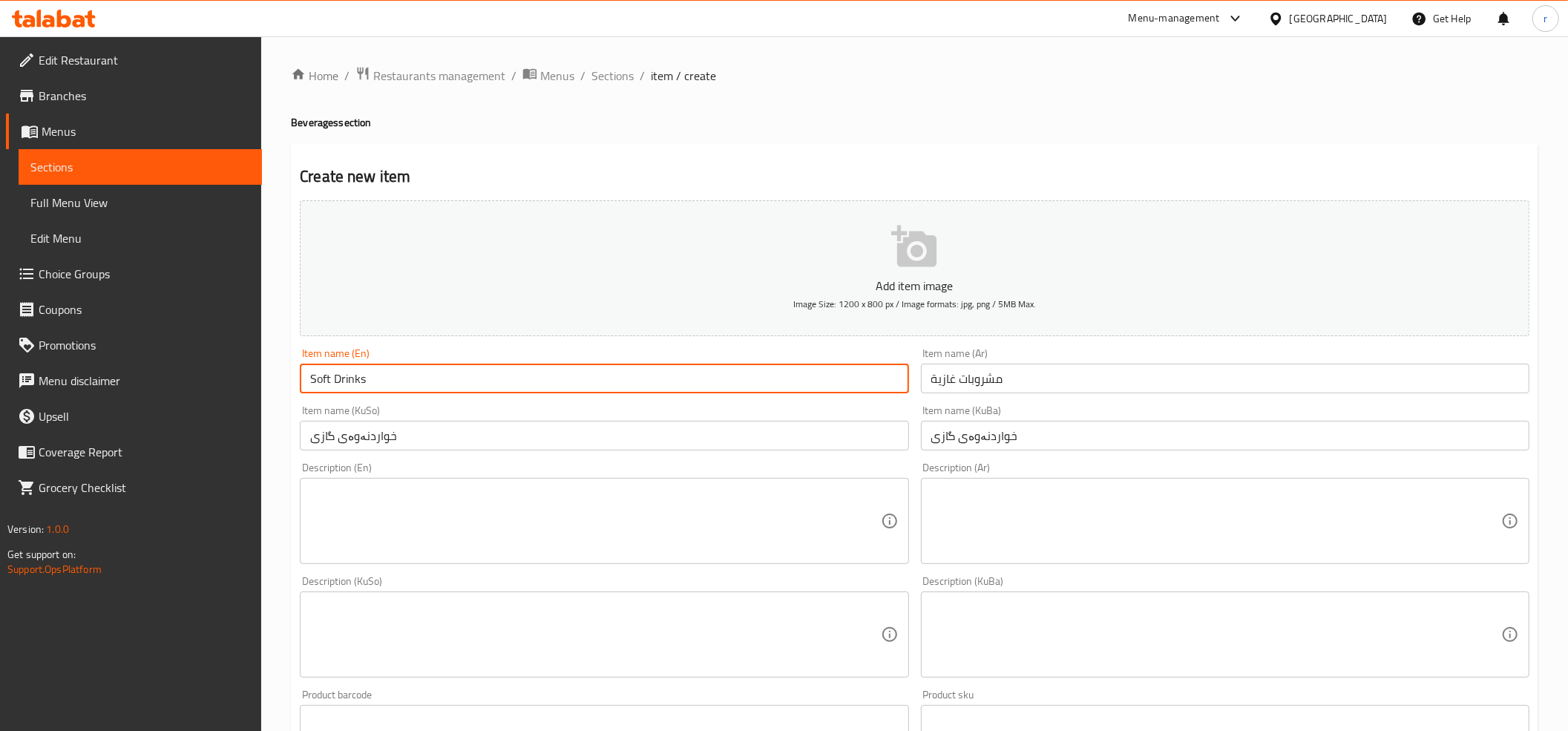
drag, startPoint x: 365, startPoint y: 378, endPoint x: 203, endPoint y: 395, distance: 162.9
click at [203, 395] on div "Edit Restaurant Branches Menus Sections Full Menu View Edit Menu Choice Groups …" at bounding box center [784, 627] width 1568 height 1182
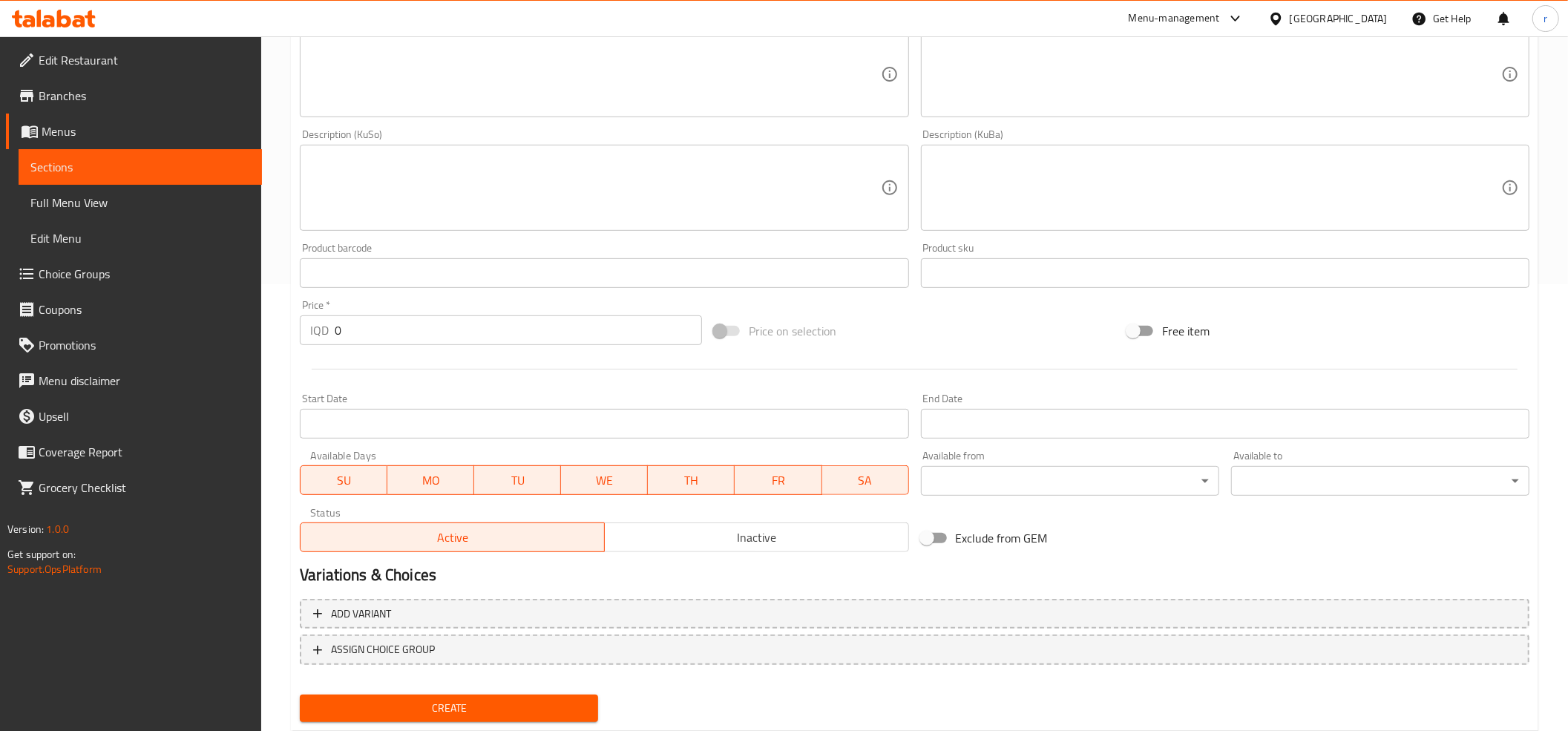
scroll to position [488, 0]
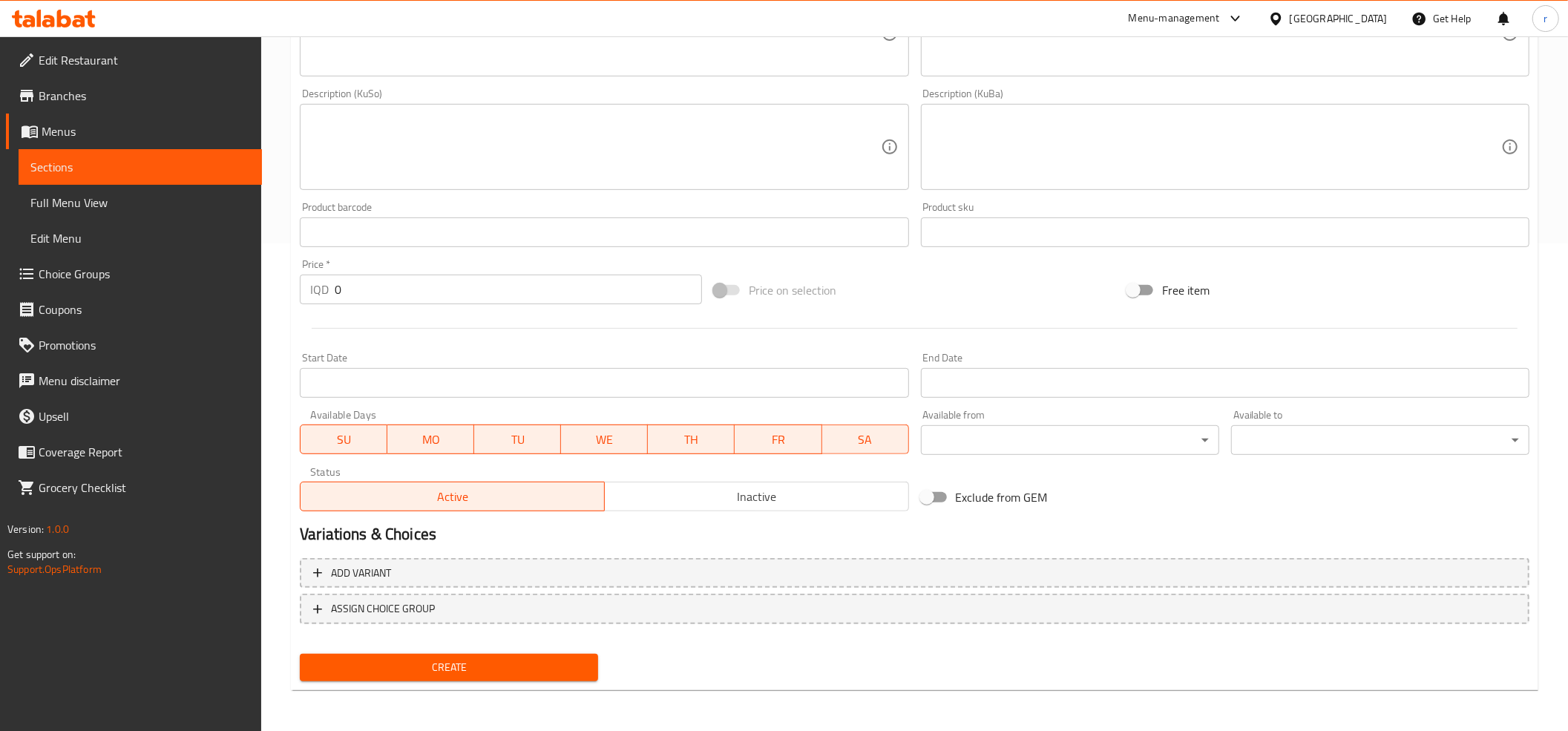
click at [546, 663] on span "Create" at bounding box center [449, 667] width 274 height 19
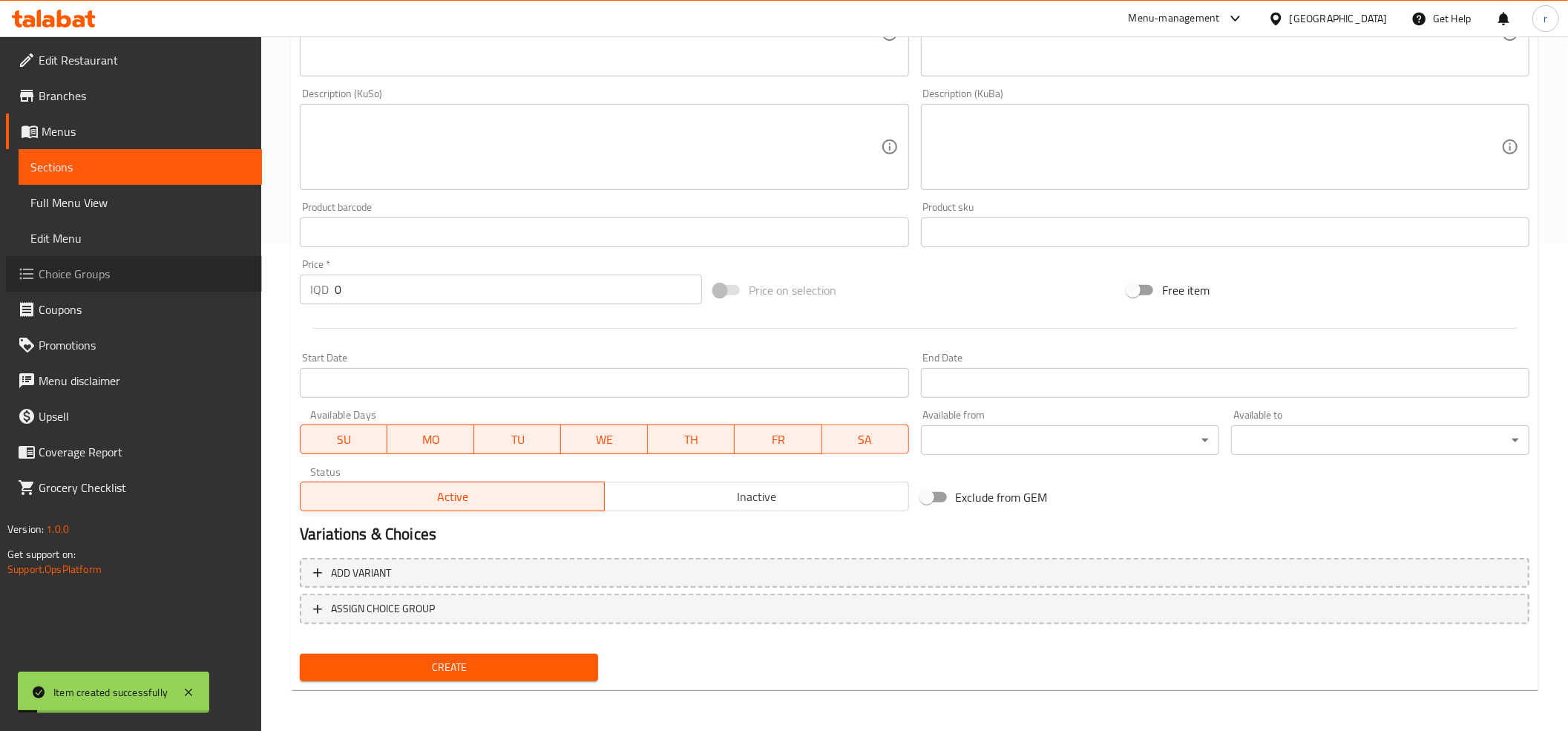
click at [87, 270] on span "Choice Groups" at bounding box center [144, 273] width 211 height 18
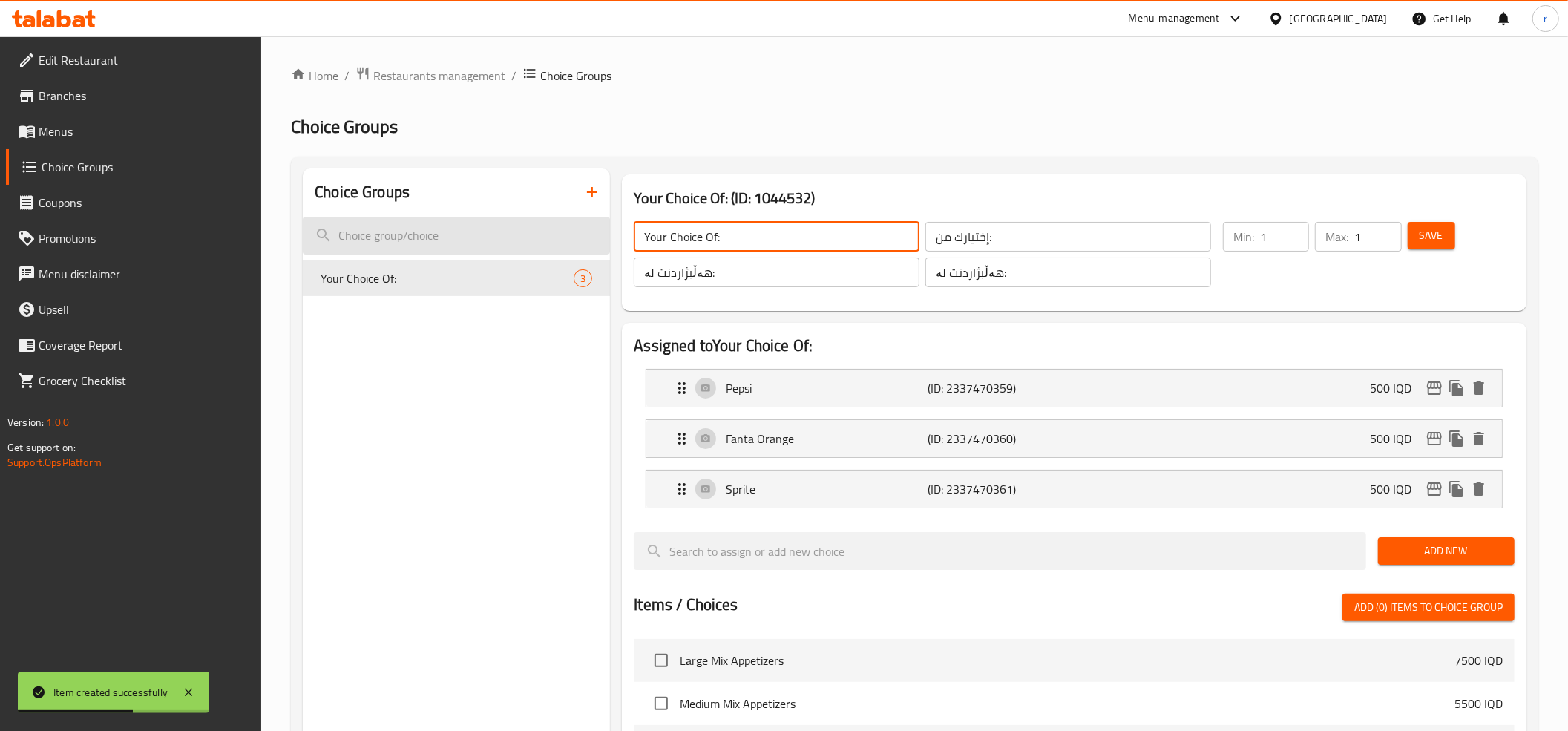
drag, startPoint x: 734, startPoint y: 237, endPoint x: 606, endPoint y: 250, distance: 128.7
click at [606, 250] on div "Choice Groups Your Choice Of: 3 Your Choice Of: (ID: 1044532) Your Choice Of: ​…" at bounding box center [917, 681] width 1229 height 1025
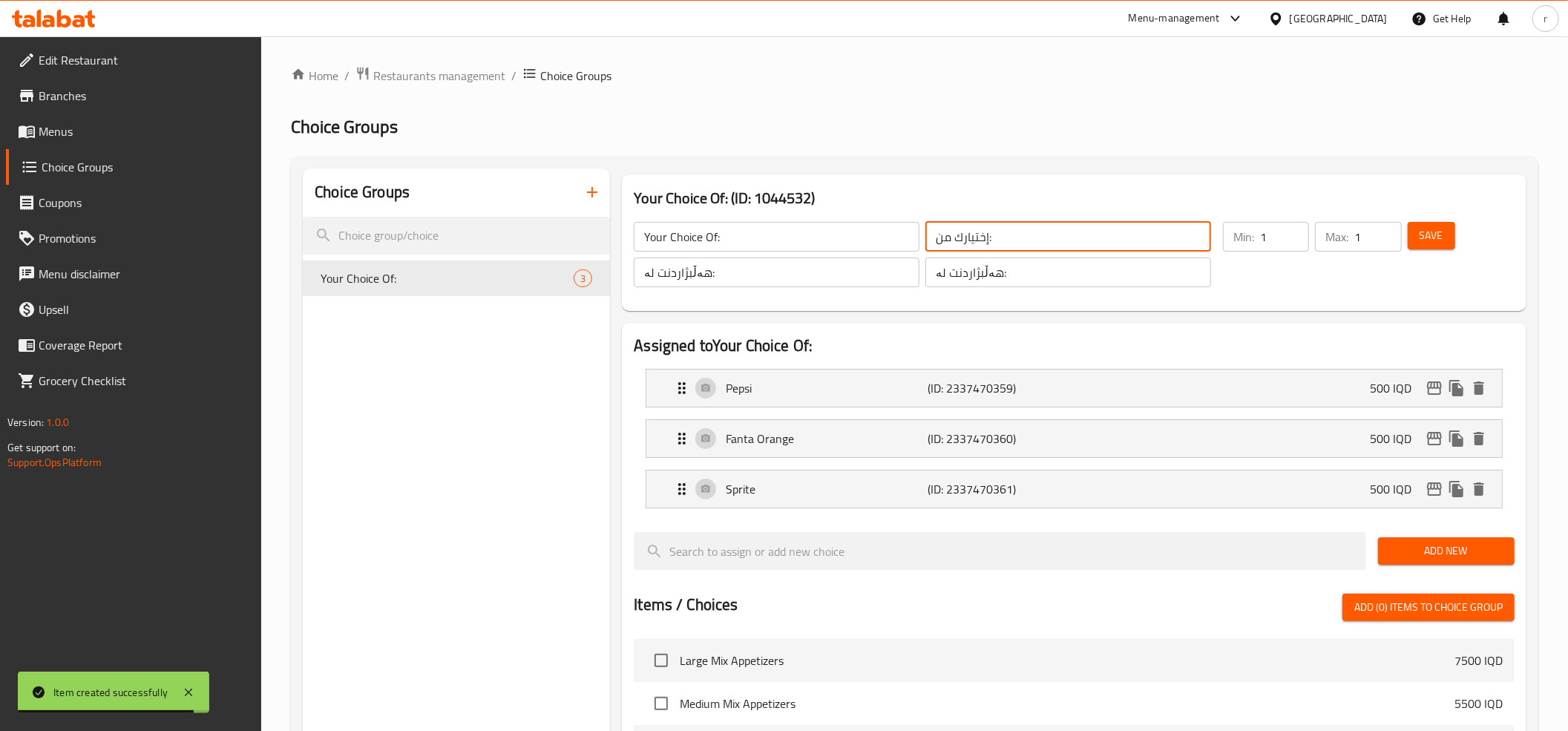
drag, startPoint x: 1034, startPoint y: 248, endPoint x: 855, endPoint y: 257, distance: 179.2
click at [855, 257] on div "Your Choice Of: ​ إختيارك من: ​ هەڵبژاردنت لە: ​ هەڵبژاردنت لە: ​" at bounding box center [922, 255] width 595 height 83
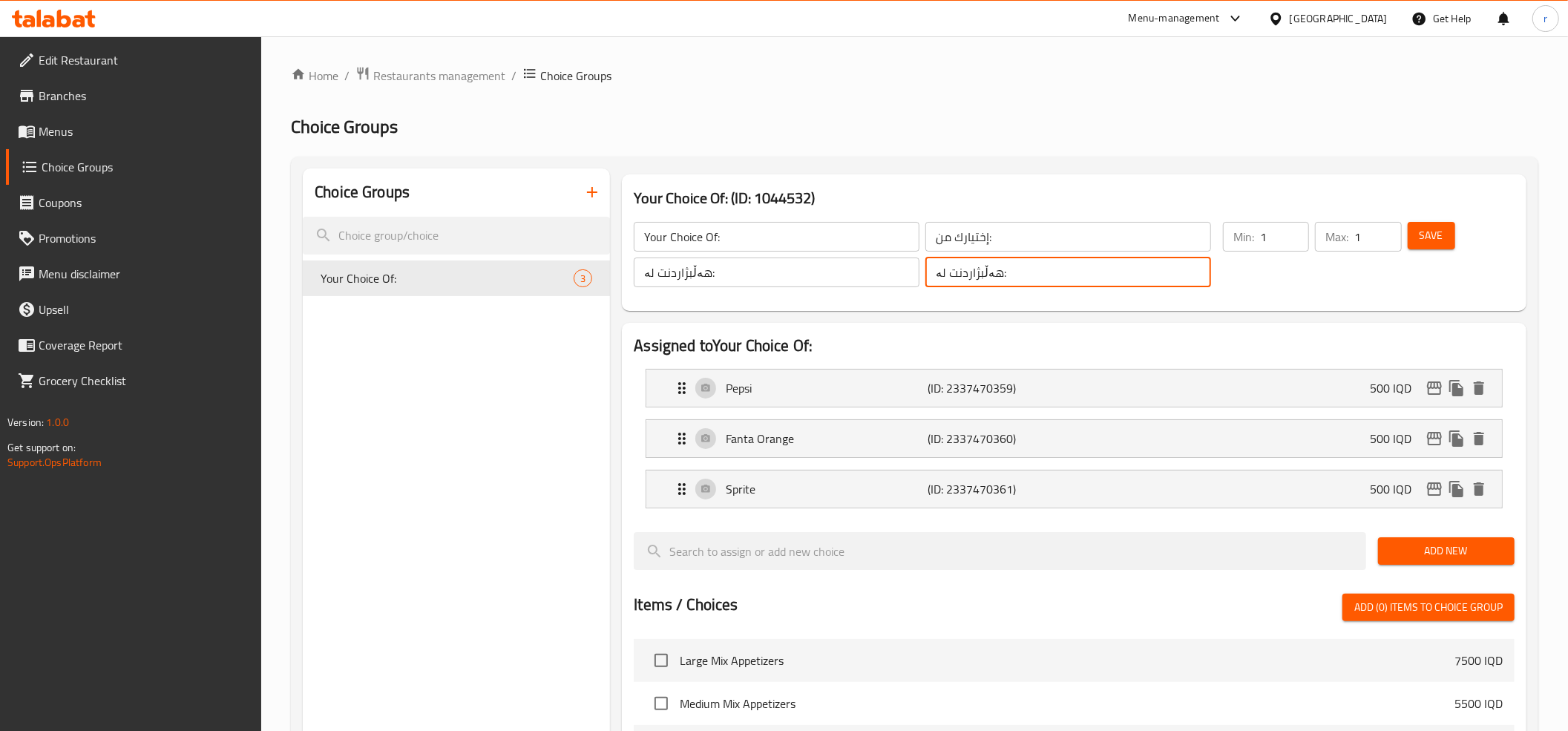
drag, startPoint x: 1009, startPoint y: 279, endPoint x: 844, endPoint y: 296, distance: 165.9
click at [844, 296] on div "Your Choice Of: ​ إختيارك من: ​ هەڵبژاردنت لە: ​ هەڵبژاردنت لە: ​" at bounding box center [922, 255] width 595 height 83
click at [885, 81] on ol "Home / Restaurants management / Choice Groups" at bounding box center [914, 76] width 1247 height 19
click at [491, 373] on div "Choice Groups Your Choice Of: 3" at bounding box center [456, 681] width 307 height 1025
click at [342, 456] on div "Choice Groups Your Choice Of: 3" at bounding box center [456, 681] width 307 height 1025
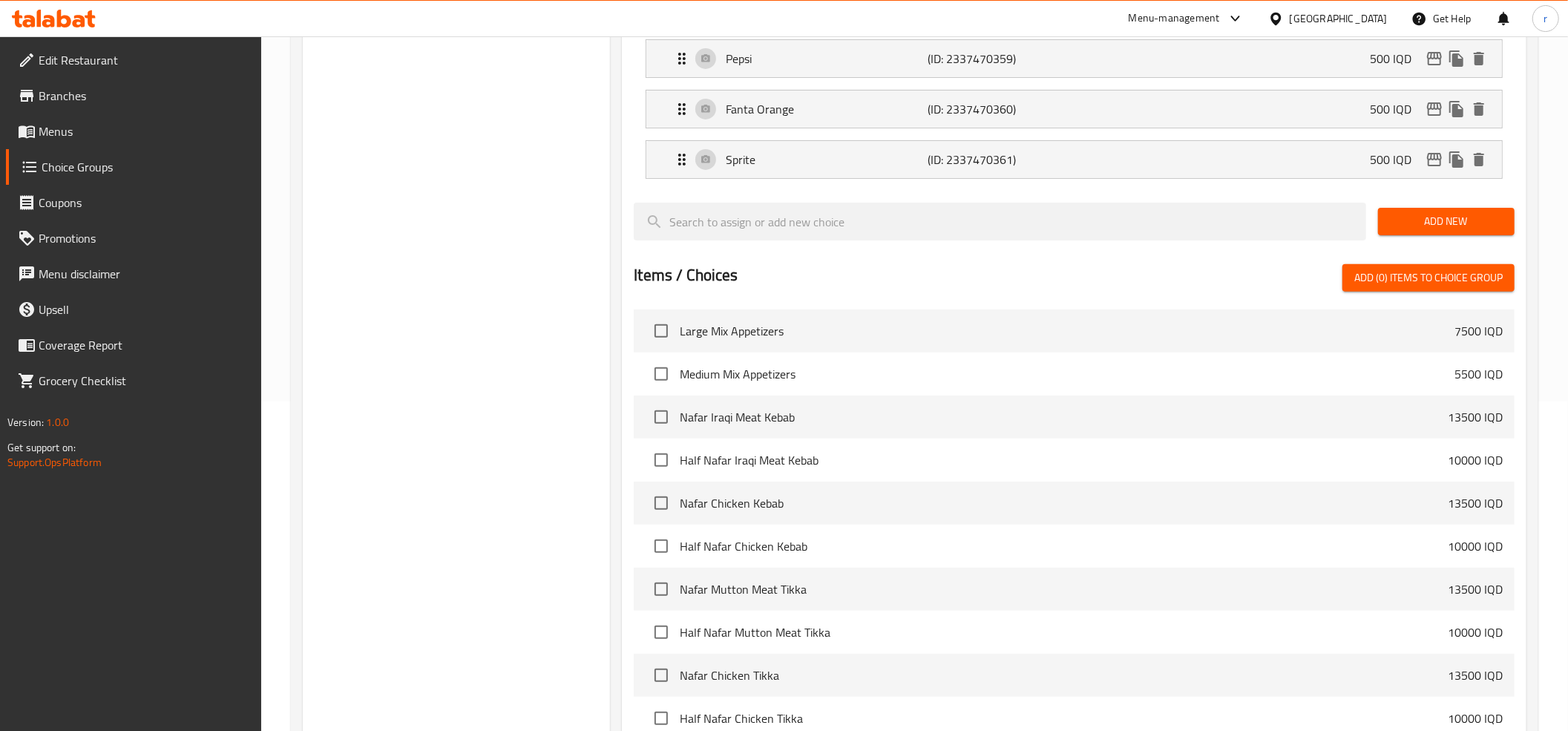
scroll to position [505, 0]
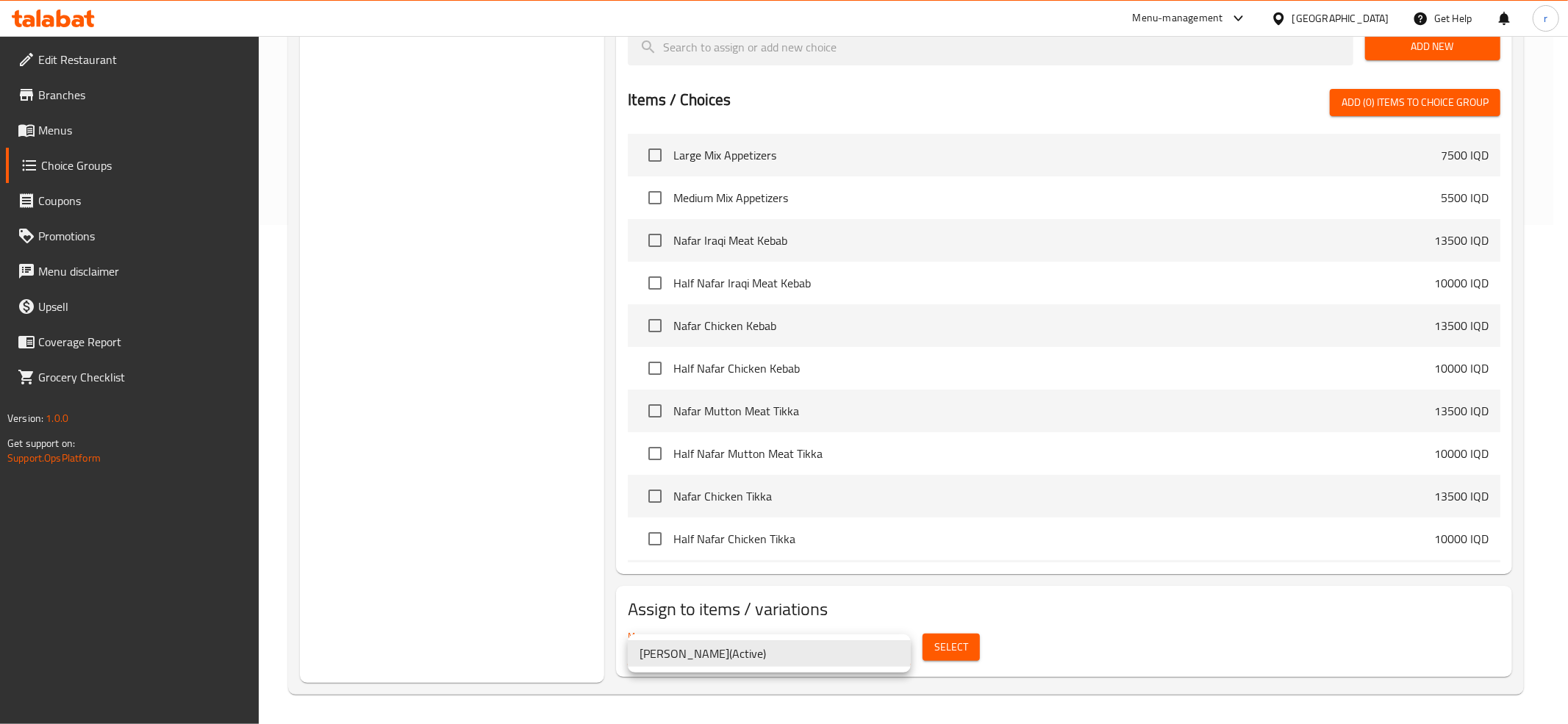
click at [907, 651] on li "Mohammed Alzangana ( Active )" at bounding box center [769, 653] width 283 height 26
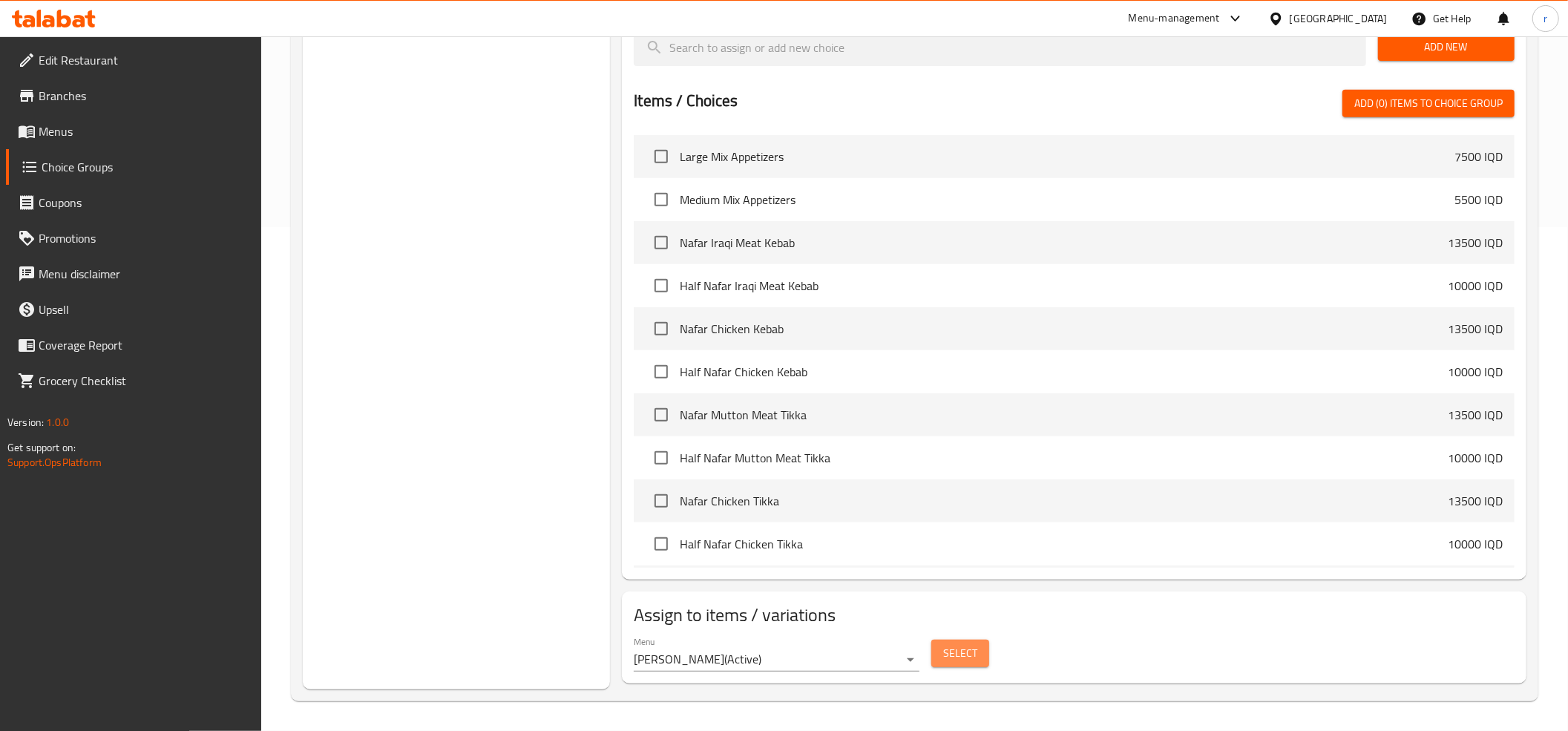
click at [959, 655] on span "Select" at bounding box center [960, 653] width 35 height 19
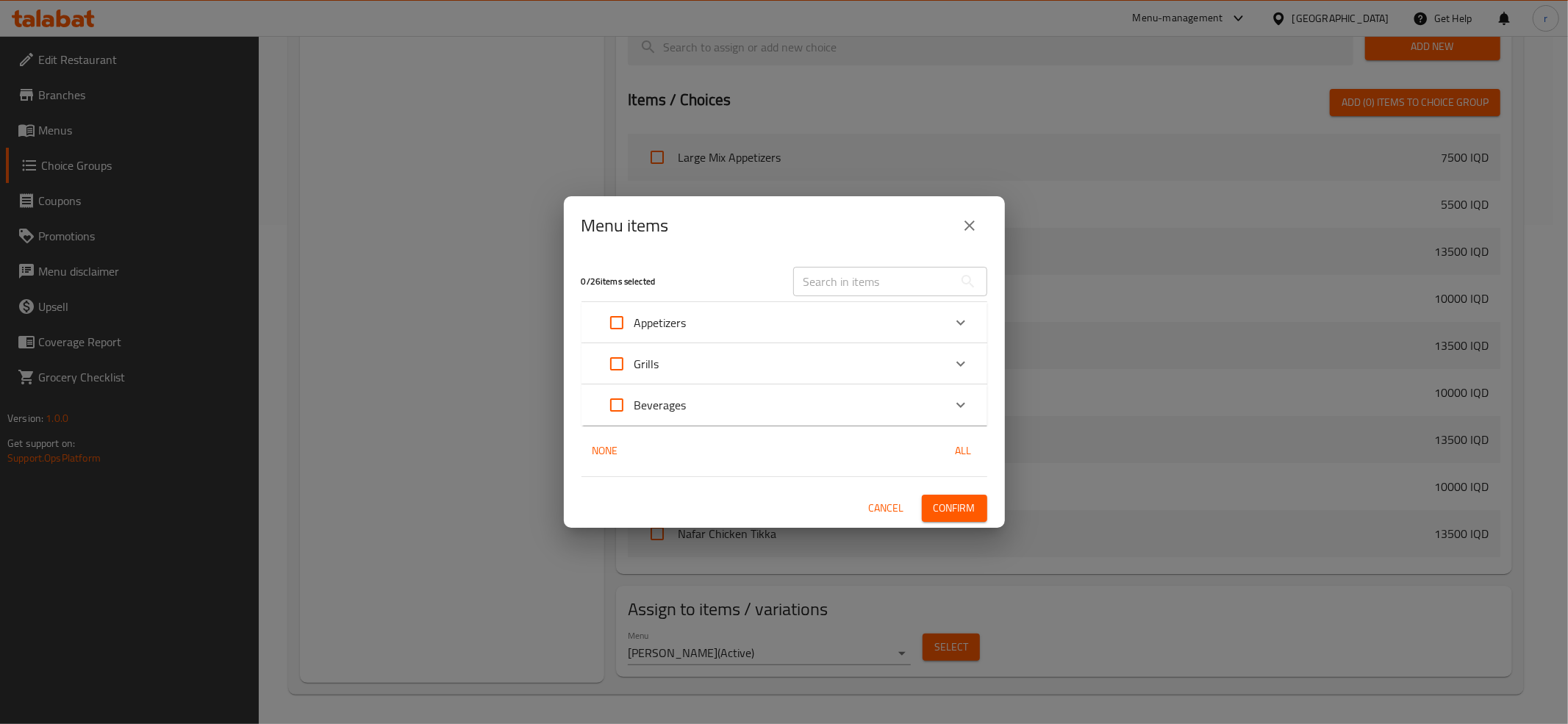
click at [762, 415] on div "Beverages" at bounding box center [771, 405] width 344 height 35
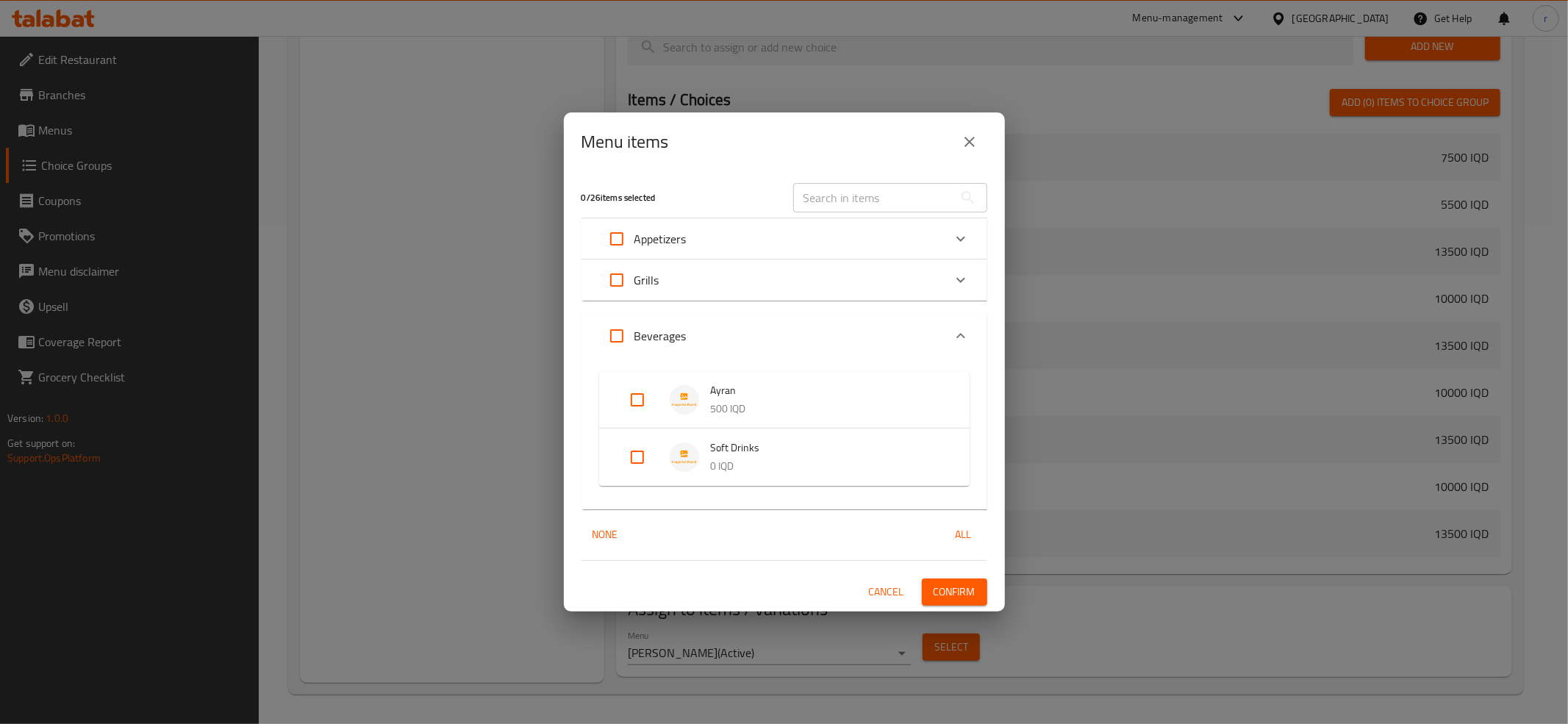
click at [635, 451] on input "Expand" at bounding box center [638, 457] width 35 height 35
checkbox input "true"
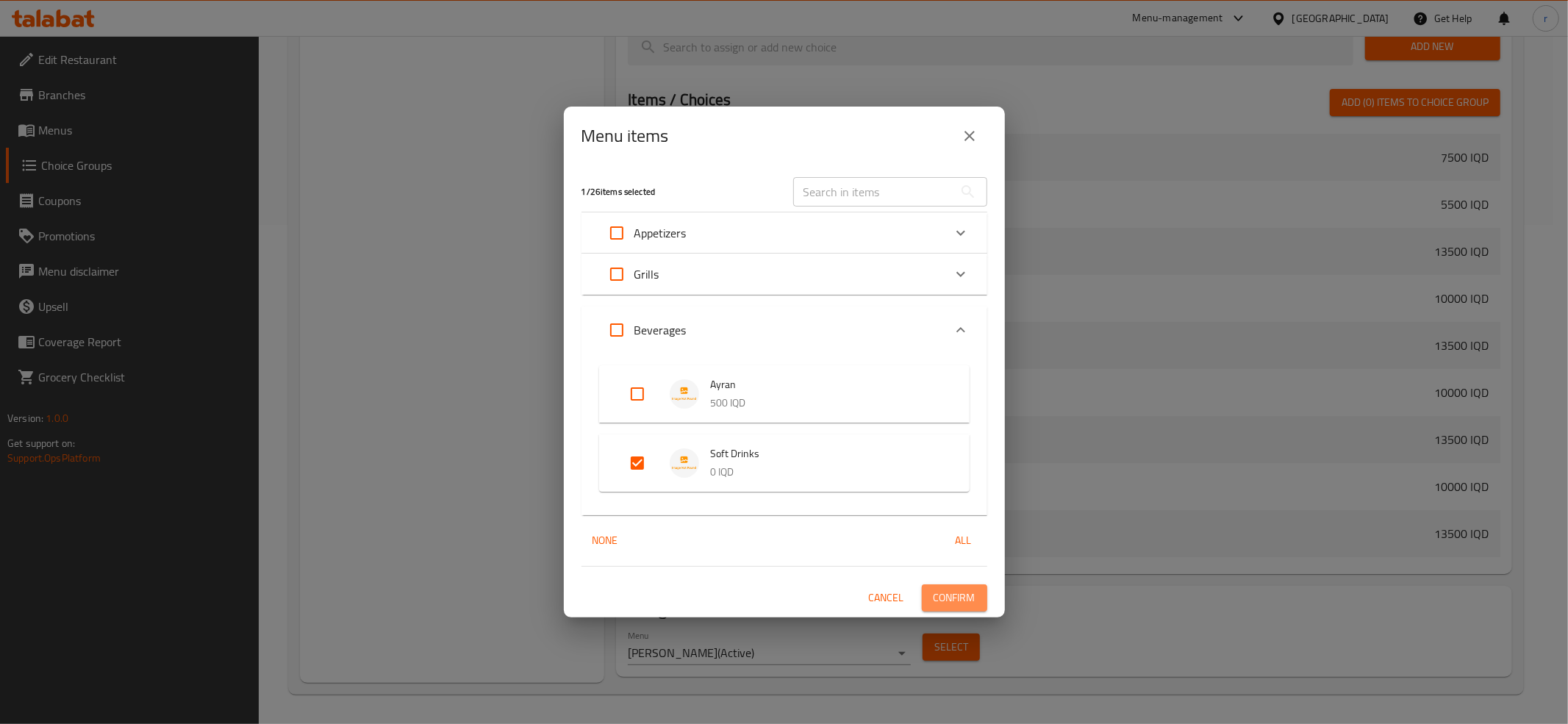
click at [948, 603] on span "Confirm" at bounding box center [955, 598] width 42 height 18
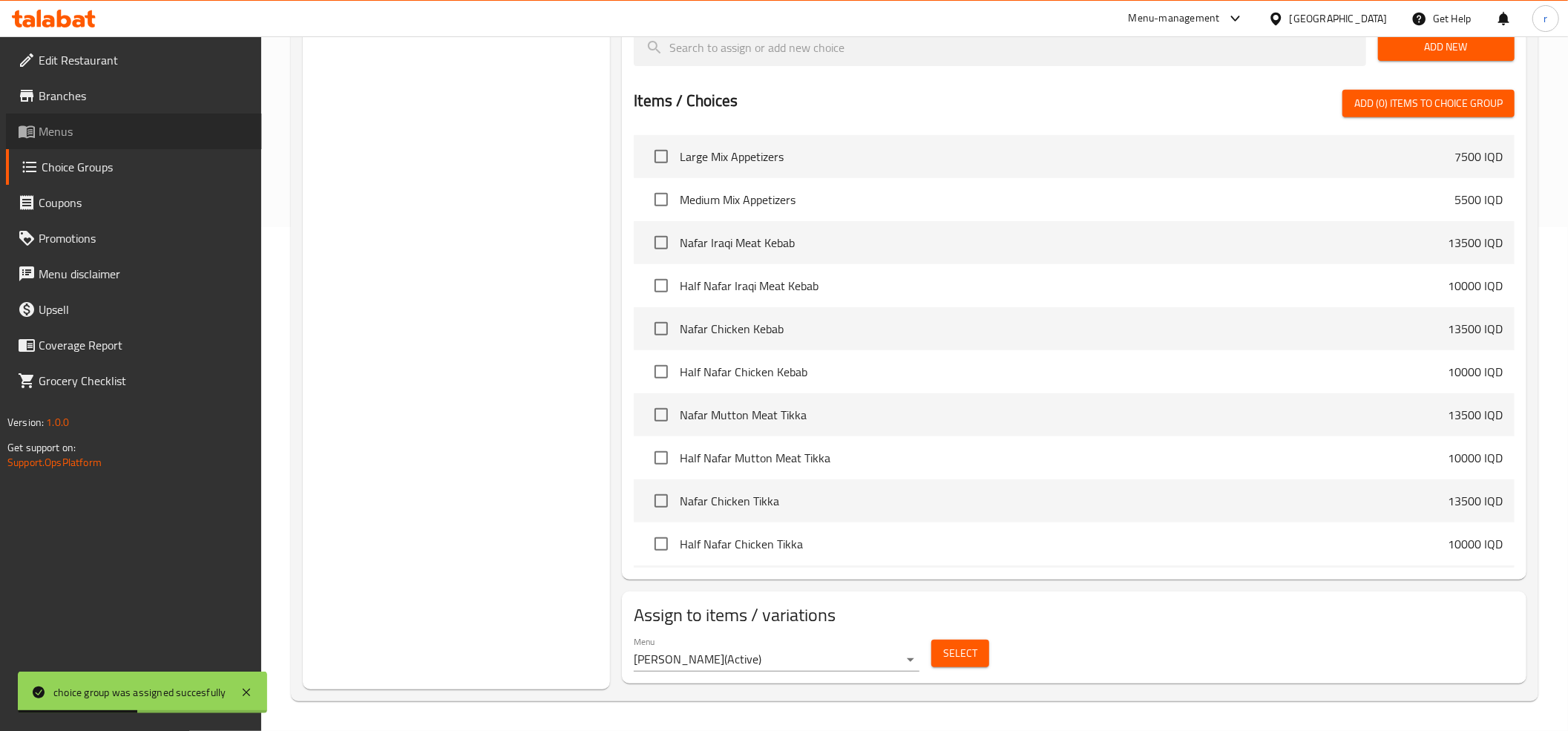
click at [108, 132] on span "Menus" at bounding box center [144, 131] width 211 height 18
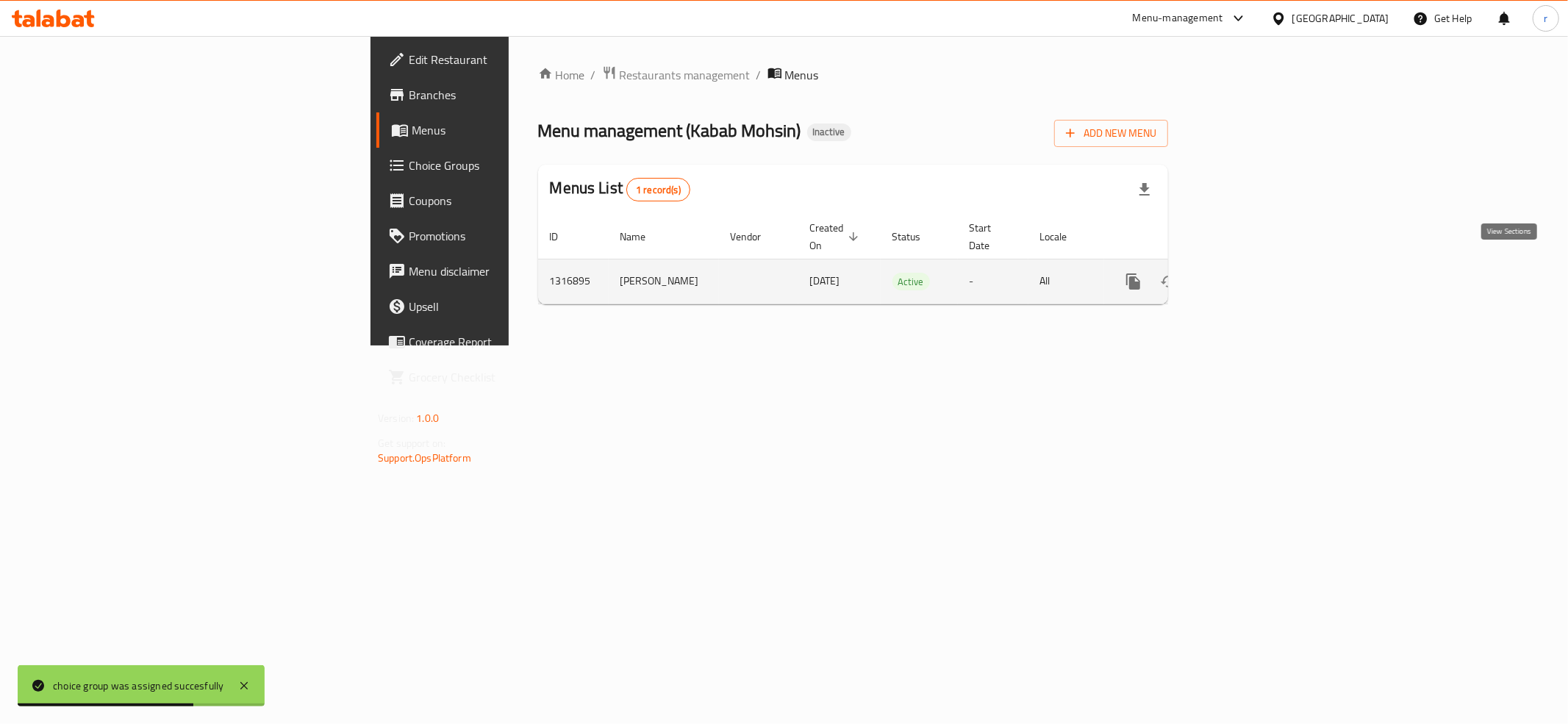
click at [1246, 275] on icon "enhanced table" at bounding box center [1239, 281] width 13 height 13
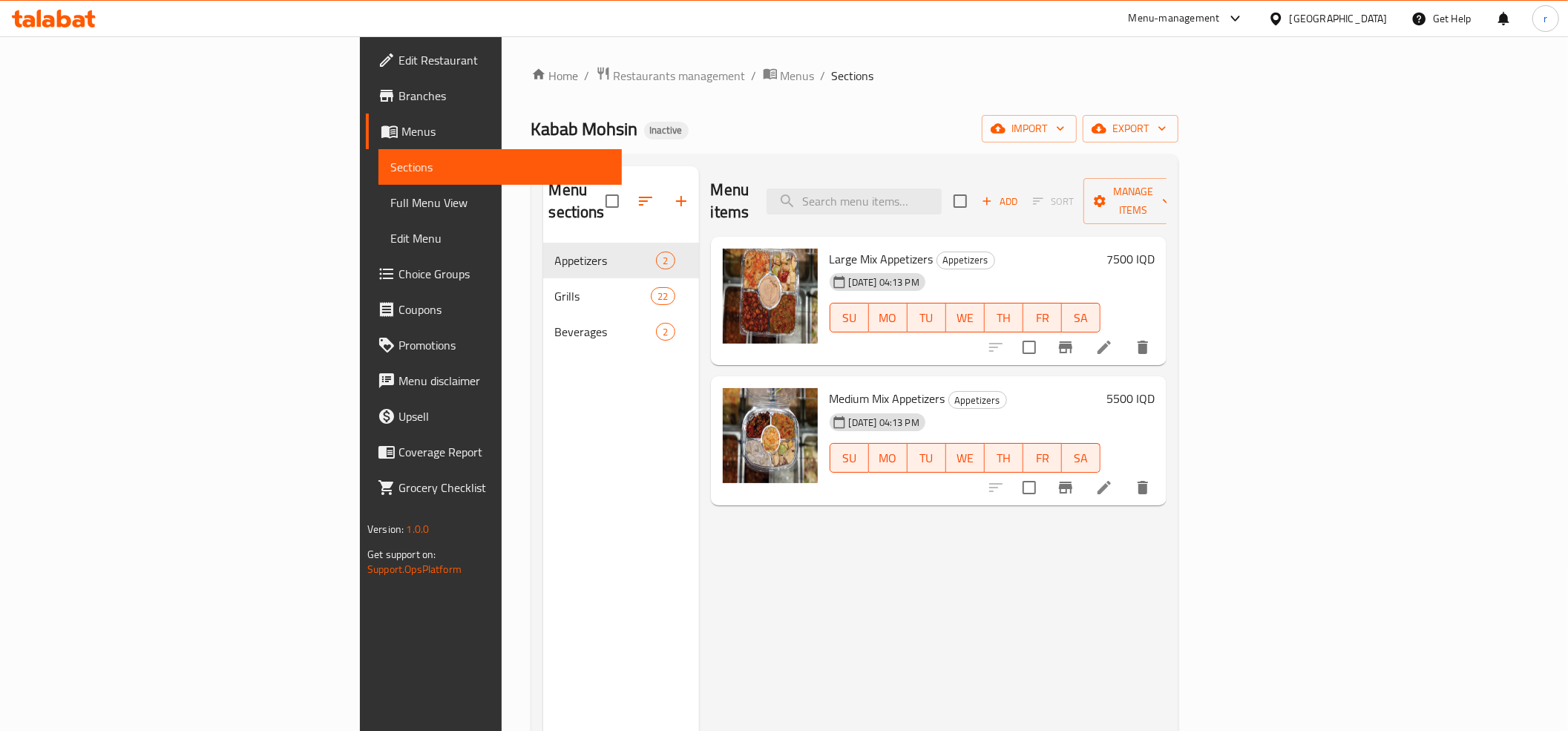
click at [543, 330] on nav "Appetizers 2 Grills 22 Beverages 2" at bounding box center [621, 296] width 156 height 119
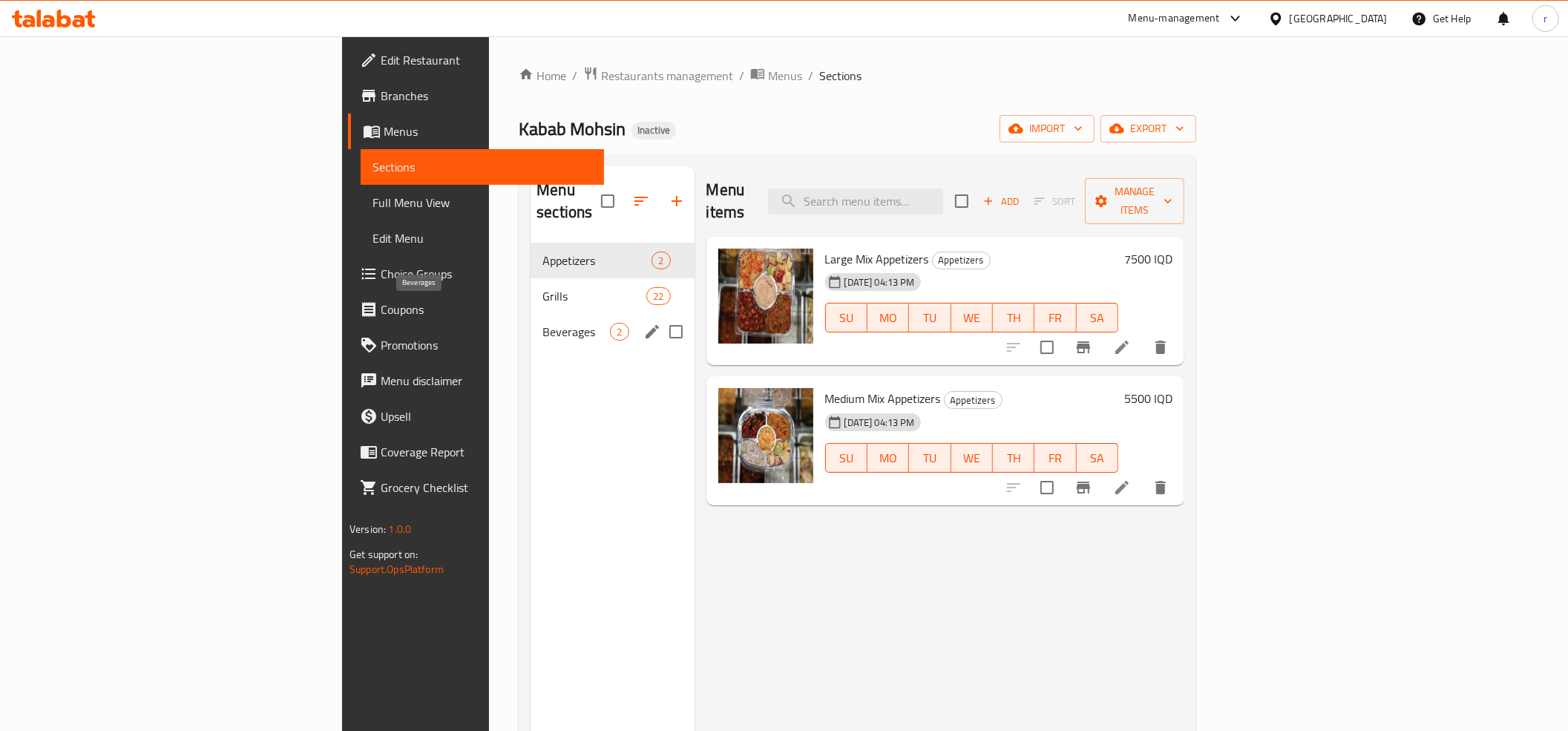
click at [542, 323] on span "Beverages" at bounding box center [576, 332] width 67 height 18
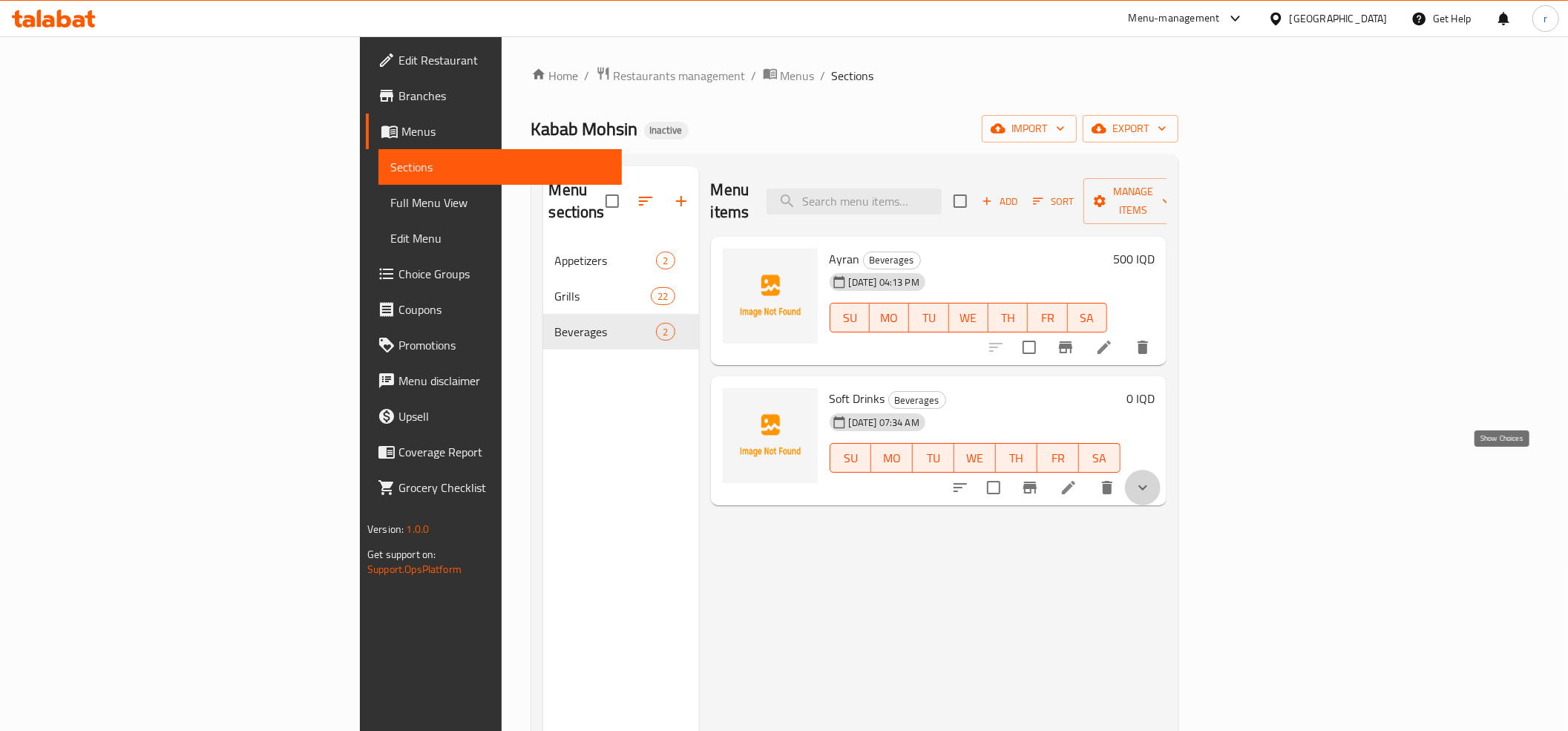
click at [1151, 479] on icon "show more" at bounding box center [1142, 488] width 18 height 18
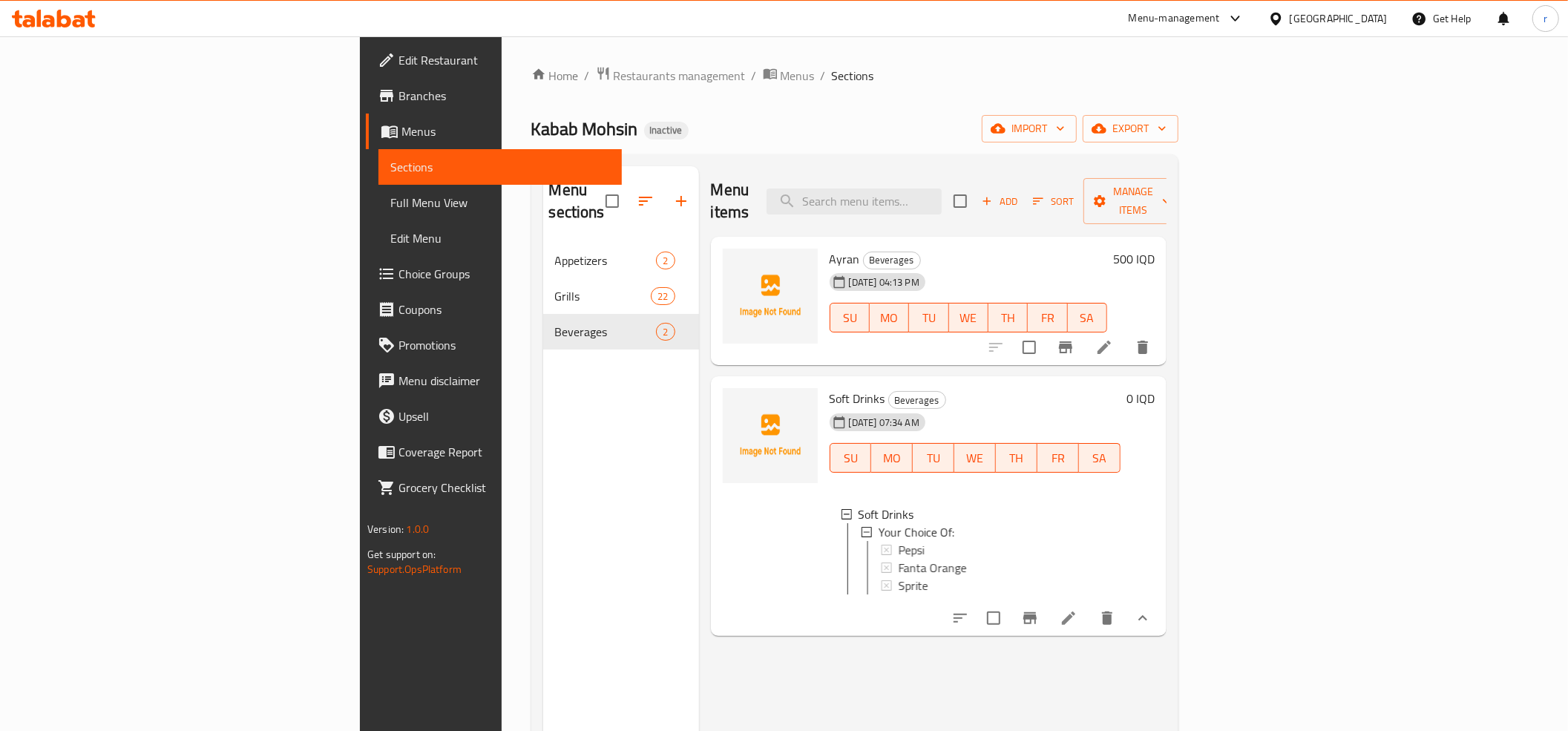
scroll to position [2, 0]
click at [390, 200] on span "Full Menu View" at bounding box center [500, 203] width 219 height 18
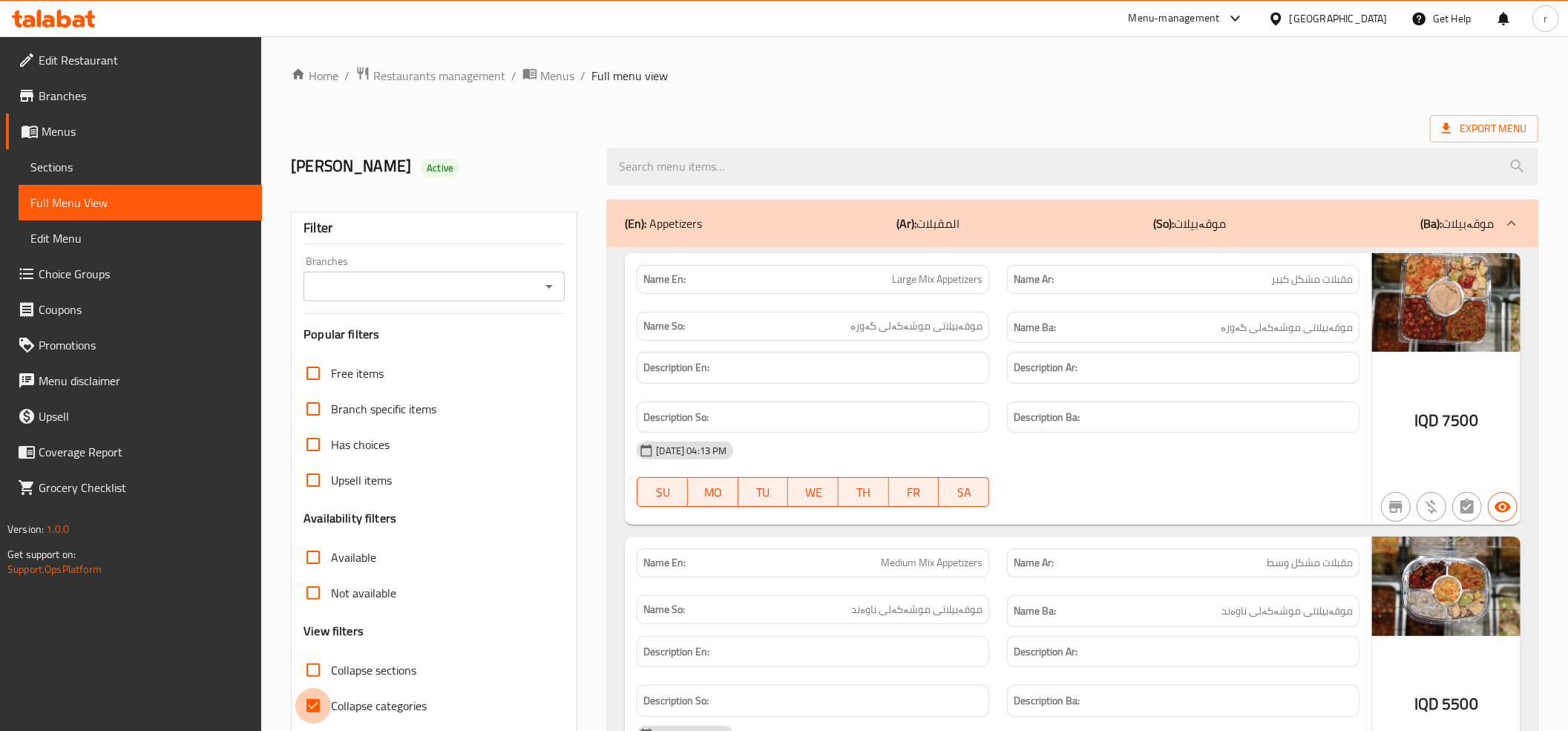
drag, startPoint x: 315, startPoint y: 702, endPoint x: 411, endPoint y: 443, distance: 276.2
click at [310, 697] on input "Collapse categories" at bounding box center [313, 705] width 35 height 35
checkbox input "false"
click at [543, 295] on icon "Open" at bounding box center [549, 287] width 18 height 18
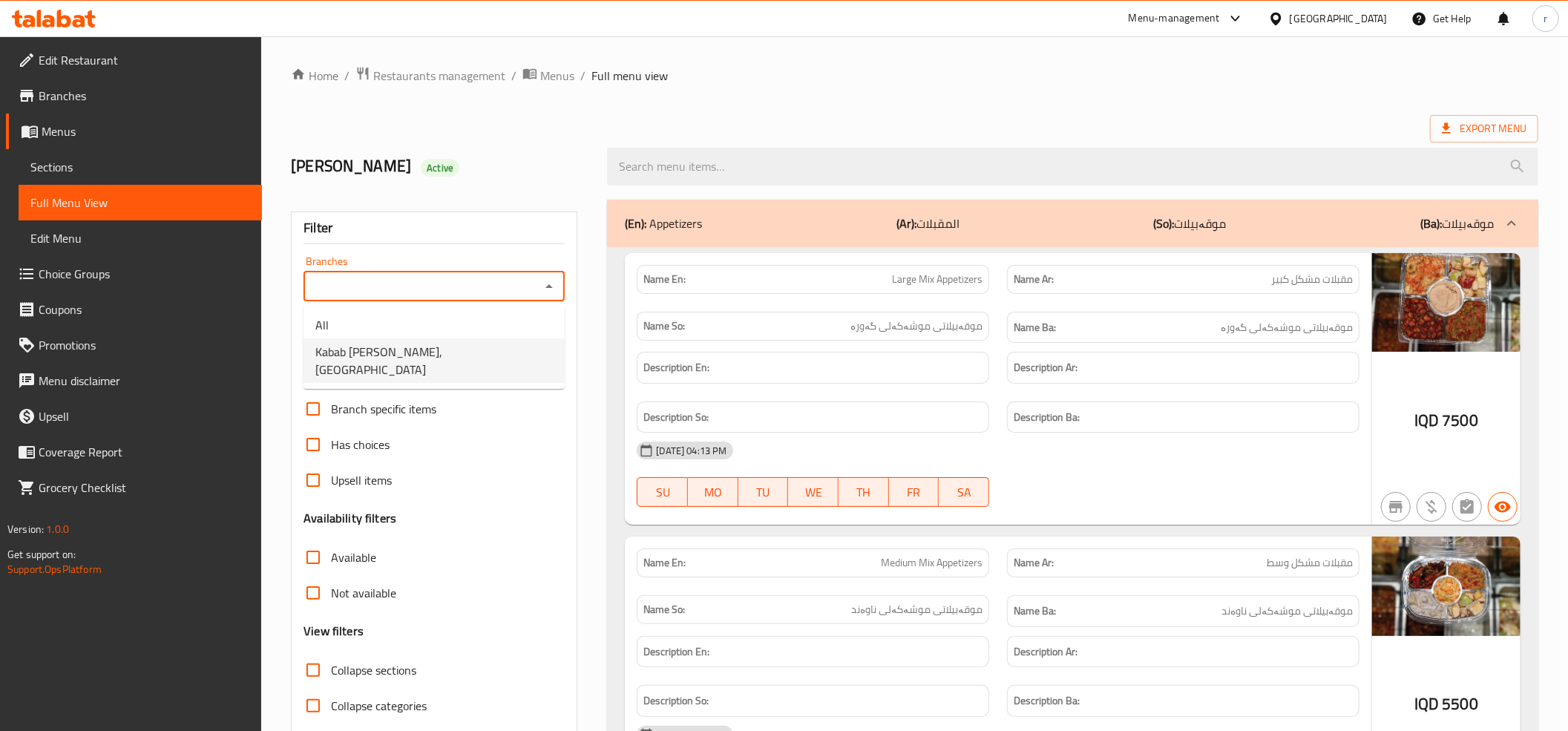
click at [509, 354] on li "Kabab [PERSON_NAME], [GEOGRAPHIC_DATA]" at bounding box center [434, 360] width 261 height 44
type input "Kabab [PERSON_NAME], [GEOGRAPHIC_DATA]"
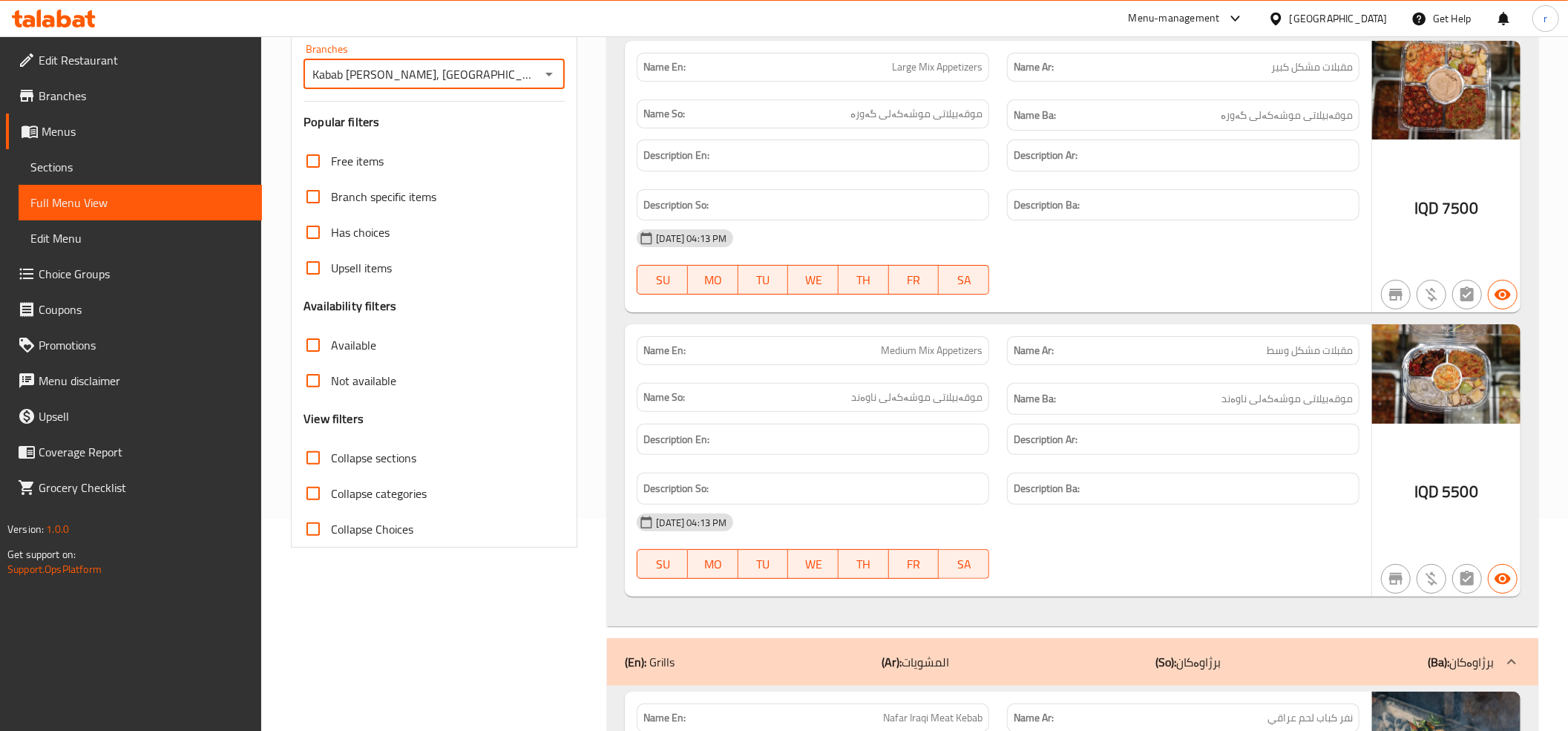
scroll to position [165, 0]
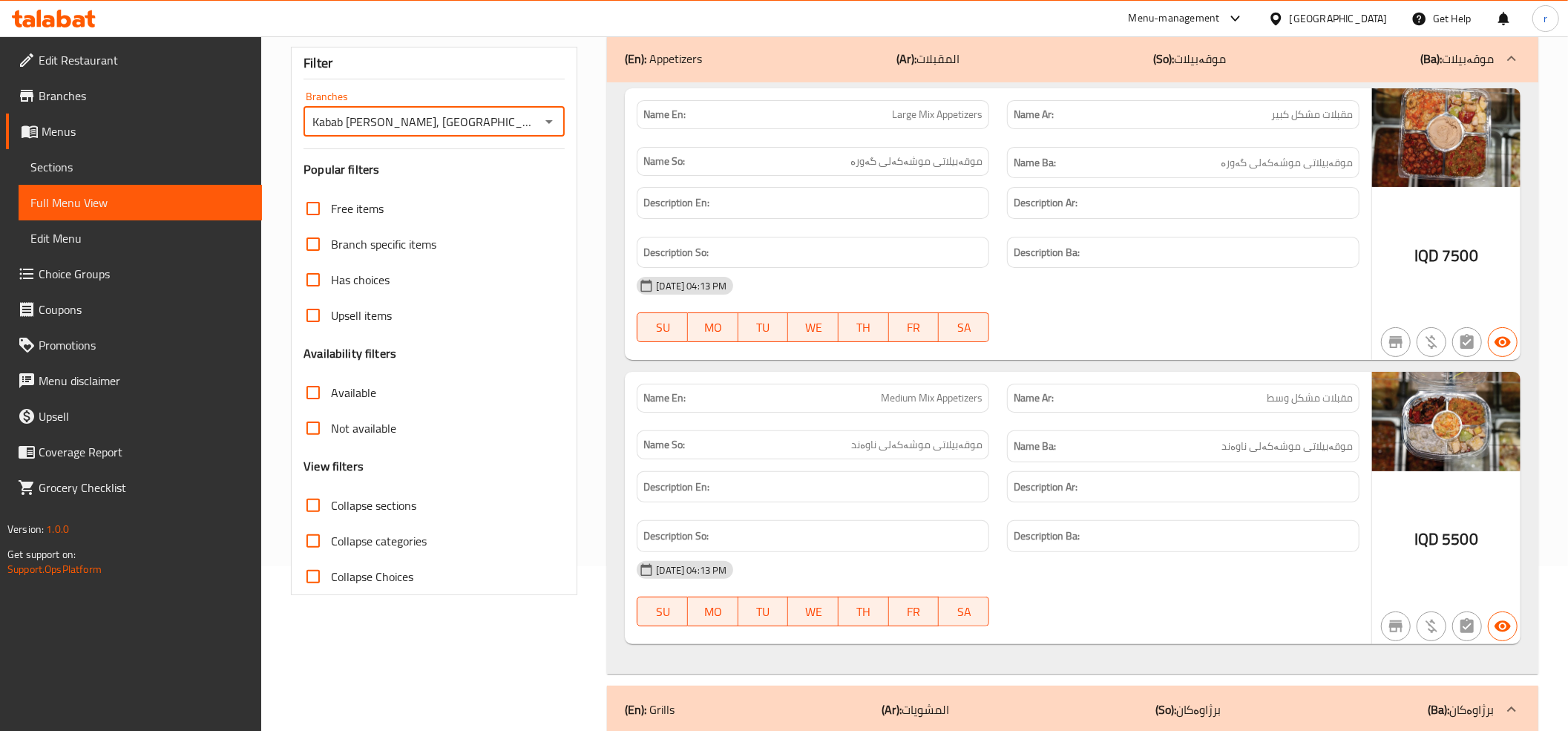
click at [1012, 73] on div "(En): Appetizers (Ar): المقبلات (So): موقەبیلات (Ba): موقەبیلات" at bounding box center [1072, 58] width 931 height 48
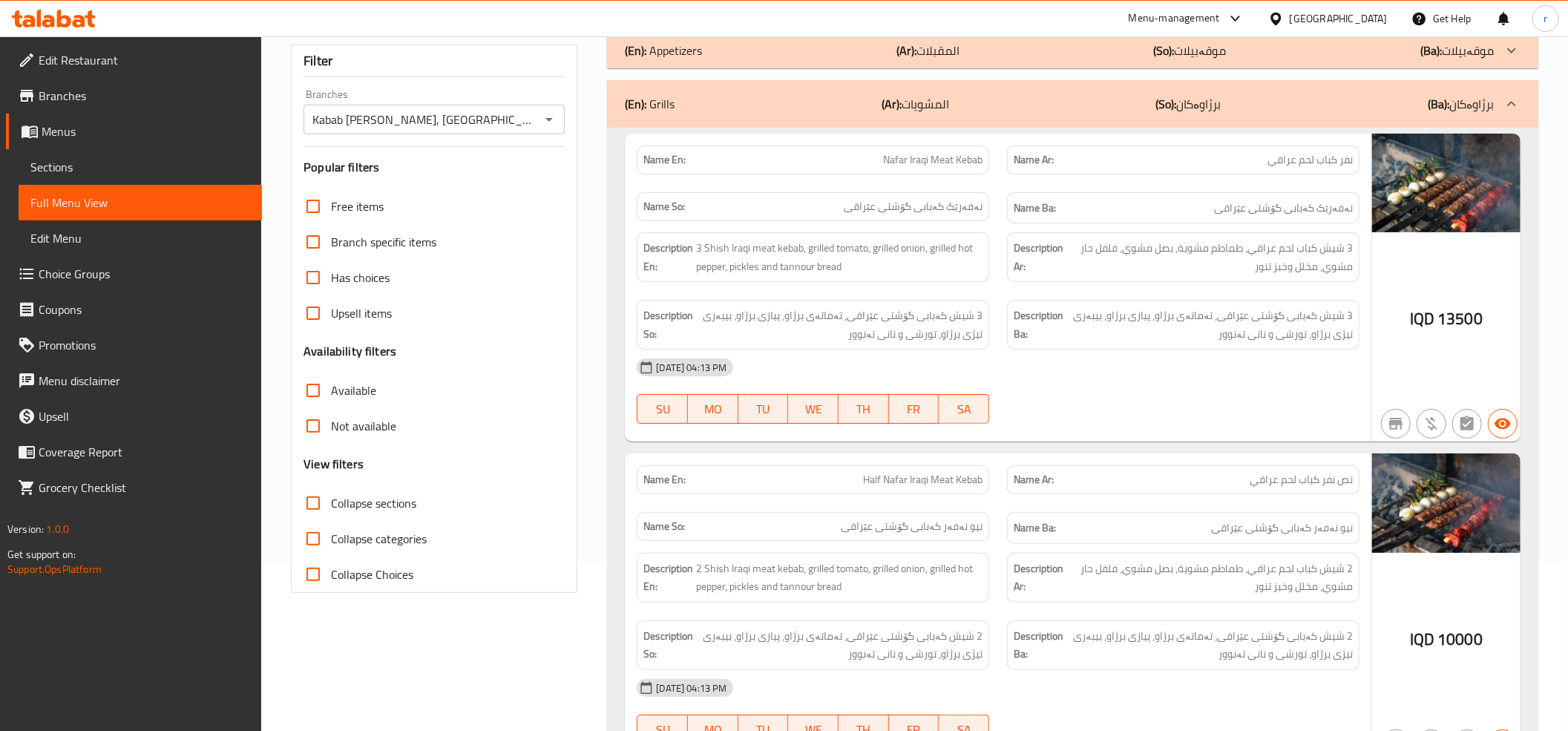
scroll to position [0, 0]
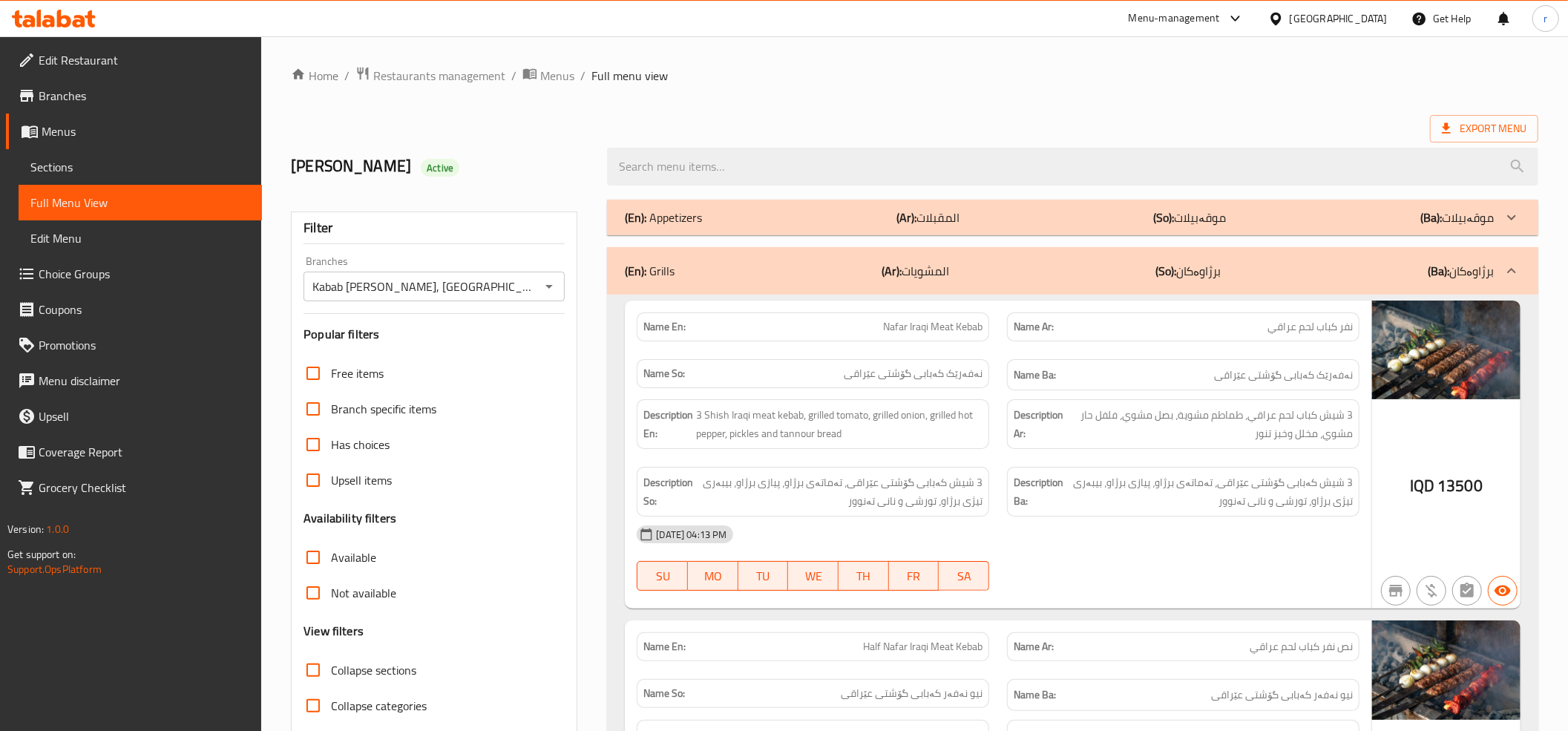
click at [57, 16] on icon at bounding box center [53, 19] width 84 height 18
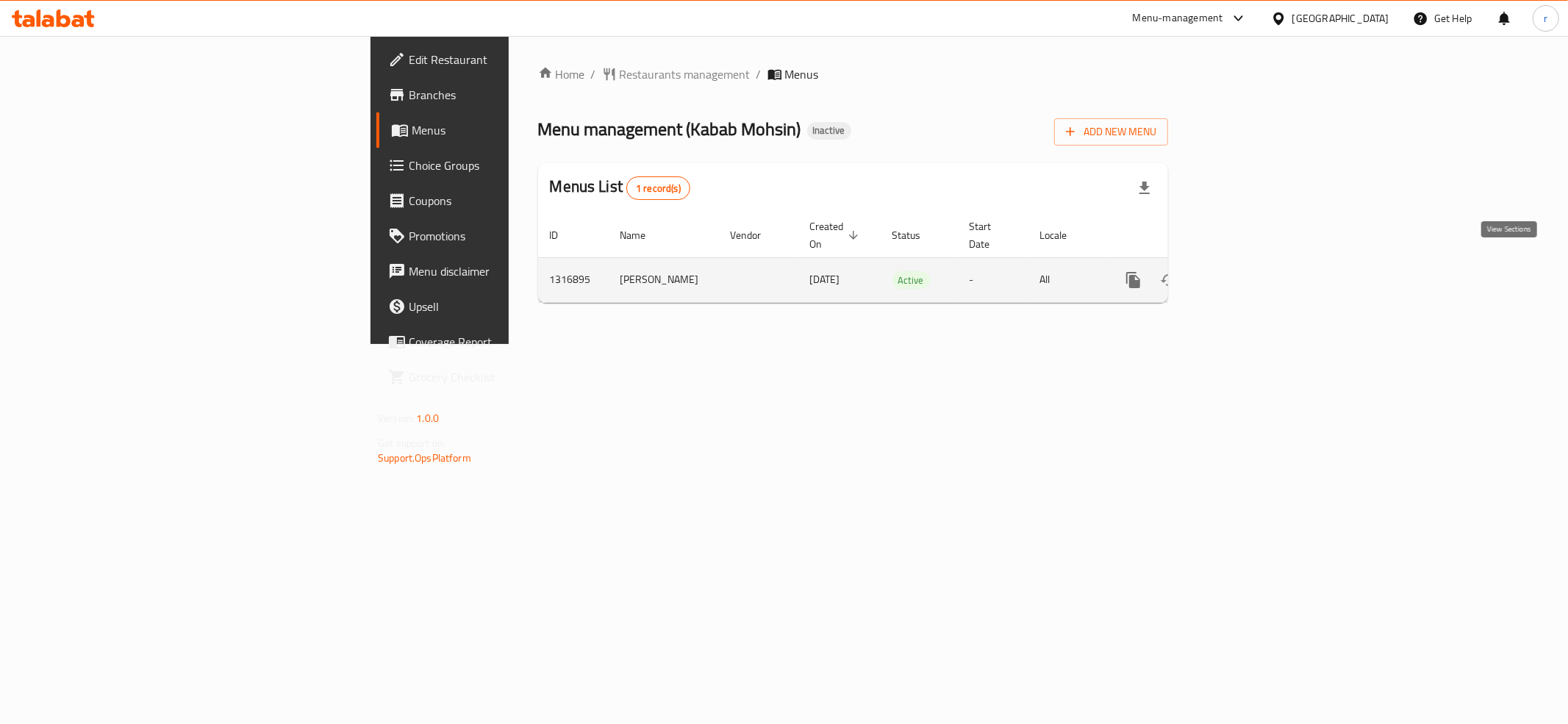
click at [1258, 273] on link "enhanced table" at bounding box center [1240, 280] width 35 height 35
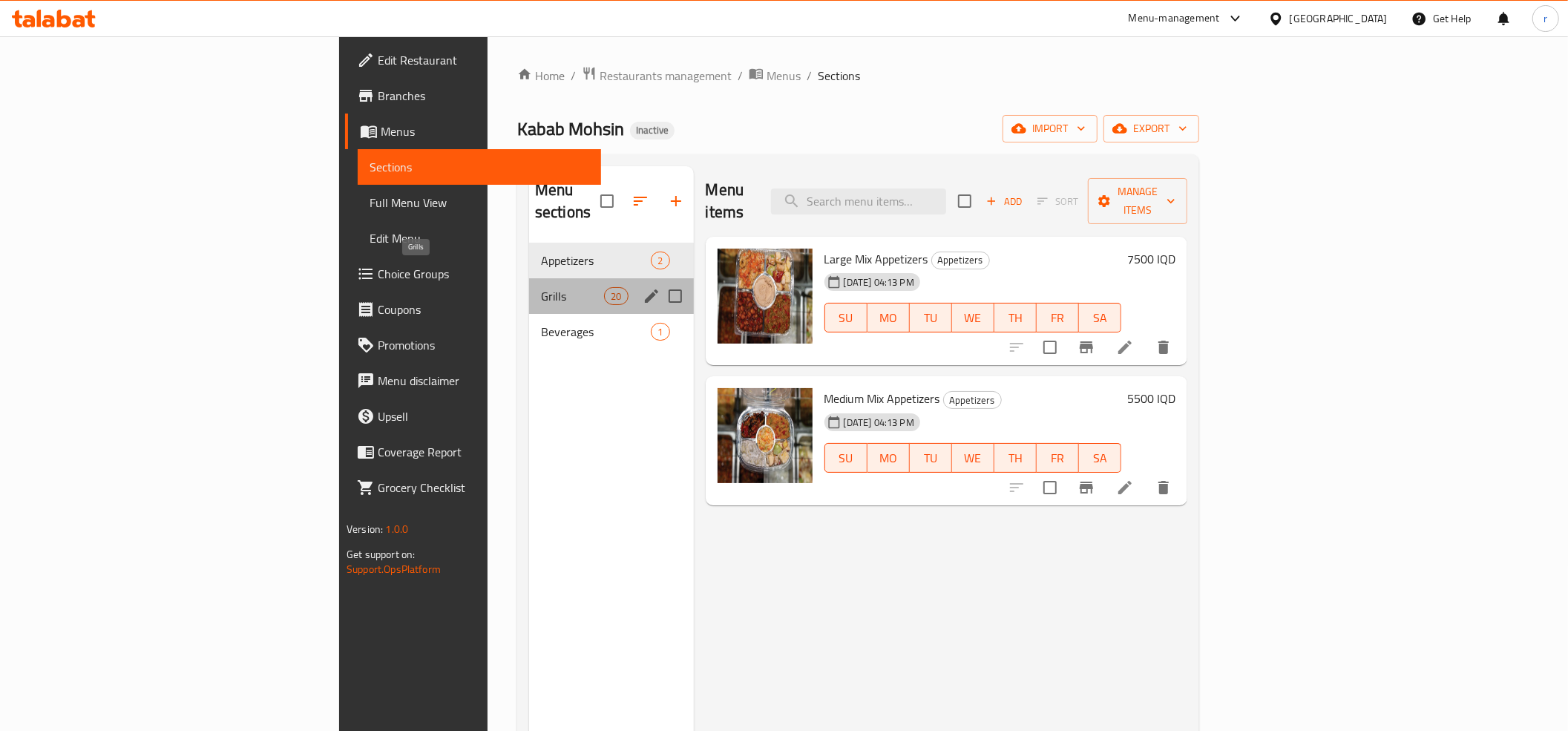
click at [541, 287] on span "Grills" at bounding box center [572, 296] width 63 height 18
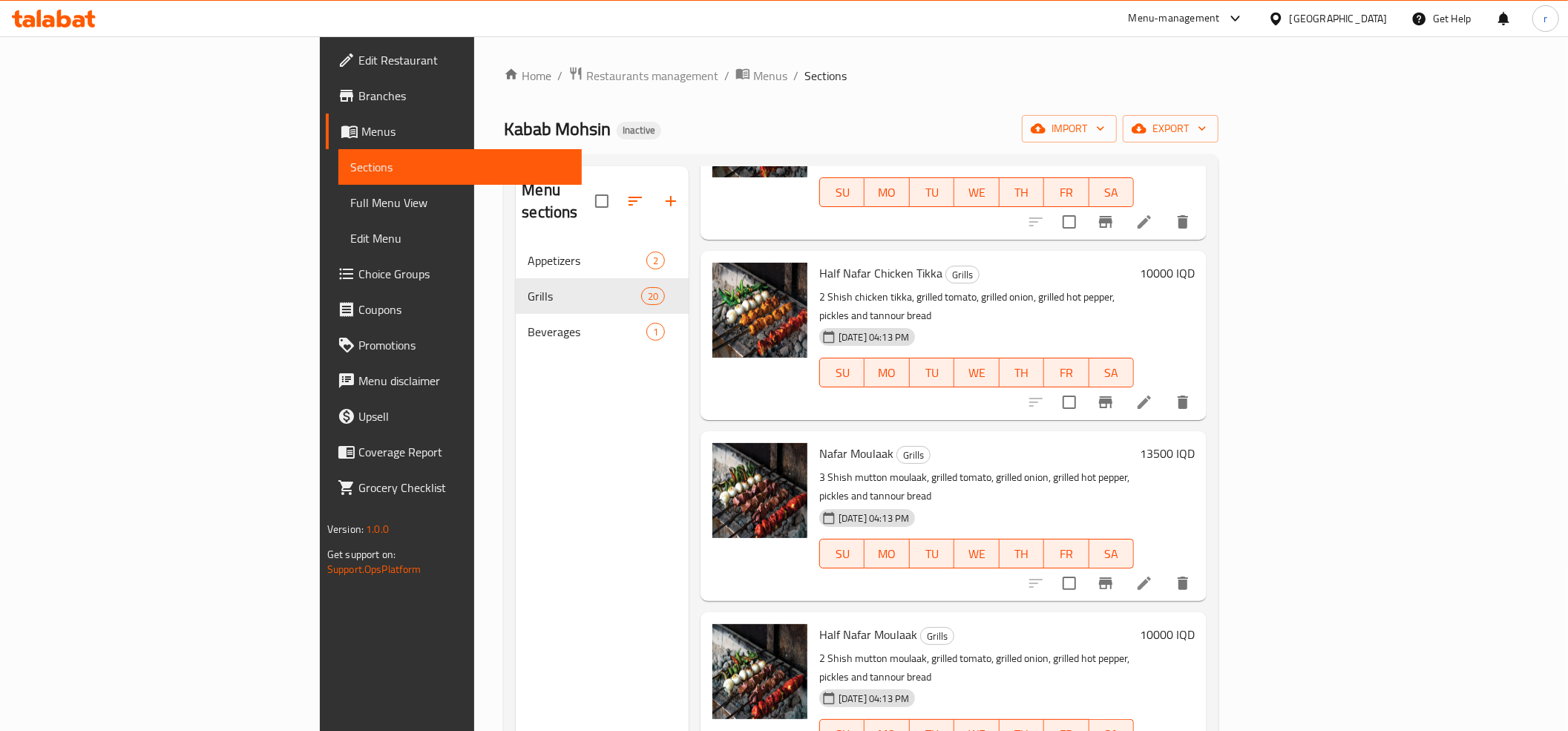
scroll to position [1319, 0]
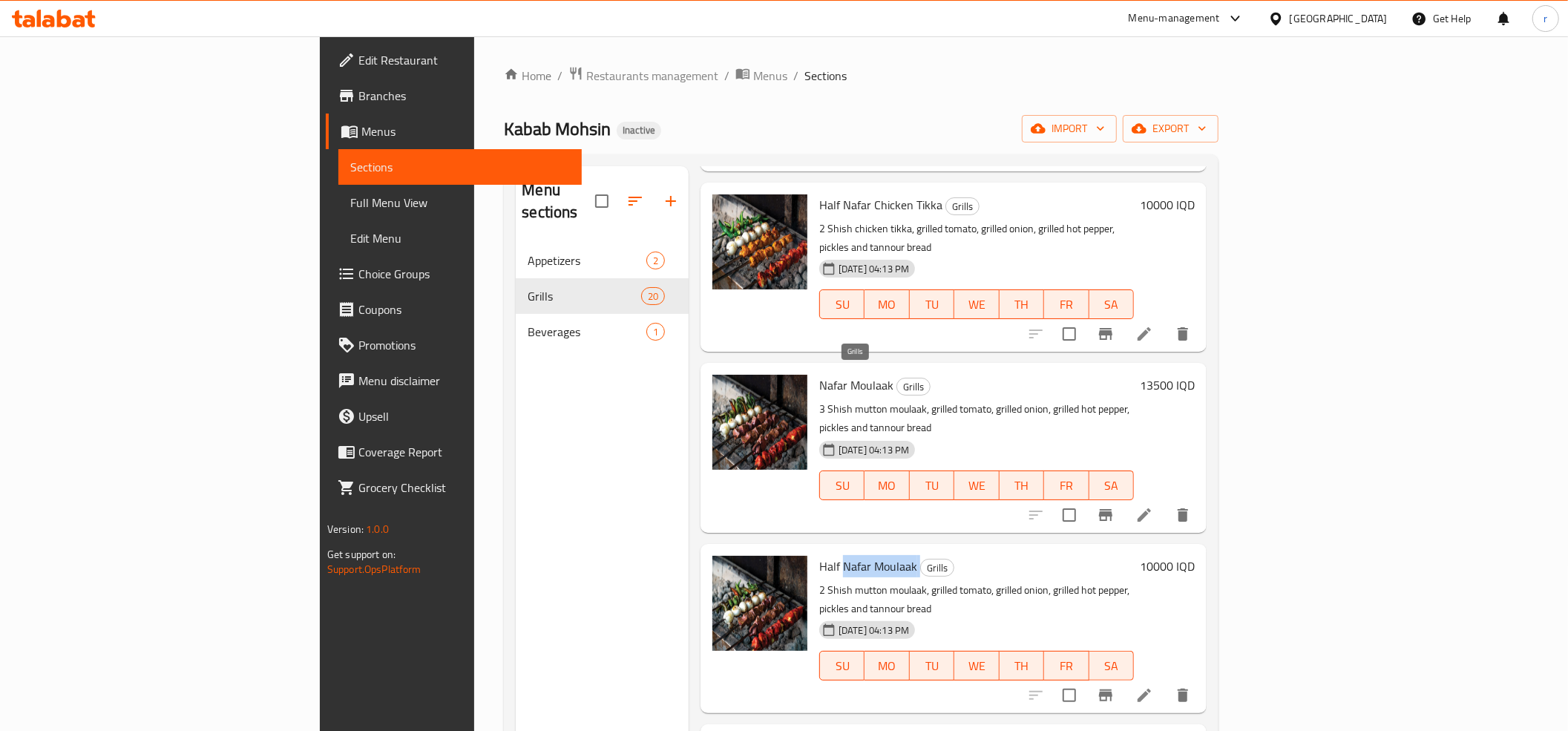
drag, startPoint x: 764, startPoint y: 380, endPoint x: 844, endPoint y: 378, distance: 80.0
click at [844, 556] on h6 "Half Nafar Moulaak Grills" at bounding box center [977, 566] width 315 height 20
click at [1150, 689] on icon at bounding box center [1143, 695] width 13 height 13
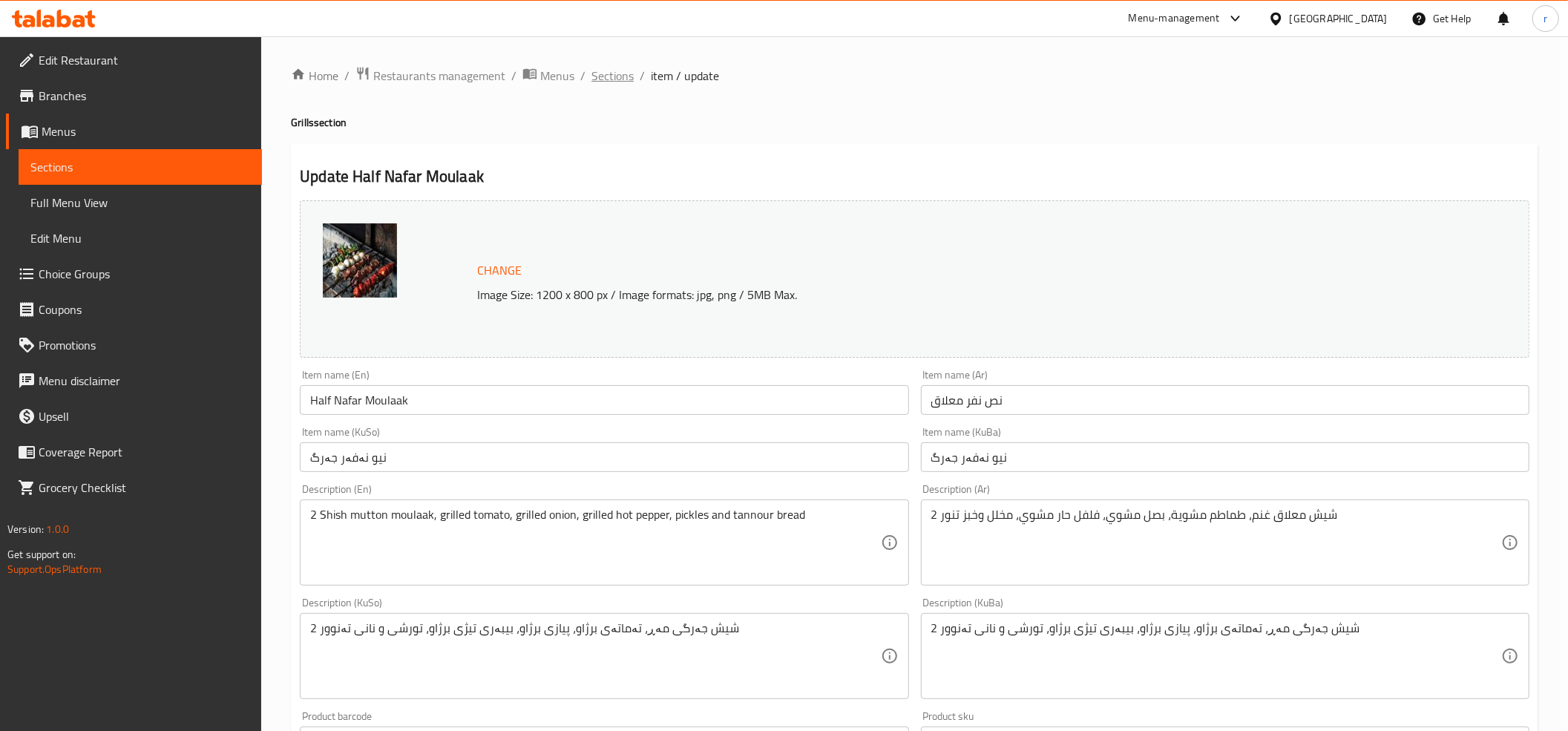
click at [612, 77] on span "Sections" at bounding box center [612, 75] width 42 height 18
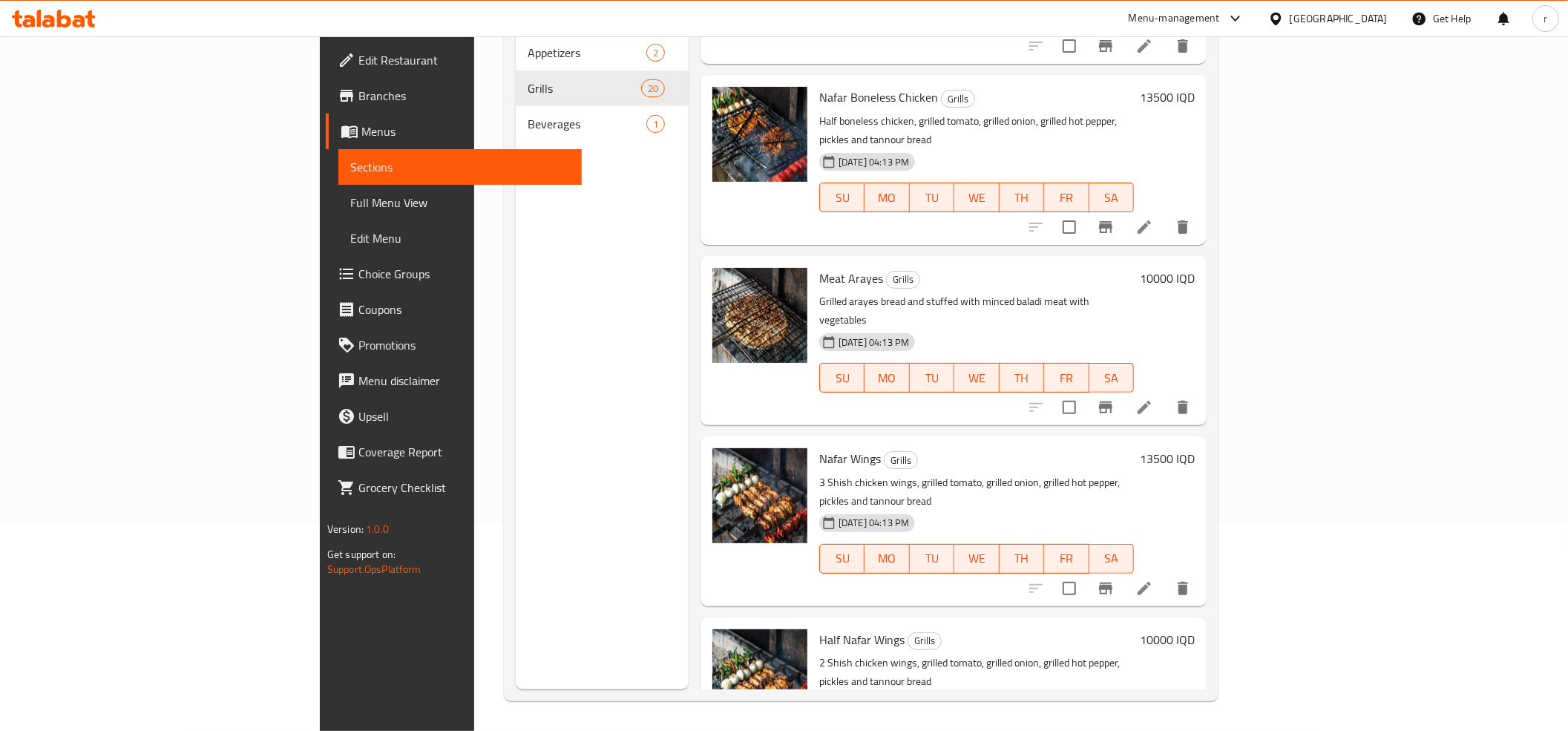
scroll to position [1723, 0]
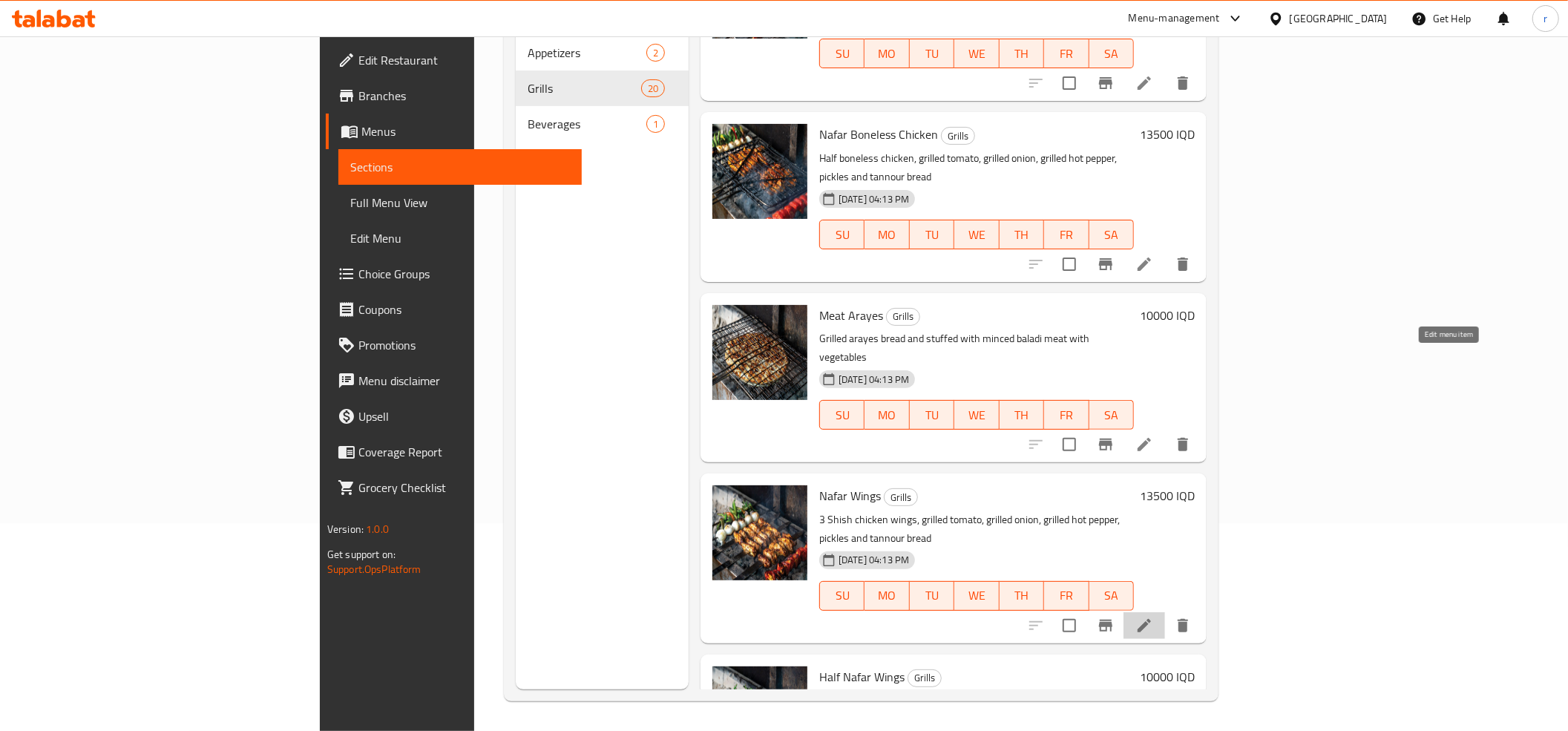
click at [1150, 619] on icon at bounding box center [1143, 625] width 13 height 13
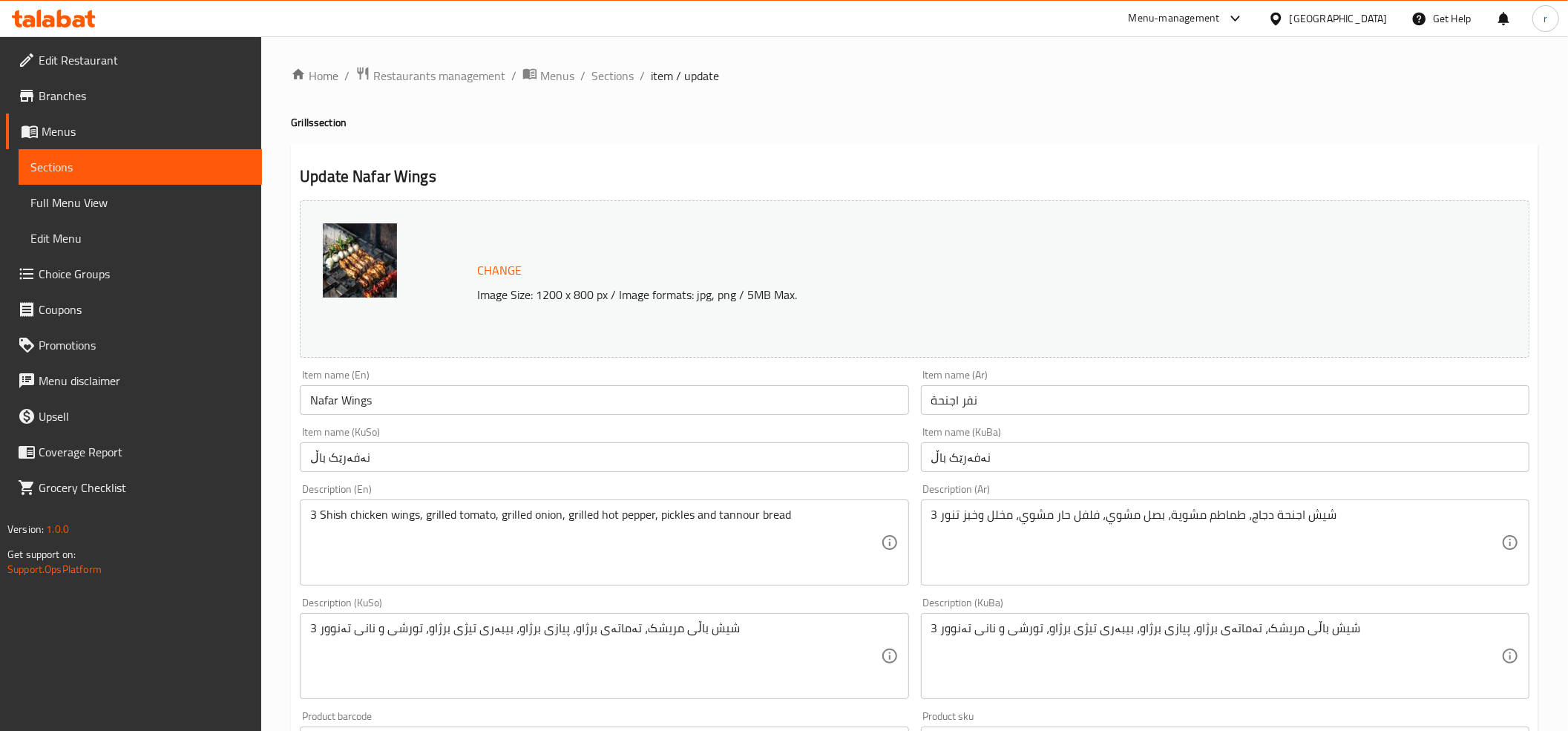
click at [319, 412] on input "Nafar Wings" at bounding box center [604, 400] width 609 height 30
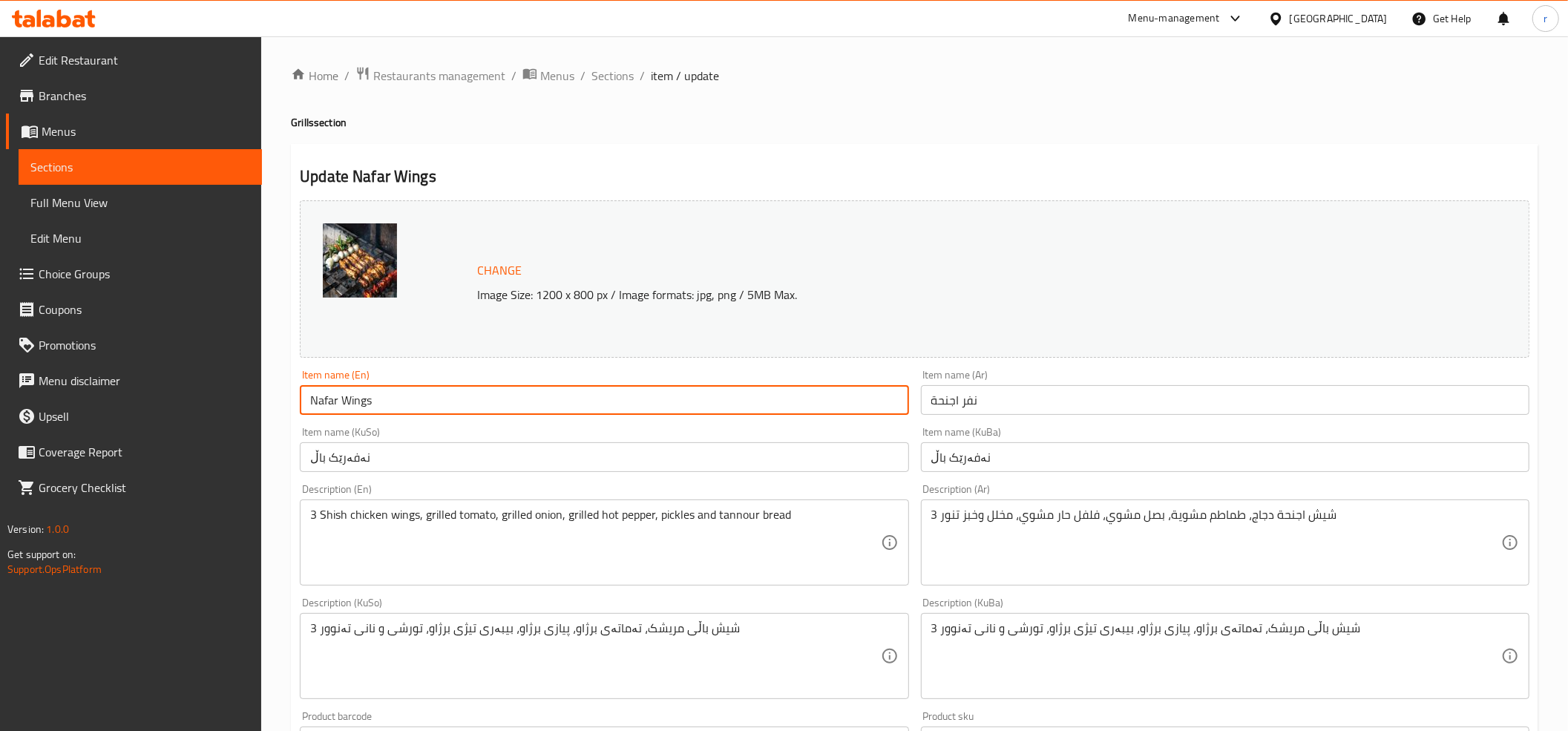
click at [319, 412] on input "Nafar Wings" at bounding box center [604, 400] width 609 height 30
click at [967, 472] on input "نەفەرێک باڵ" at bounding box center [1226, 458] width 609 height 30
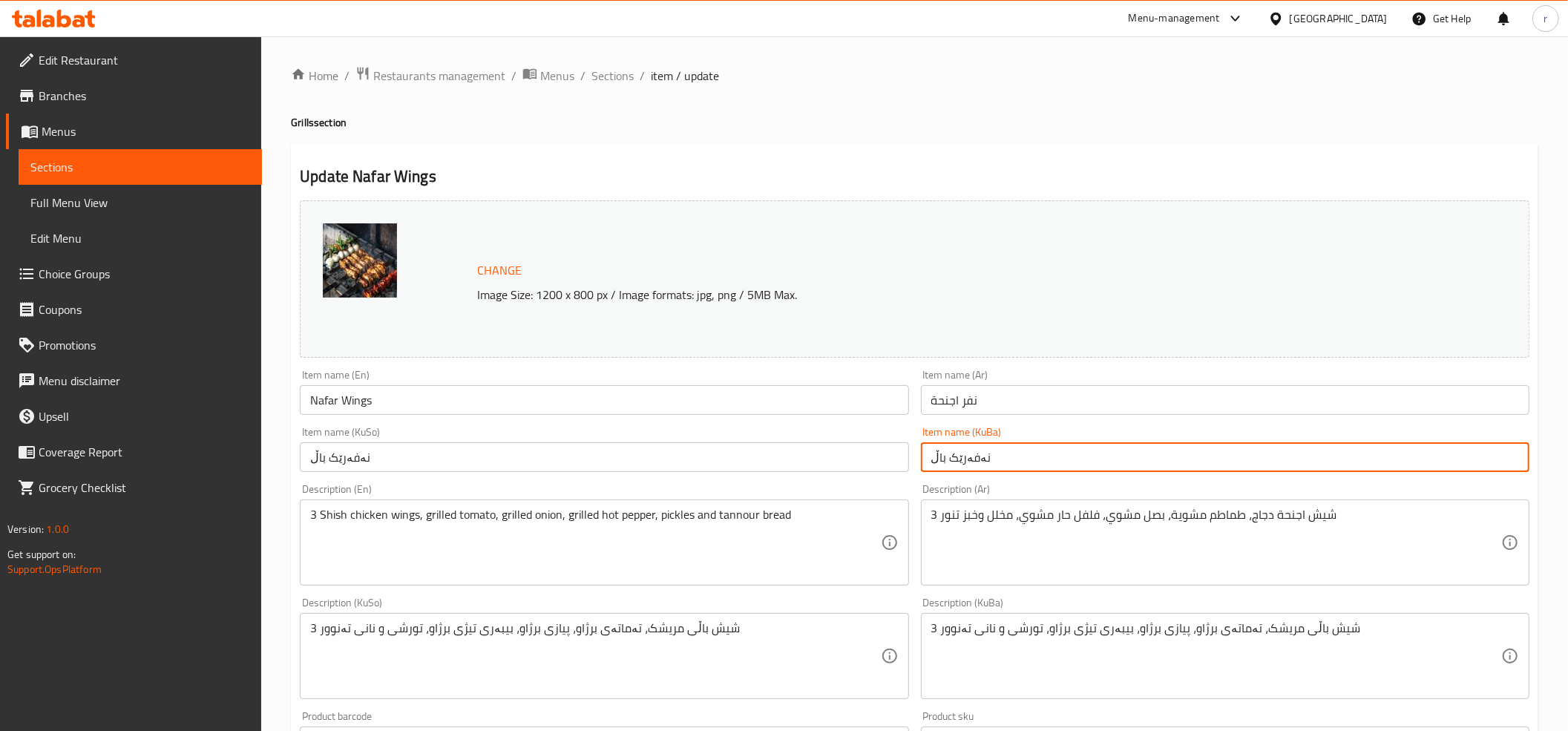
click at [967, 472] on input "نەفەرێک باڵ" at bounding box center [1226, 458] width 609 height 30
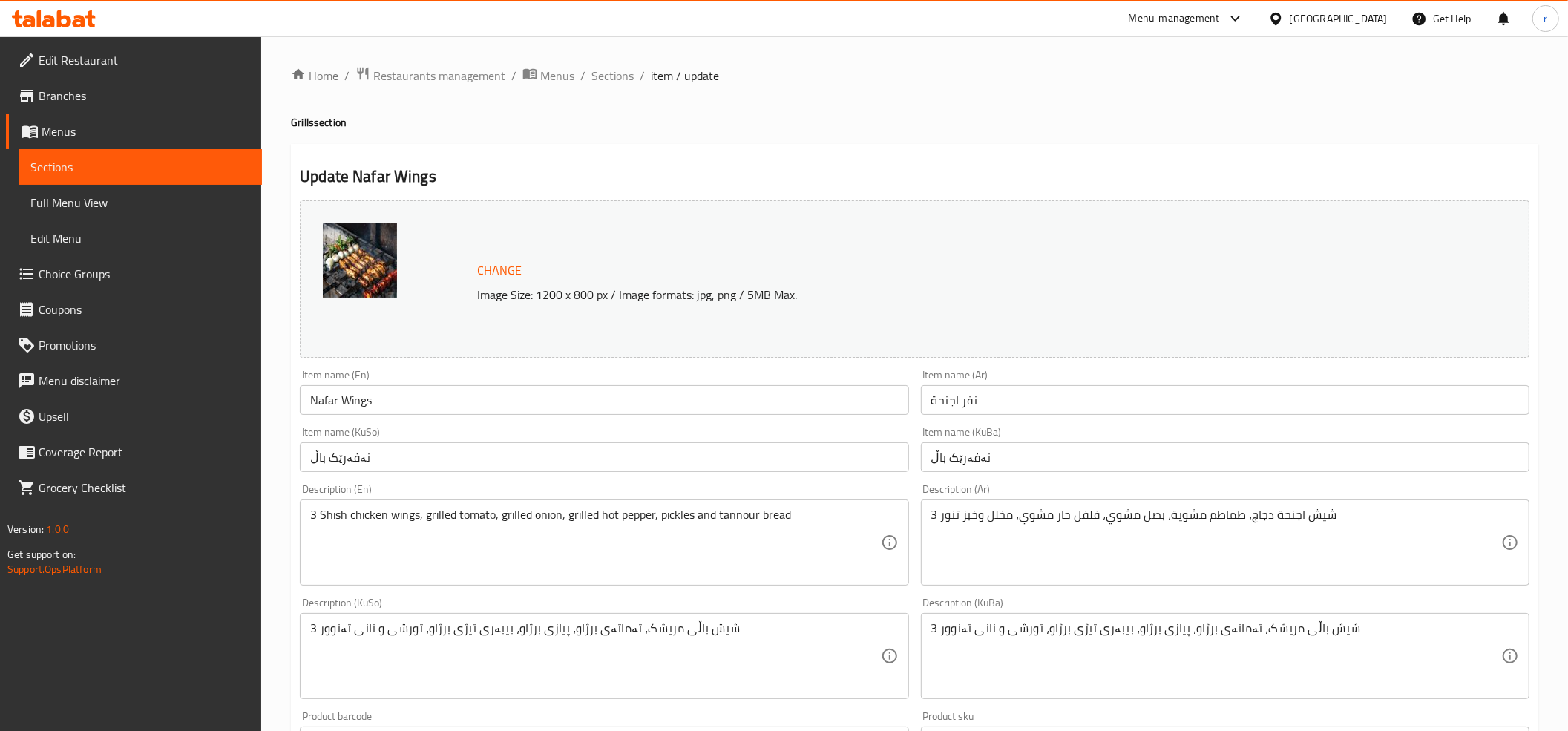
click at [876, 104] on div "Home / Restaurants management / Menus / Sections / item / update Grills section…" at bounding box center [914, 639] width 1247 height 1145
click at [611, 79] on span "Sections" at bounding box center [612, 75] width 42 height 18
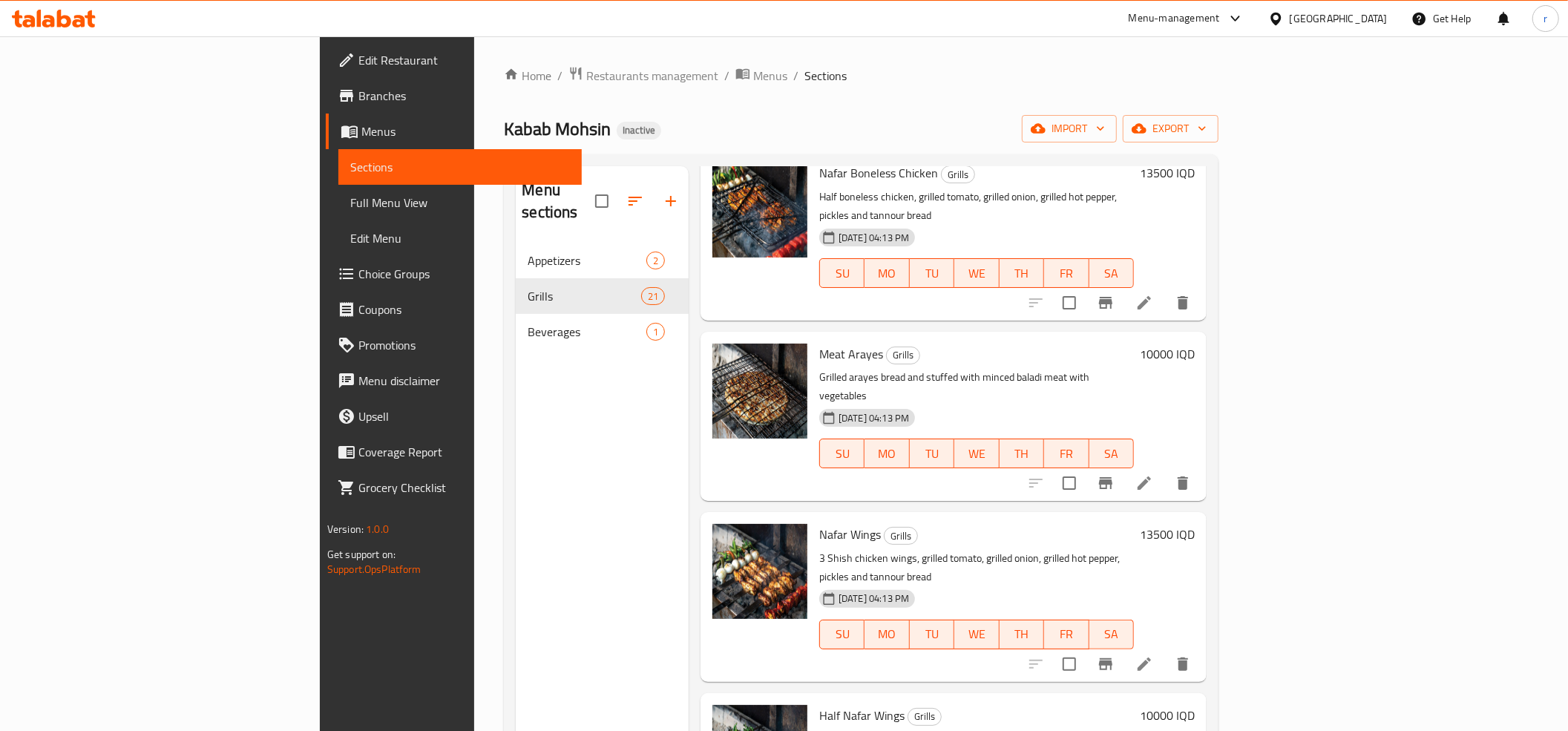
scroll to position [2143, 0]
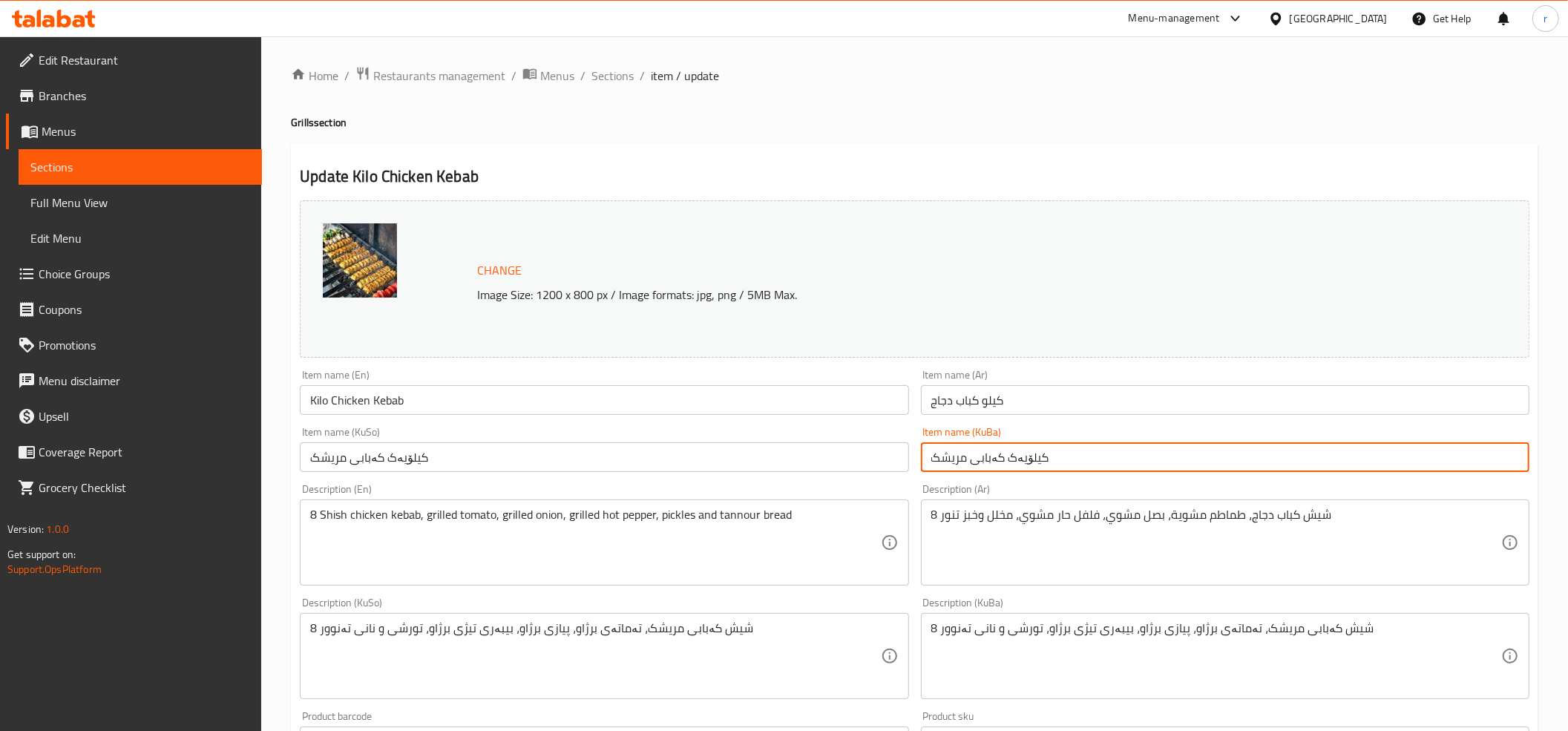
drag, startPoint x: 1003, startPoint y: 457, endPoint x: 1086, endPoint y: 467, distance: 83.6
click at [1075, 466] on input "کیلۆیەک کەبابی مریشک" at bounding box center [1226, 458] width 609 height 30
click at [567, 457] on input "کیلۆیەک کەبابی مریشک" at bounding box center [604, 458] width 609 height 30
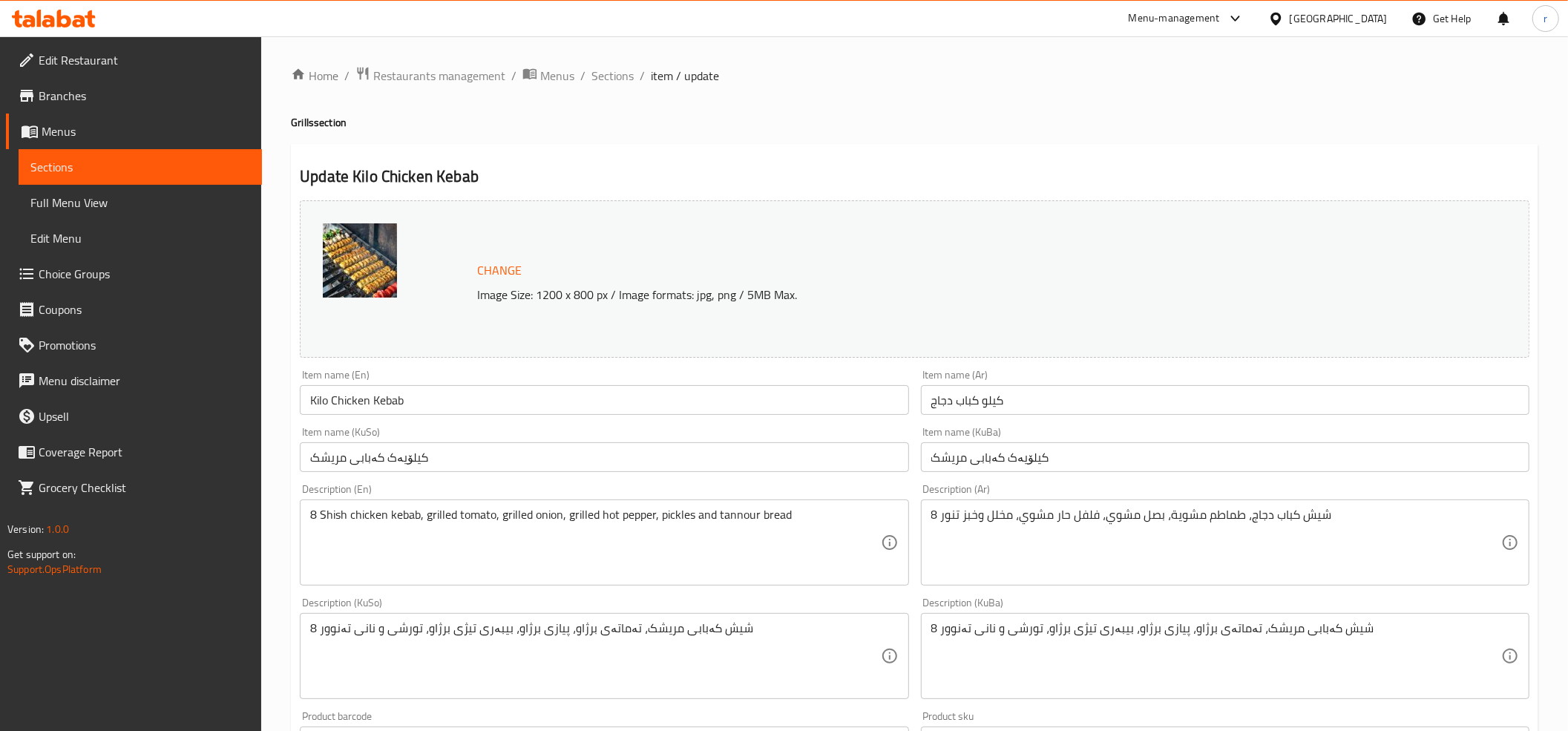
click at [13, 16] on icon at bounding box center [17, 19] width 11 height 17
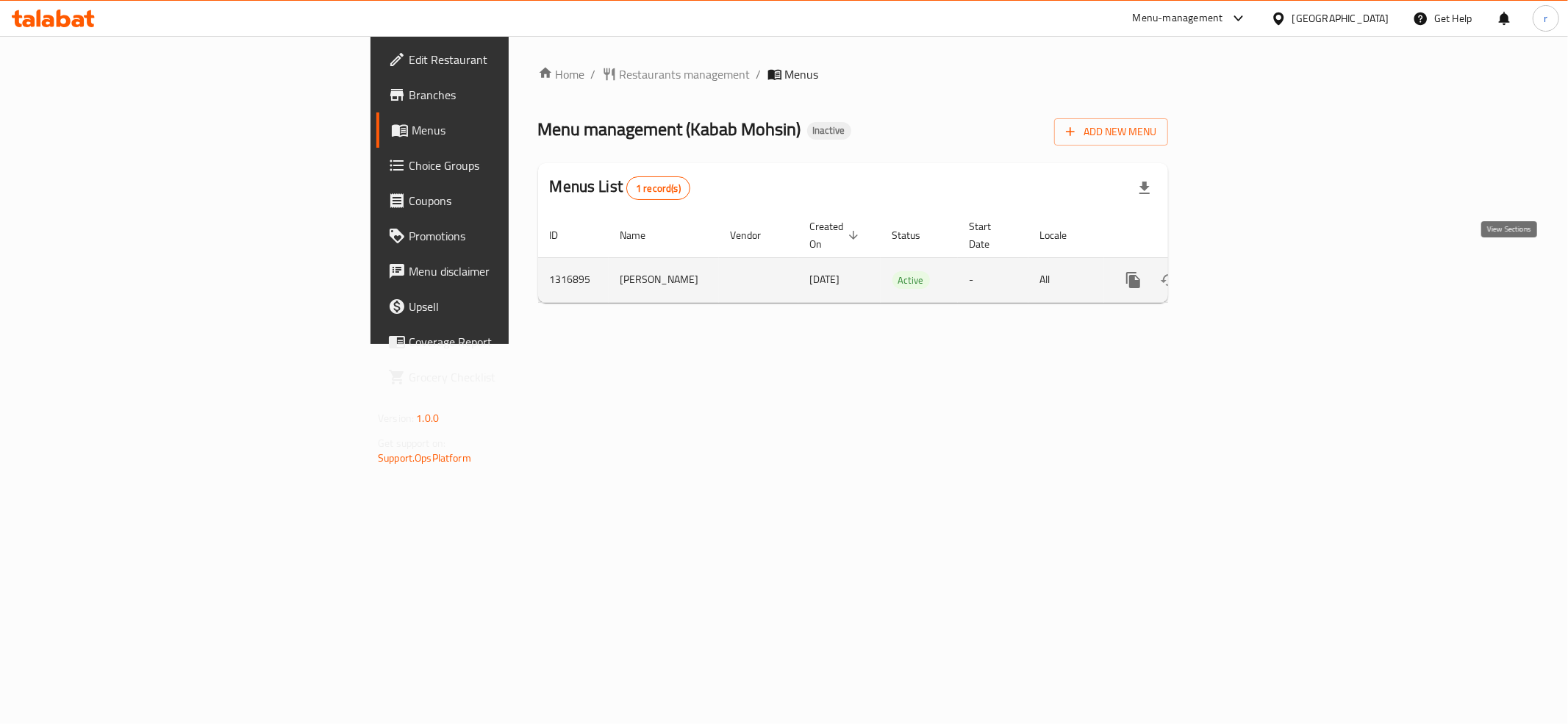
click at [1246, 273] on icon "enhanced table" at bounding box center [1239, 280] width 13 height 13
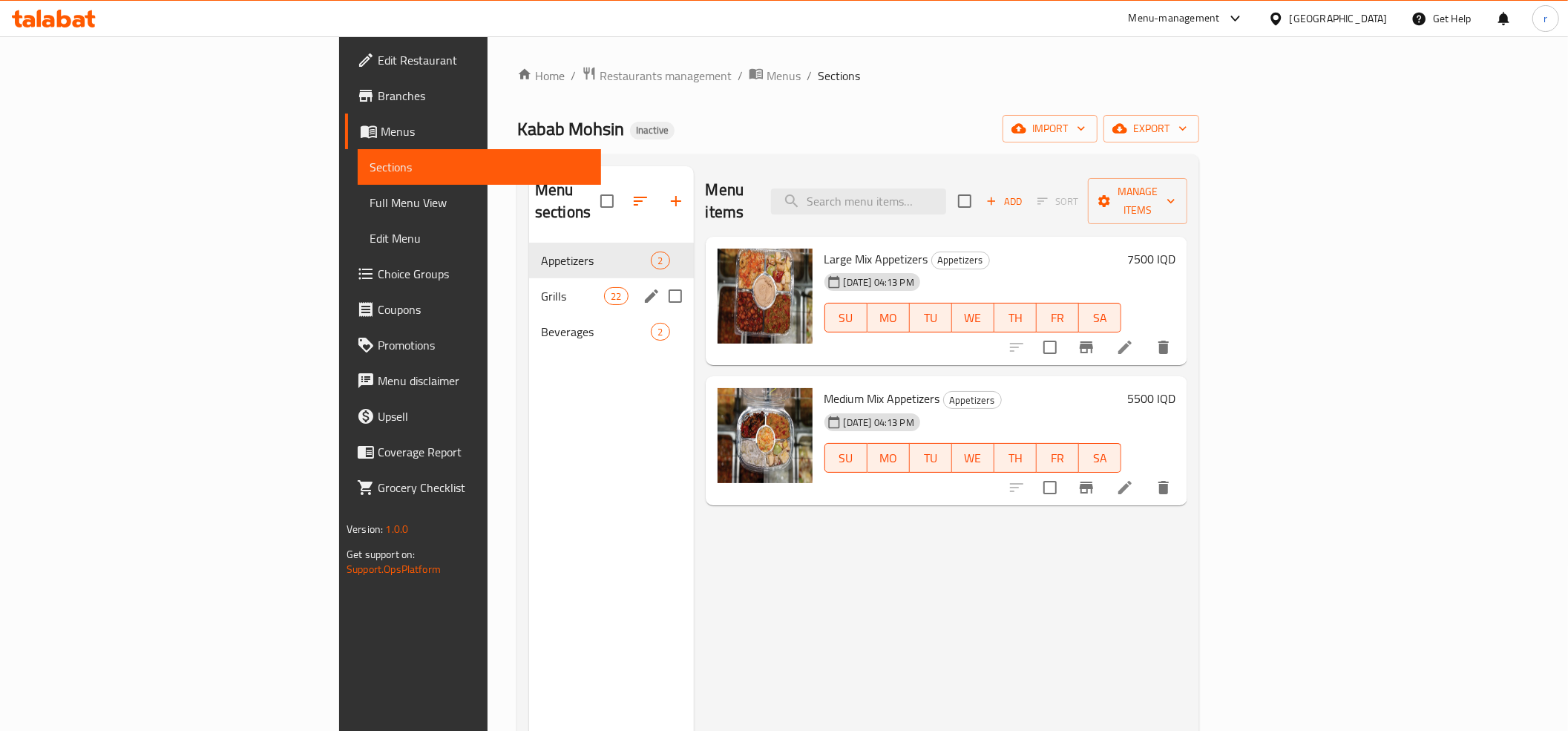
click at [541, 287] on span "Grills" at bounding box center [572, 296] width 63 height 18
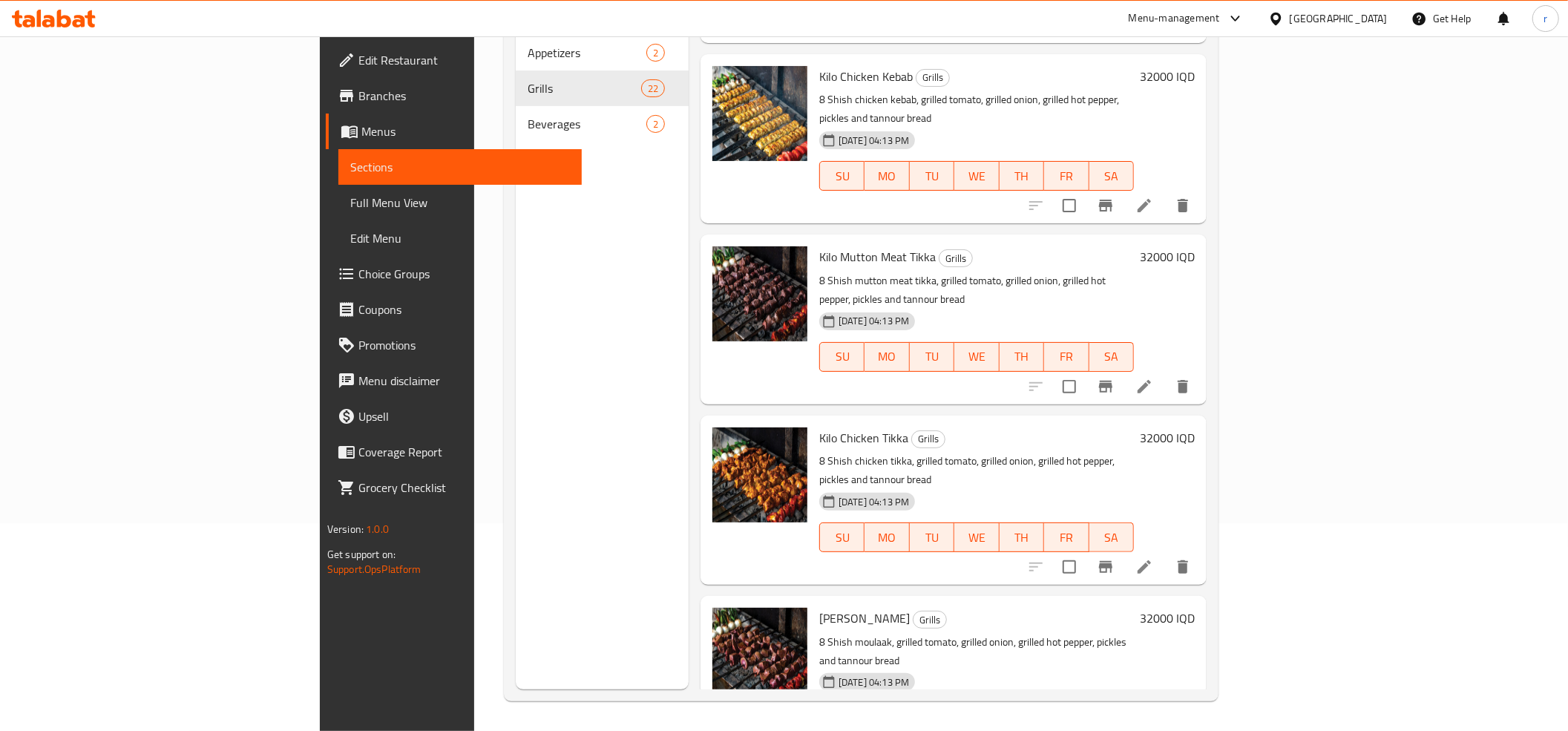
scroll to position [2827, 0]
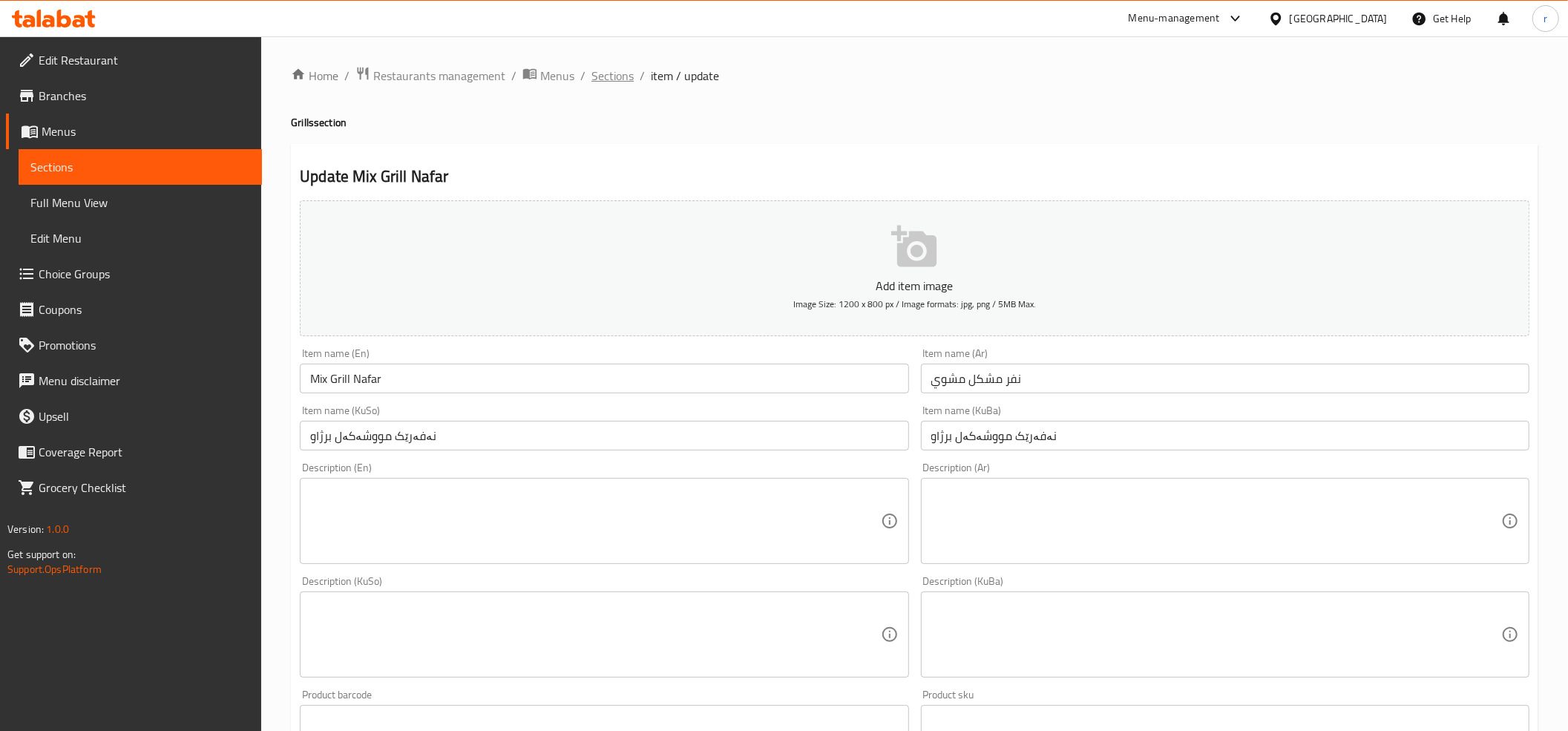
click at [600, 83] on span "Sections" at bounding box center [612, 75] width 42 height 18
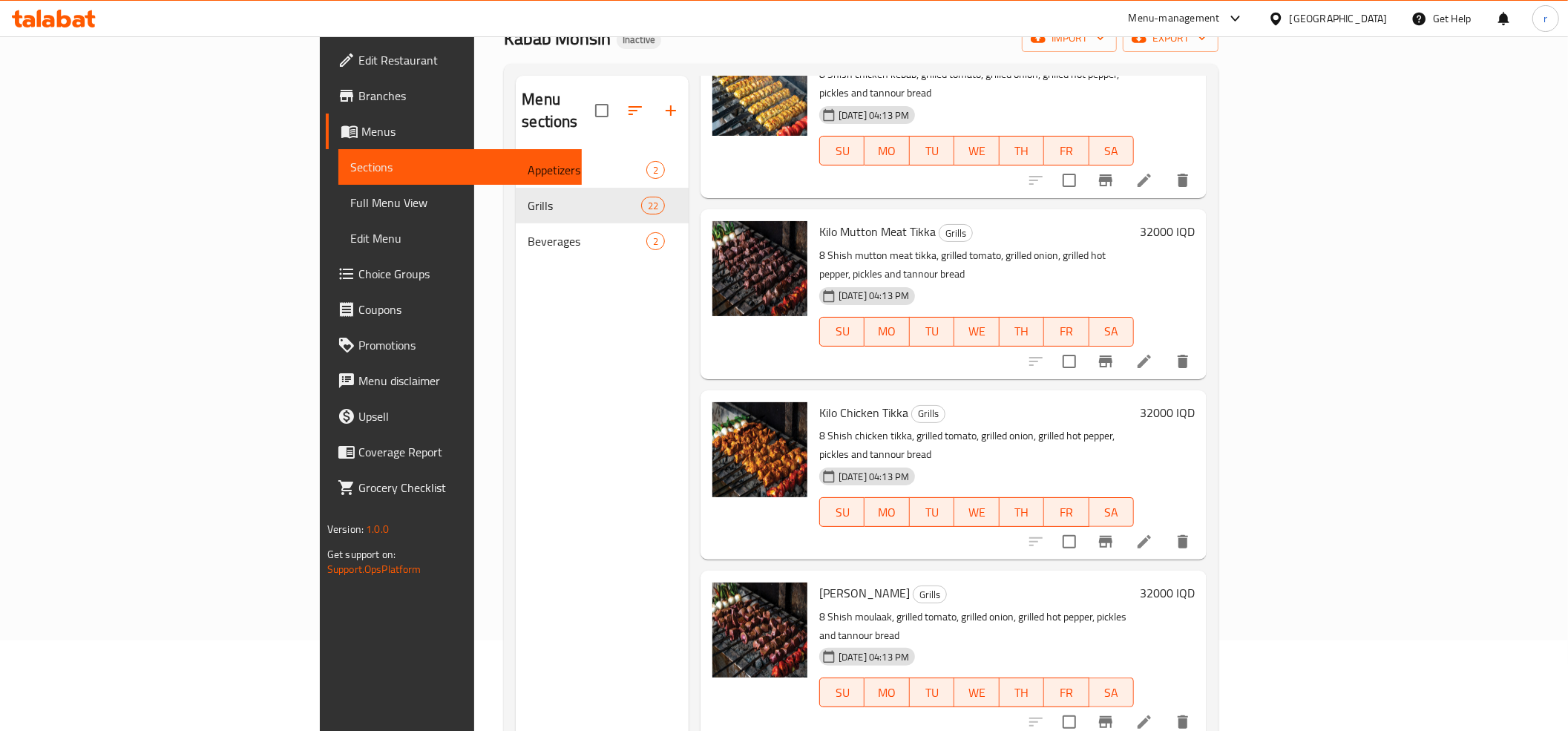
scroll to position [209, 0]
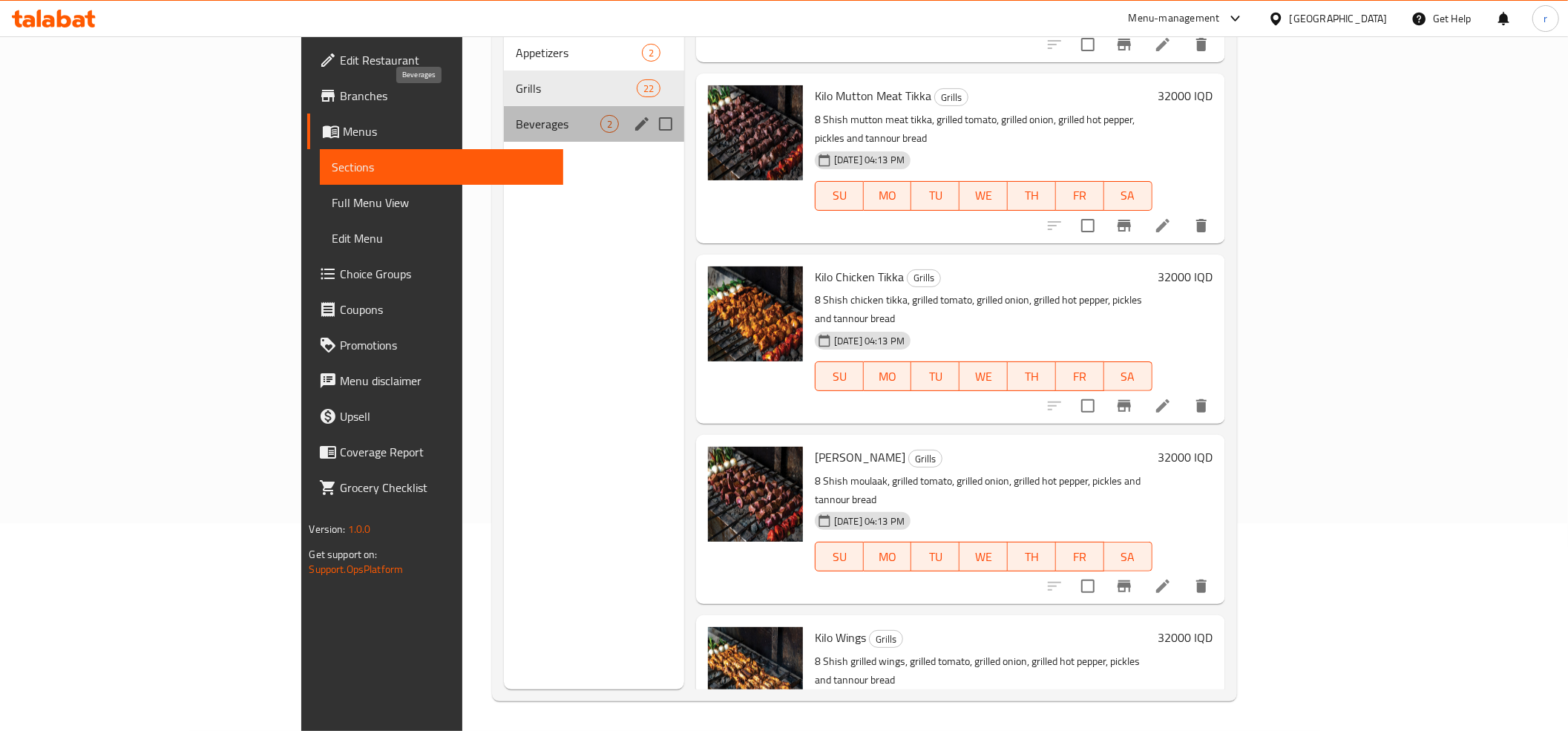
click at [516, 115] on span "Beverages" at bounding box center [558, 124] width 85 height 18
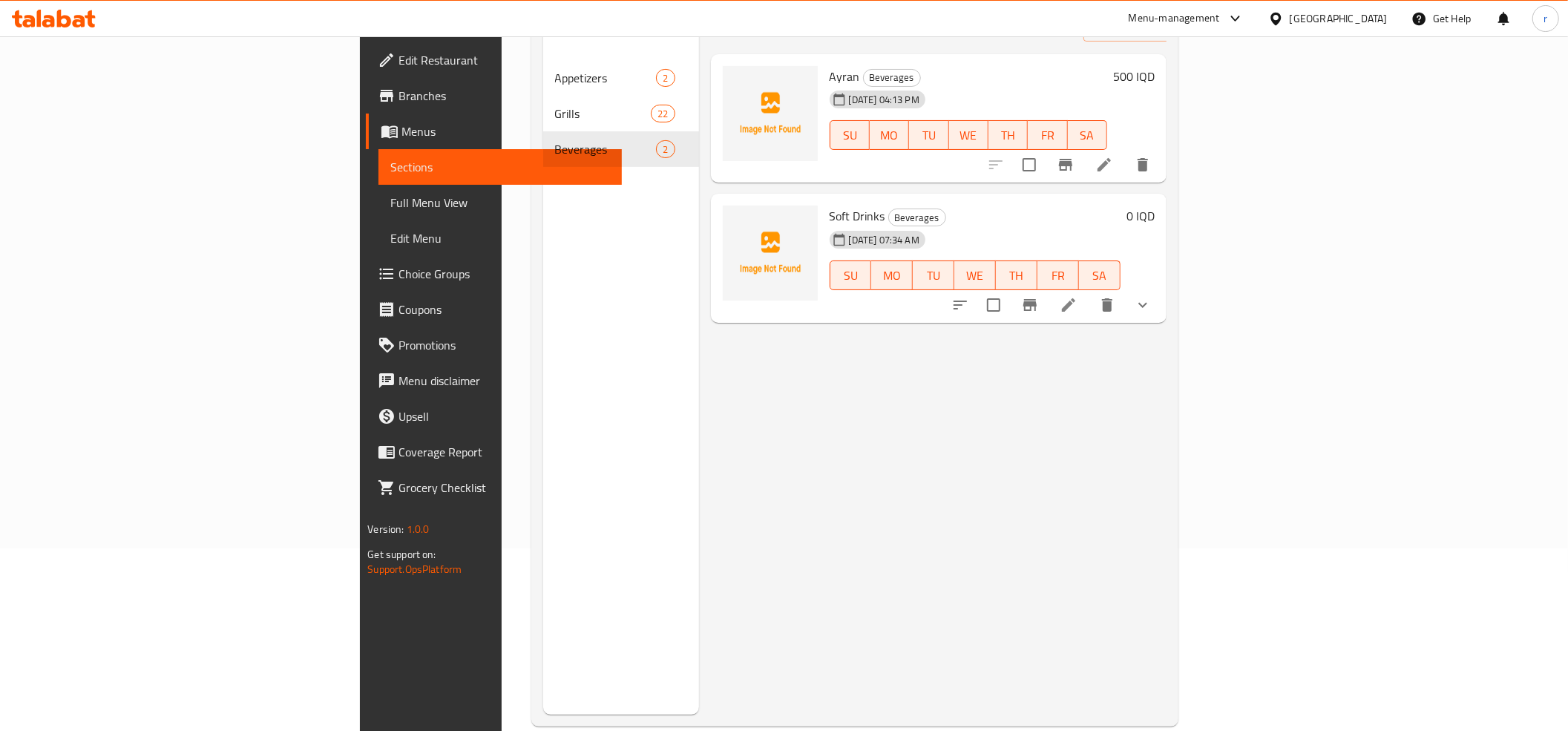
scroll to position [43, 0]
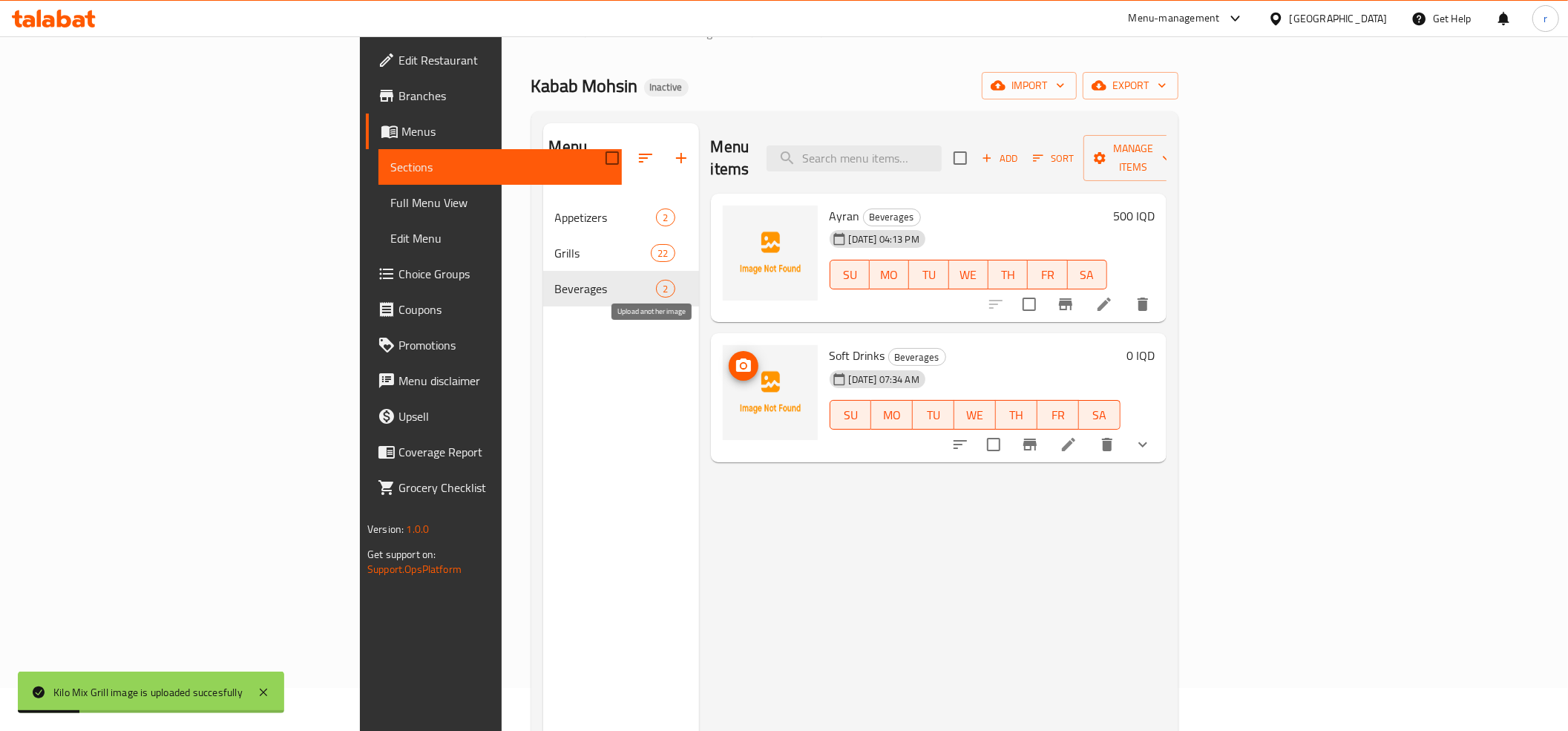
click at [734, 357] on icon "upload picture" at bounding box center [743, 366] width 18 height 18
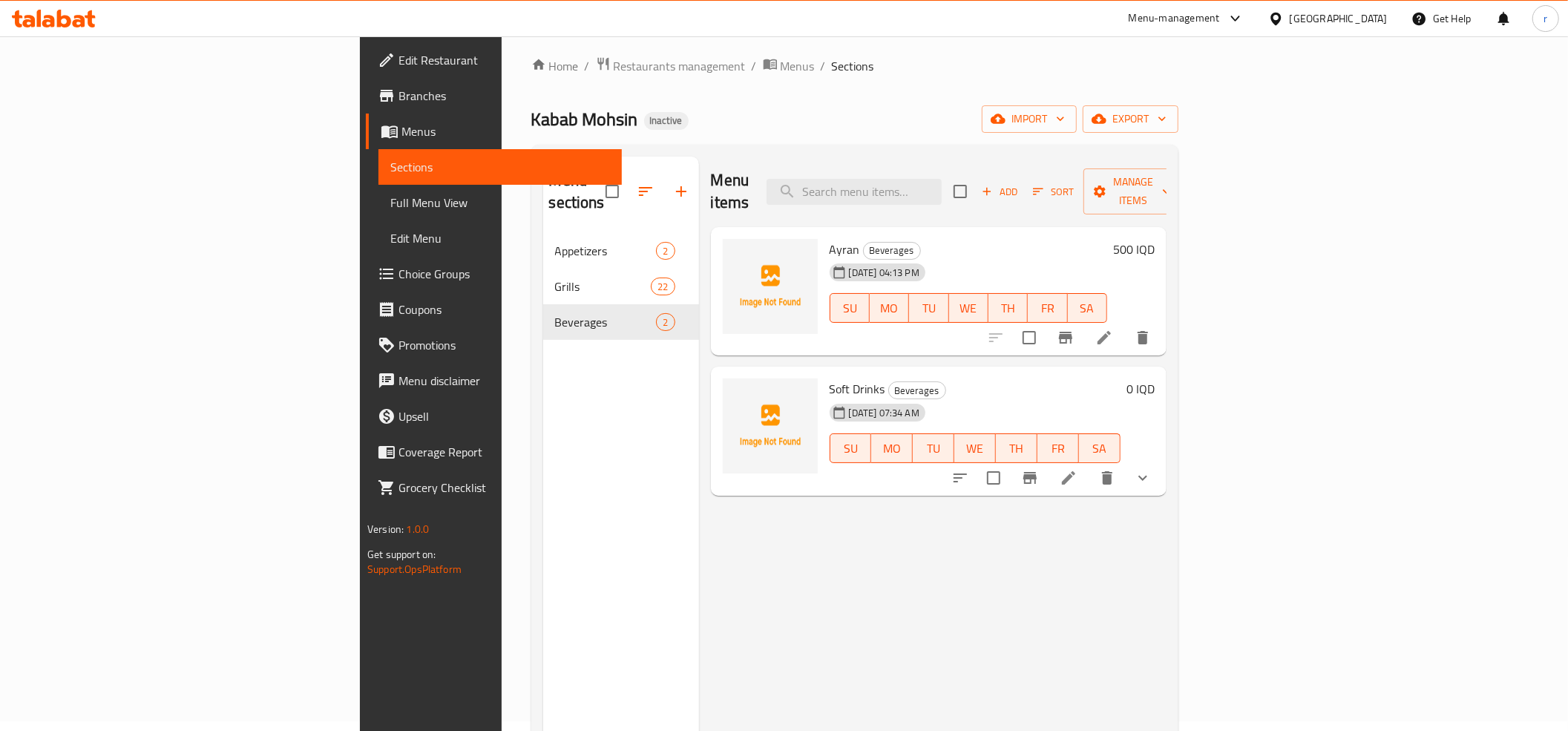
scroll to position [0, 0]
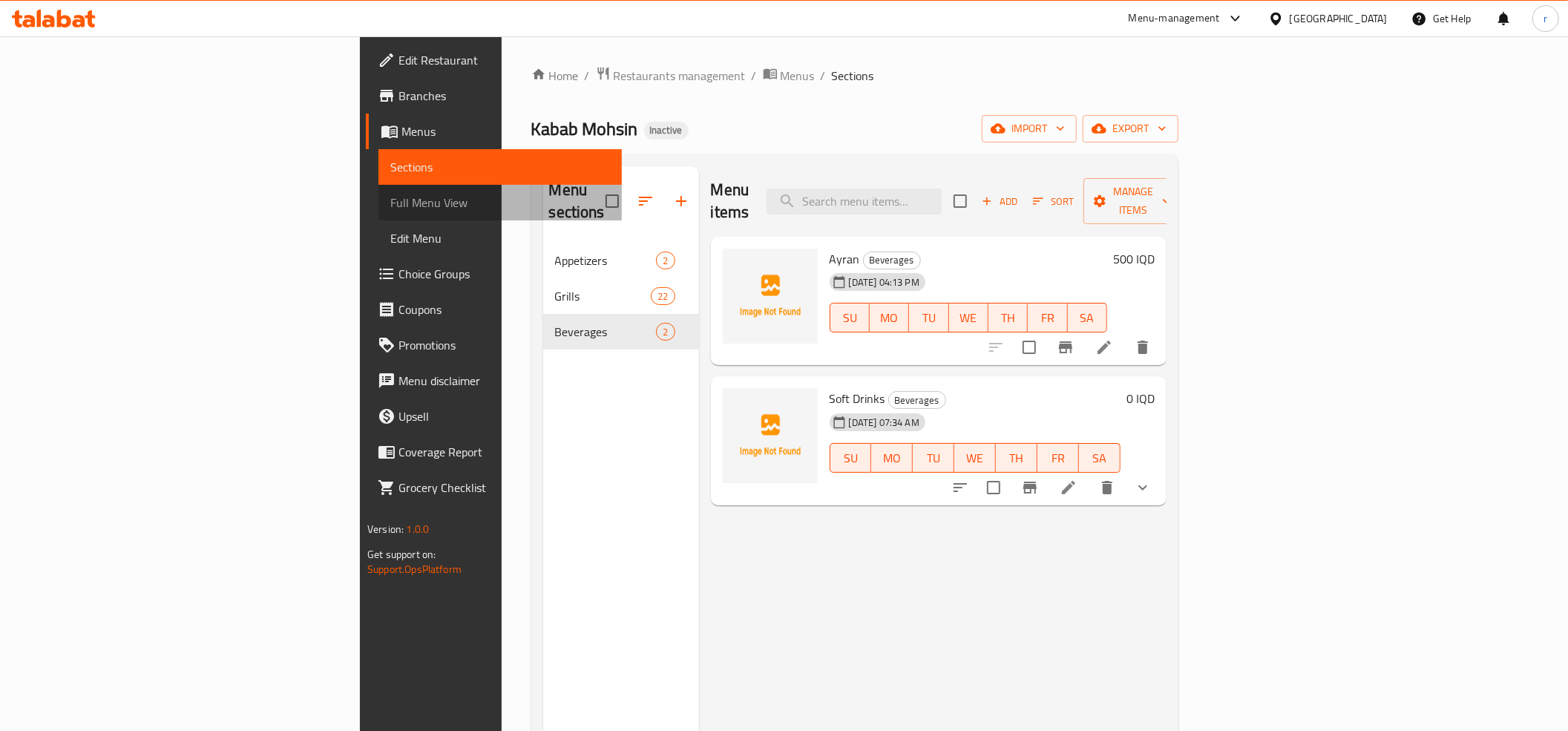
click at [390, 208] on span "Full Menu View" at bounding box center [500, 203] width 219 height 18
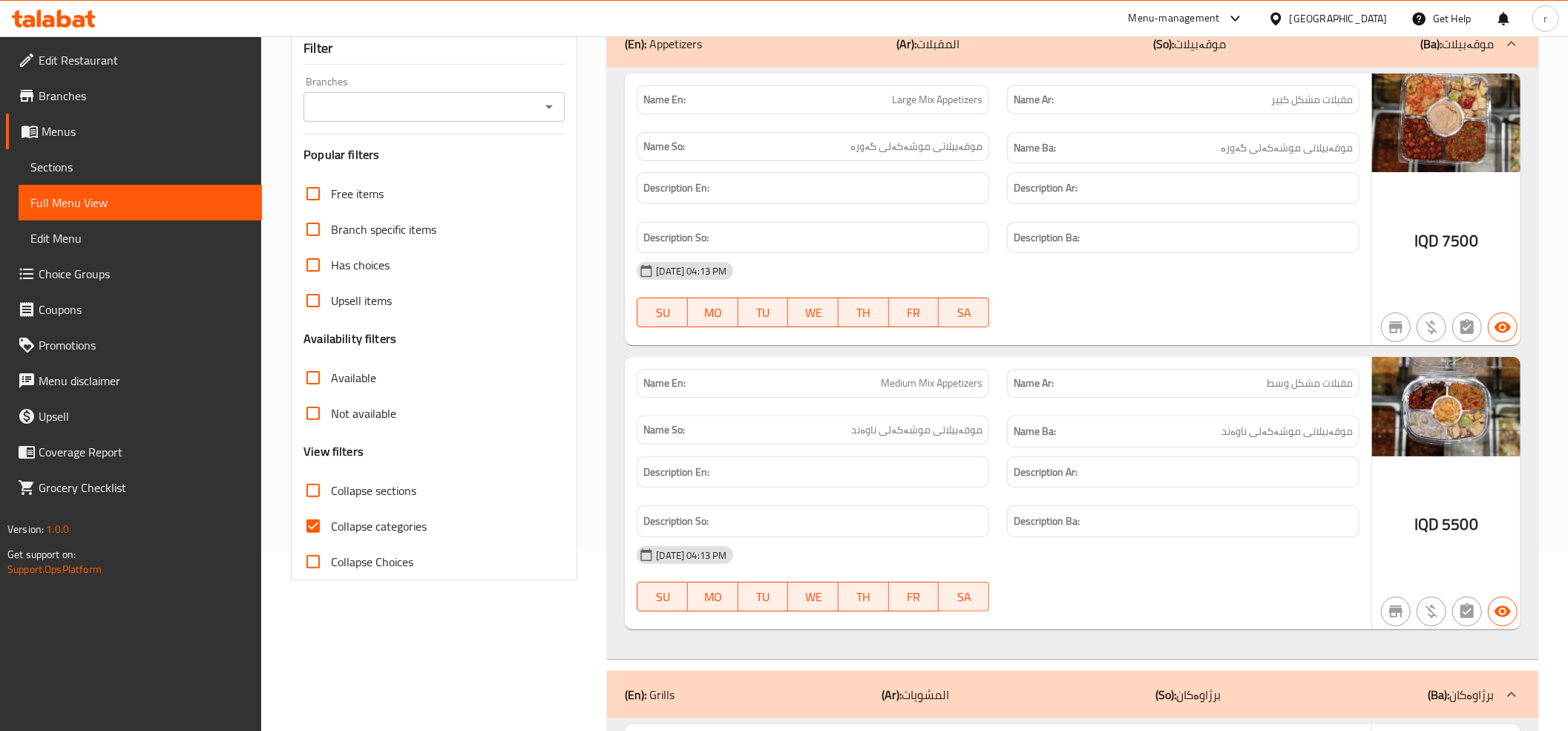
scroll to position [329, 0]
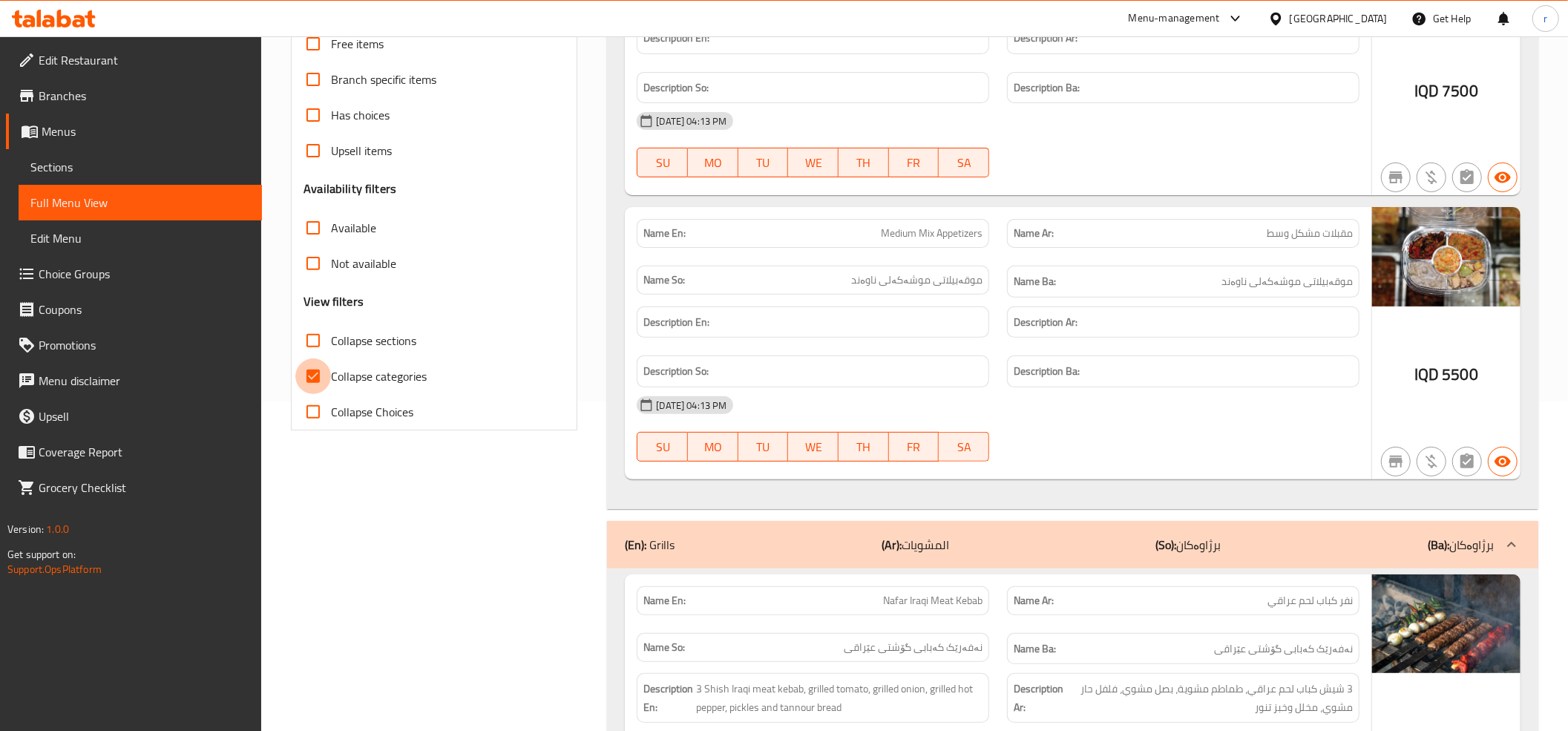
click at [305, 372] on input "Collapse categories" at bounding box center [313, 376] width 35 height 35
checkbox input "false"
click at [319, 337] on input "Collapse sections" at bounding box center [313, 341] width 35 height 35
checkbox input "true"
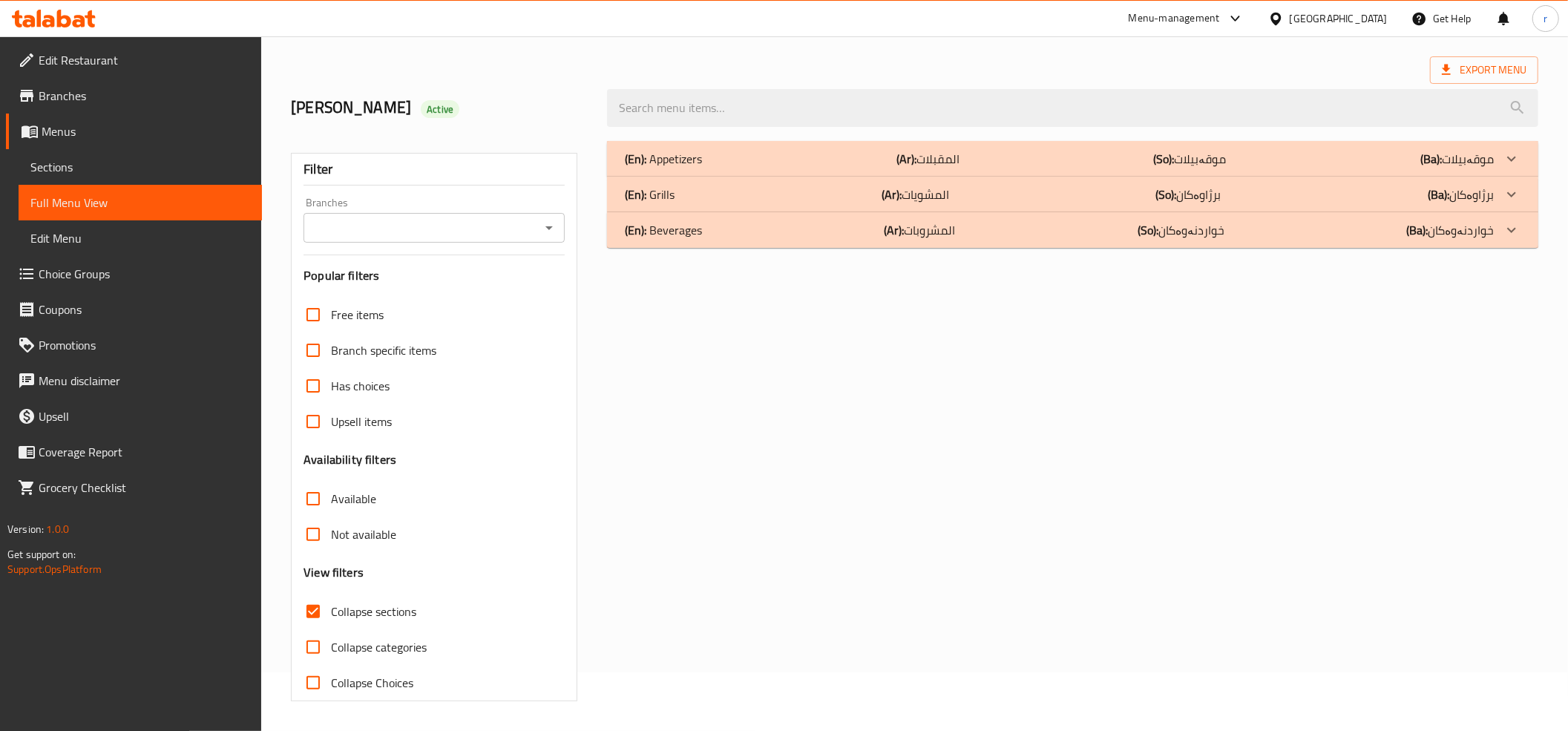
scroll to position [60, 0]
click at [540, 219] on icon "Open" at bounding box center [549, 227] width 18 height 18
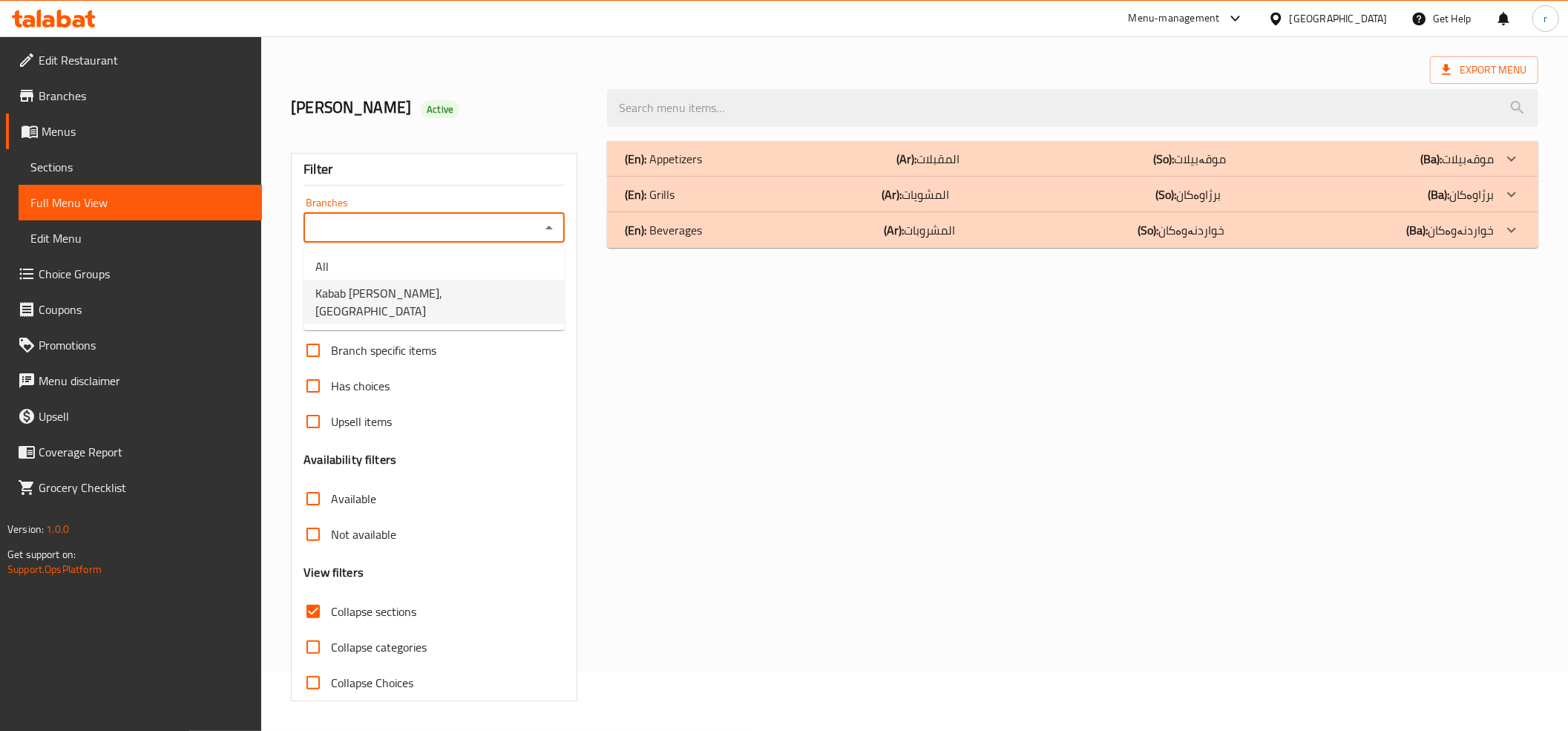
click at [498, 296] on li "Kabab [PERSON_NAME], [GEOGRAPHIC_DATA]" at bounding box center [434, 302] width 261 height 44
type input "Kabab [PERSON_NAME], [GEOGRAPHIC_DATA]"
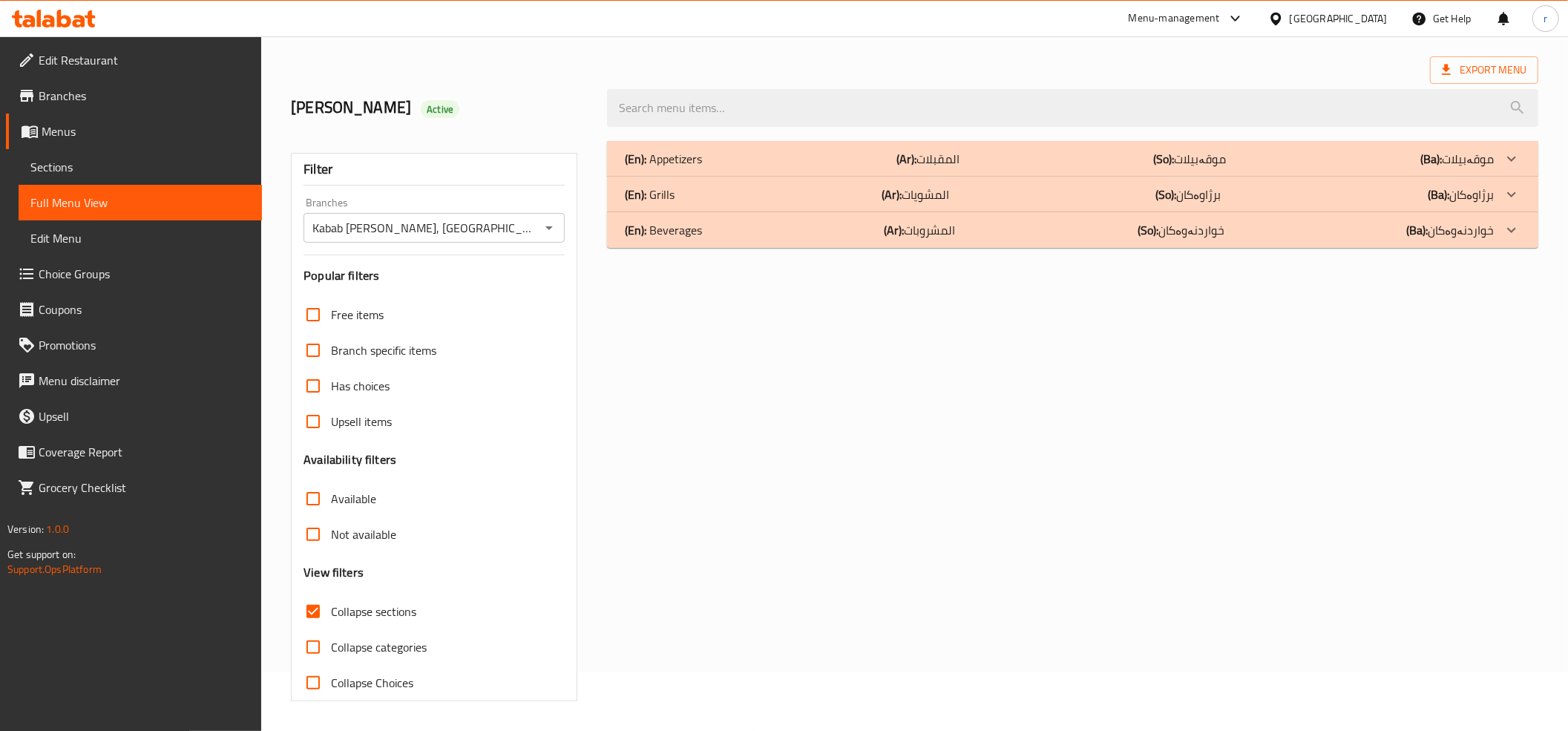
click at [715, 235] on div "(En): Beverages (Ar): المشروبات (So): خواردنەوەکان (Ba): خواردنەوەکان" at bounding box center [1059, 230] width 869 height 18
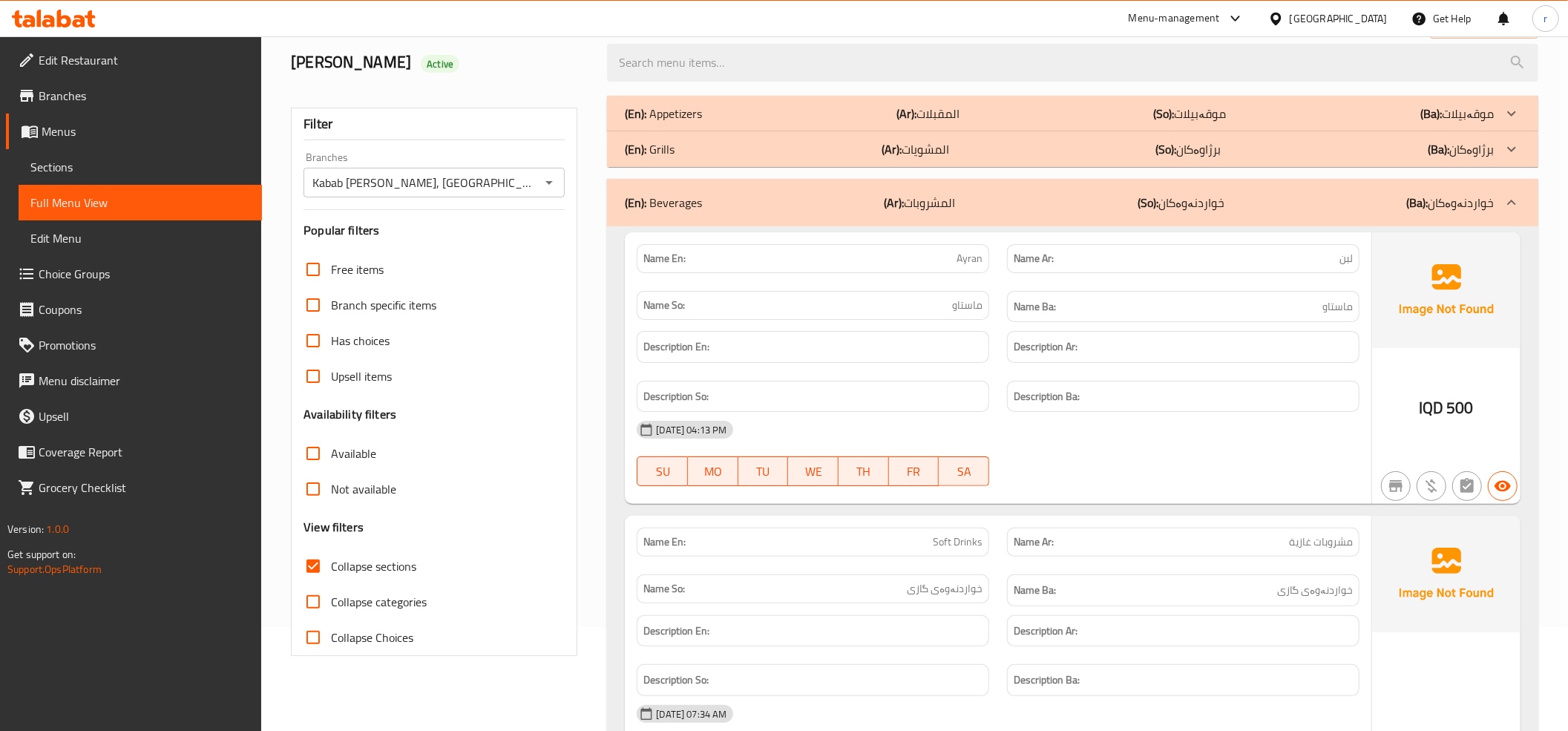
scroll to position [0, 0]
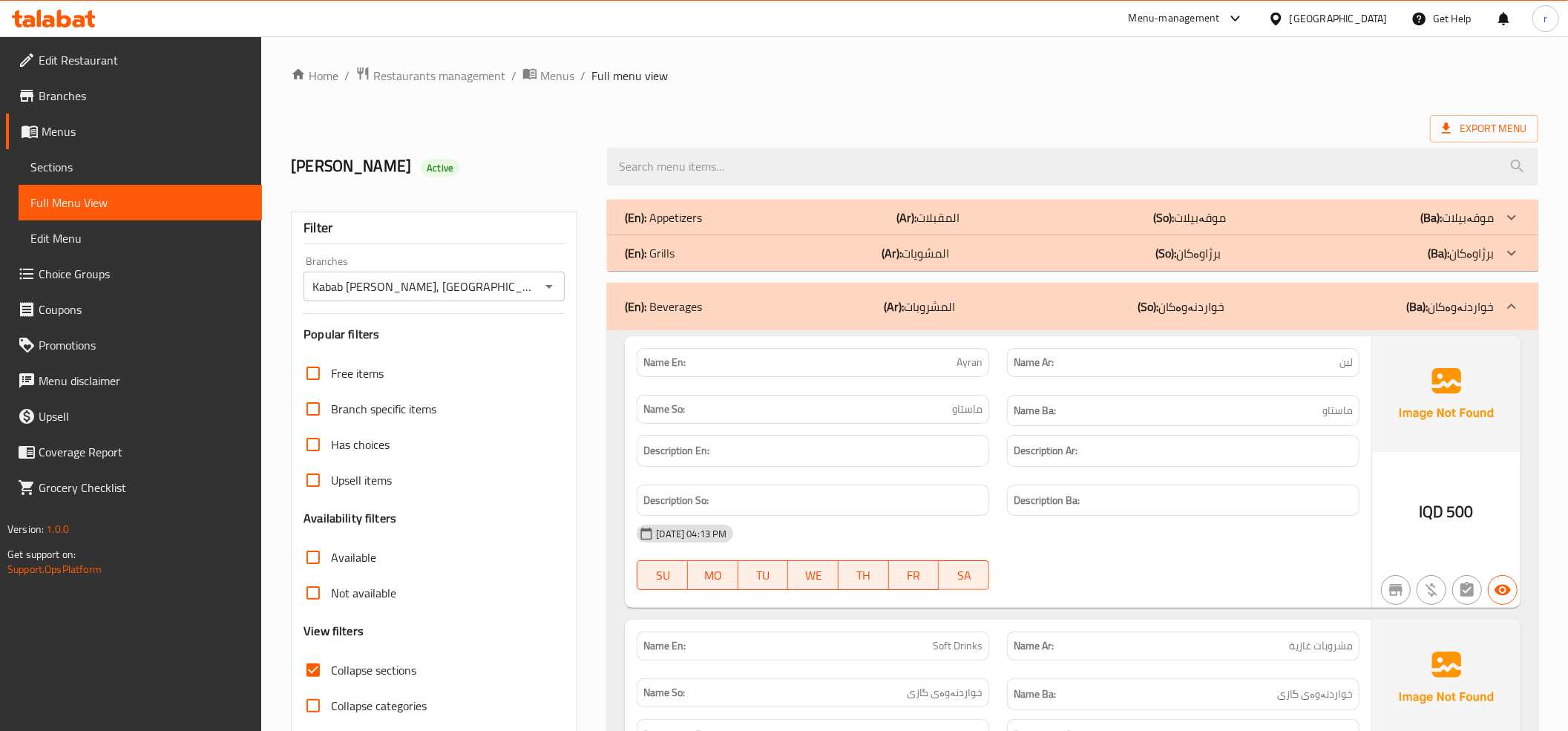
click at [788, 256] on div "(En): Grills (Ar): المشويات (So): برژاوەکان (Ba): برژاوەکان" at bounding box center [1059, 253] width 869 height 18
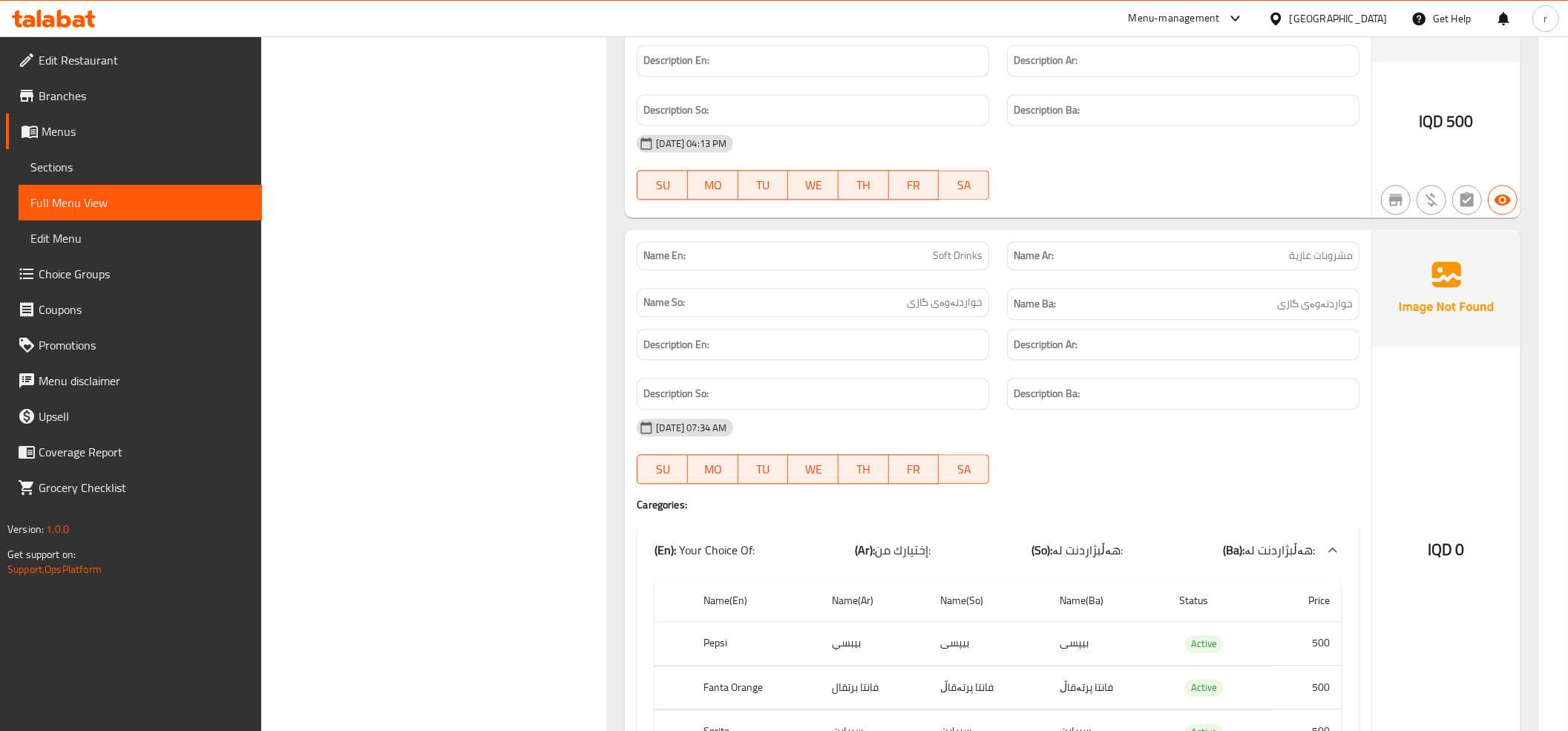
scroll to position [7083, 0]
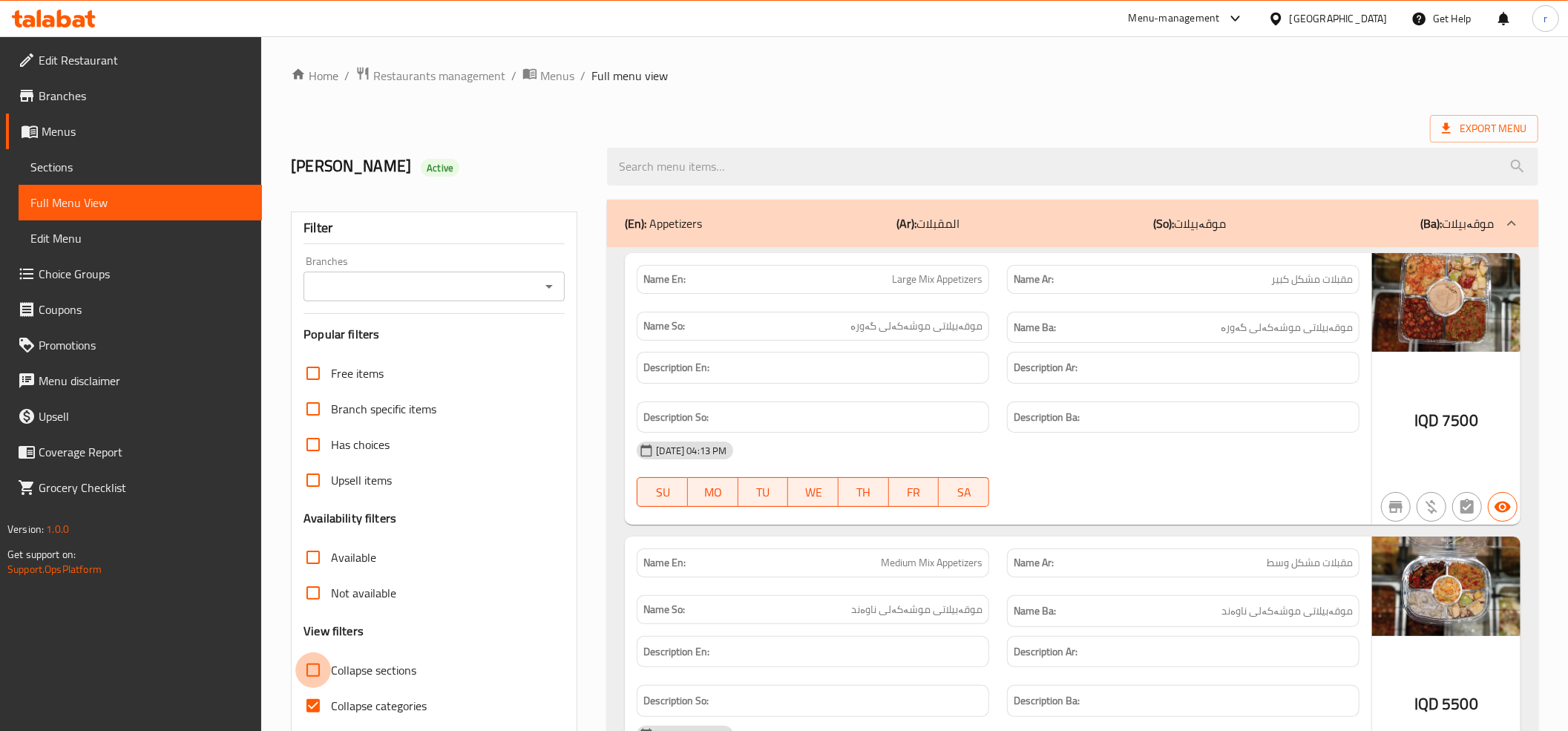
click at [303, 683] on input "Collapse sections" at bounding box center [313, 670] width 35 height 35
checkbox input "true"
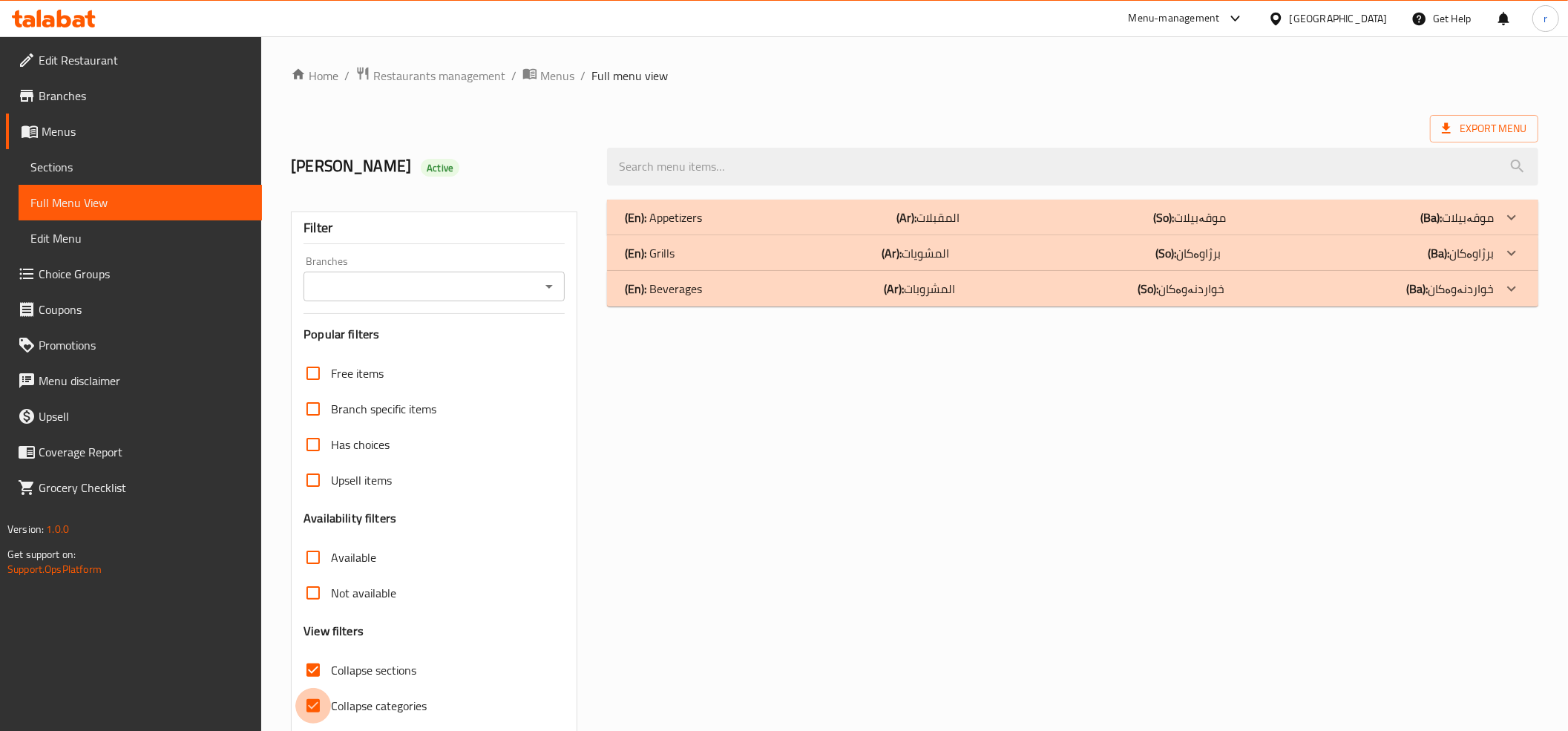
click at [318, 702] on input "Collapse categories" at bounding box center [313, 705] width 35 height 35
checkbox input "false"
click at [562, 282] on div "Branches" at bounding box center [434, 287] width 261 height 30
click at [558, 283] on icon "Open" at bounding box center [549, 287] width 18 height 18
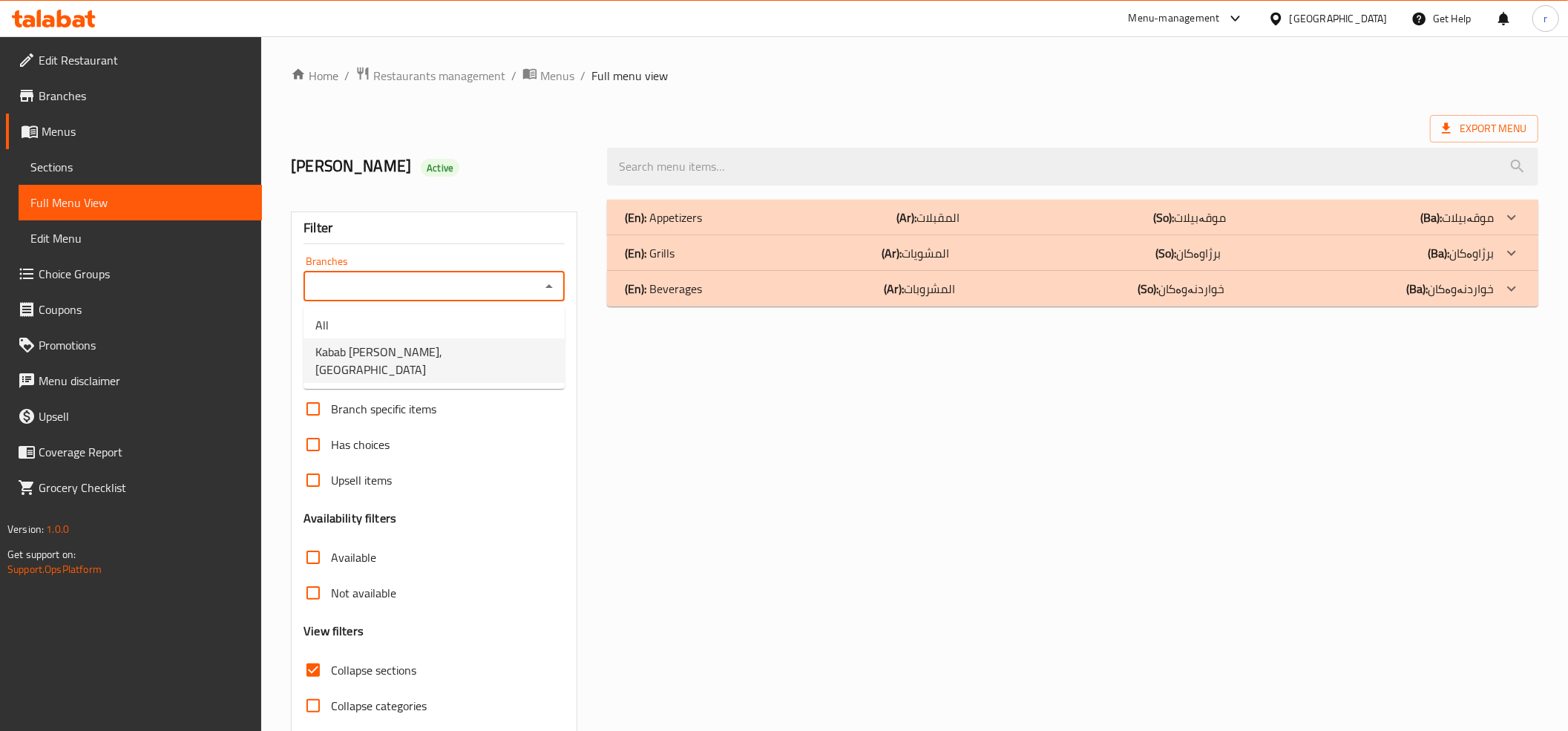
click at [521, 346] on li "Kabab [PERSON_NAME], [GEOGRAPHIC_DATA]" at bounding box center [434, 360] width 261 height 44
type input "Kabab [PERSON_NAME], [GEOGRAPHIC_DATA]"
click at [671, 295] on p "(En): Beverages" at bounding box center [663, 289] width 77 height 18
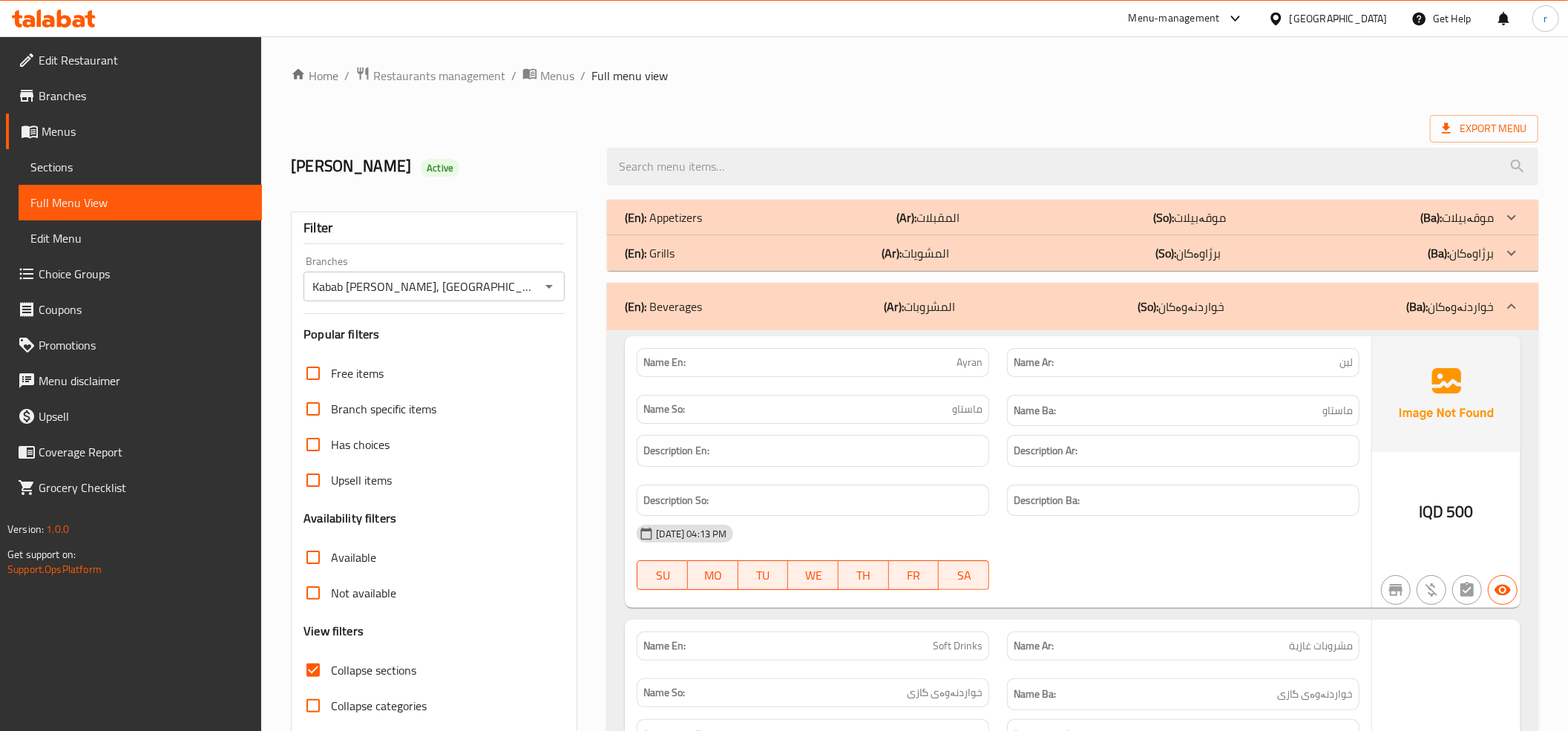
click at [688, 250] on div "(En): Grills (Ar): المشويات (So): برژاوەکان (Ba): برژاوەکان" at bounding box center [1059, 253] width 869 height 18
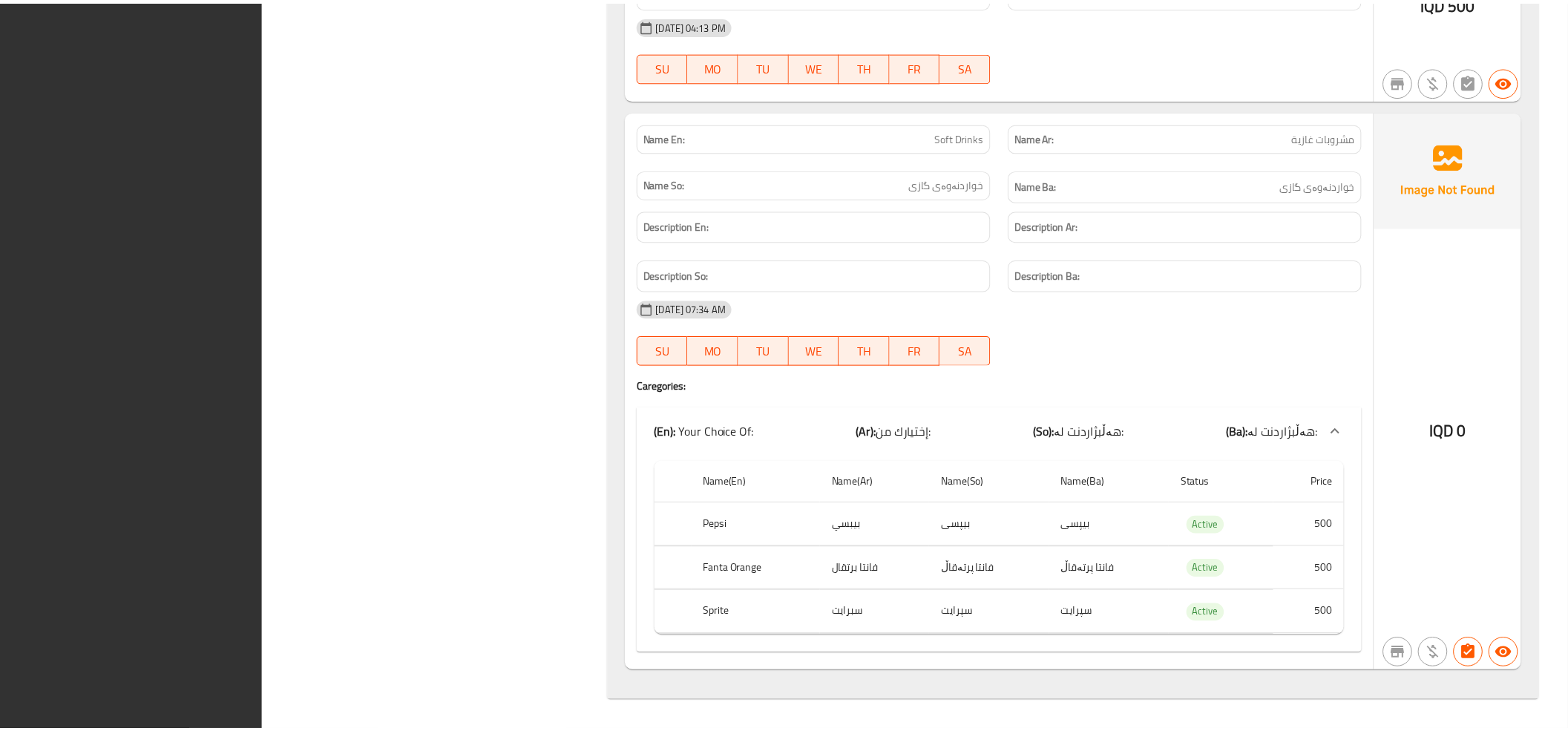
scroll to position [7578, 0]
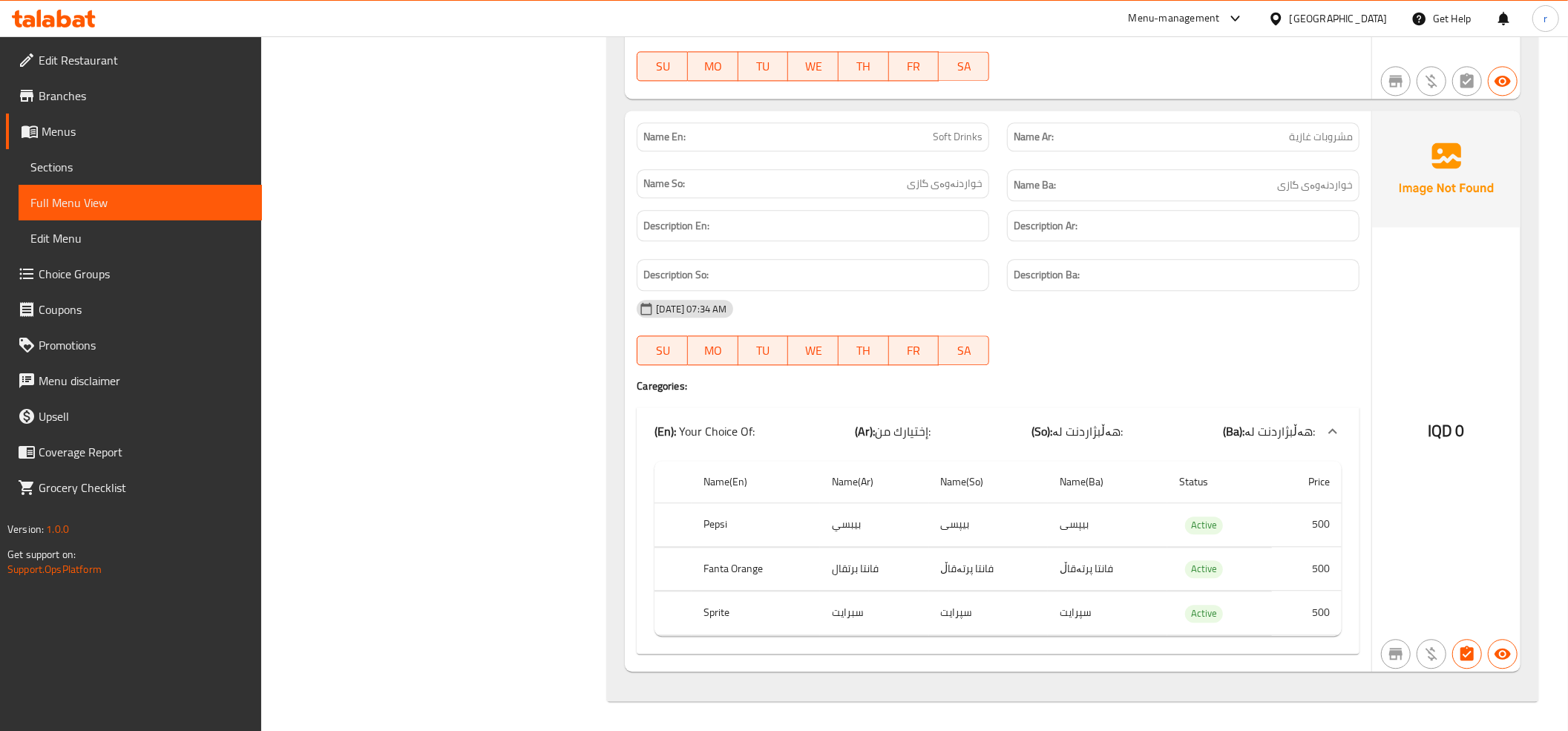
click at [75, 25] on icon at bounding box center [79, 21] width 12 height 12
